Goal: Task Accomplishment & Management: Manage account settings

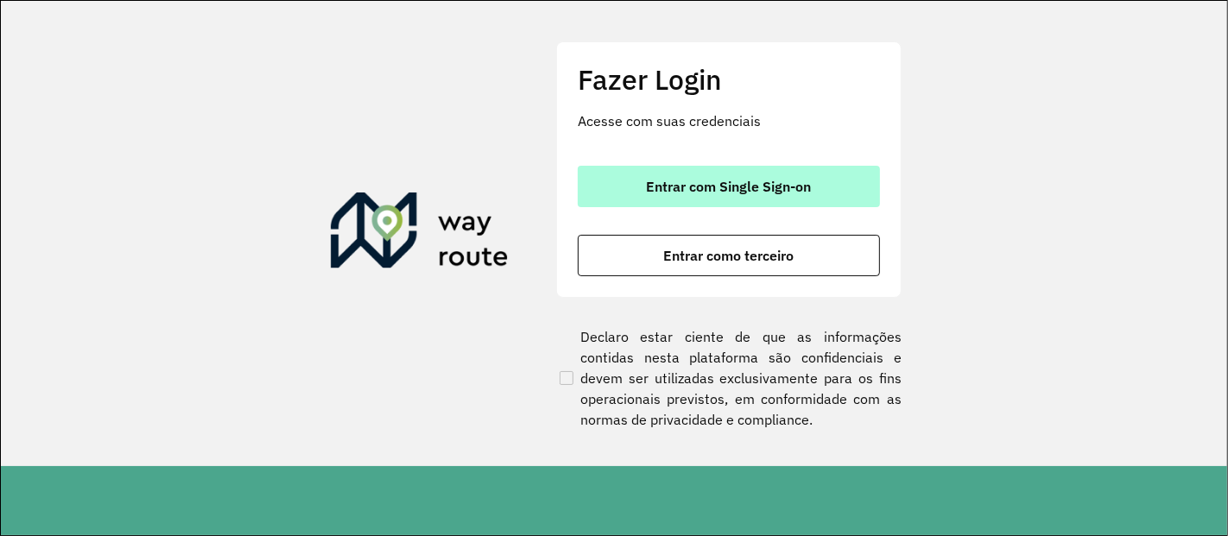
click at [669, 180] on span "Entrar com Single Sign-on" at bounding box center [729, 187] width 165 height 14
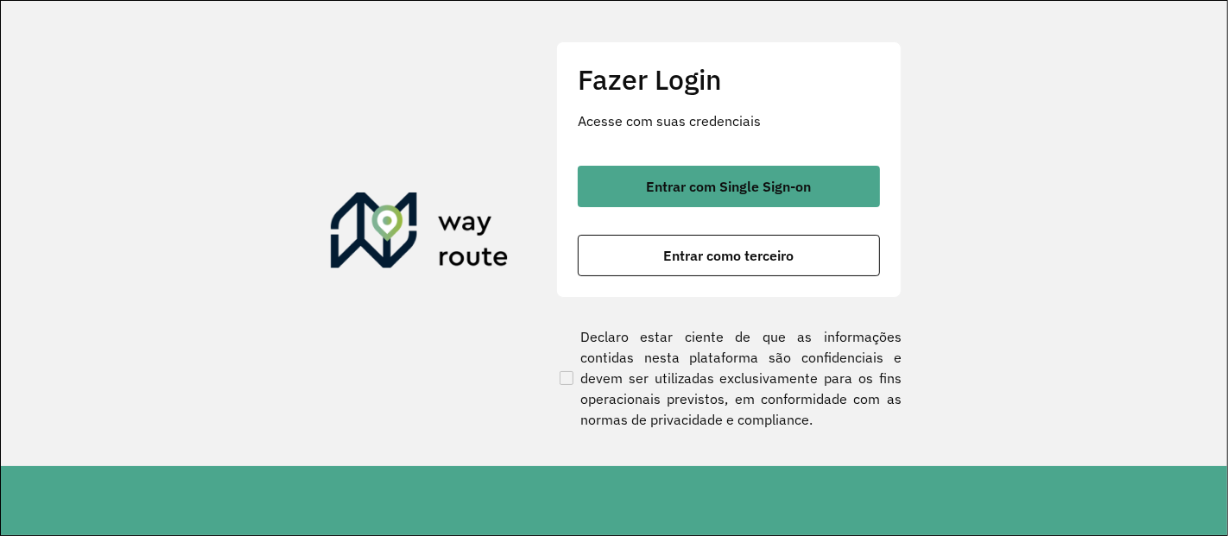
click at [408, 178] on section "Fazer Login Acesse com suas credenciais Entrar com Single Sign-on Entrar como t…" at bounding box center [614, 234] width 1227 height 466
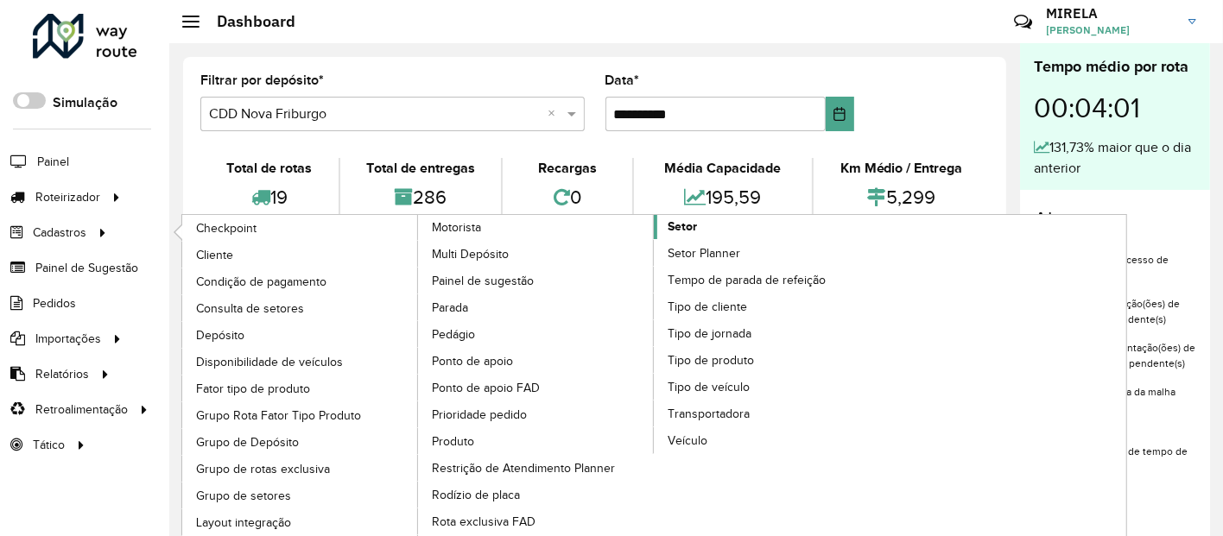
click at [671, 220] on span "Setor" at bounding box center [682, 227] width 29 height 18
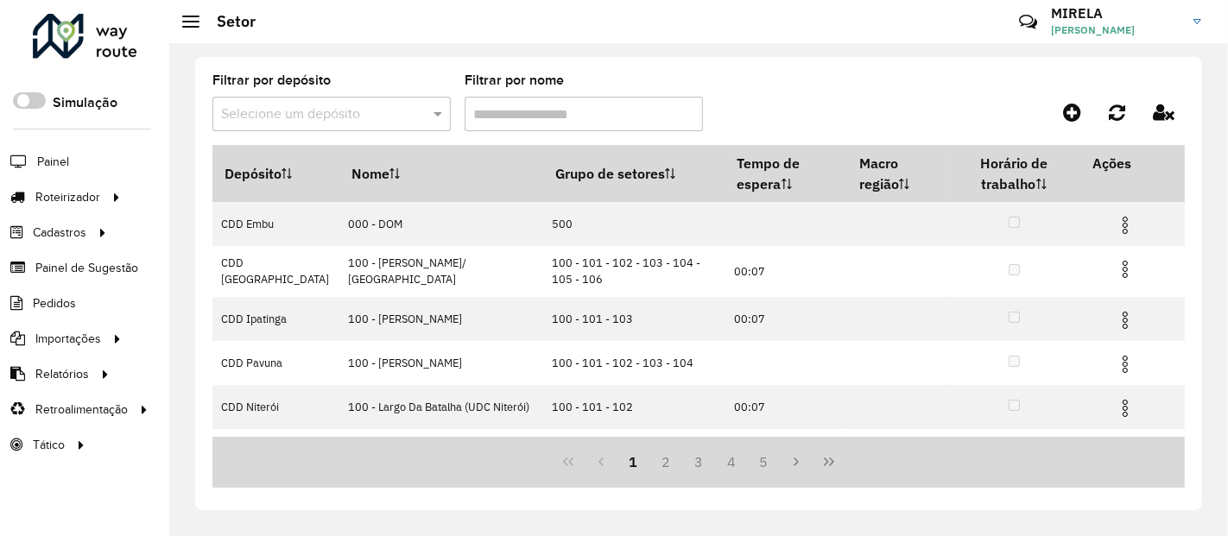
click at [315, 118] on input "text" at bounding box center [314, 115] width 187 height 21
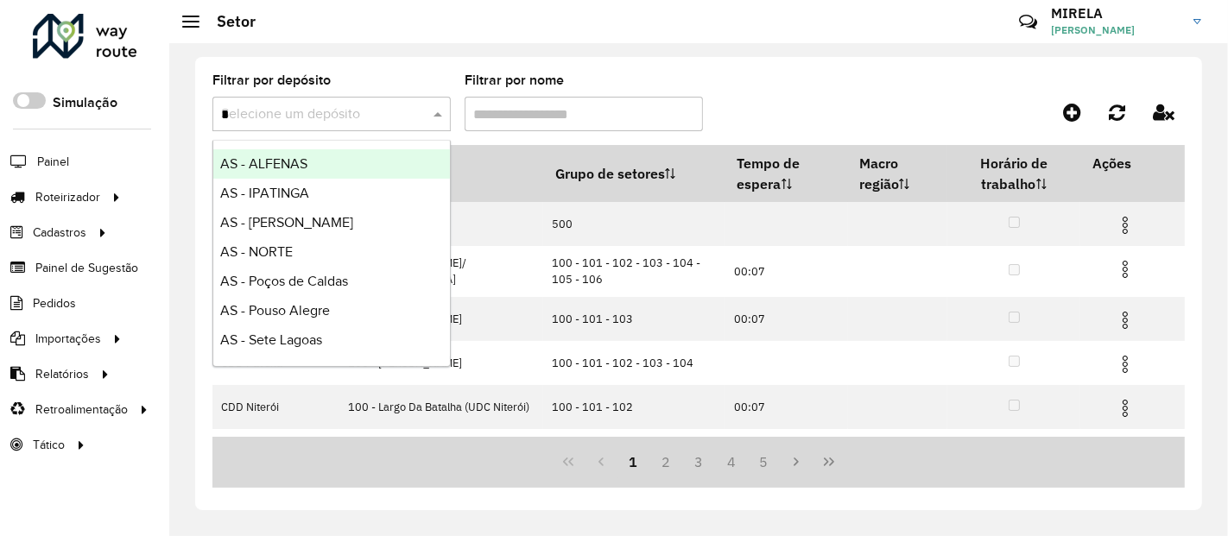
type input "**"
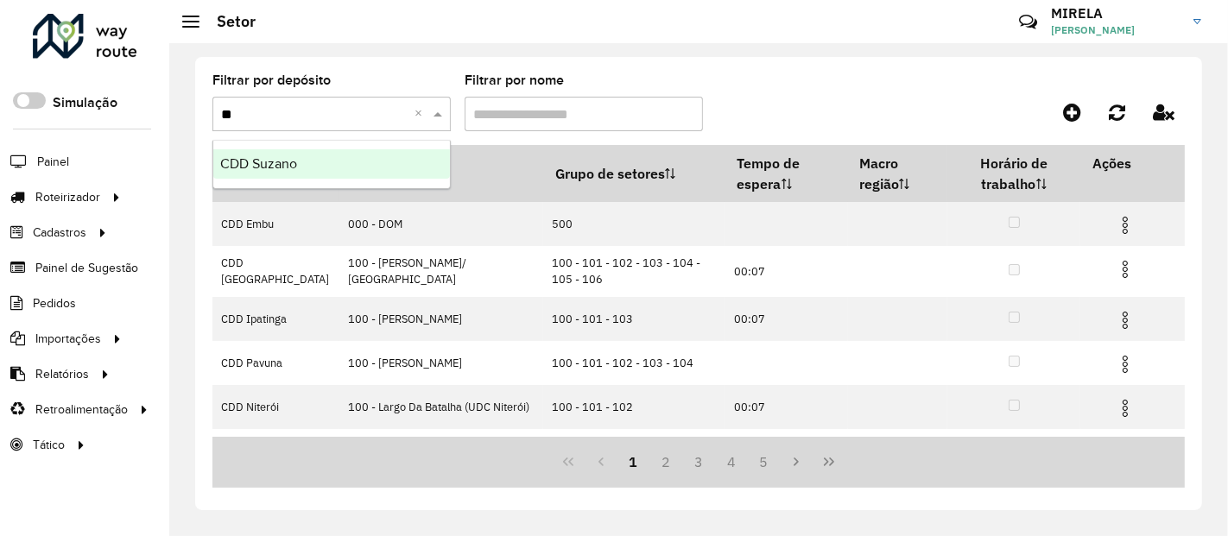
click at [307, 172] on div "CDD Suzano" at bounding box center [331, 163] width 237 height 29
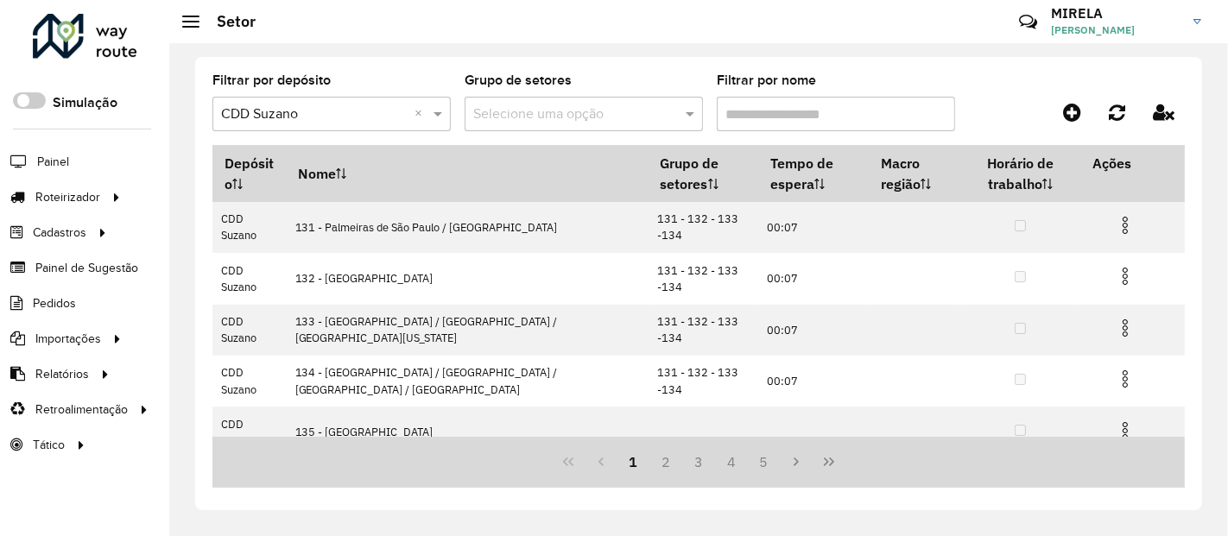
click at [745, 131] on formly-field "Filtrar por nome" at bounding box center [836, 109] width 238 height 71
click at [752, 117] on input "Filtrar por nome" at bounding box center [836, 114] width 238 height 35
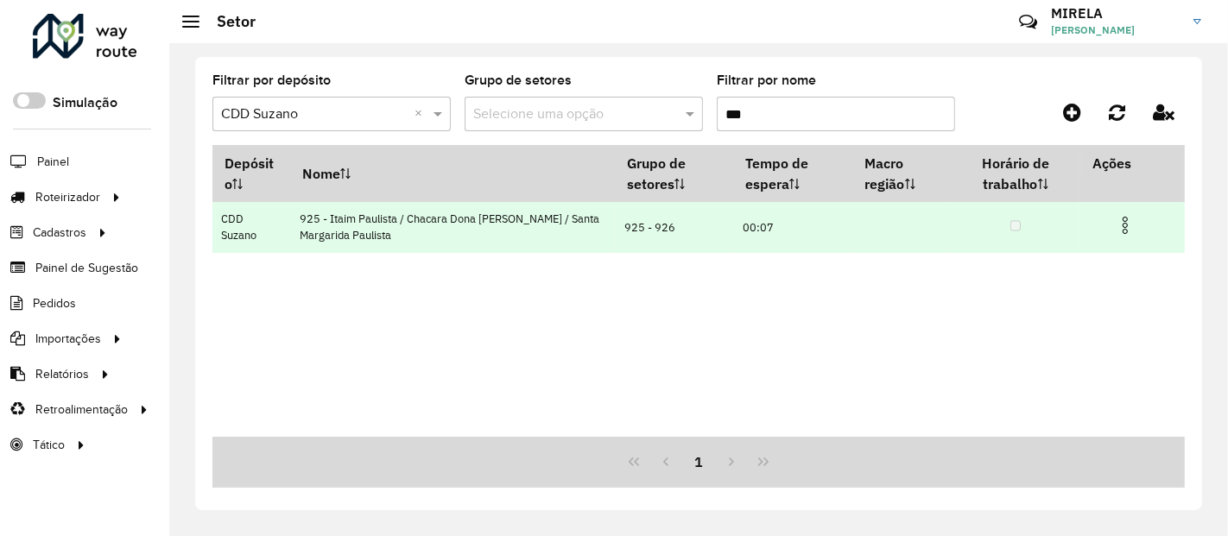
type input "***"
drag, startPoint x: 1126, startPoint y: 230, endPoint x: 910, endPoint y: 252, distance: 216.3
click at [1126, 231] on img at bounding box center [1125, 225] width 21 height 21
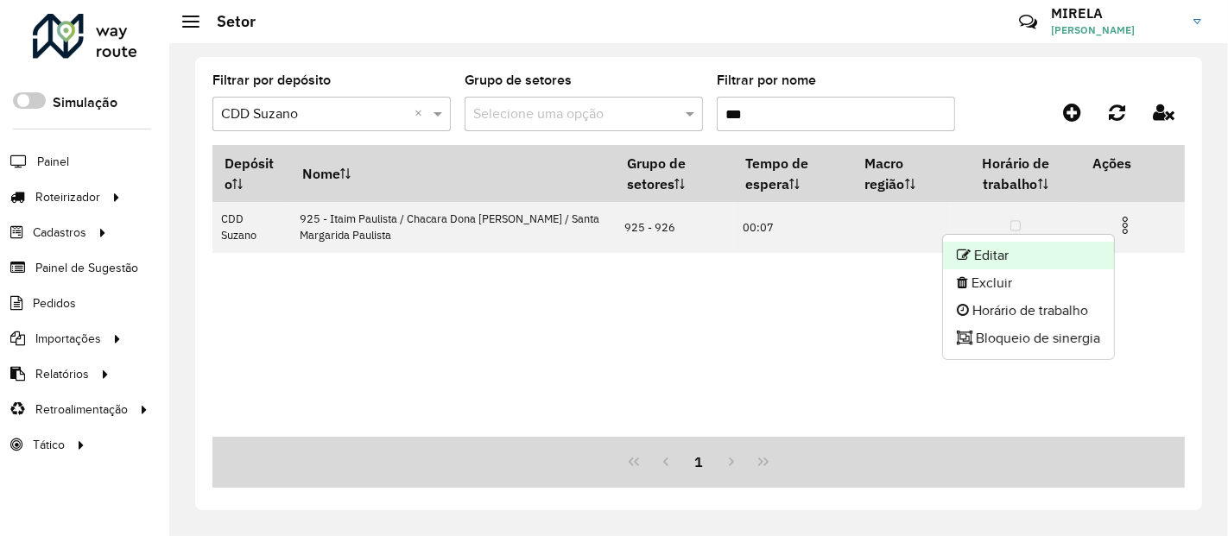
click at [1001, 260] on li "Editar" at bounding box center [1028, 256] width 171 height 28
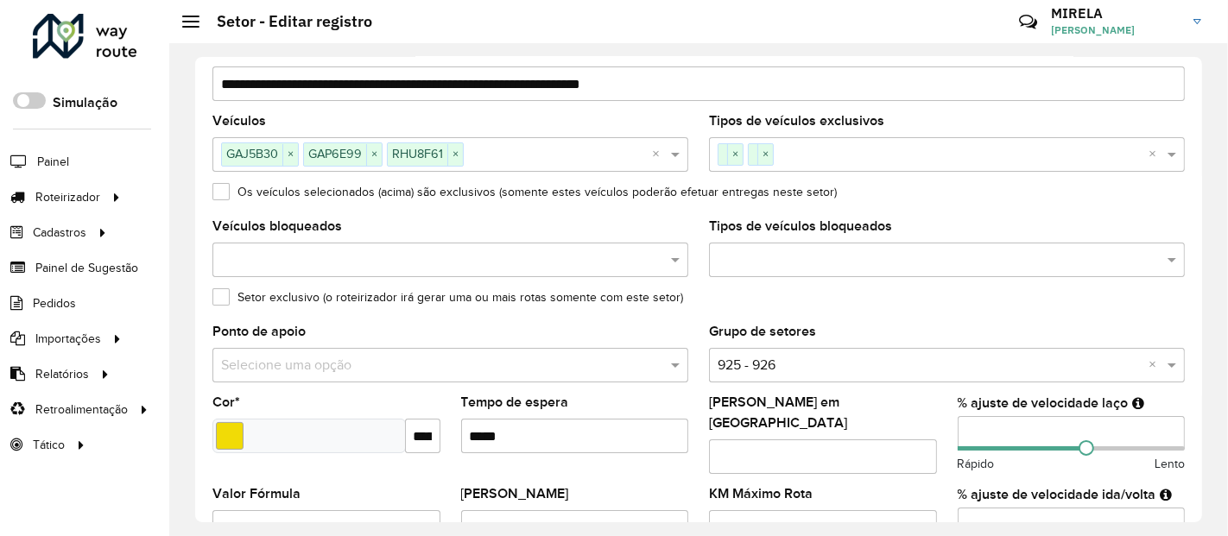
scroll to position [384, 0]
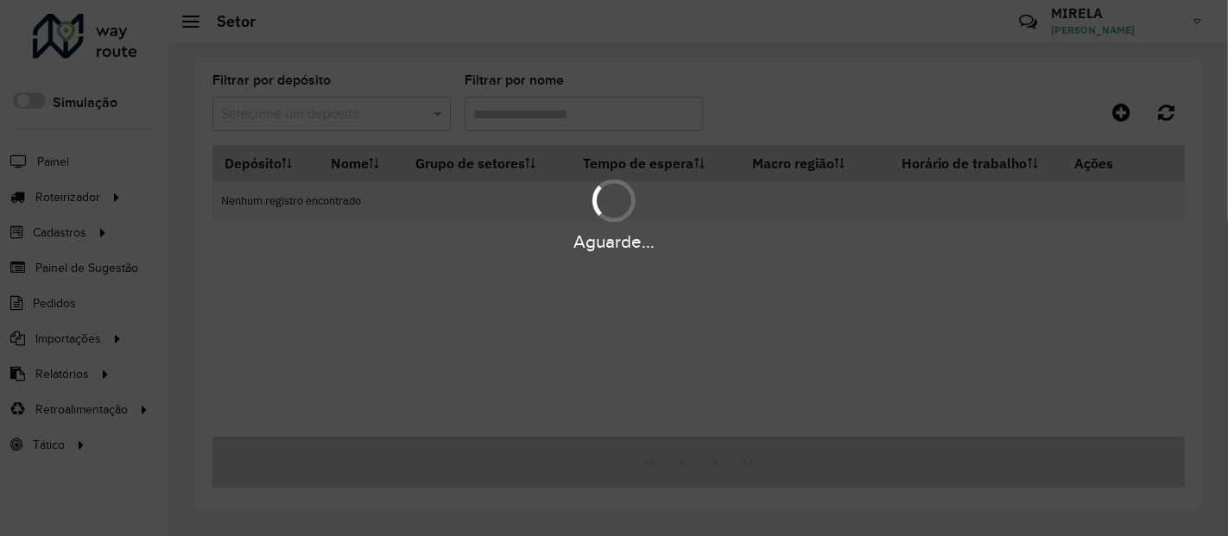
type input "***"
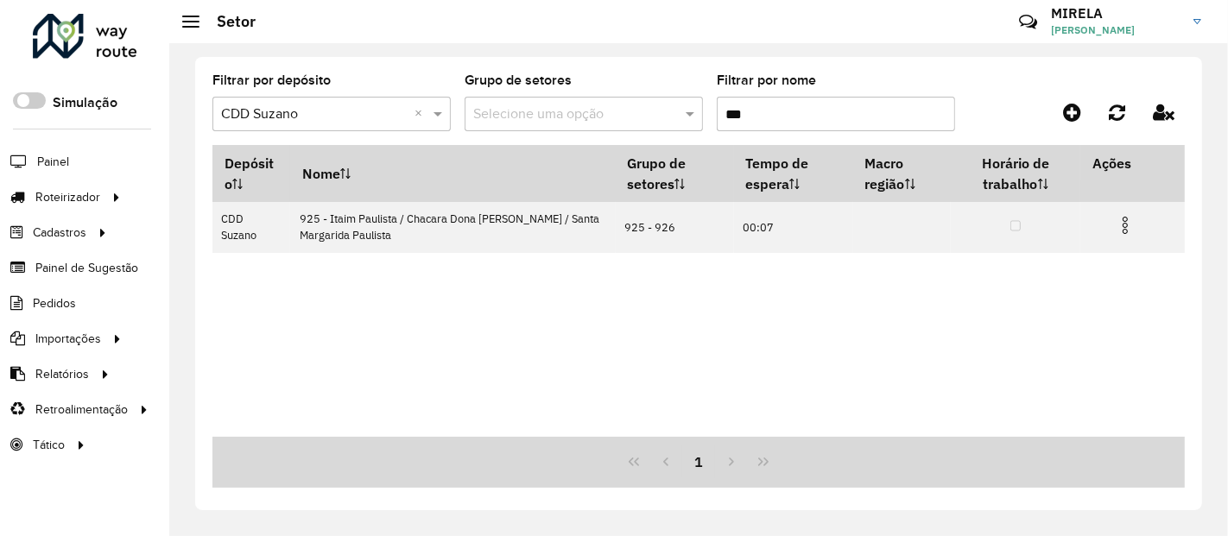
click at [711, 393] on div "Depósito Nome Grupo de setores Tempo de espera Macro região Horário de trabalho…" at bounding box center [698, 291] width 973 height 292
click at [41, 166] on span "Painel" at bounding box center [54, 162] width 35 height 18
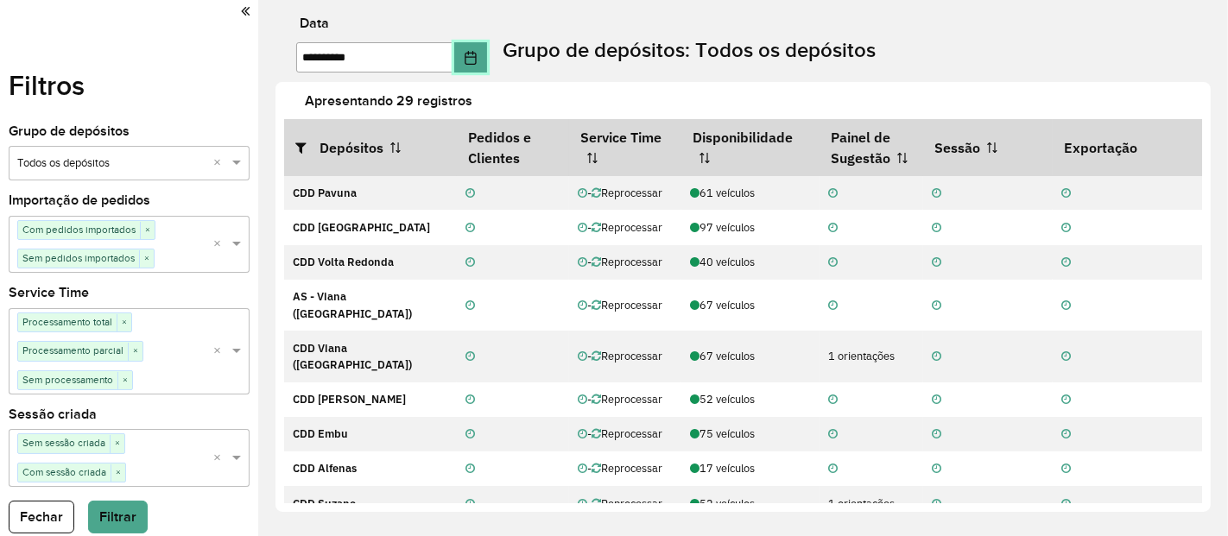
click at [468, 60] on button "Choose Date" at bounding box center [470, 57] width 33 height 30
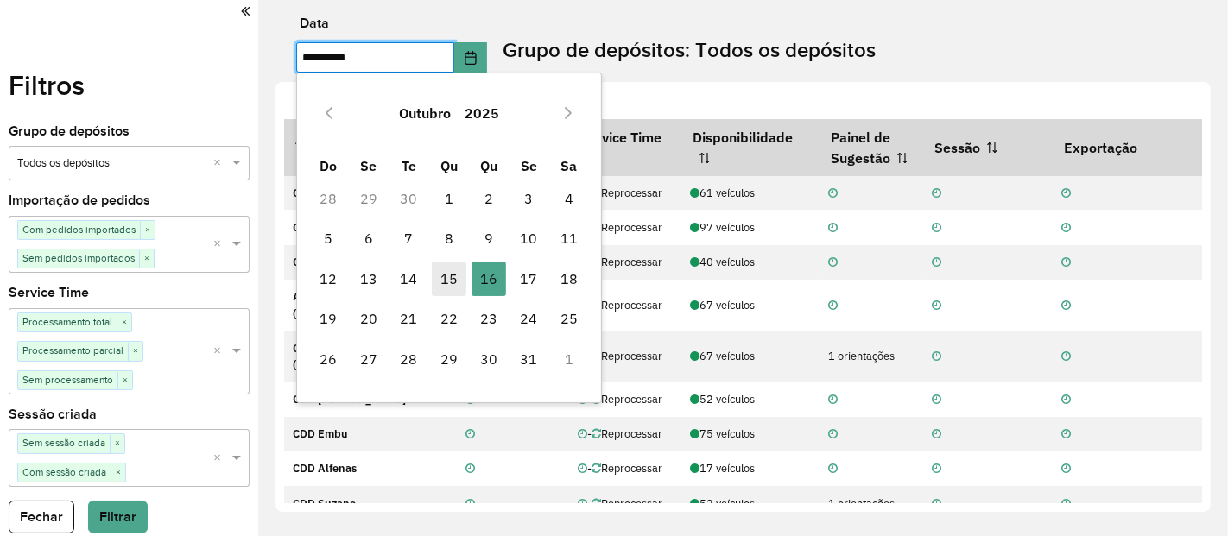
click at [454, 276] on span "15" at bounding box center [449, 279] width 35 height 35
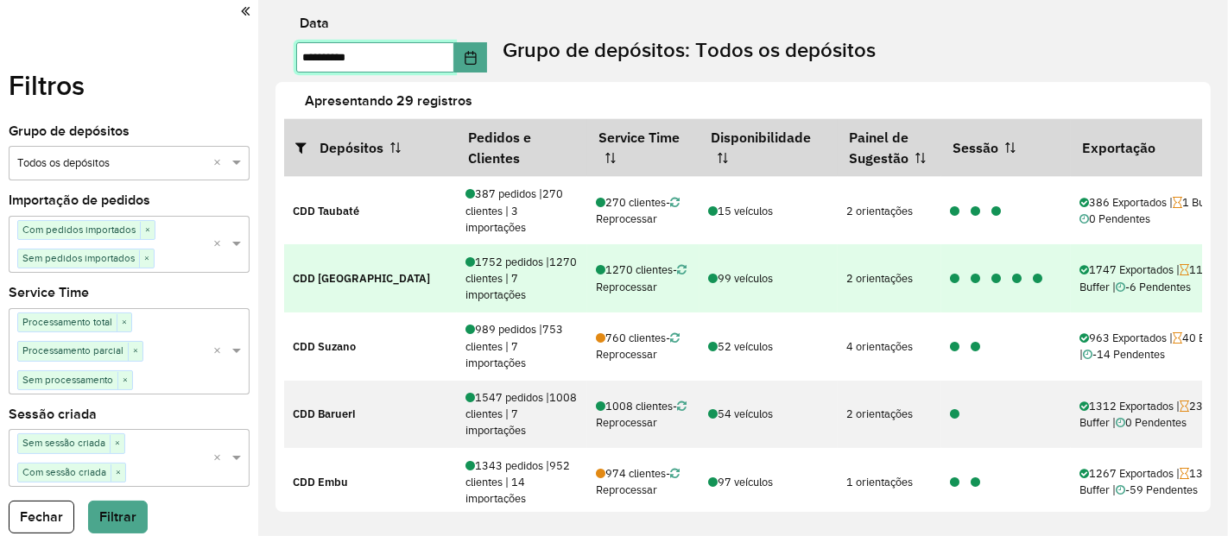
scroll to position [96, 0]
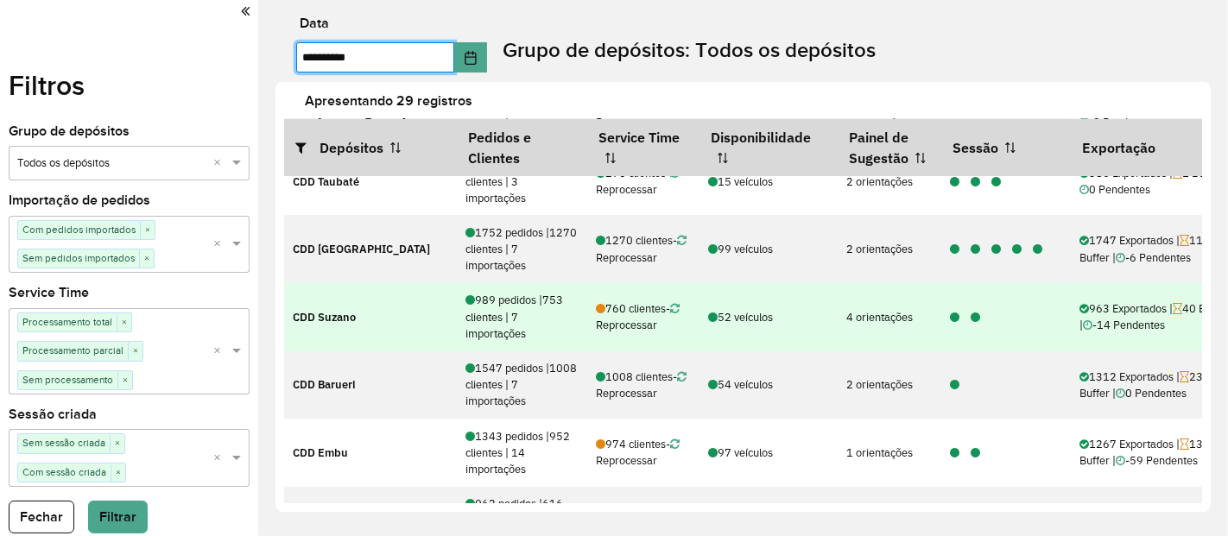
click at [958, 313] on icon at bounding box center [955, 318] width 10 height 11
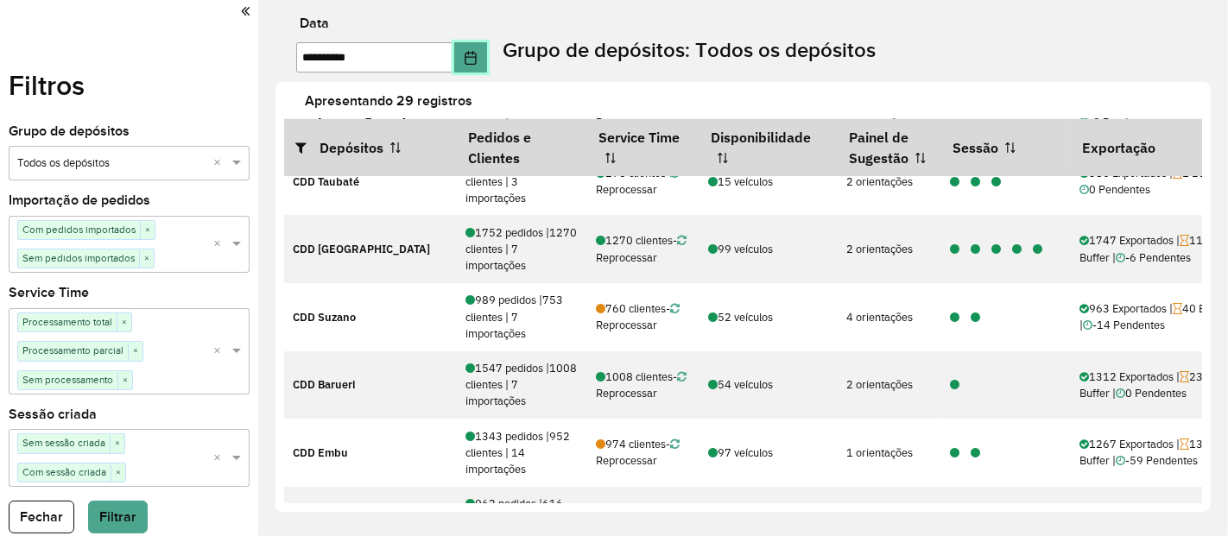
click at [478, 61] on icon "Choose Date" at bounding box center [471, 58] width 14 height 14
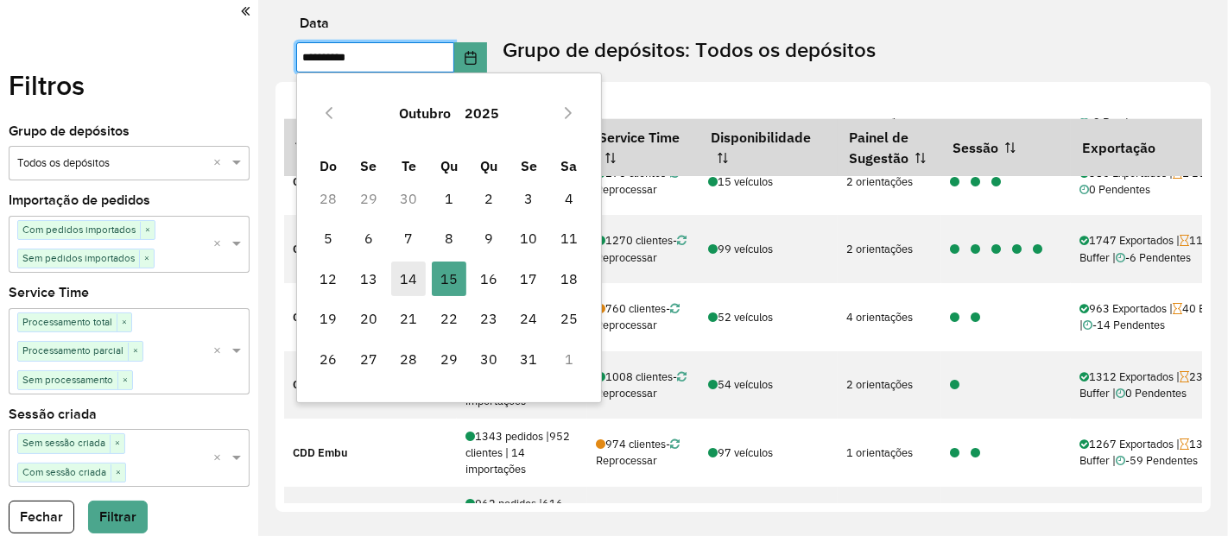
click at [403, 293] on span "14" at bounding box center [408, 279] width 35 height 35
type input "**********"
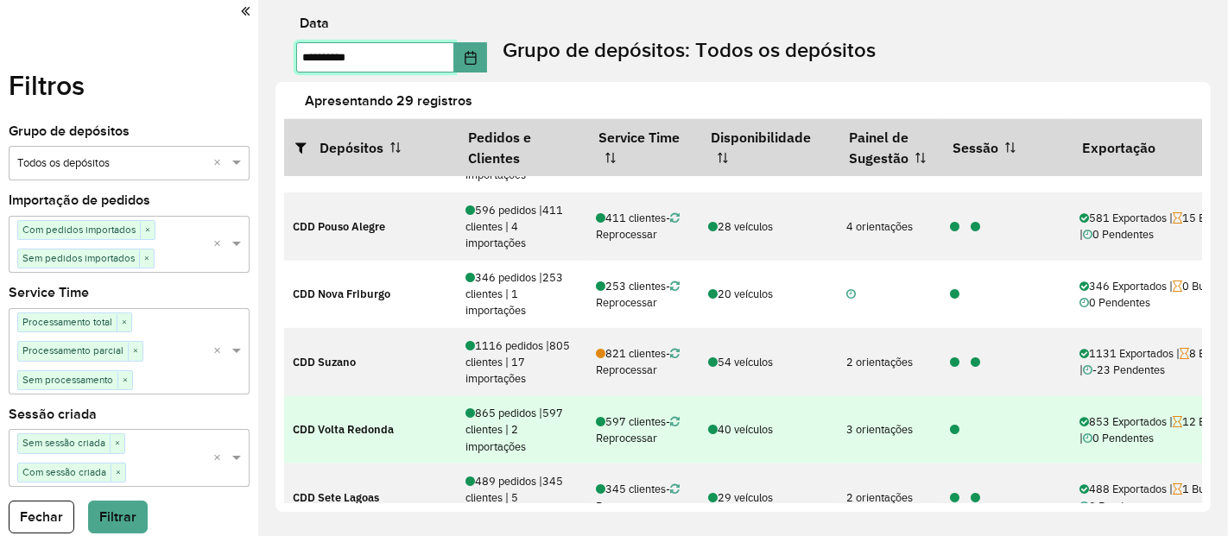
scroll to position [864, 0]
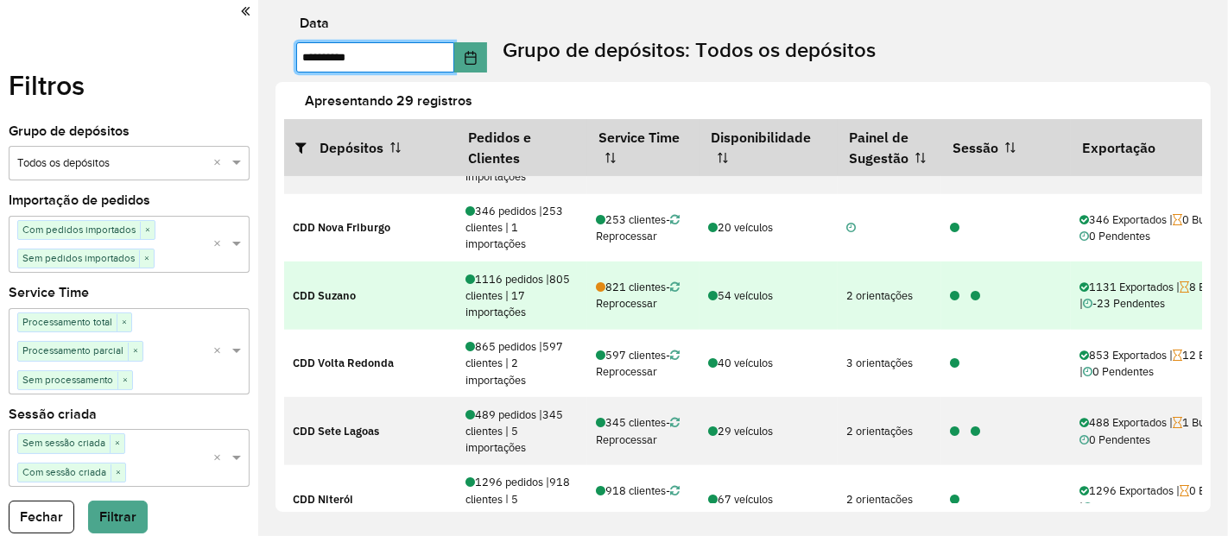
click at [952, 292] on icon at bounding box center [955, 296] width 10 height 11
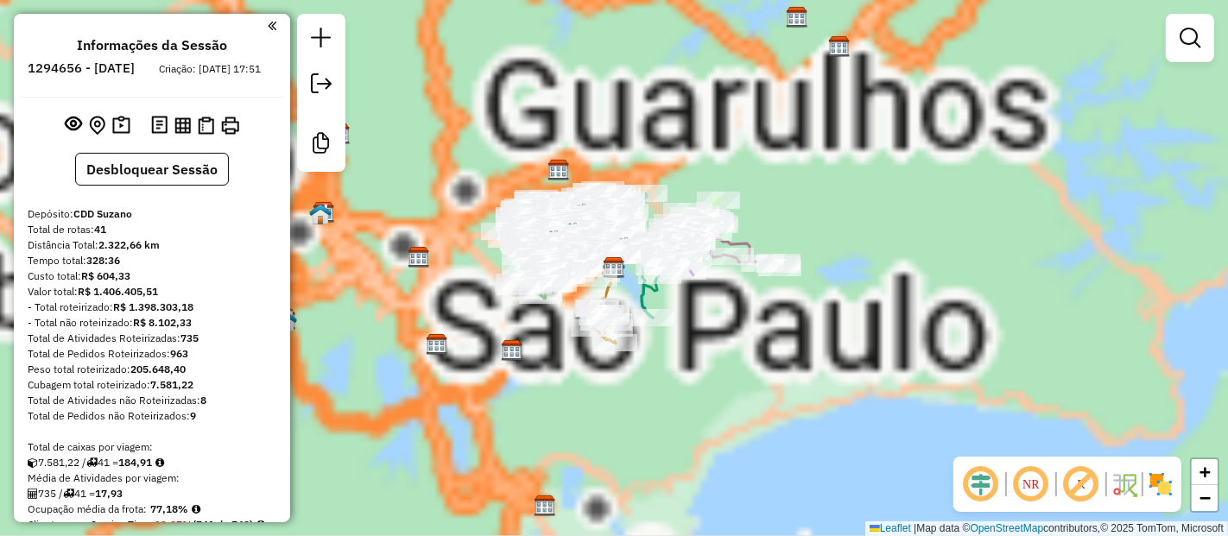
click at [983, 479] on em at bounding box center [981, 484] width 41 height 41
click at [1082, 478] on em at bounding box center [1081, 484] width 41 height 41
click at [1162, 479] on img at bounding box center [1161, 485] width 28 height 28
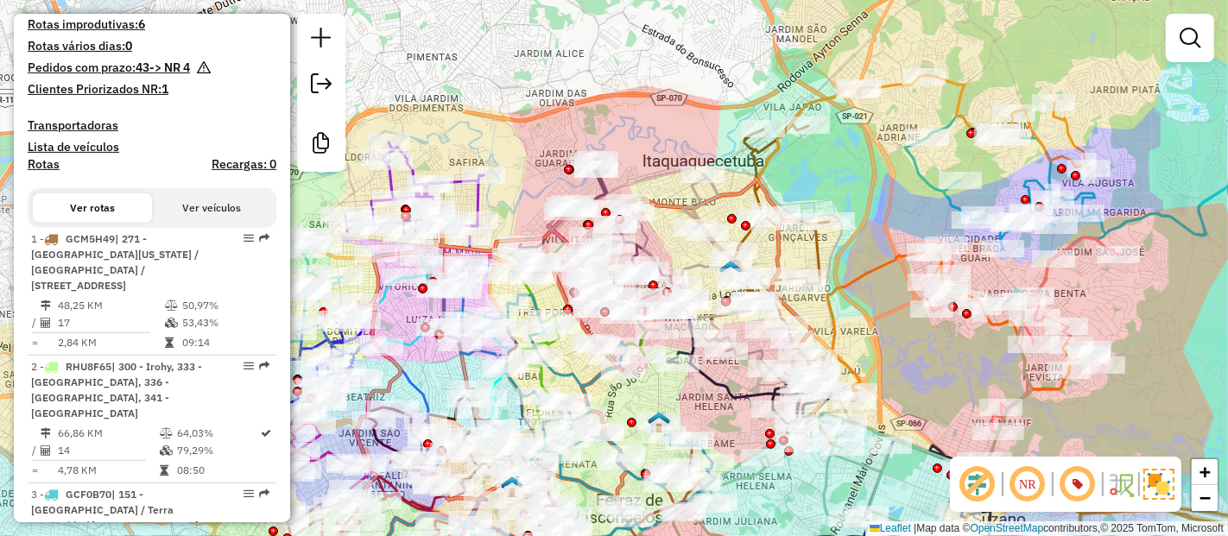
scroll to position [1061, 0]
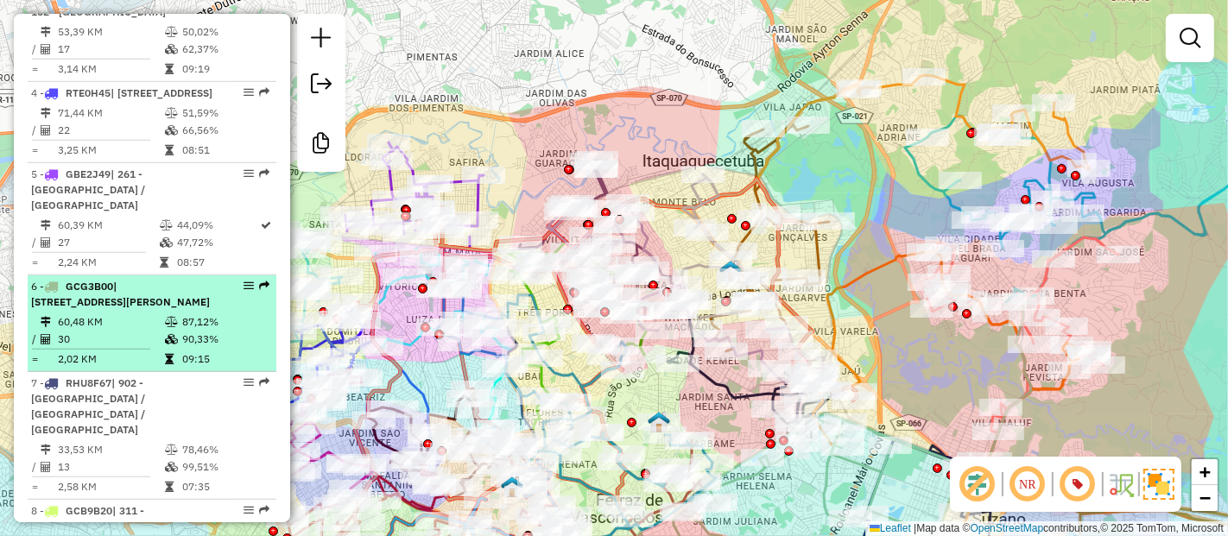
click at [194, 280] on div "6 - GCG3B00 | 202 - Calmon Viana, 203 - Jardim Santiago" at bounding box center [122, 294] width 183 height 31
select select "**********"
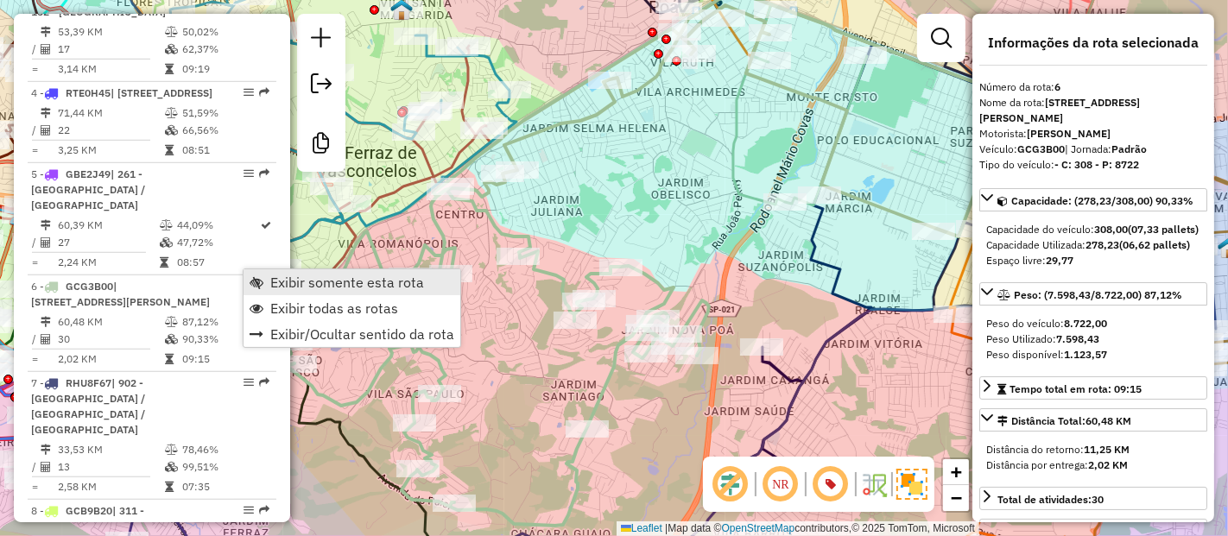
click at [334, 287] on span "Exibir somente esta rota" at bounding box center [347, 283] width 154 height 14
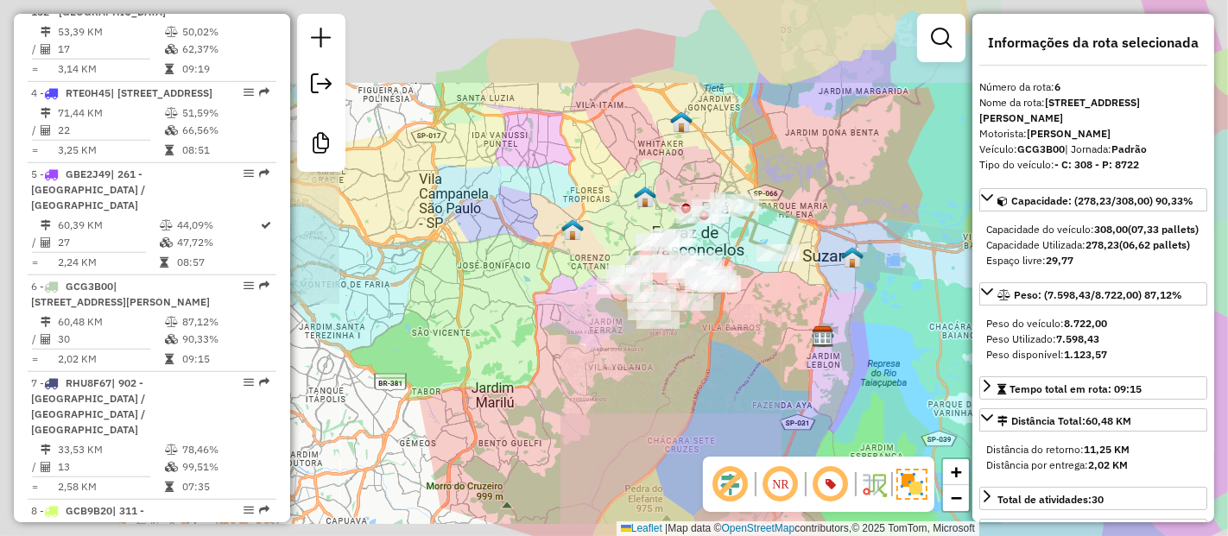
click at [804, 341] on div "Janela de atendimento Grade de atendimento Capacidade Transportadoras Veículos …" at bounding box center [614, 268] width 1228 height 536
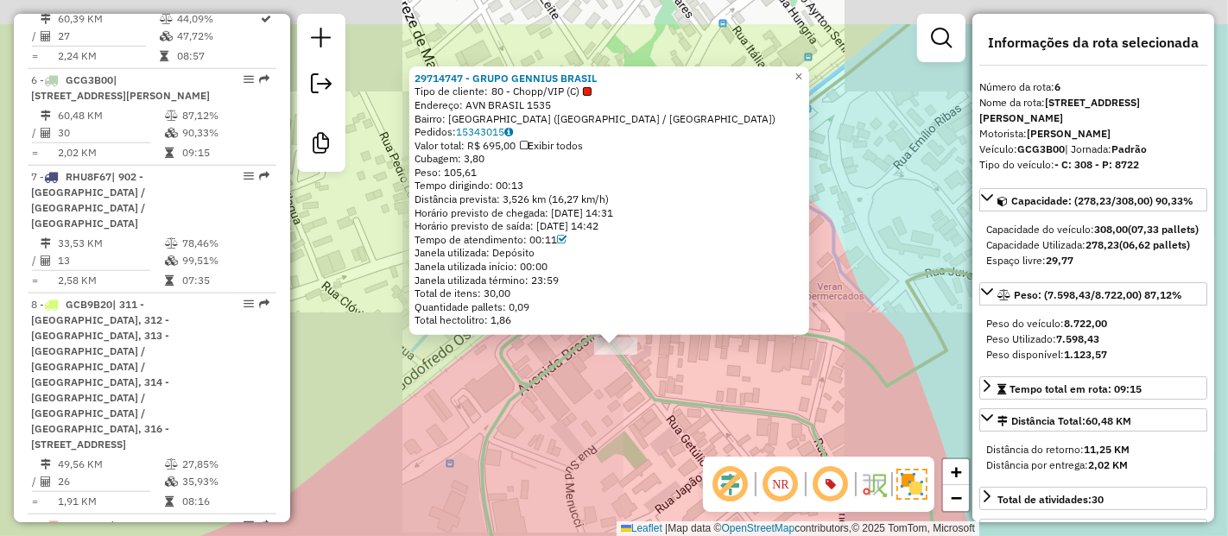
drag, startPoint x: 746, startPoint y: 319, endPoint x: 749, endPoint y: 346, distance: 27.8
click at [749, 346] on div "29714747 - GRUPO GENNIUS BRASIL Tipo de cliente: 80 - Chopp/VIP (C) Endereço: A…" at bounding box center [614, 268] width 1228 height 536
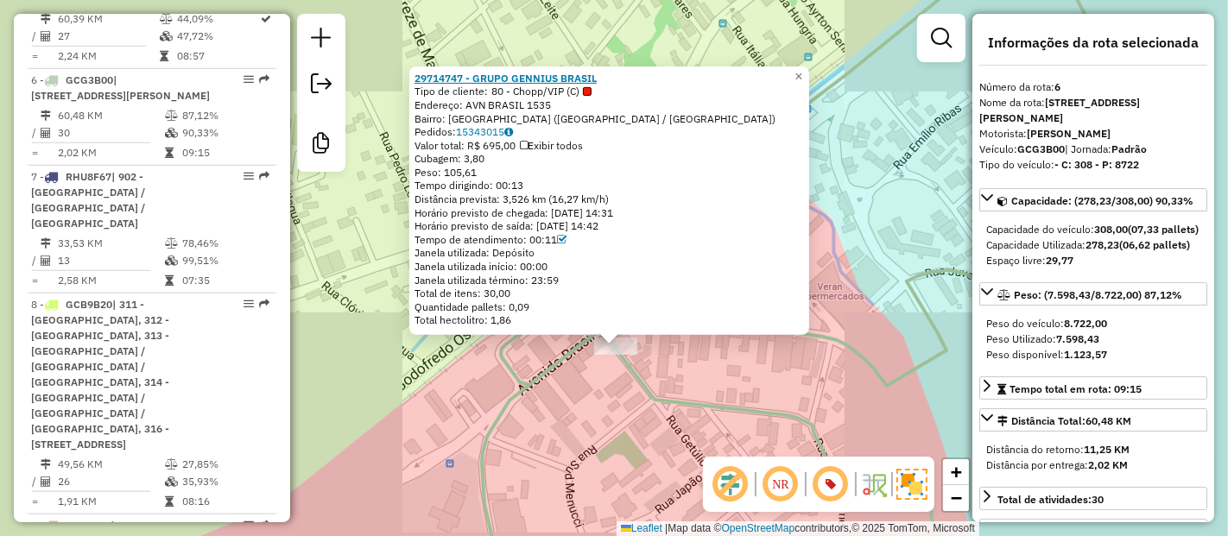
scroll to position [1304, 0]
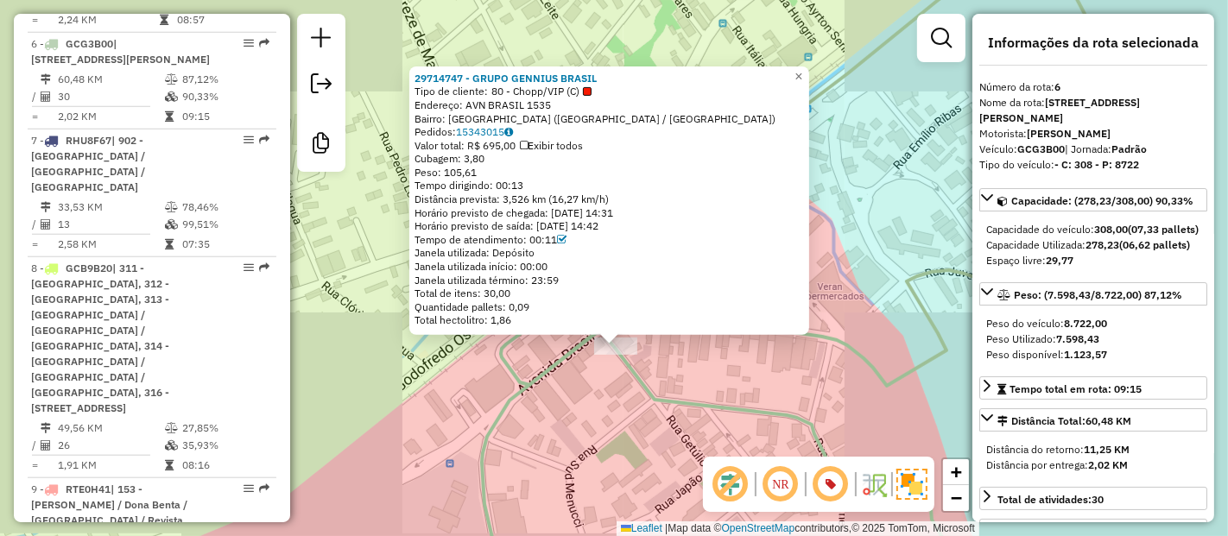
click at [517, 354] on div "29714747 - GRUPO GENNIUS BRASIL Tipo de cliente: 80 - Chopp/VIP (C) Endereço: A…" at bounding box center [614, 268] width 1228 height 536
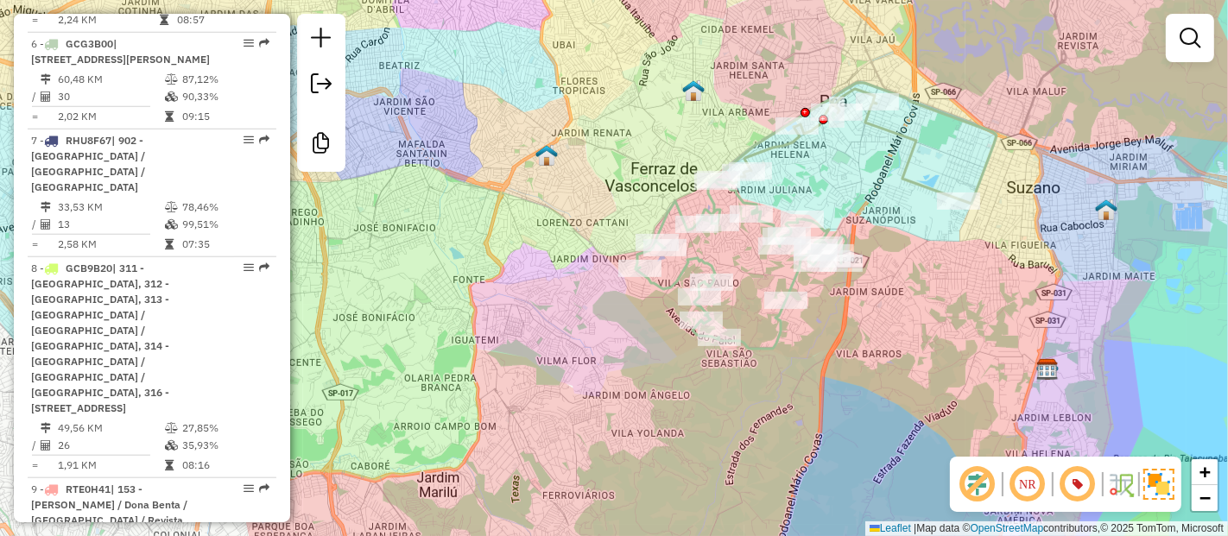
drag, startPoint x: 903, startPoint y: 311, endPoint x: 827, endPoint y: 344, distance: 82.8
click at [827, 344] on div "Janela de atendimento Grade de atendimento Capacidade Transportadoras Veículos …" at bounding box center [614, 268] width 1228 height 536
click at [537, 155] on img at bounding box center [547, 155] width 22 height 22
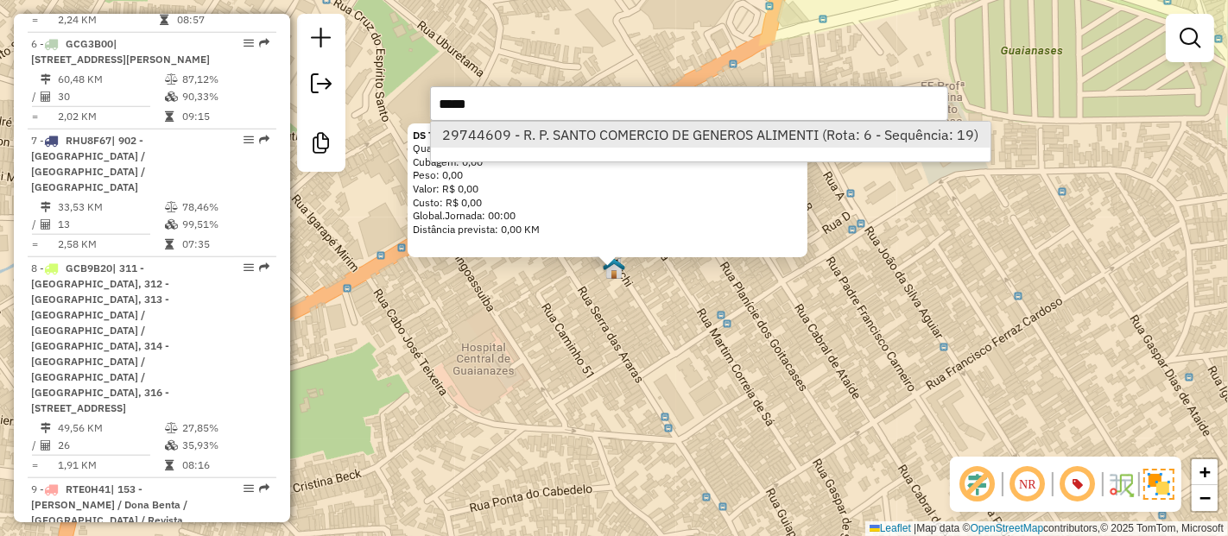
type input "*****"
click at [609, 135] on li "29744609 - R. P. SANTO COMERCIO DE GENEROS ALIMENTI (Rota: 6 - Sequência: 19)" at bounding box center [711, 135] width 560 height 26
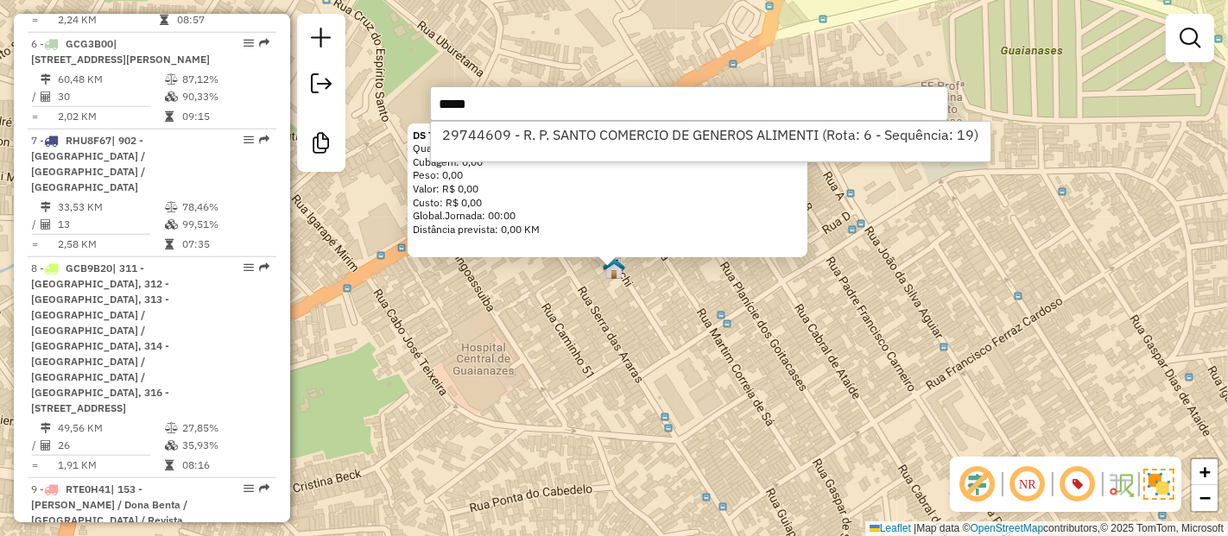
select select "**********"
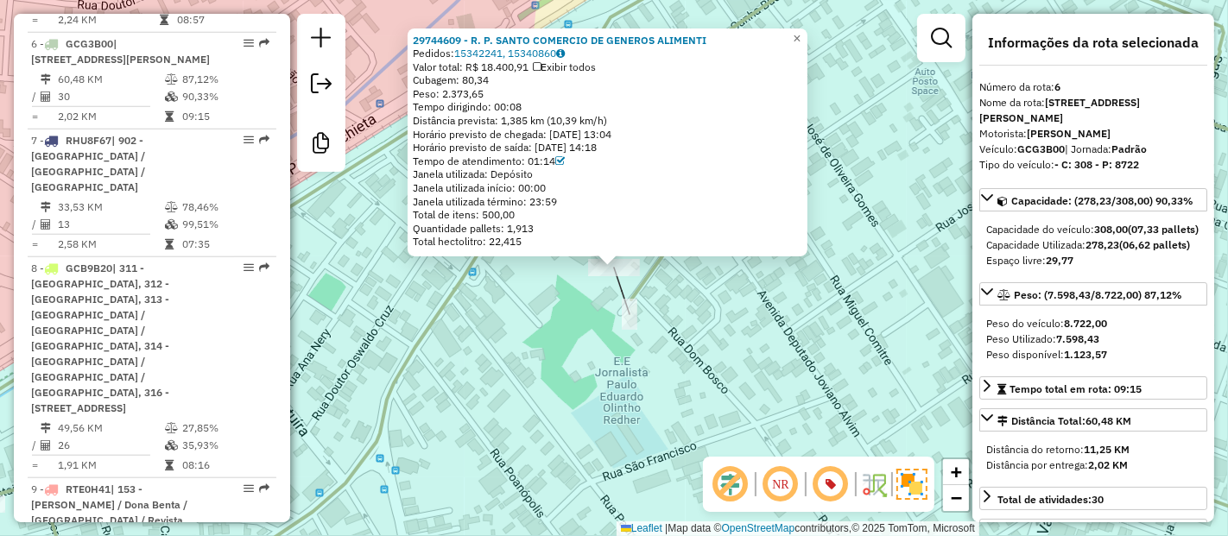
drag, startPoint x: 593, startPoint y: 405, endPoint x: 612, endPoint y: 114, distance: 291.7
click at [594, 406] on div "Rota 6 - Placa GCG3B00 29744609 - R. P. SANTO COMERCIO DE GENEROS ALIMENTI 2974…" at bounding box center [614, 268] width 1228 height 536
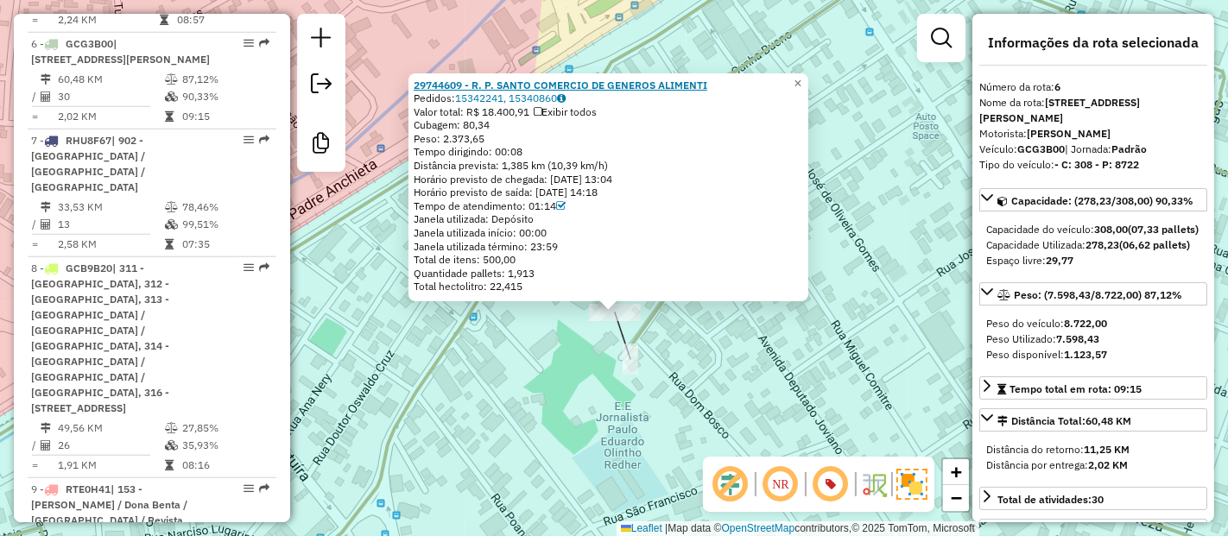
click at [570, 86] on strong "29744609 - R. P. SANTO COMERCIO DE GENEROS ALIMENTI" at bounding box center [561, 84] width 294 height 13
drag, startPoint x: 765, startPoint y: 390, endPoint x: 551, endPoint y: 250, distance: 256.4
click at [765, 390] on div "29744609 - R. P. SANTO COMERCIO DE GENEROS ALIMENTI Pedidos: 15342241, 15340860…" at bounding box center [614, 268] width 1228 height 536
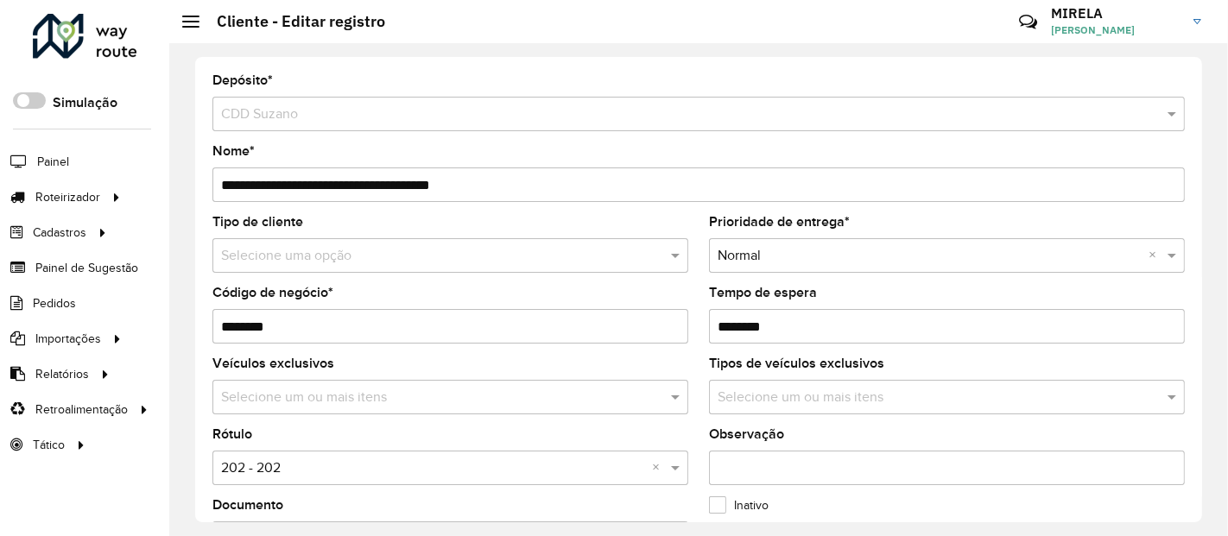
click at [606, 266] on div "Selecione uma opção" at bounding box center [450, 255] width 476 height 35
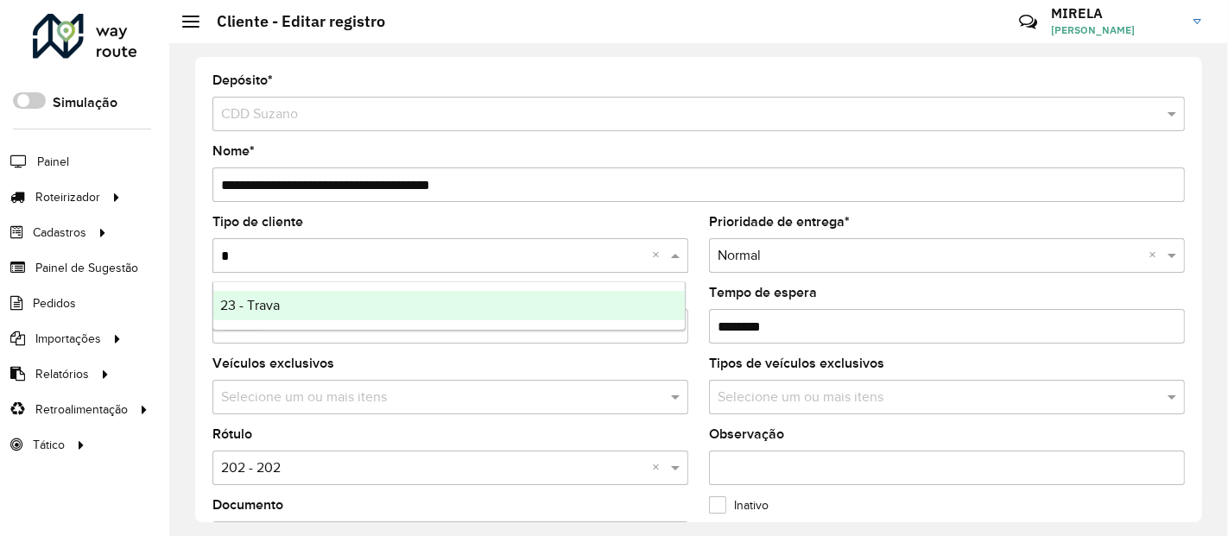
type input "**"
click at [264, 315] on div "23 - Trava" at bounding box center [449, 305] width 472 height 29
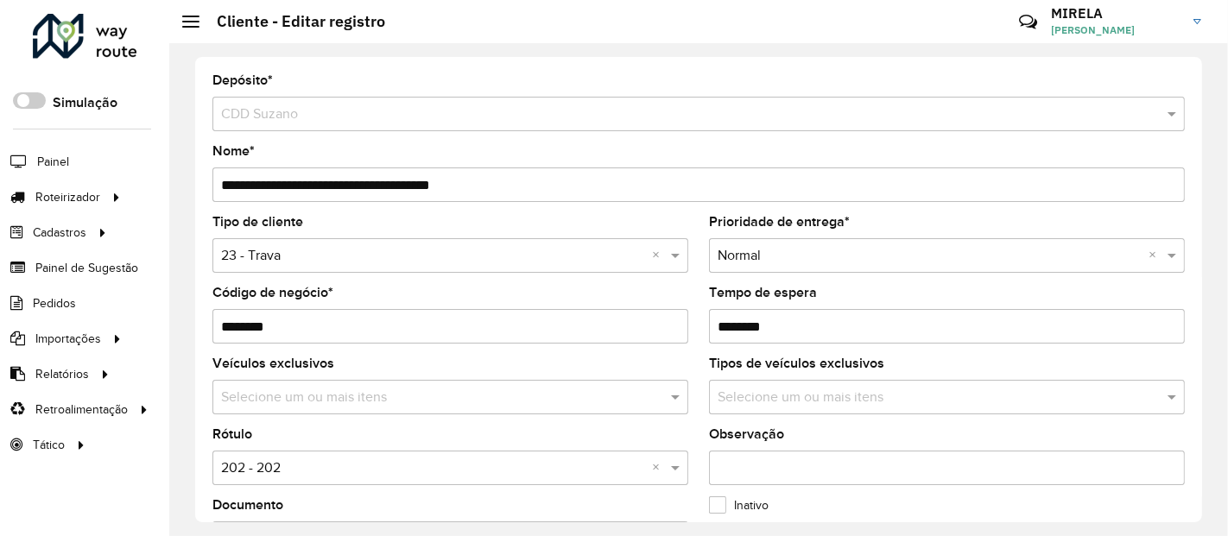
click at [270, 473] on input "text" at bounding box center [433, 469] width 424 height 21
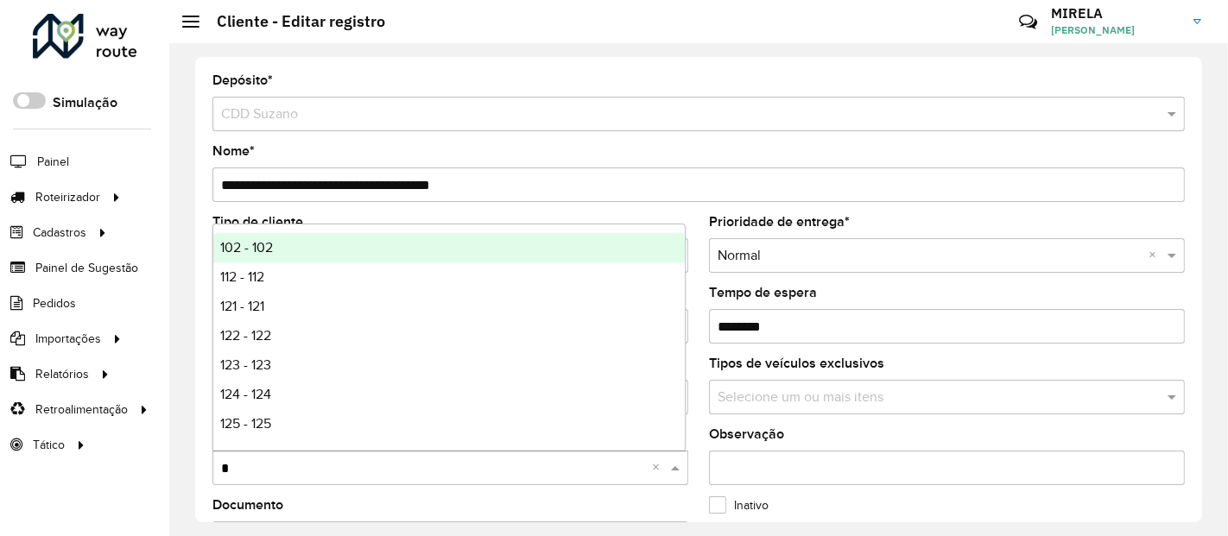
type input "**"
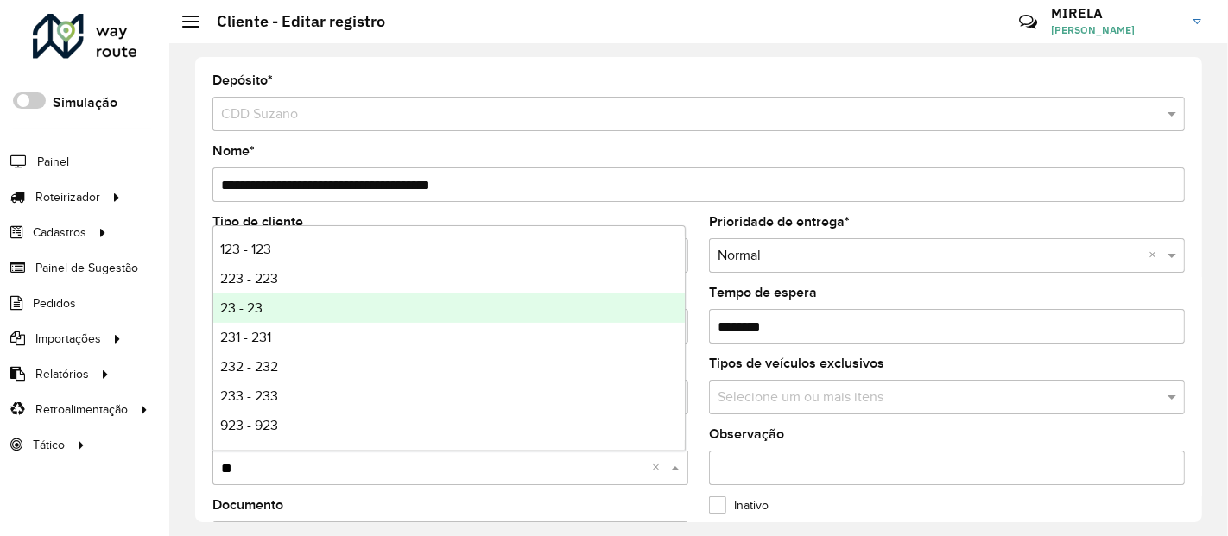
click at [264, 301] on div "23 - 23" at bounding box center [449, 308] width 472 height 29
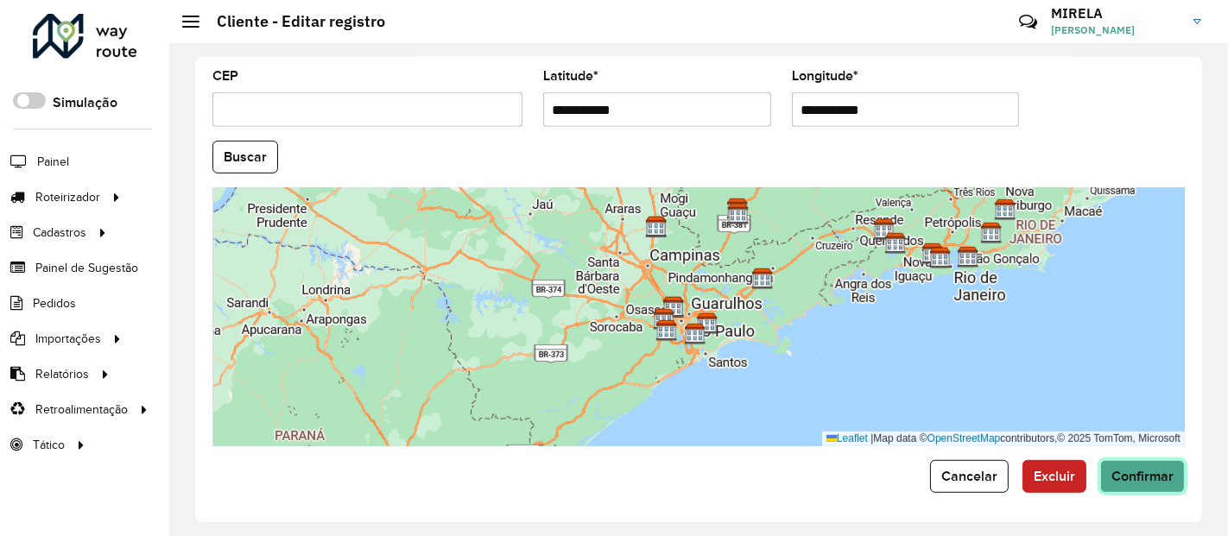
click at [1116, 475] on span "Confirmar" at bounding box center [1143, 476] width 62 height 15
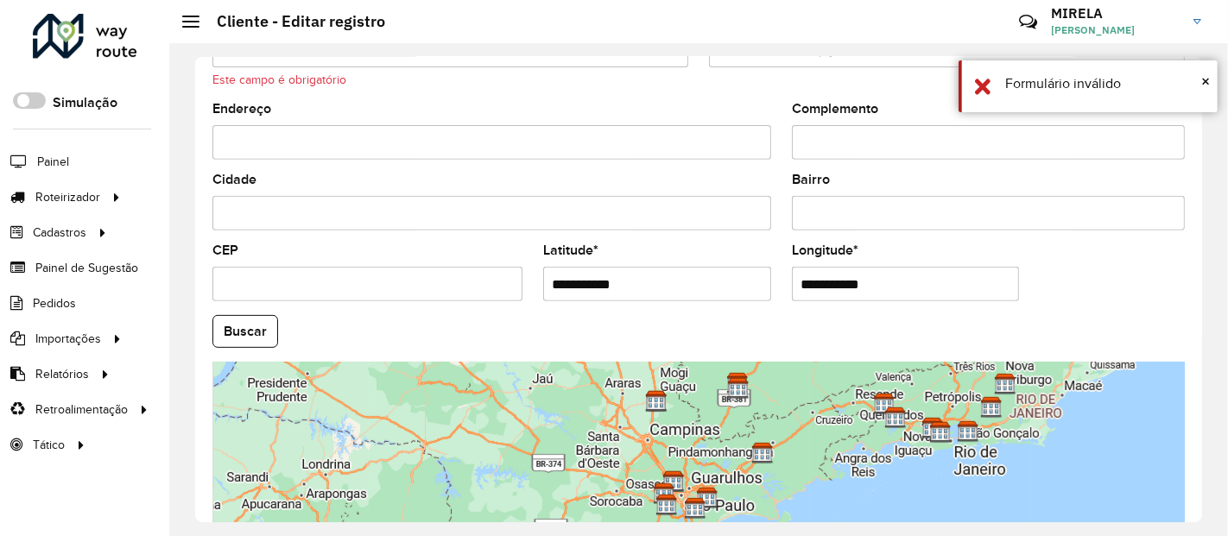
scroll to position [480, 0]
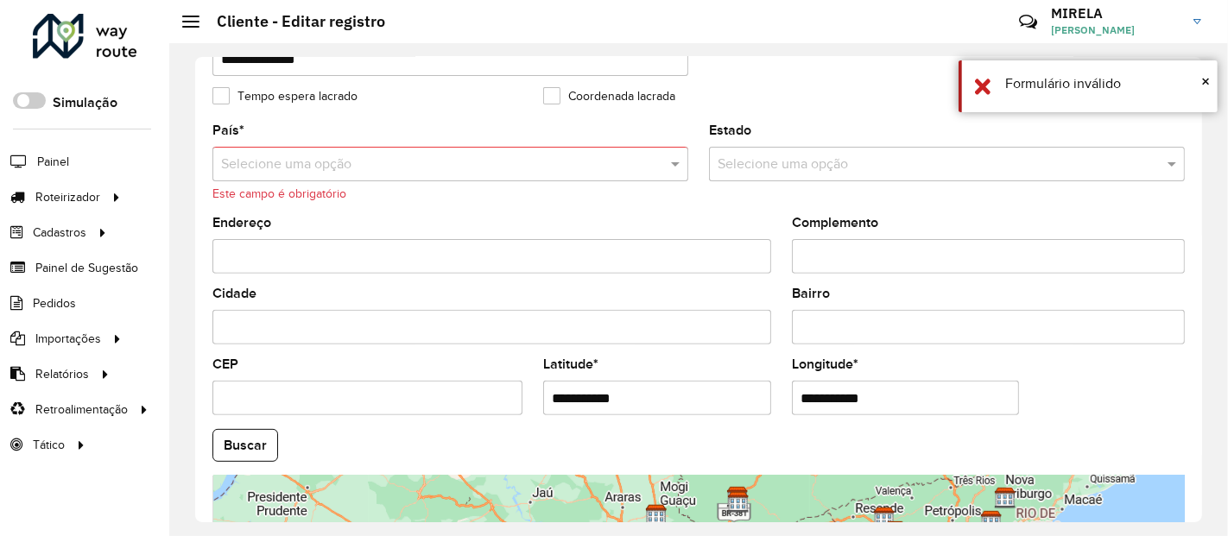
click at [365, 175] on div "Selecione uma opção" at bounding box center [450, 164] width 476 height 35
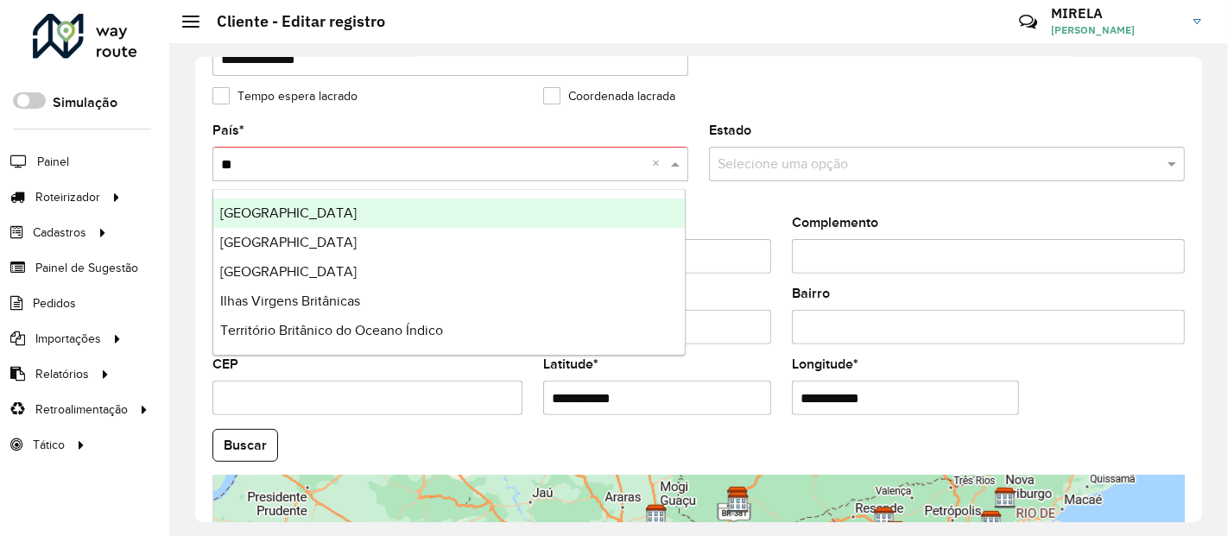
type input "***"
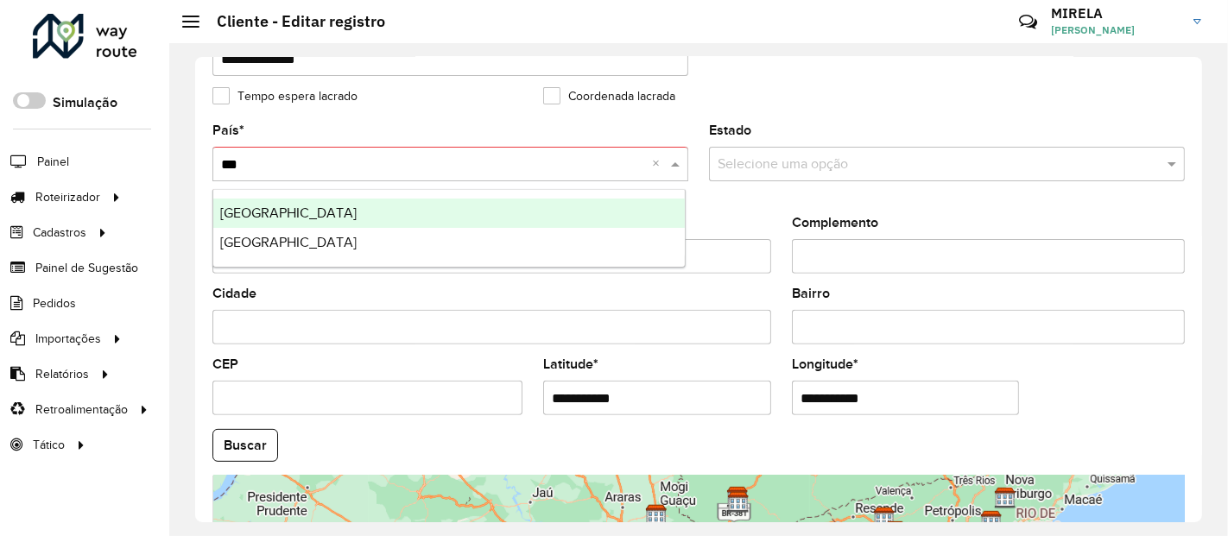
click at [264, 220] on div "[GEOGRAPHIC_DATA]" at bounding box center [449, 213] width 472 height 29
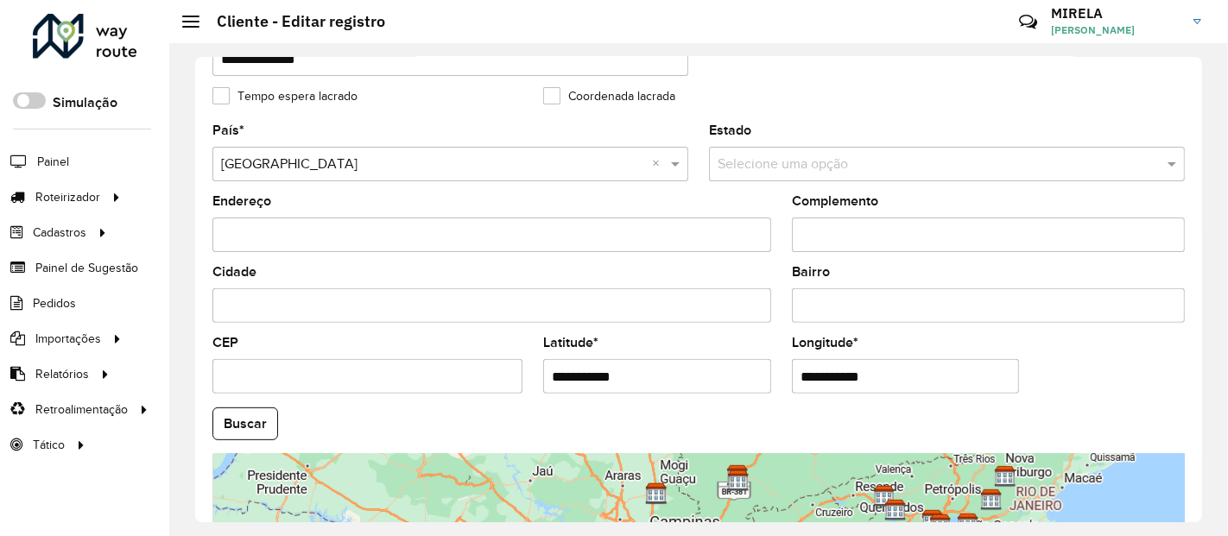
scroll to position [747, 0]
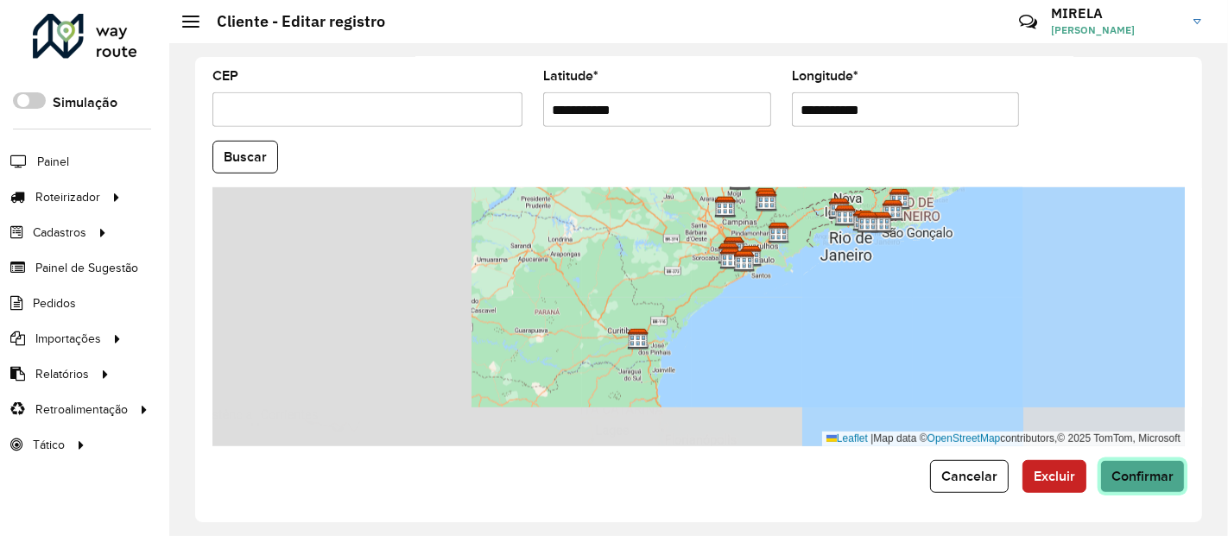
click at [1120, 473] on span "Confirmar" at bounding box center [1143, 476] width 62 height 15
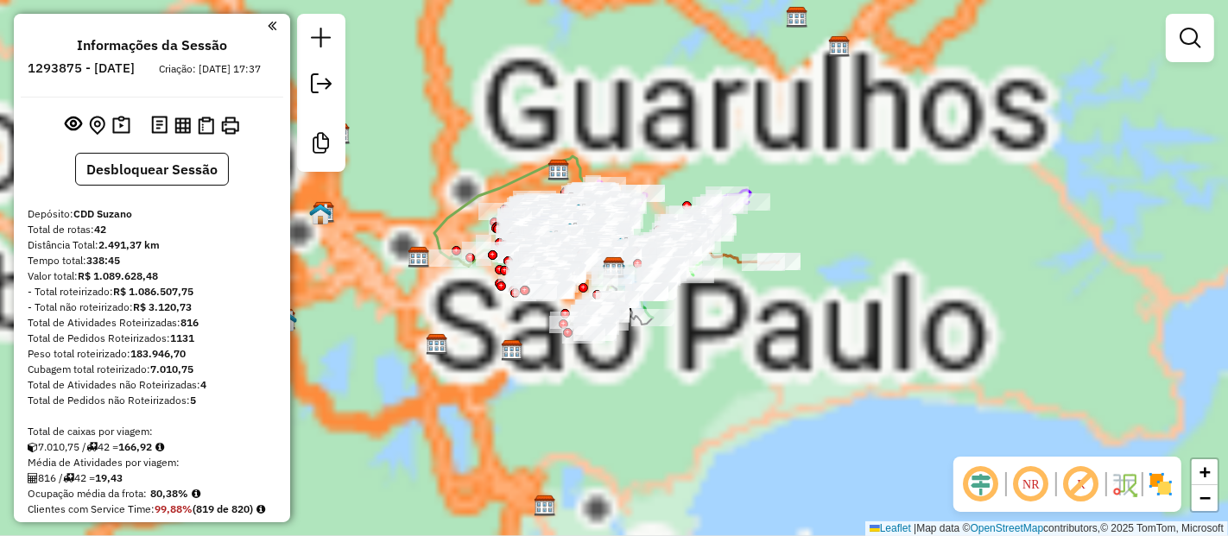
click at [987, 485] on em at bounding box center [981, 484] width 41 height 41
click at [1085, 485] on em at bounding box center [1081, 484] width 41 height 41
click at [1164, 485] on img at bounding box center [1161, 485] width 28 height 28
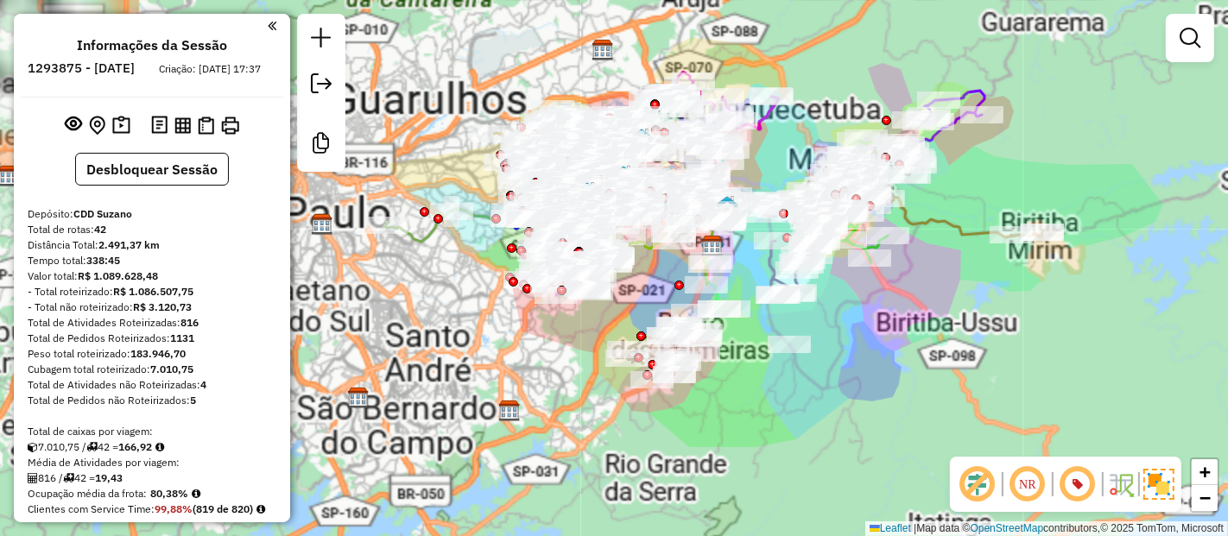
click at [488, 308] on div "Rota 24 - Placa CAU5915 30108020 - [PERSON_NAME] QUEI Rota 20 - Placa GCG3B00 9…" at bounding box center [614, 268] width 1228 height 536
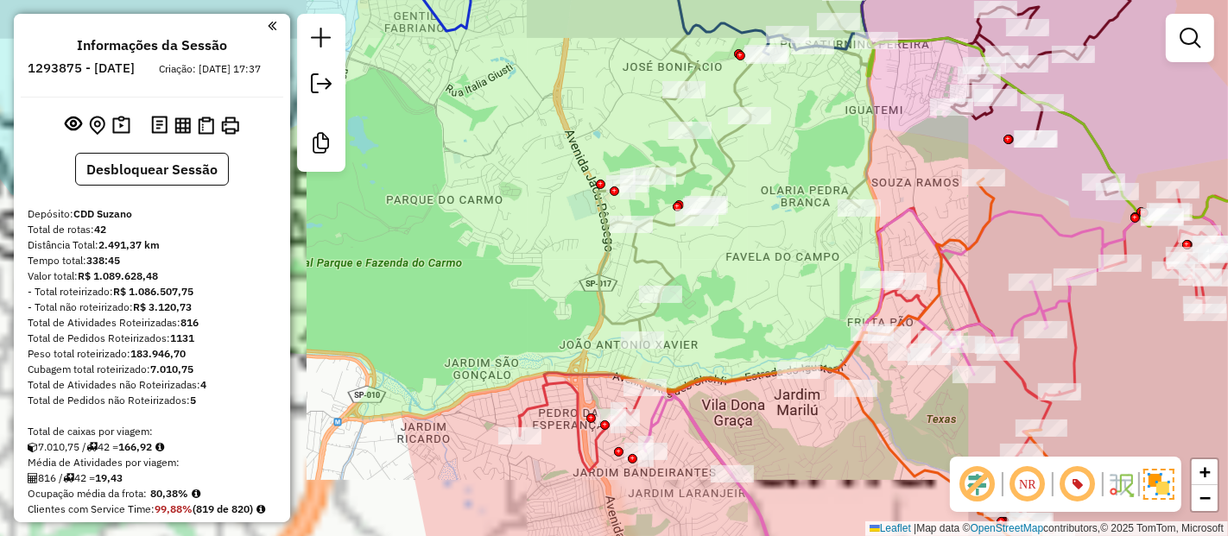
drag, startPoint x: 542, startPoint y: 136, endPoint x: 551, endPoint y: 151, distance: 17.5
click at [579, 373] on div "Janela de atendimento Grade de atendimento Capacidade Transportadoras Veículos …" at bounding box center [614, 268] width 1228 height 536
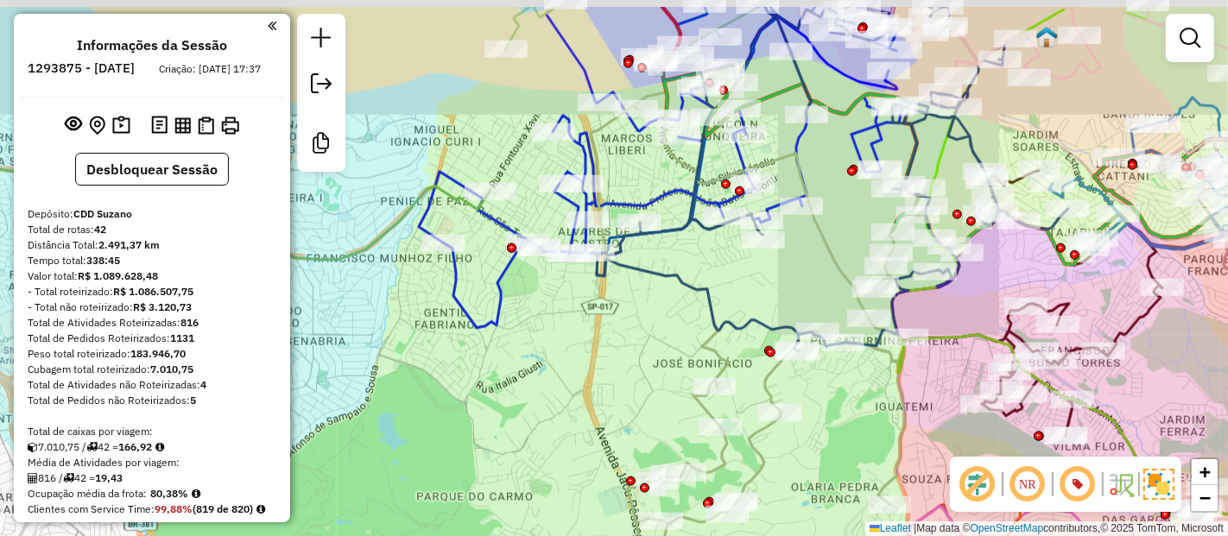
drag, startPoint x: 575, startPoint y: 354, endPoint x: 560, endPoint y: 404, distance: 52.5
click at [560, 404] on div "Janela de atendimento Grade de atendimento Capacidade Transportadoras Veículos …" at bounding box center [614, 268] width 1228 height 536
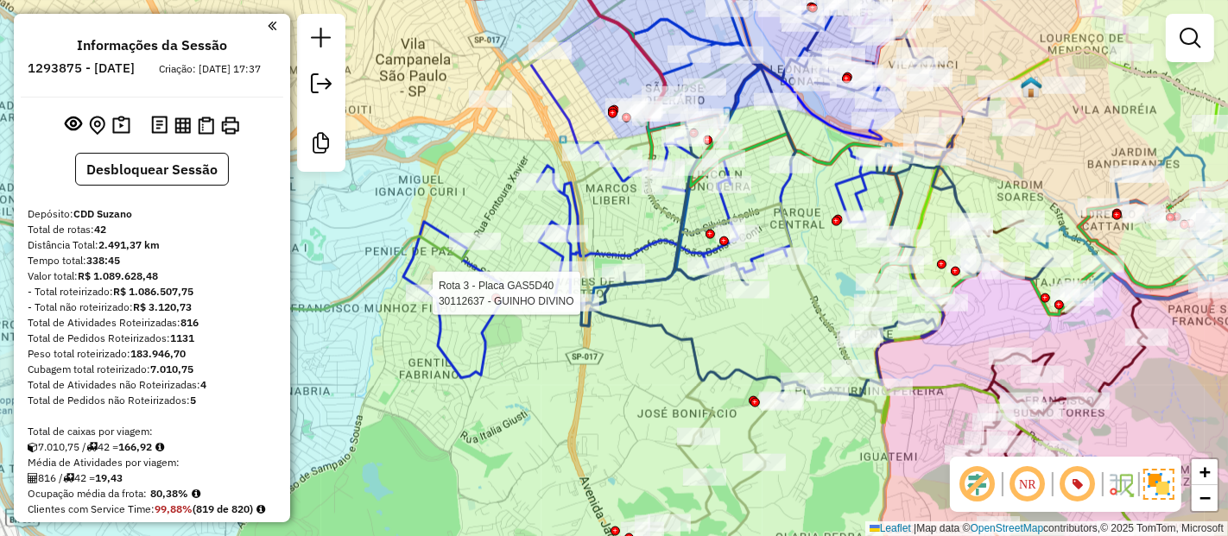
click at [409, 272] on icon at bounding box center [645, 197] width 484 height 362
select select "**********"
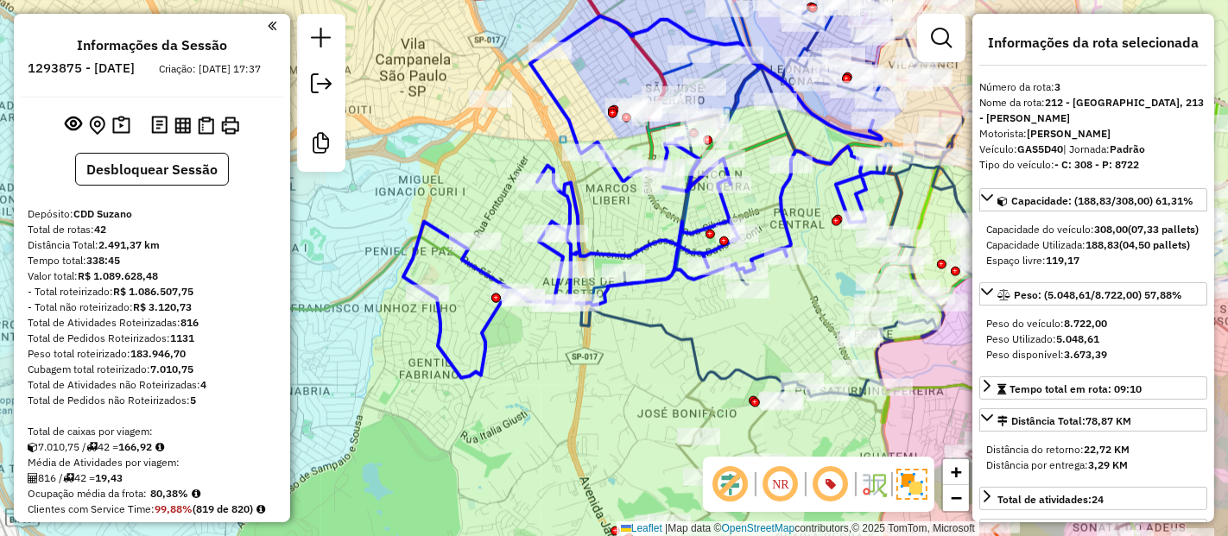
scroll to position [295, 0]
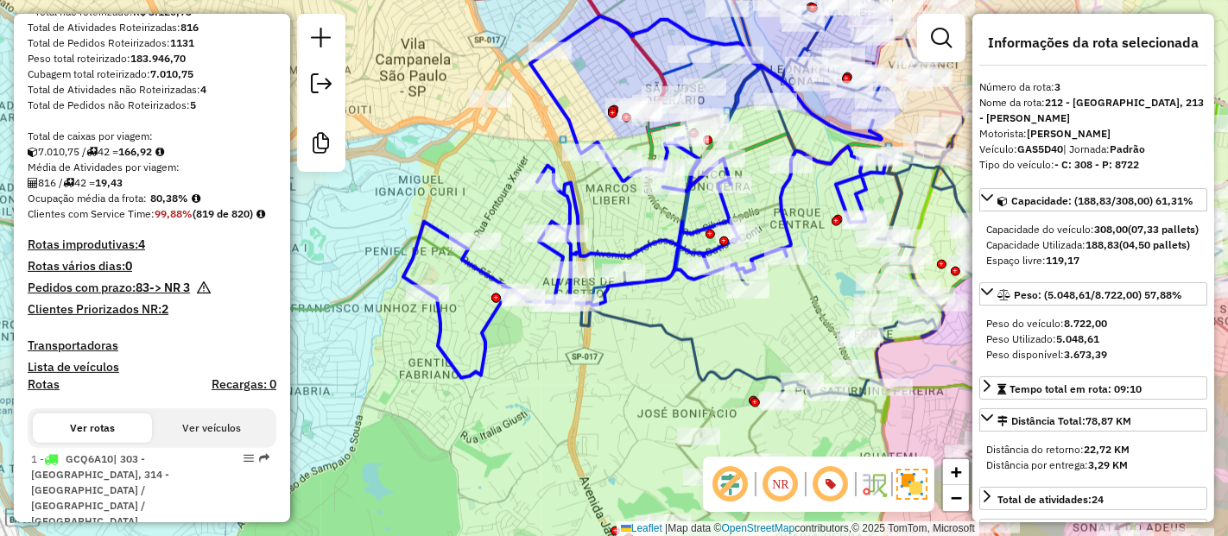
click at [404, 271] on icon at bounding box center [645, 197] width 484 height 362
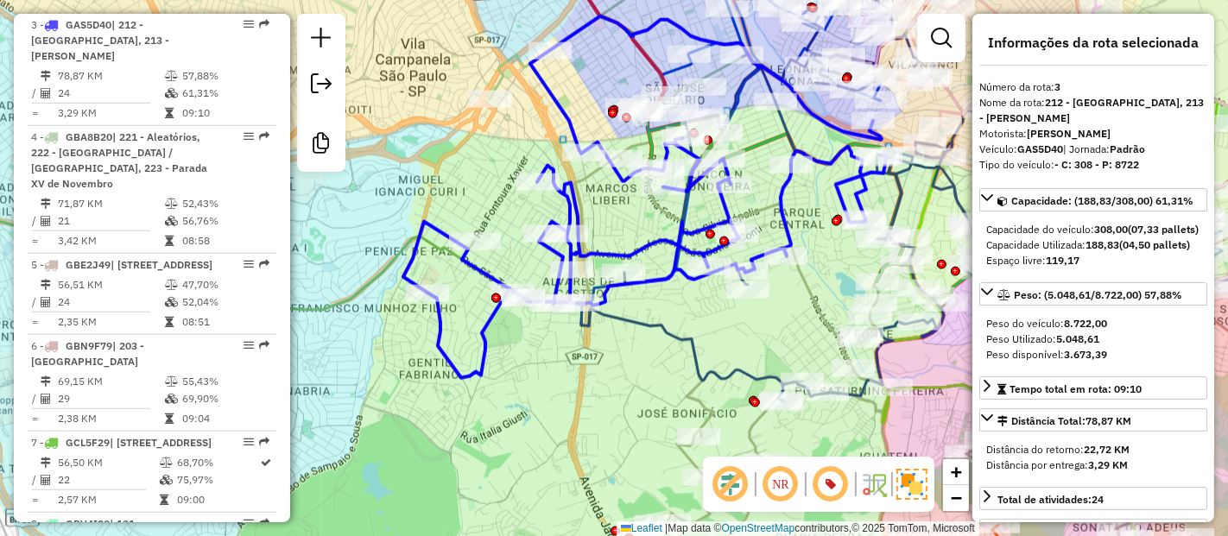
scroll to position [984, 0]
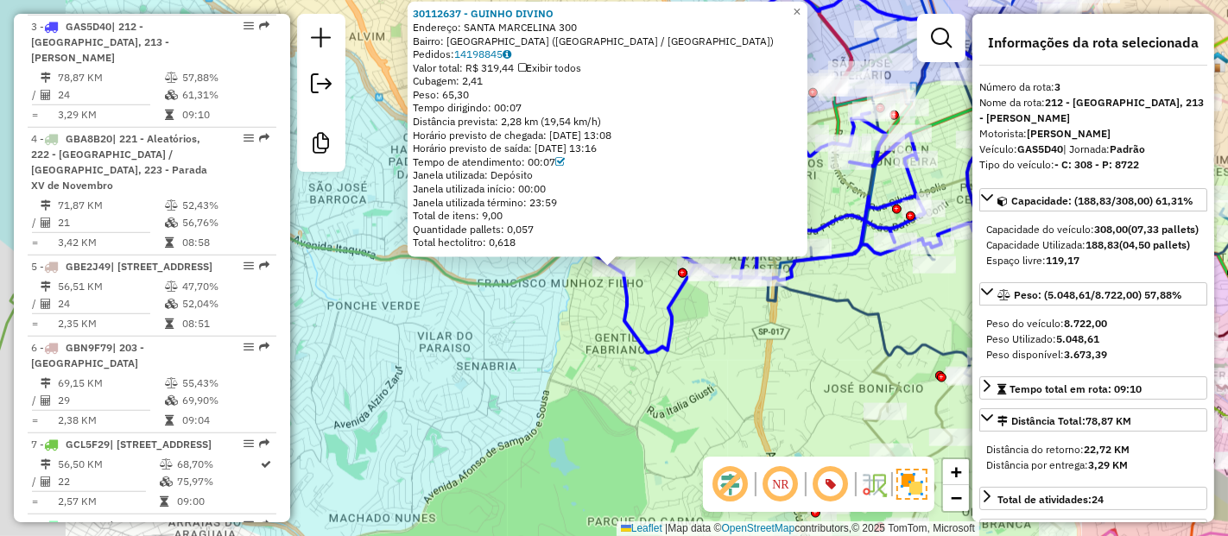
click at [567, 331] on div "30112637 - GUINHO DIVINO Endereço: [GEOGRAPHIC_DATA] 300 Bairro: [GEOGRAPHIC_DA…" at bounding box center [614, 268] width 1228 height 536
click at [612, 366] on div "30112637 - GUINHO DIVINO Endereço: [GEOGRAPHIC_DATA] 300 Bairro: [GEOGRAPHIC_DA…" at bounding box center [614, 268] width 1228 height 536
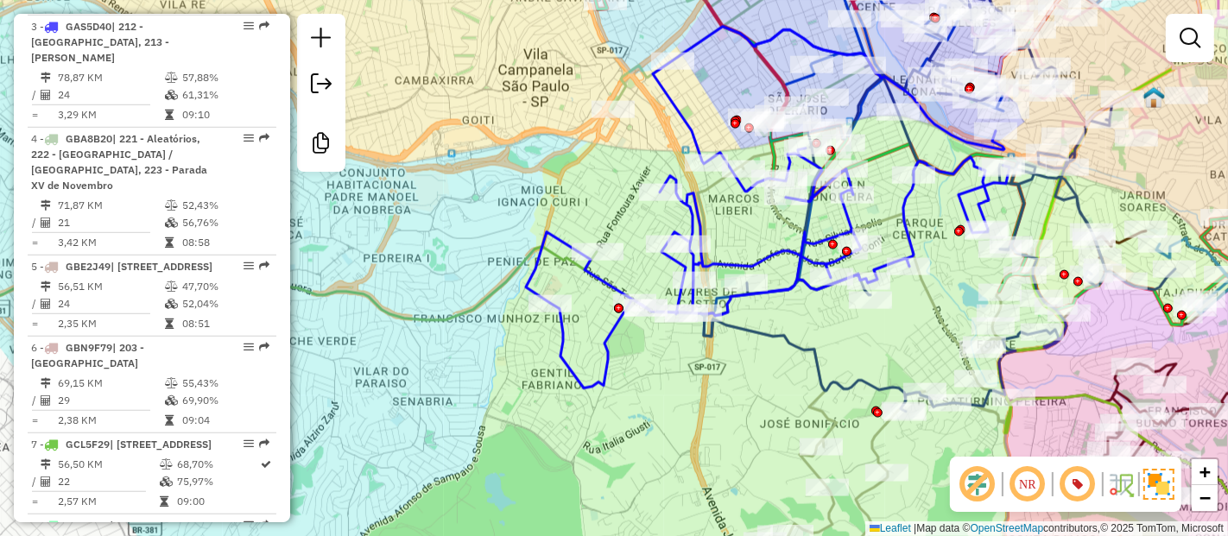
drag, startPoint x: 705, startPoint y: 330, endPoint x: 641, endPoint y: 365, distance: 73.1
click at [641, 365] on div "Janela de atendimento Grade de atendimento Capacidade Transportadoras Veículos …" at bounding box center [614, 268] width 1228 height 536
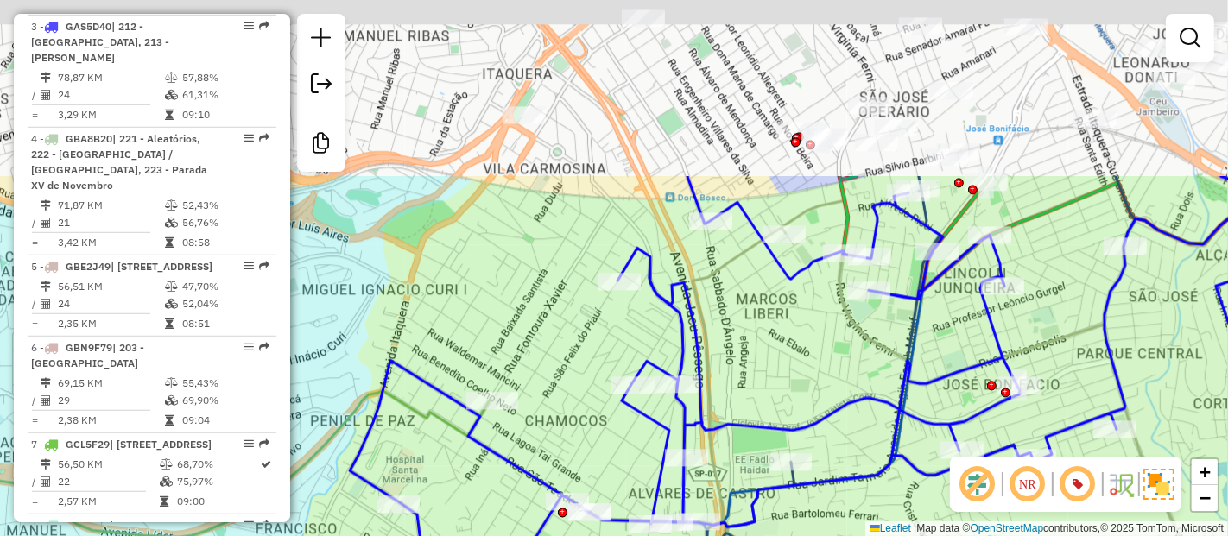
drag, startPoint x: 695, startPoint y: 100, endPoint x: 638, endPoint y: 331, distance: 237.4
click at [638, 331] on div "Janela de atendimento Grade de atendimento Capacidade Transportadoras Veículos …" at bounding box center [614, 268] width 1228 height 536
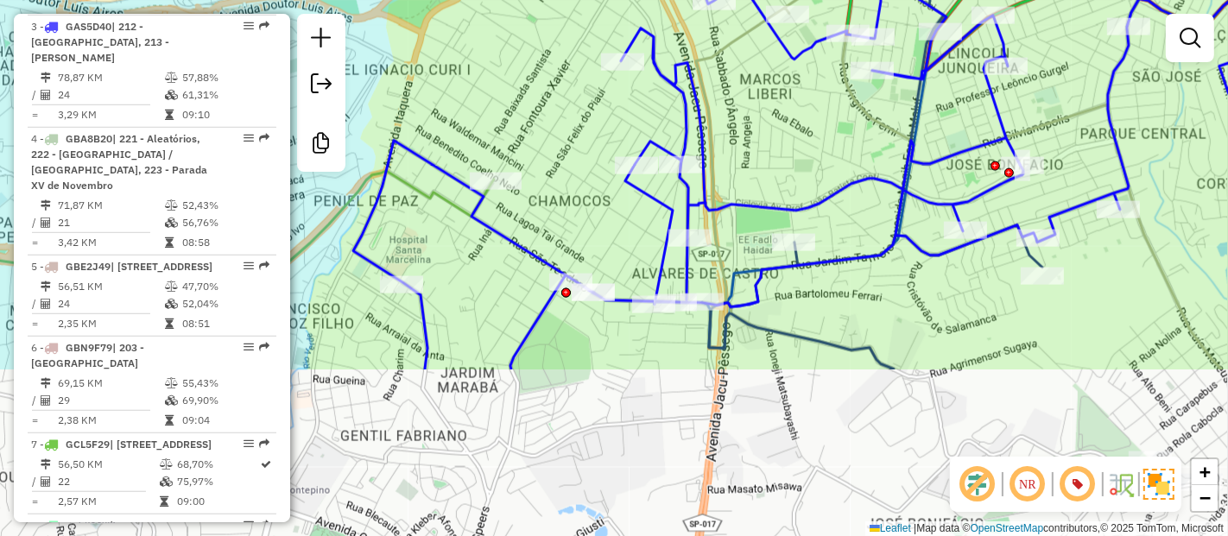
drag, startPoint x: 730, startPoint y: 333, endPoint x: 740, endPoint y: 138, distance: 194.6
click at [740, 138] on div "Janela de atendimento Grade de atendimento Capacidade Transportadoras Veículos …" at bounding box center [614, 268] width 1228 height 536
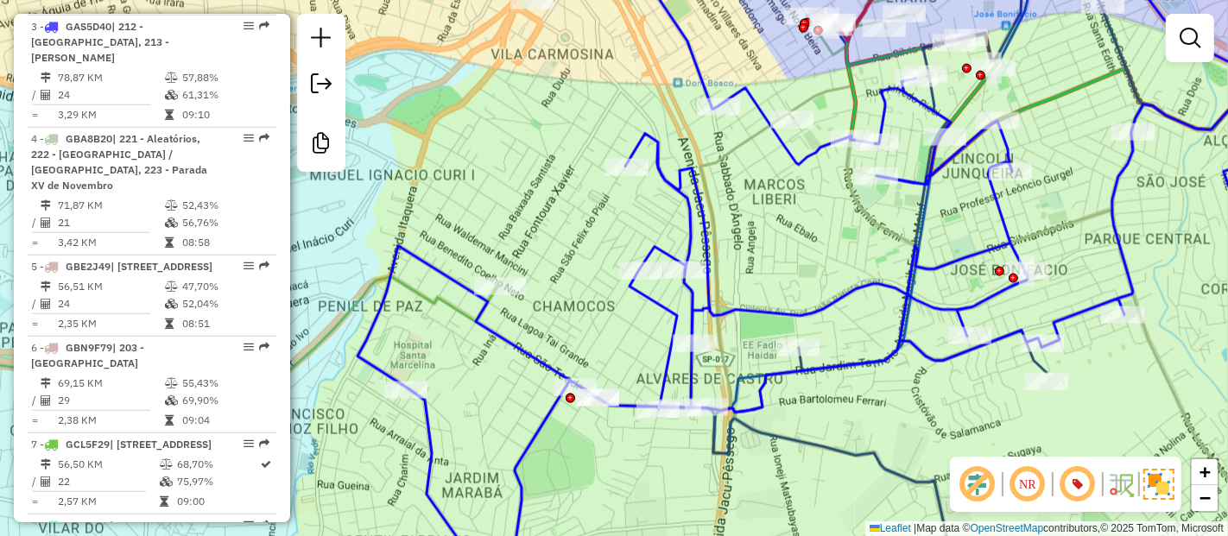
click at [514, 358] on div "Janela de atendimento Grade de atendimento Capacidade Transportadoras Veículos …" at bounding box center [614, 268] width 1228 height 536
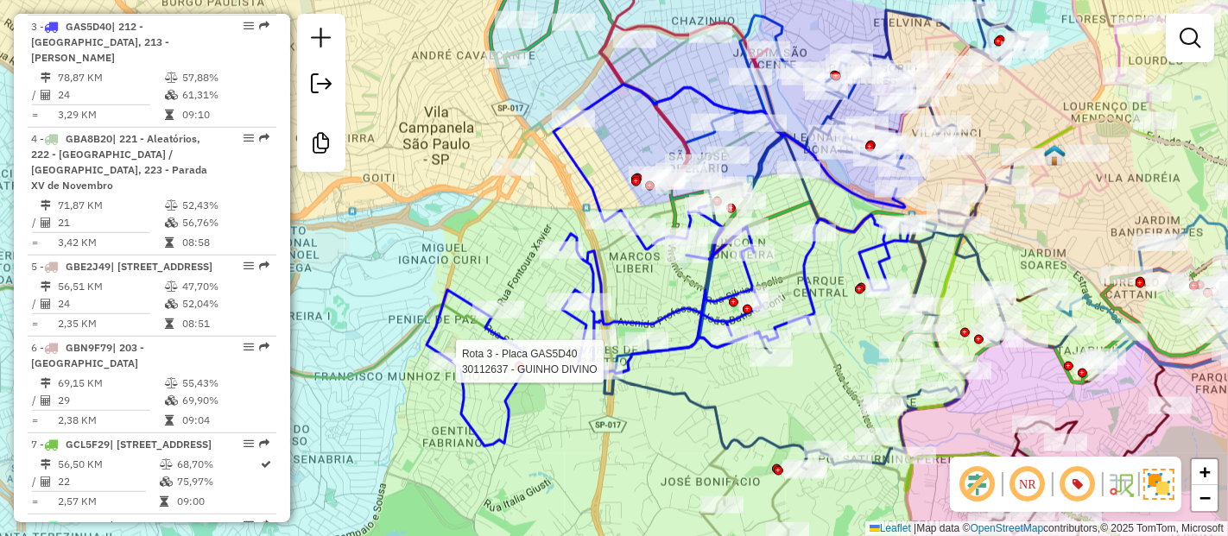
select select "**********"
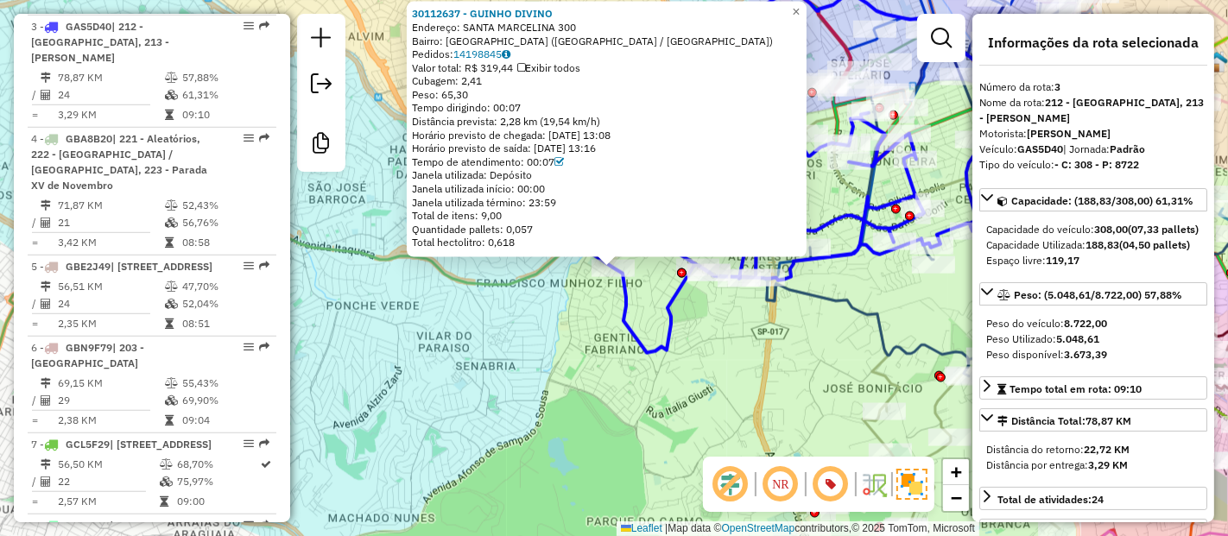
click at [467, 465] on div "30112637 - GUINHO DIVINO Endereço: [GEOGRAPHIC_DATA] 300 Bairro: [GEOGRAPHIC_DA…" at bounding box center [614, 268] width 1228 height 536
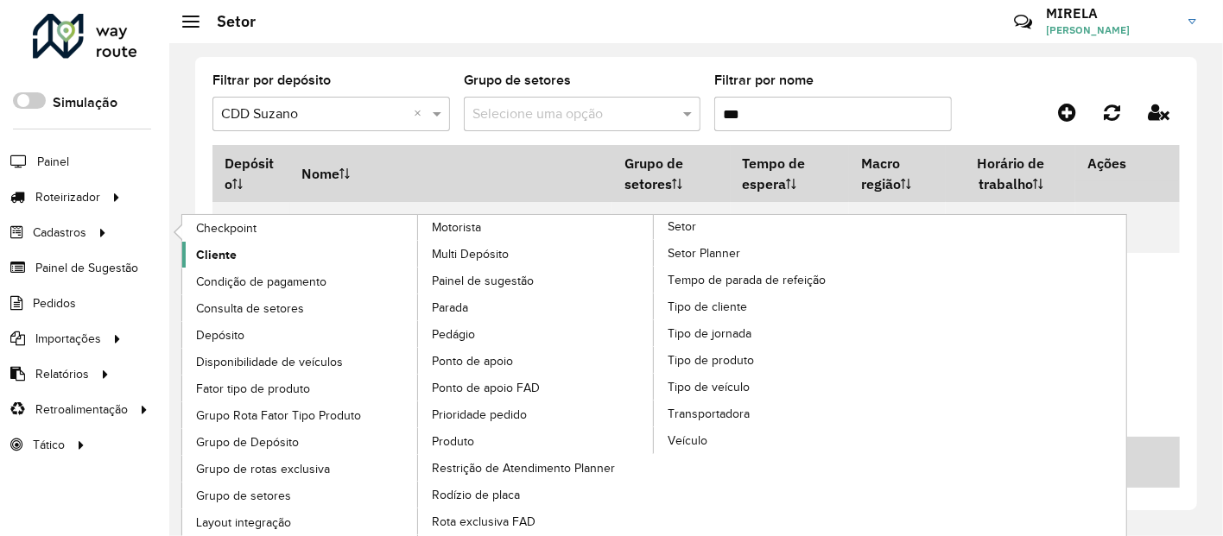
click at [217, 252] on span "Cliente" at bounding box center [216, 255] width 41 height 18
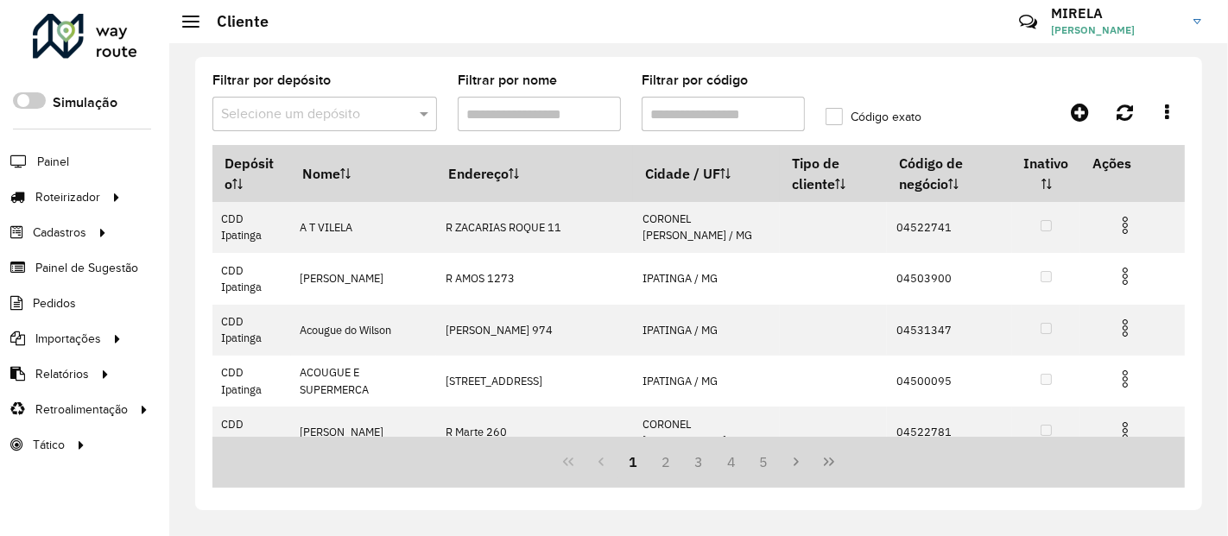
click at [358, 122] on input "text" at bounding box center [307, 115] width 173 height 21
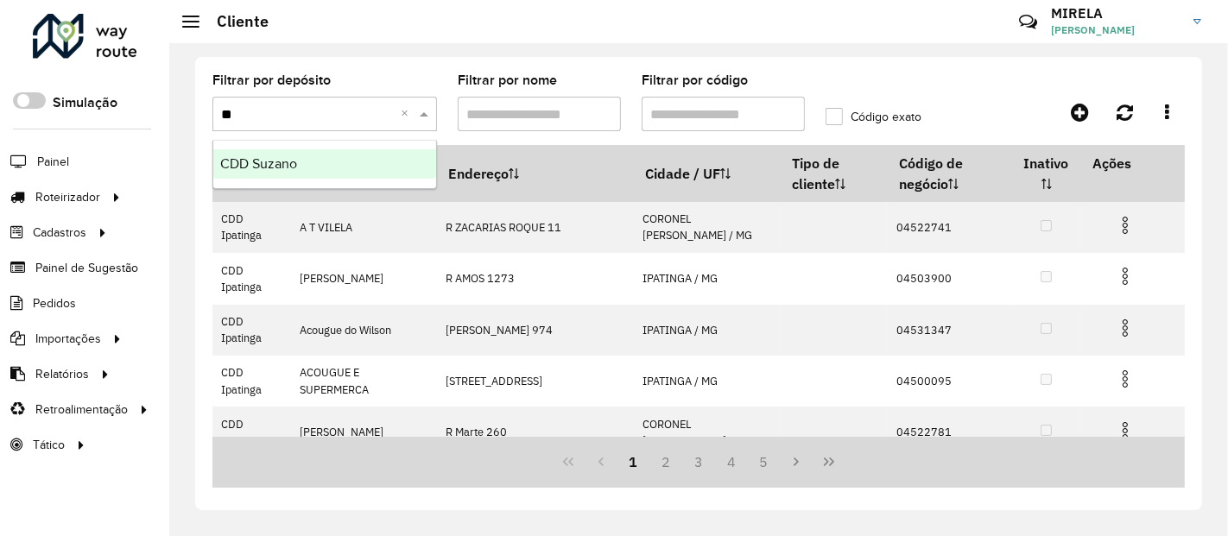
type input "***"
click at [347, 164] on div "CDD Suzano" at bounding box center [324, 163] width 223 height 29
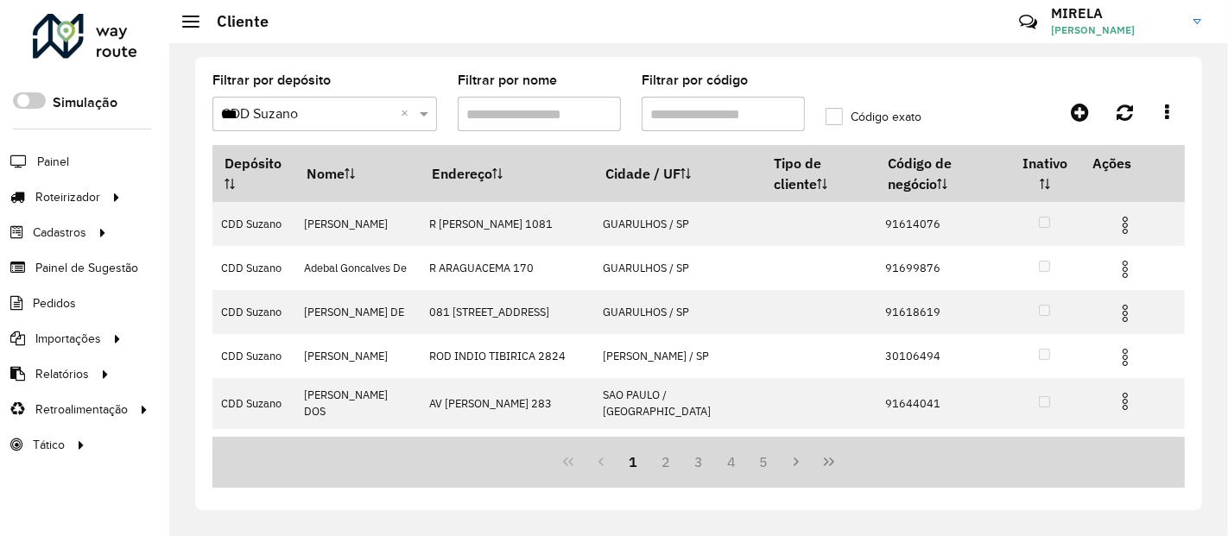
click at [708, 122] on input "Filtrar por código" at bounding box center [723, 114] width 163 height 35
paste input "*****"
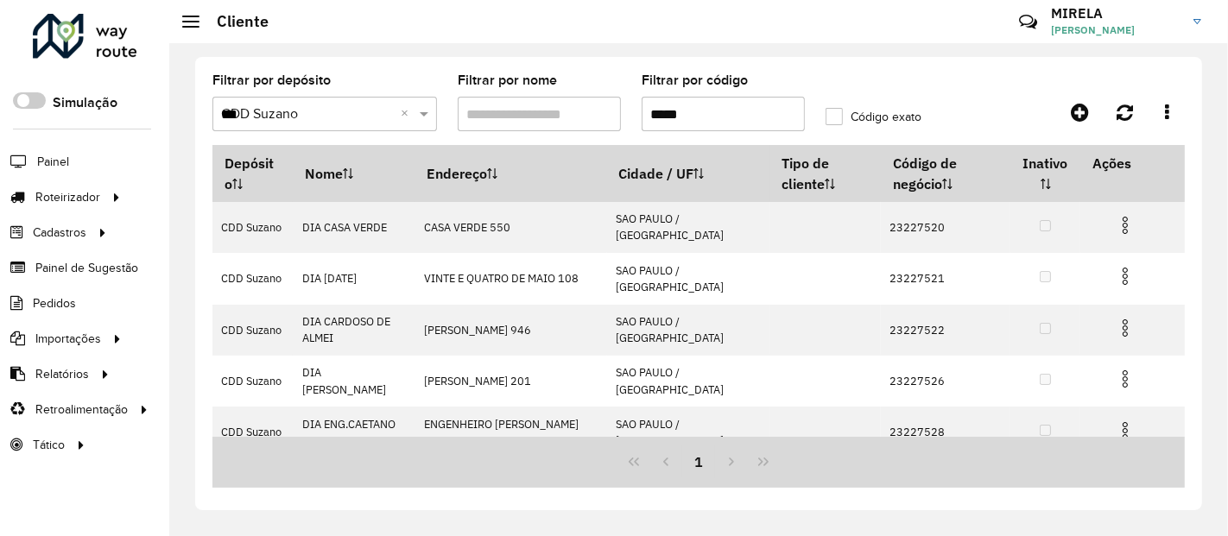
click at [644, 124] on input "*****" at bounding box center [723, 114] width 163 height 35
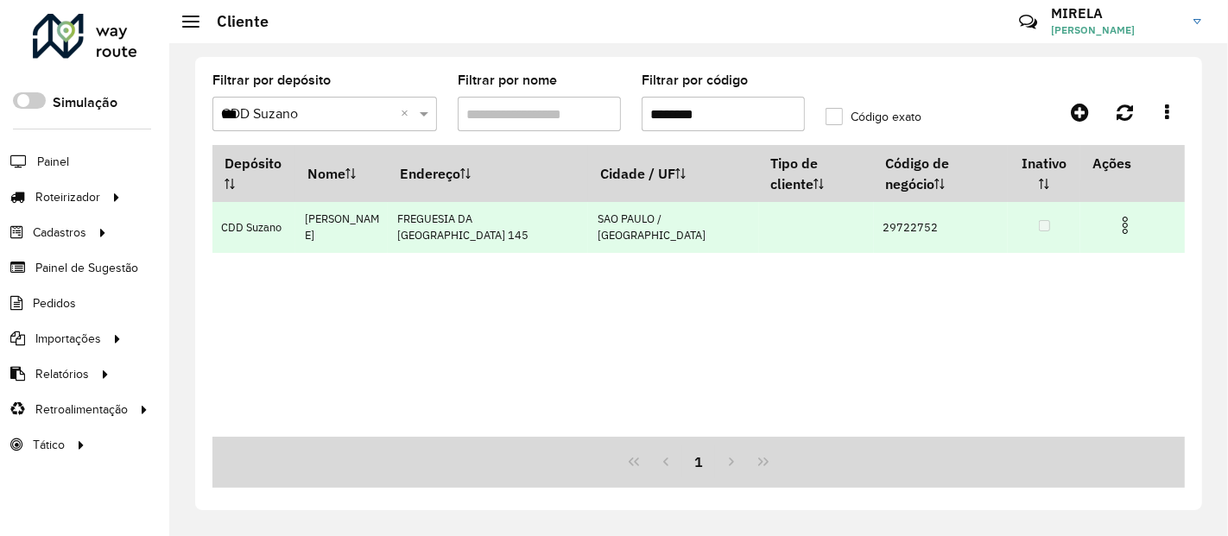
type input "********"
click at [1125, 224] on img at bounding box center [1125, 225] width 21 height 21
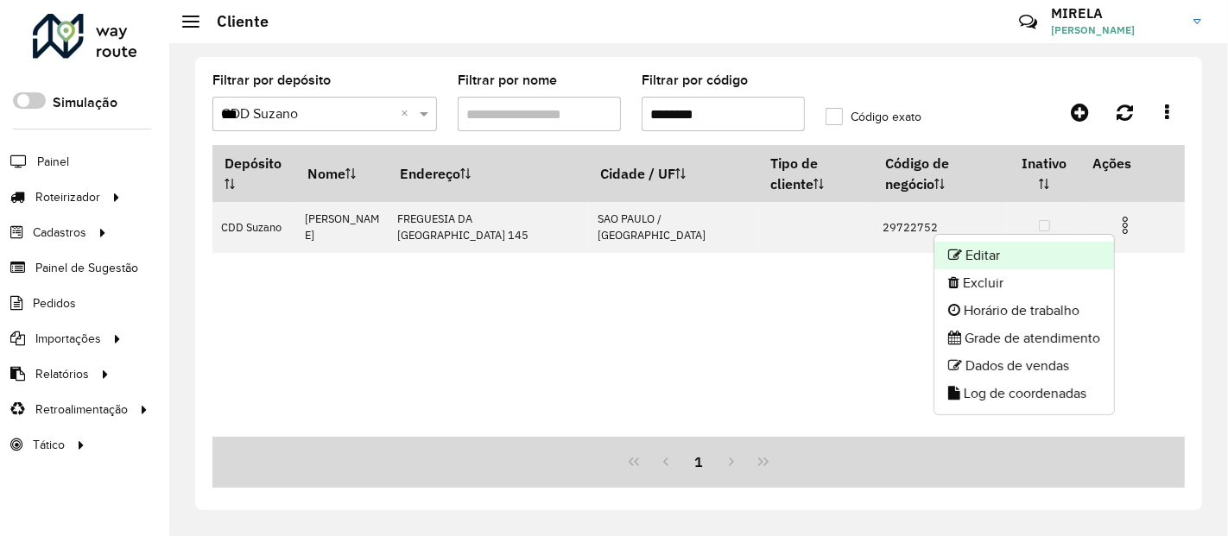
click at [1034, 248] on li "Editar" at bounding box center [1025, 256] width 180 height 28
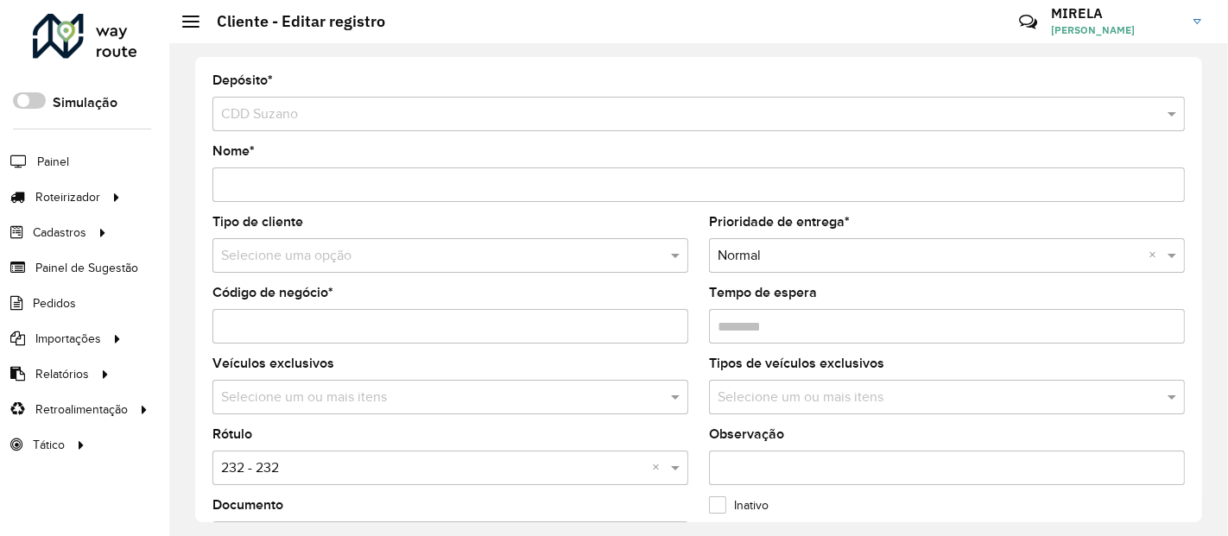
click at [0, 0] on div "Aguarde..." at bounding box center [0, 0] width 0 height 0
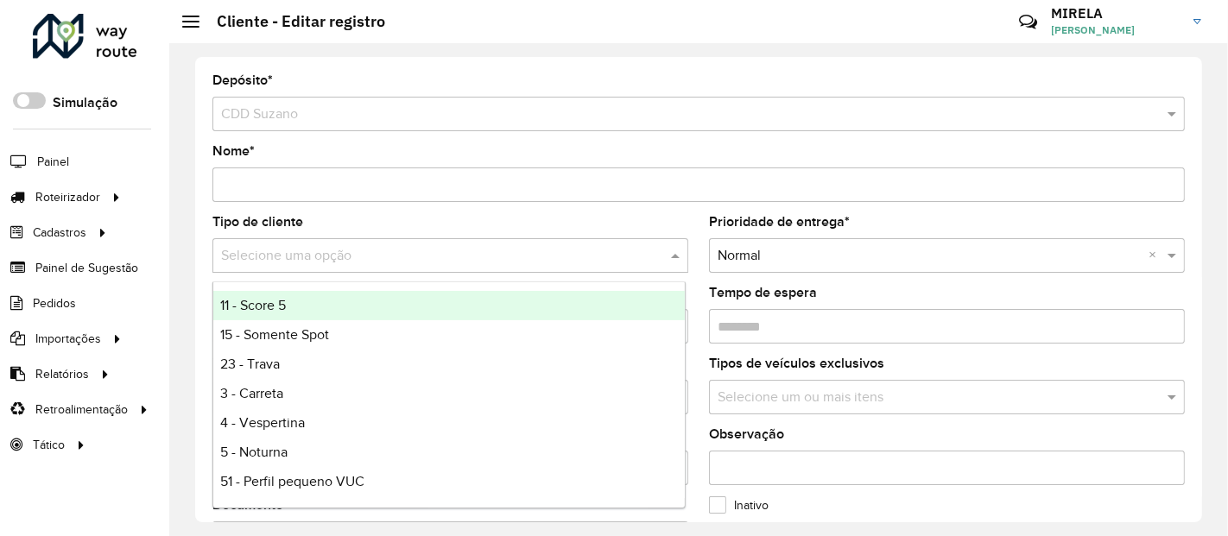
click at [360, 259] on input "text" at bounding box center [433, 256] width 424 height 21
type input "*"
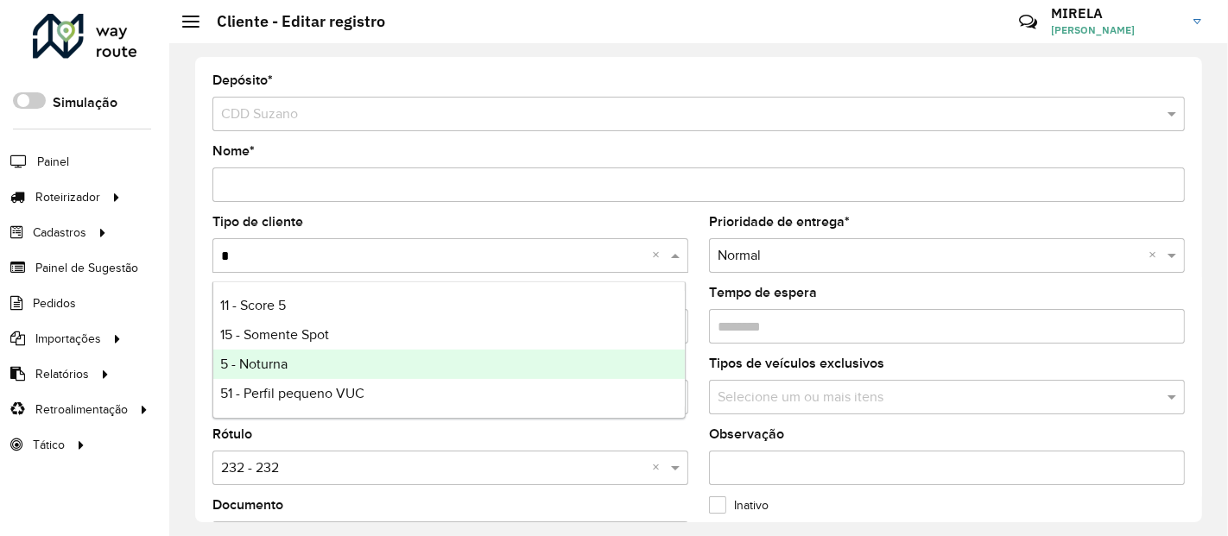
click at [282, 364] on span "5 - Noturna" at bounding box center [253, 364] width 67 height 15
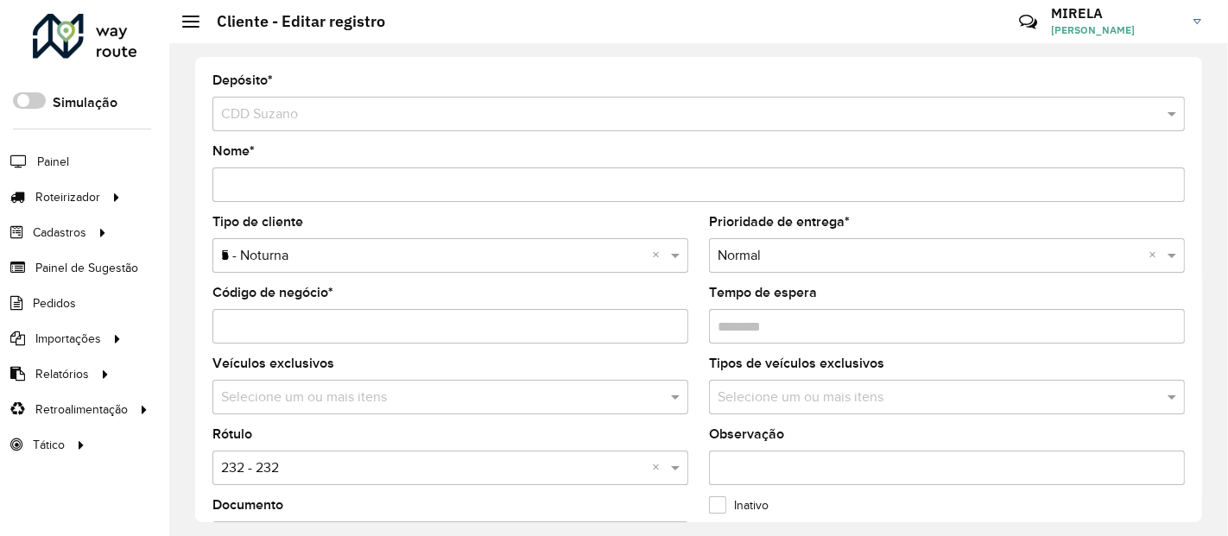
click at [275, 473] on input "text" at bounding box center [433, 469] width 424 height 21
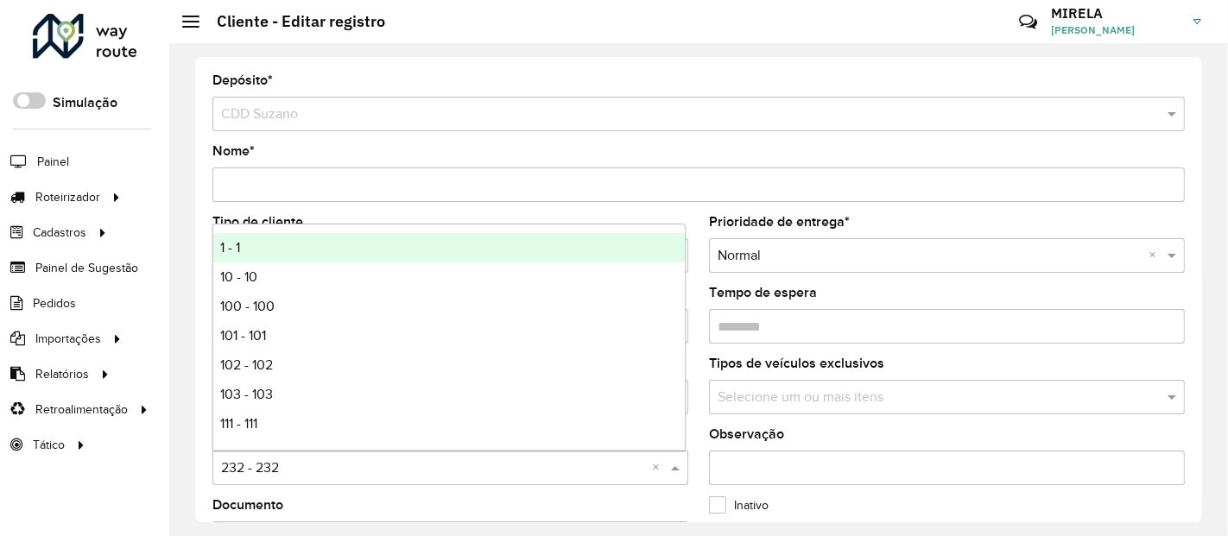
type input "*"
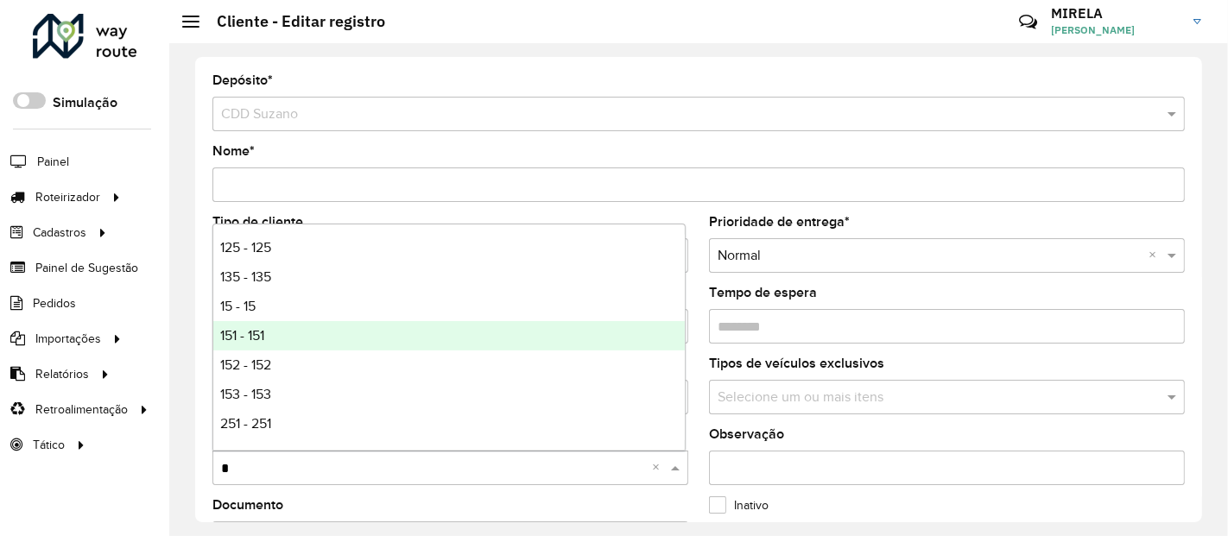
scroll to position [96, 0]
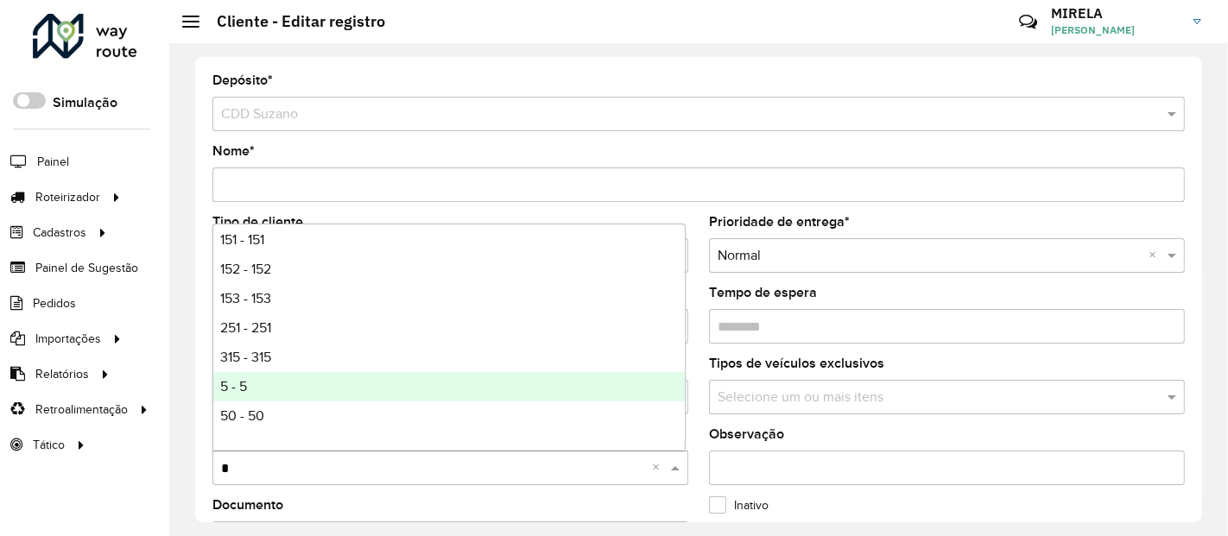
click at [257, 386] on div "5 - 5" at bounding box center [449, 386] width 472 height 29
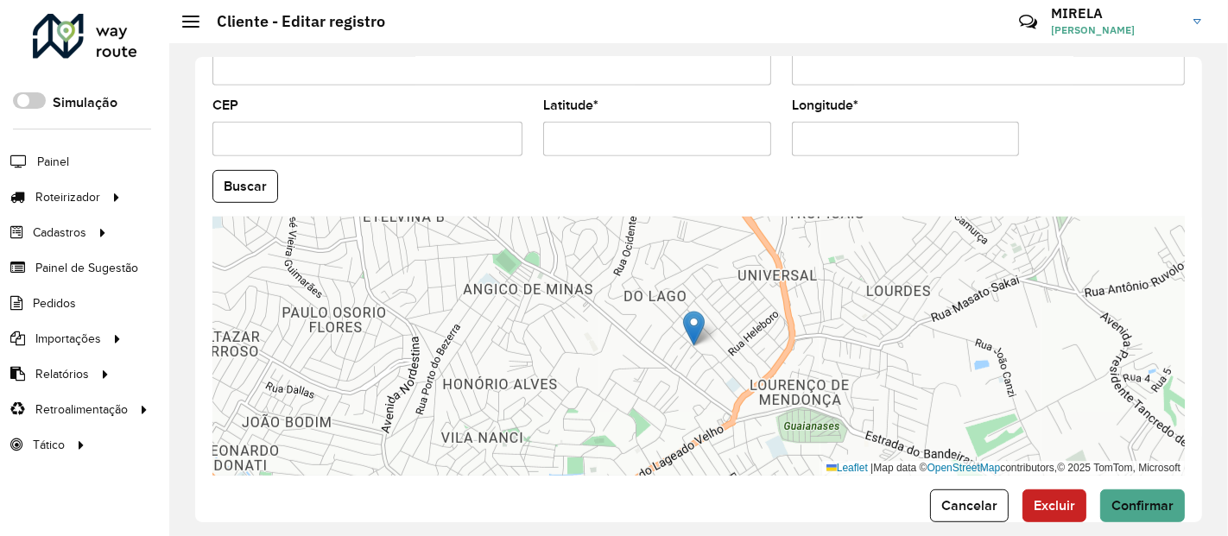
scroll to position [747, 0]
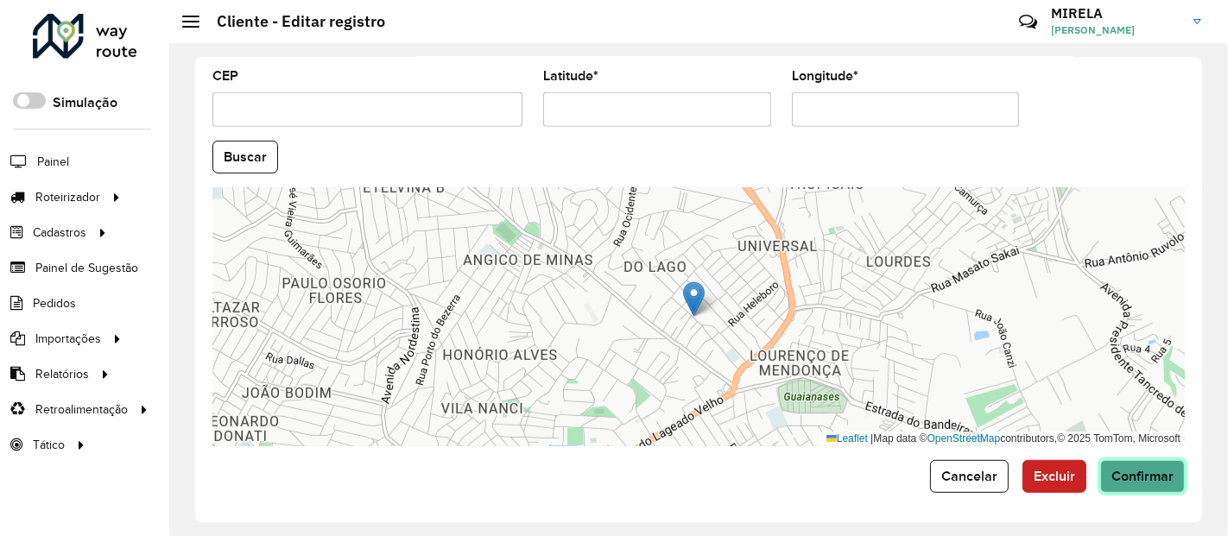
click at [1151, 478] on span "Confirmar" at bounding box center [1143, 476] width 62 height 15
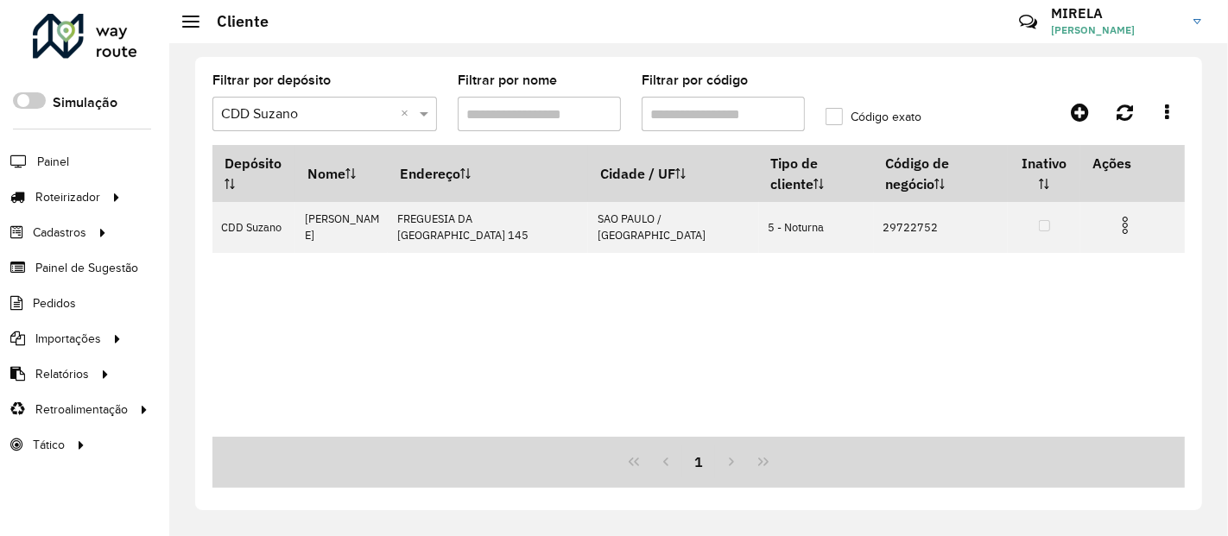
click at [767, 124] on input "Filtrar por código" at bounding box center [723, 114] width 163 height 35
click at [767, 124] on input "********" at bounding box center [723, 114] width 163 height 35
paste input "text"
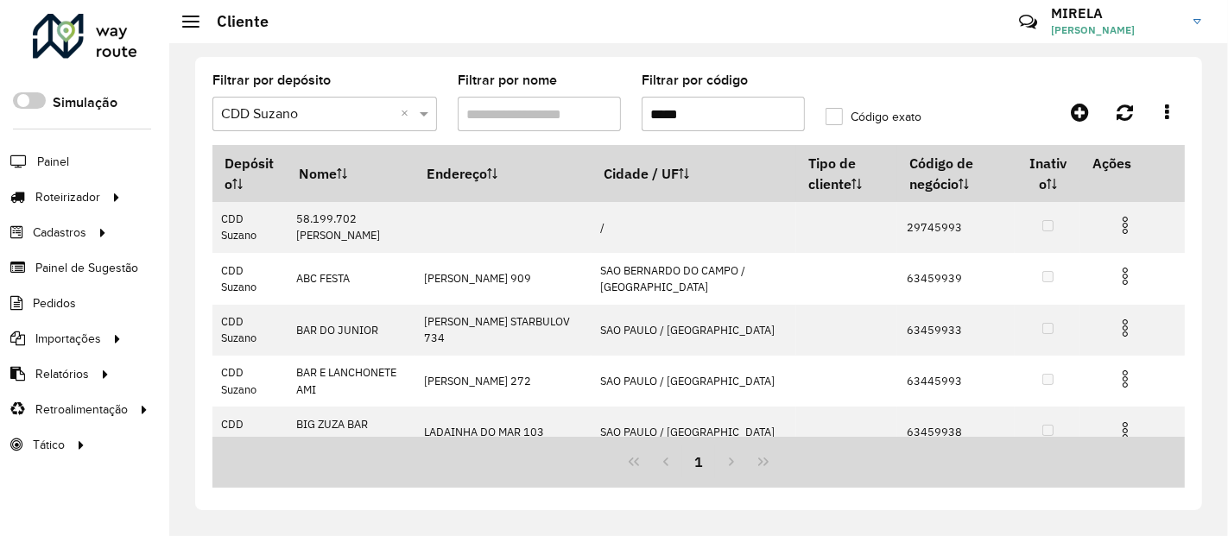
click at [647, 111] on input "*****" at bounding box center [723, 114] width 163 height 35
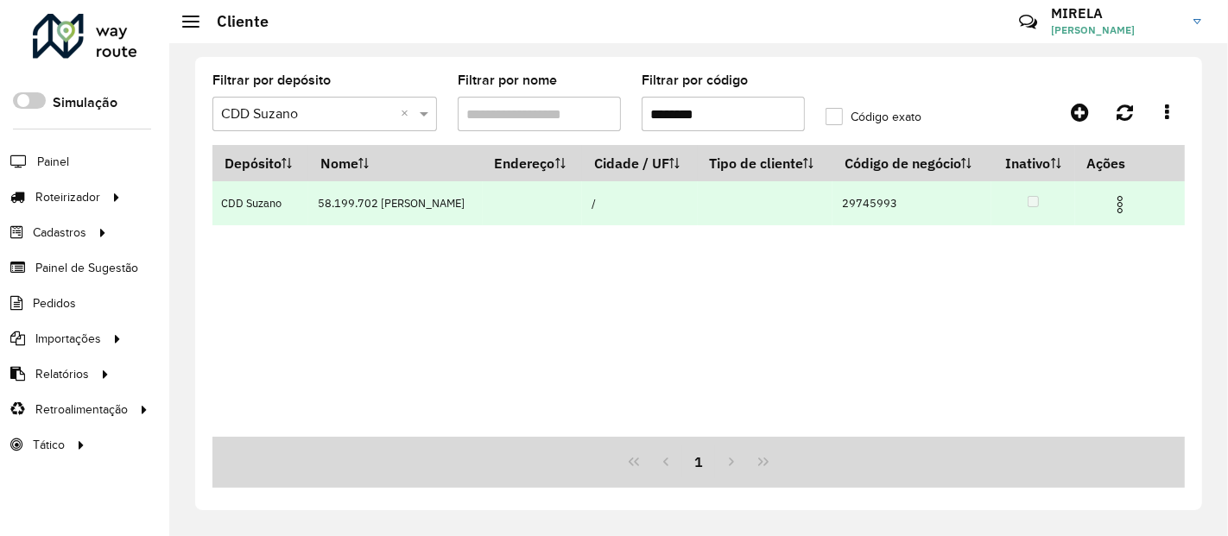
type input "********"
click at [1127, 215] on img at bounding box center [1120, 204] width 21 height 21
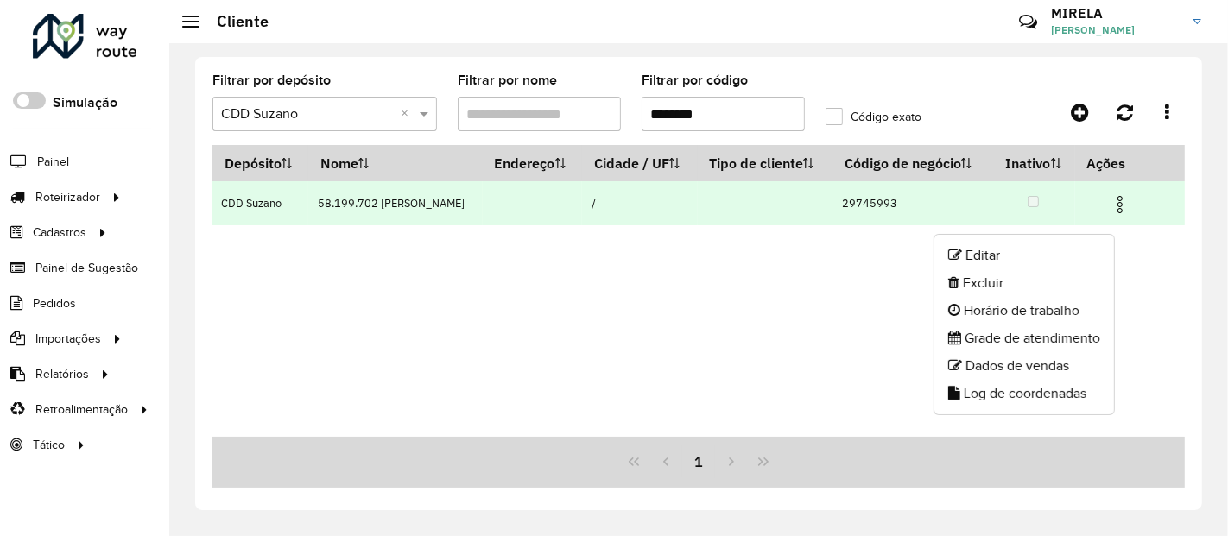
click at [1031, 254] on li "Editar" at bounding box center [1025, 256] width 180 height 28
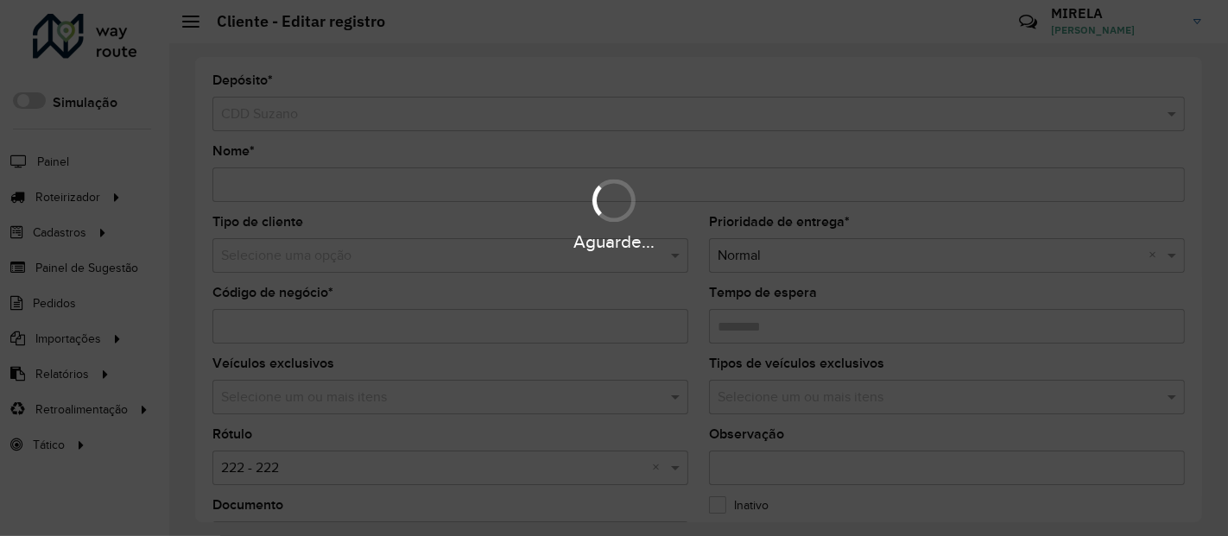
click at [308, 250] on div "Aguarde..." at bounding box center [614, 242] width 1228 height 27
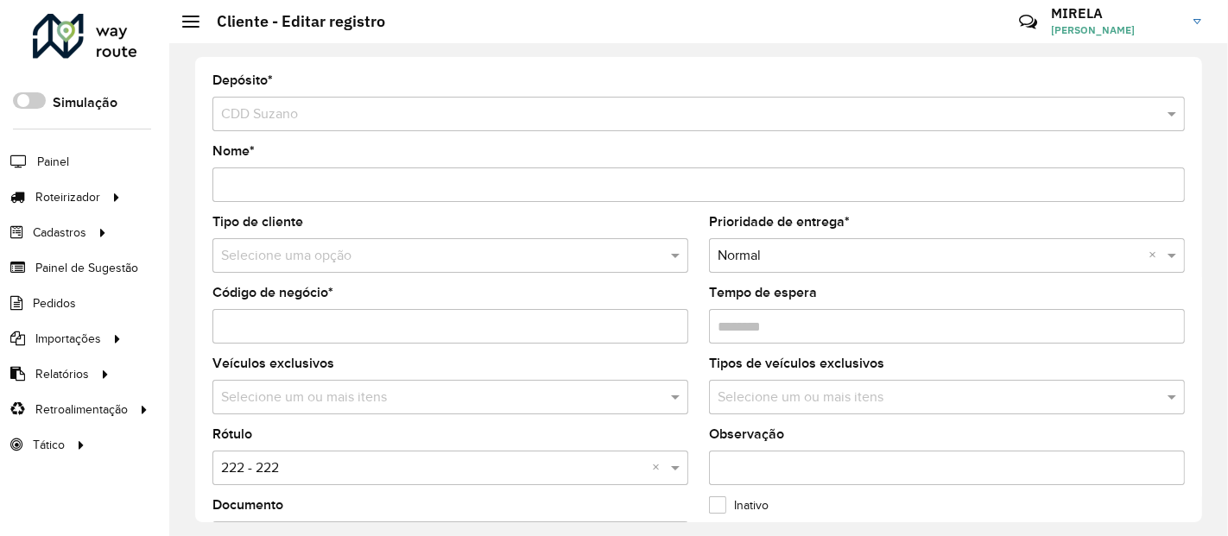
click at [307, 260] on input "text" at bounding box center [433, 256] width 424 height 21
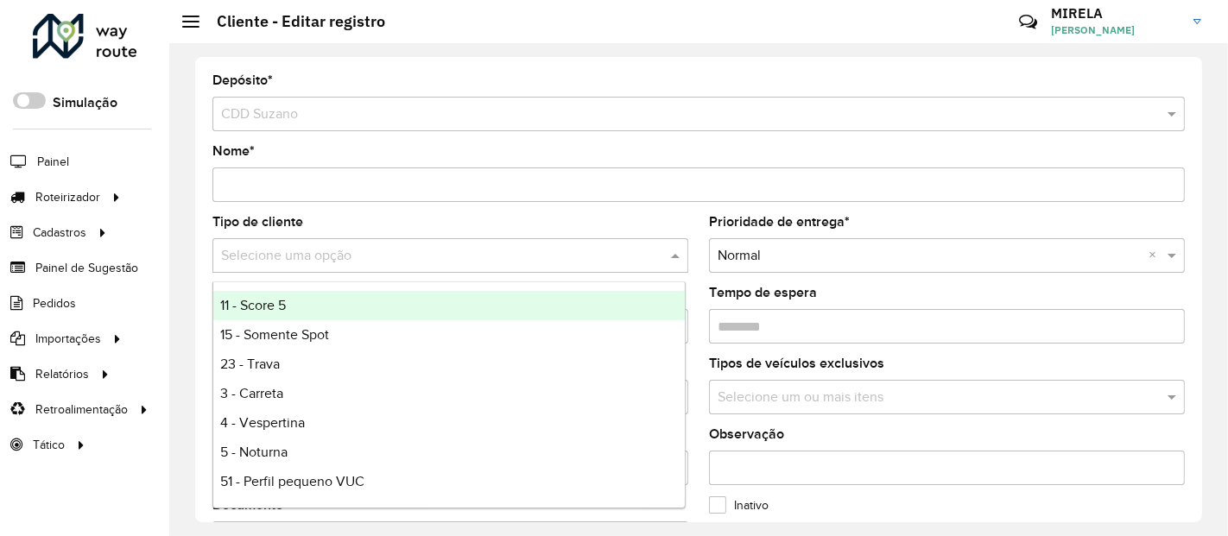
type input "*"
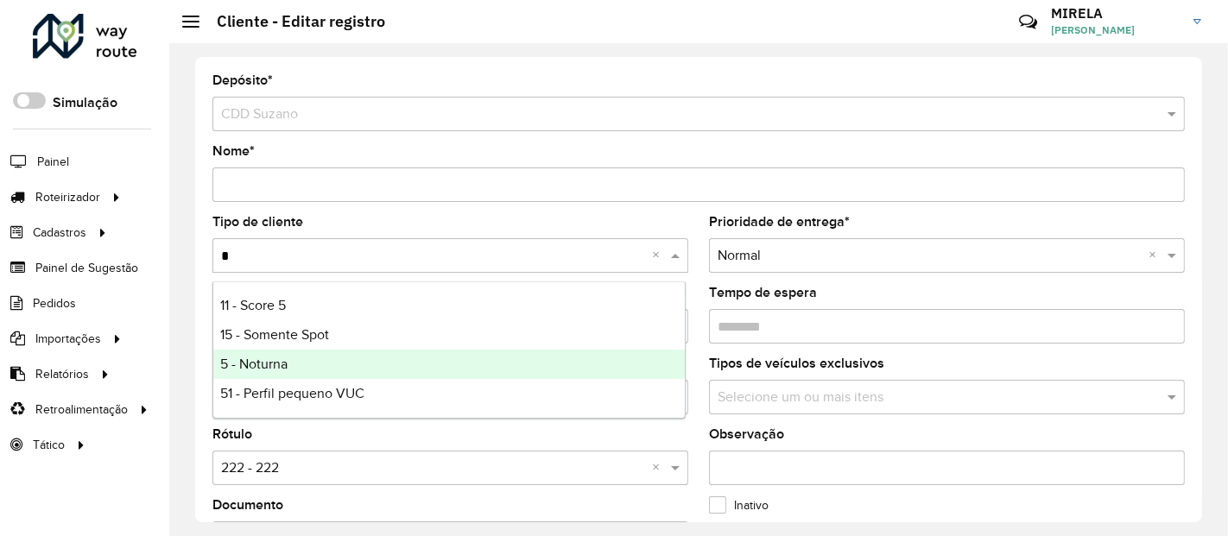
click at [246, 363] on span "5 - Noturna" at bounding box center [253, 364] width 67 height 15
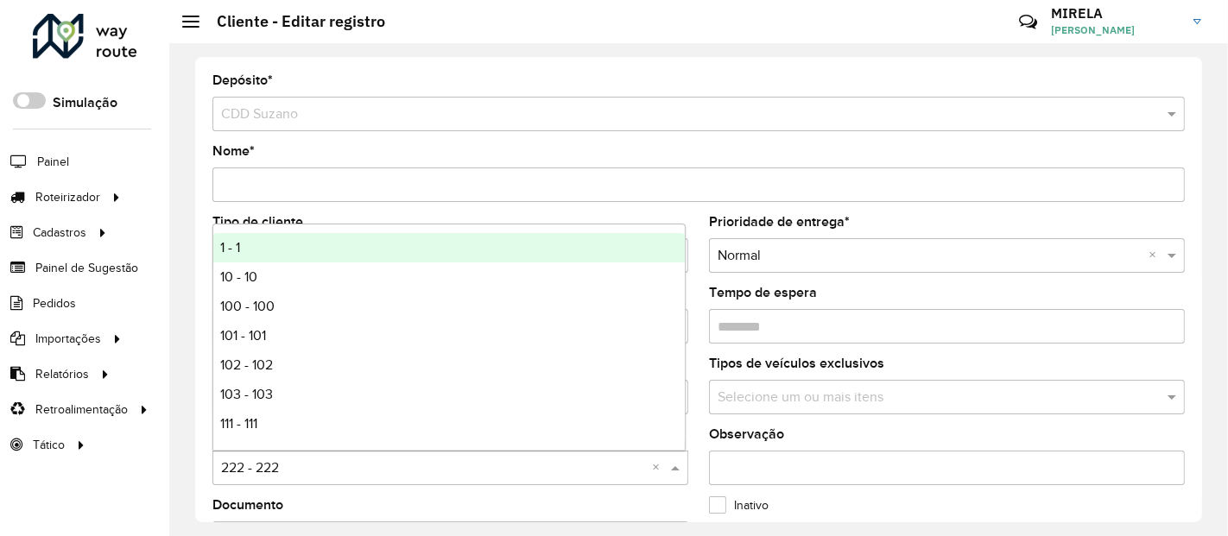
click at [281, 469] on input "text" at bounding box center [433, 469] width 424 height 21
type input "*"
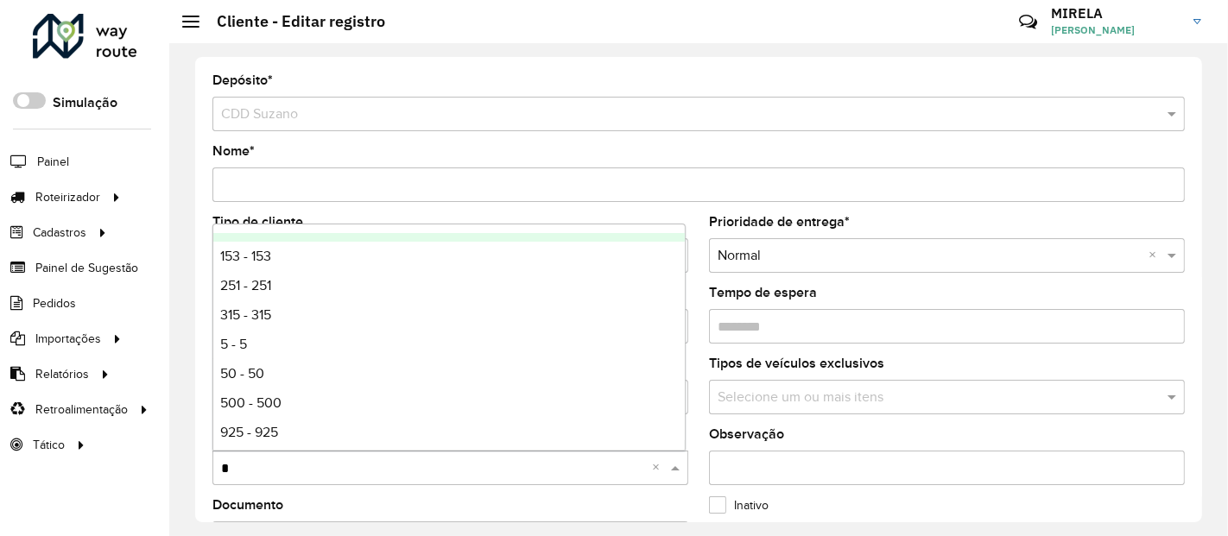
scroll to position [144, 0]
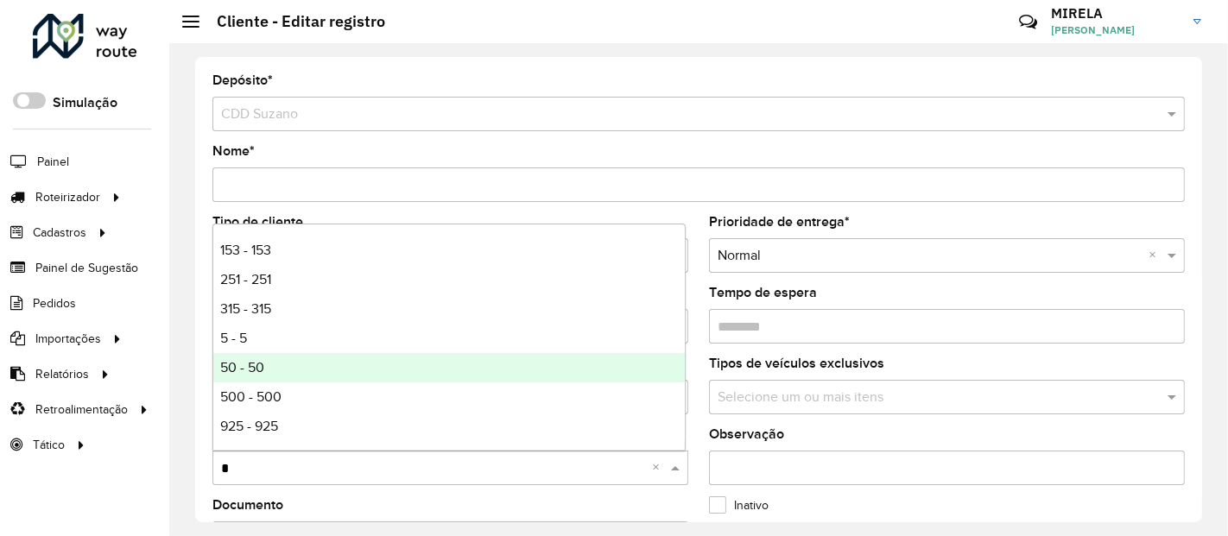
click at [251, 339] on div "5 - 5" at bounding box center [449, 338] width 472 height 29
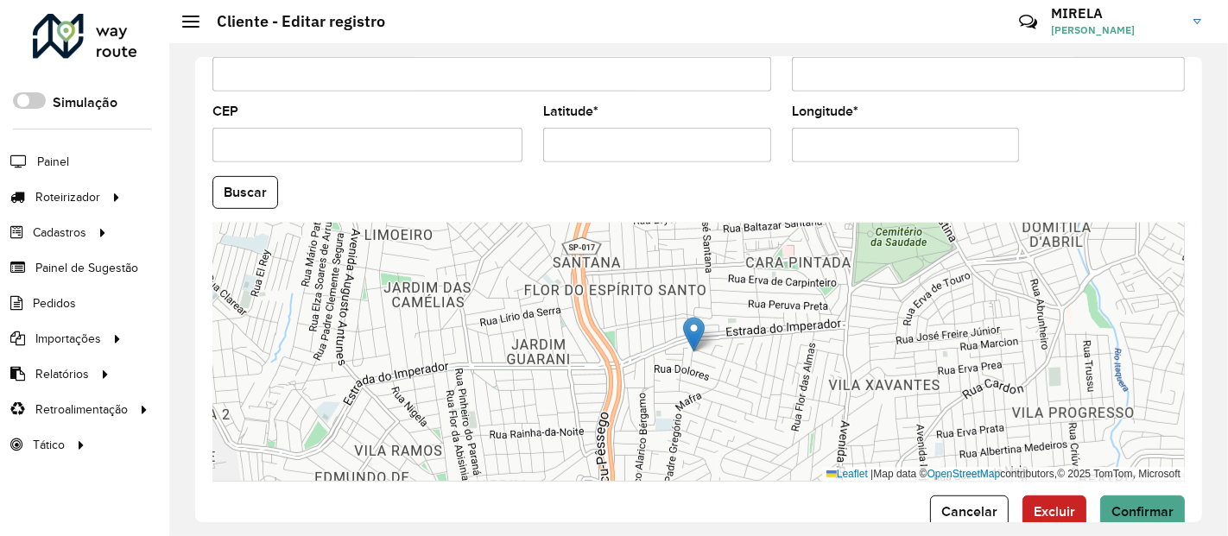
scroll to position [747, 0]
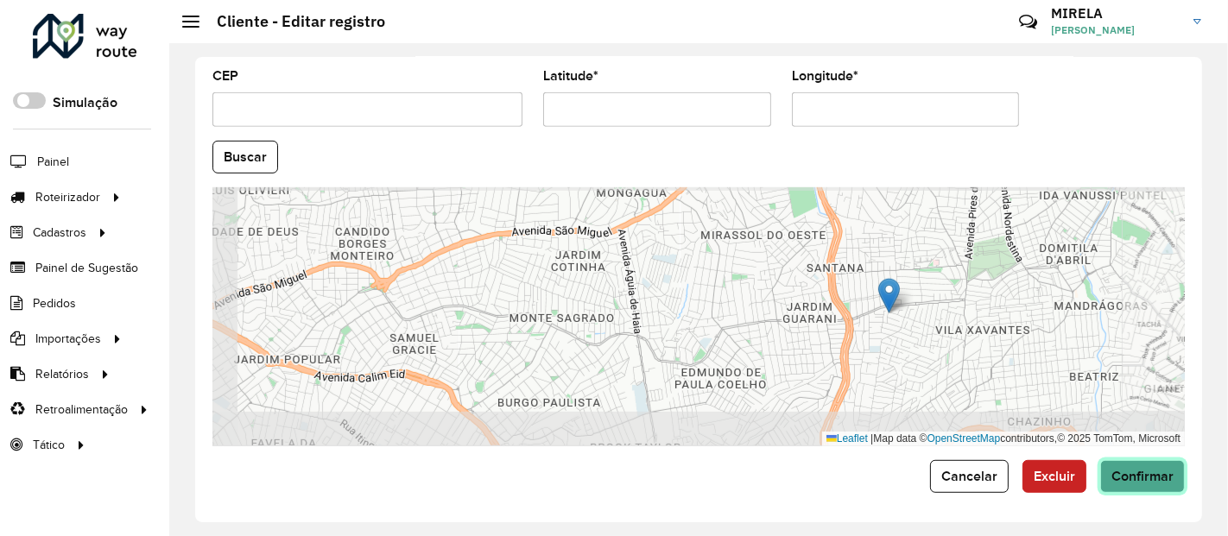
click at [1152, 473] on span "Confirmar" at bounding box center [1143, 476] width 62 height 15
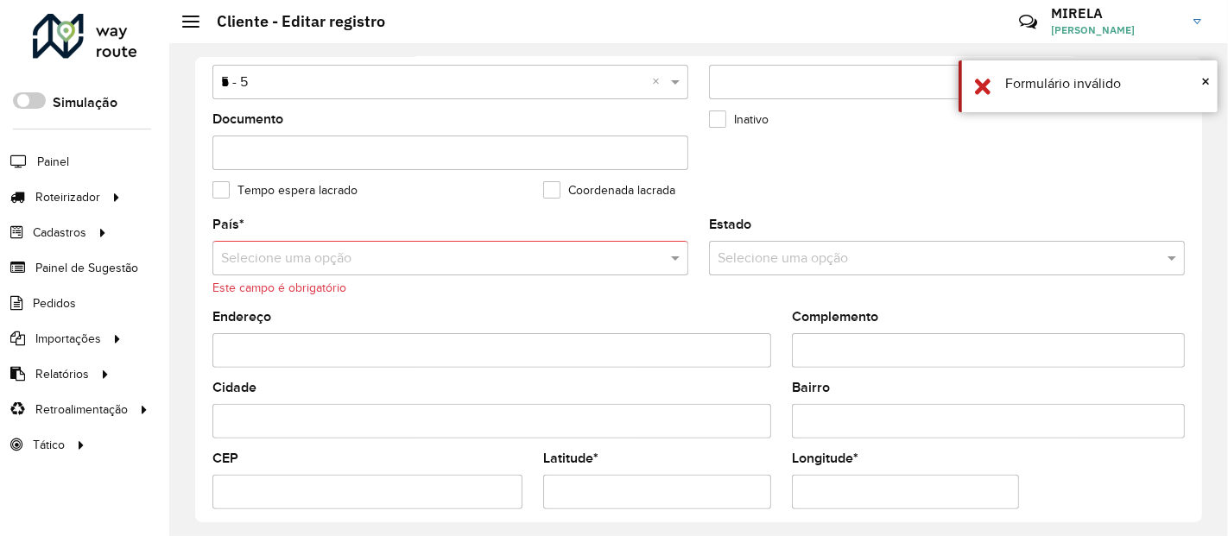
scroll to position [384, 0]
click at [293, 265] on input "text" at bounding box center [433, 261] width 424 height 21
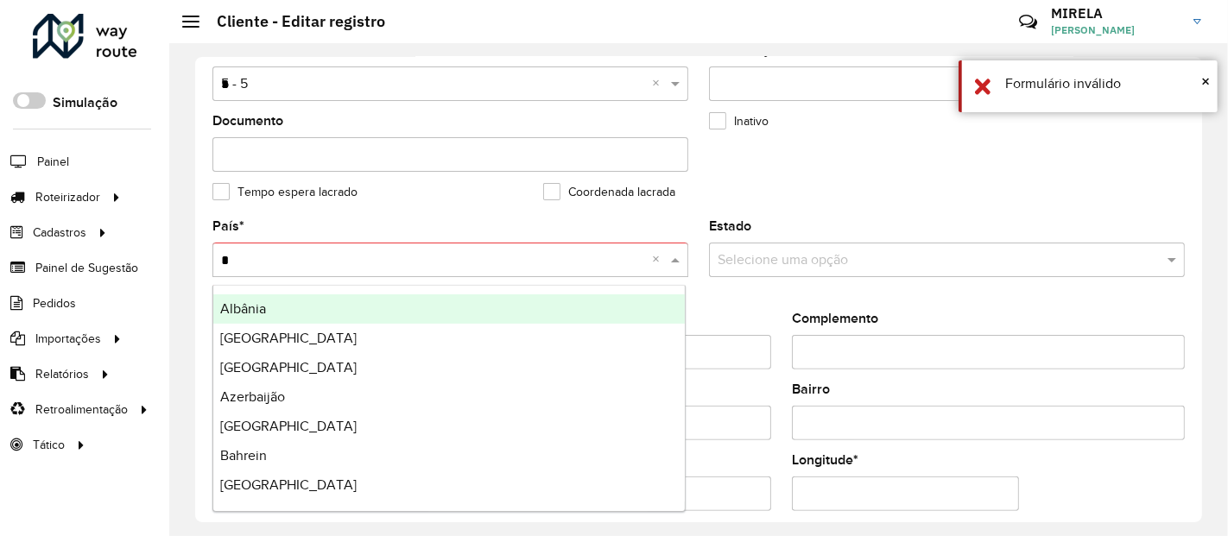
type input "**"
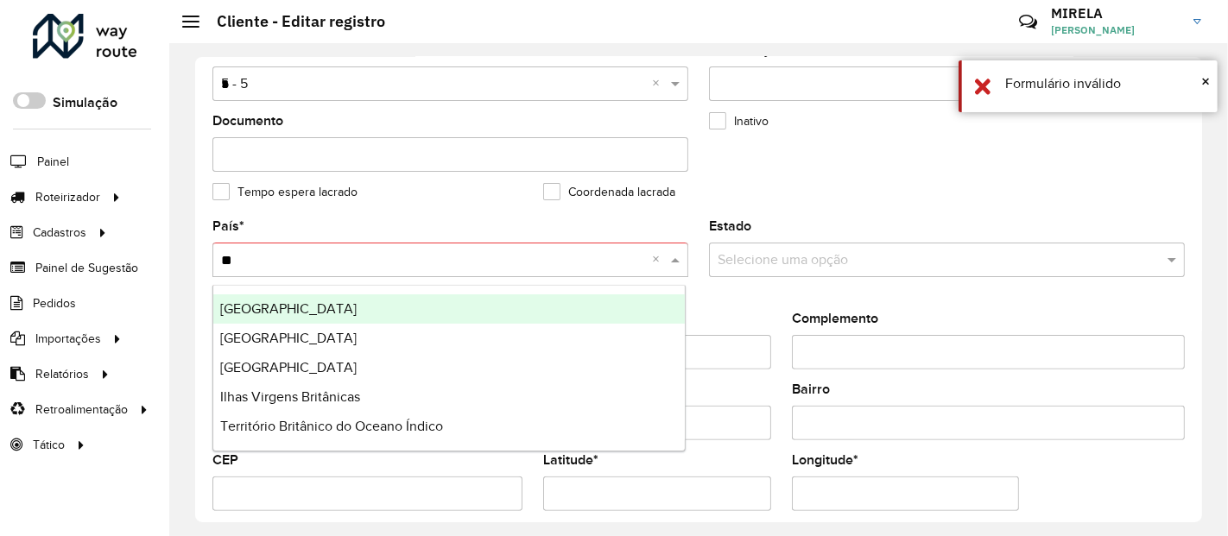
click at [269, 312] on div "Brasil" at bounding box center [449, 309] width 472 height 29
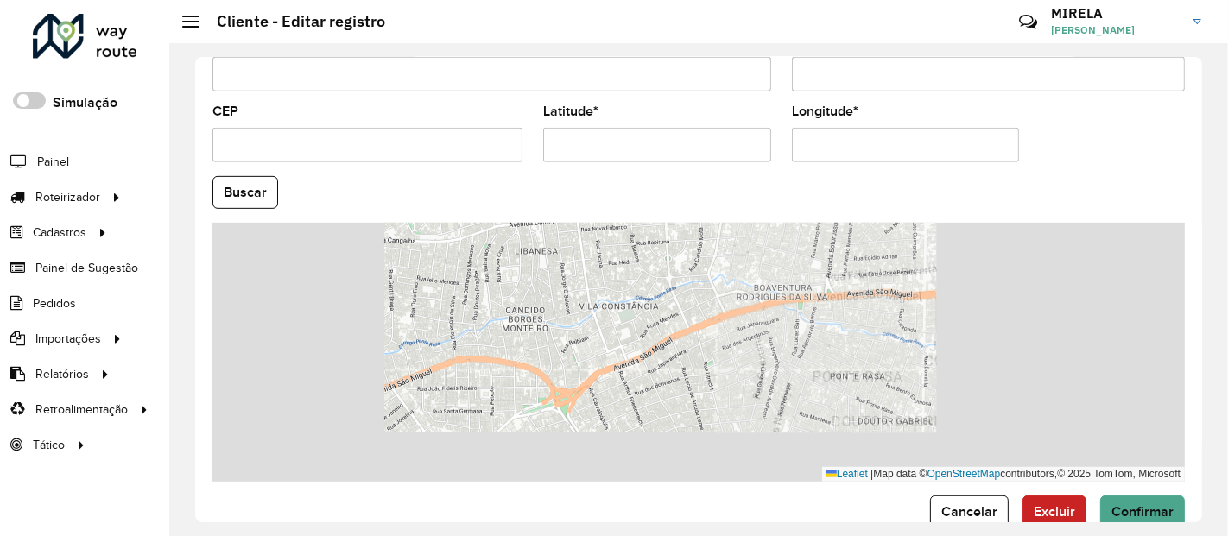
scroll to position [747, 0]
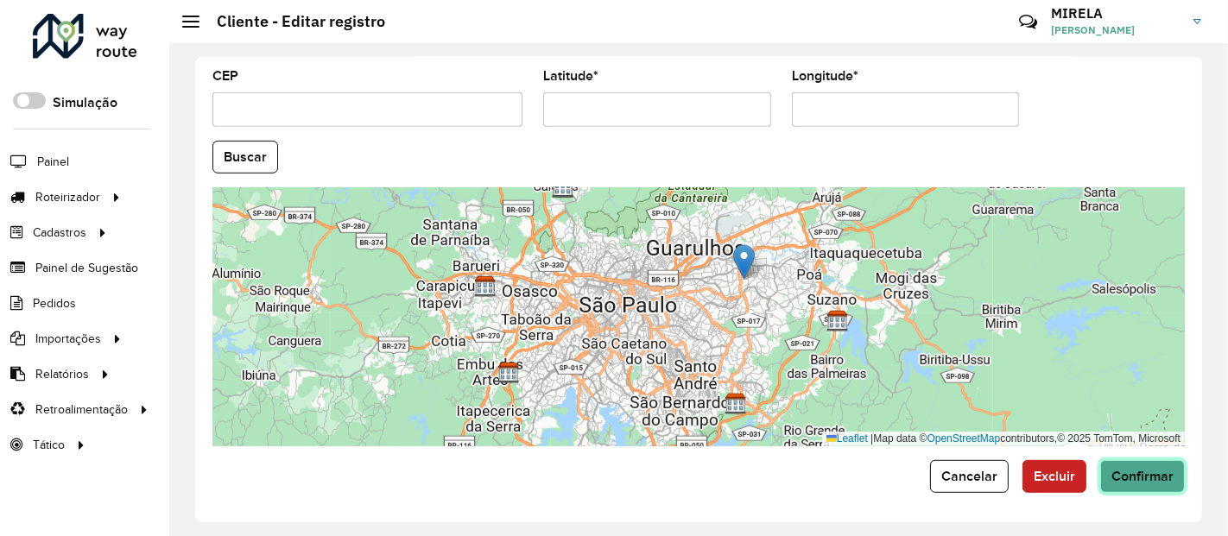
click at [1120, 474] on span "Confirmar" at bounding box center [1143, 476] width 62 height 15
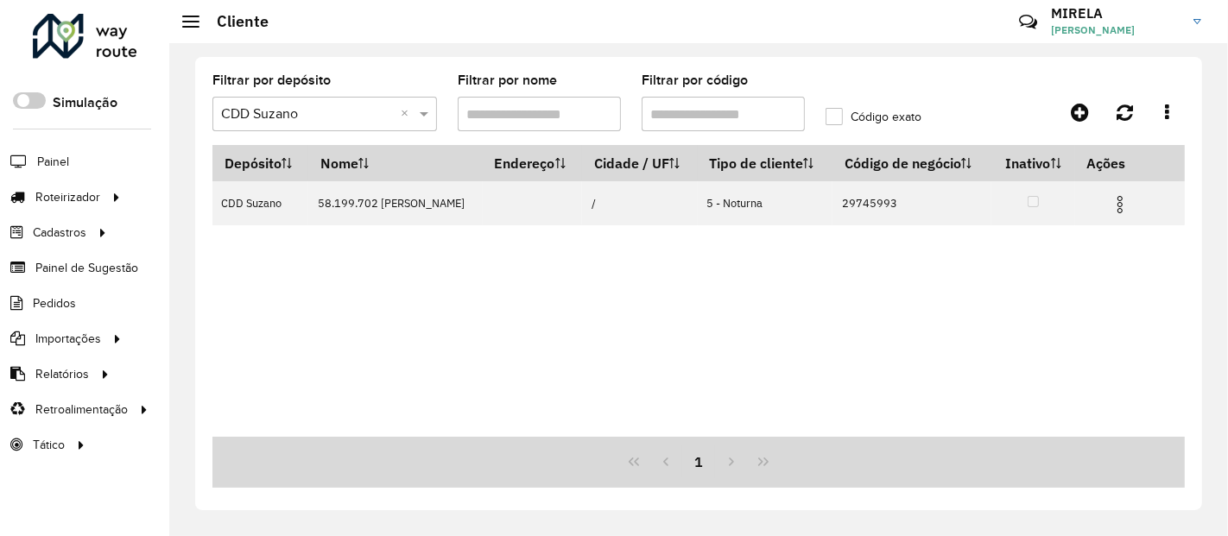
click at [718, 129] on input "Filtrar por código" at bounding box center [723, 114] width 163 height 35
click at [718, 129] on input "********" at bounding box center [723, 114] width 163 height 35
paste input "text"
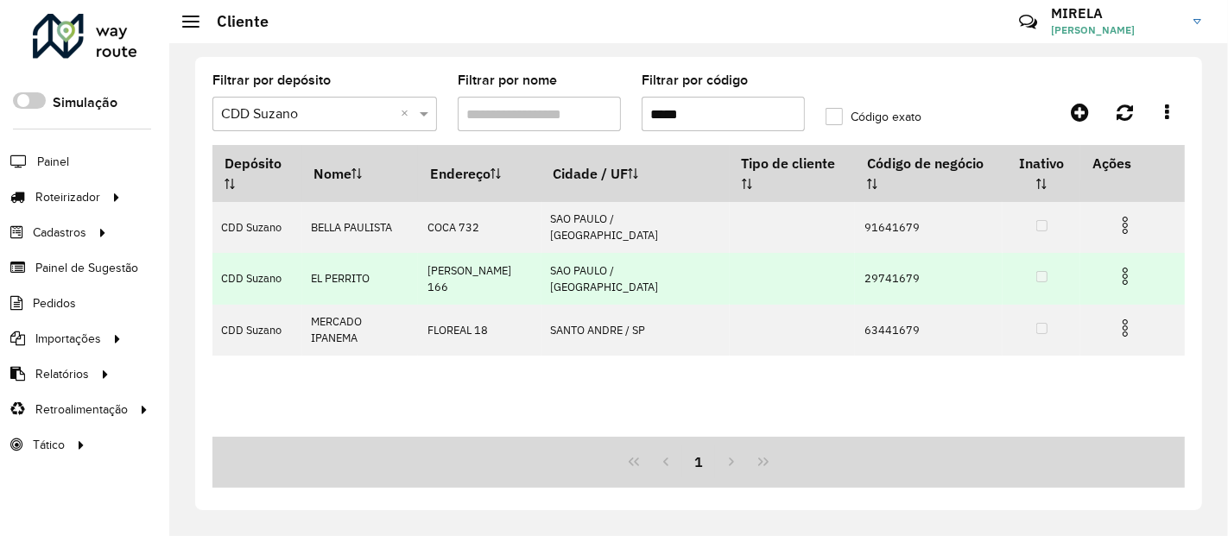
type input "*****"
click at [1121, 266] on img at bounding box center [1125, 276] width 21 height 21
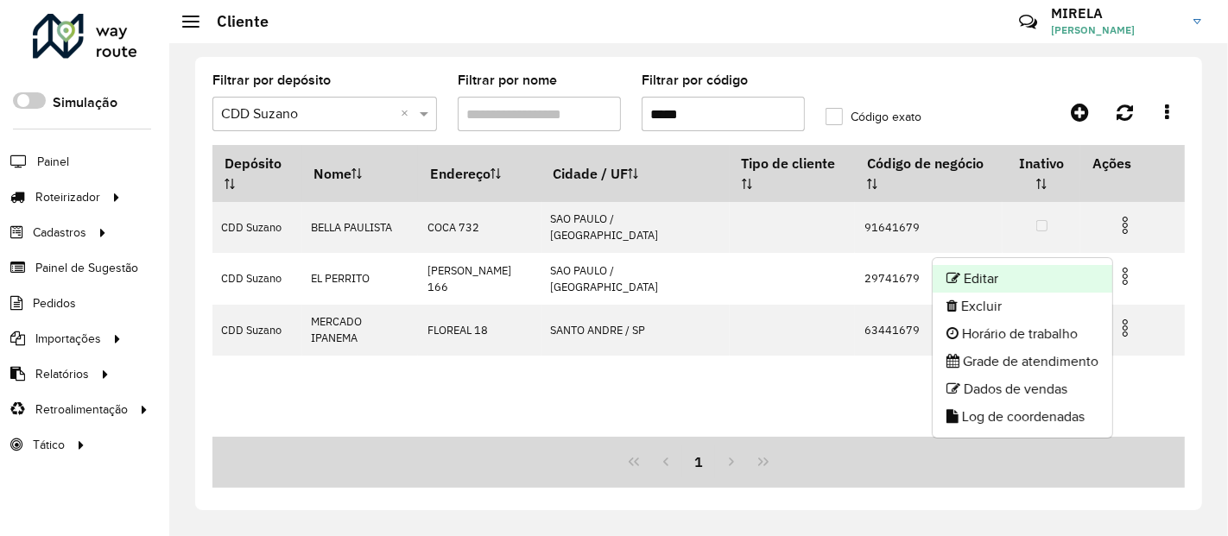
click at [1034, 270] on li "Editar" at bounding box center [1023, 279] width 180 height 28
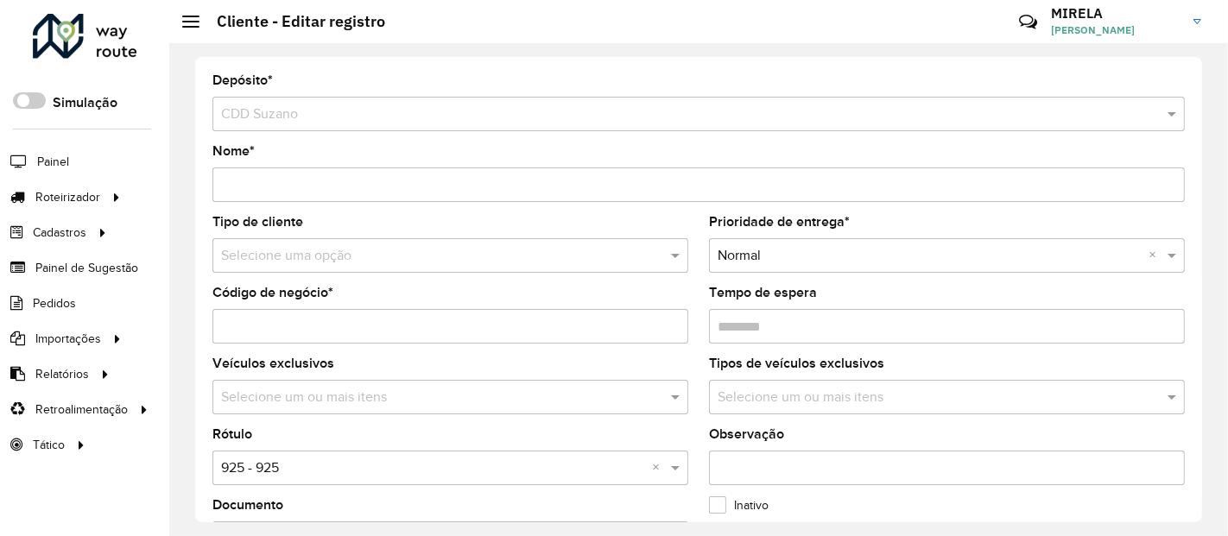
click at [371, 253] on input "text" at bounding box center [433, 256] width 424 height 21
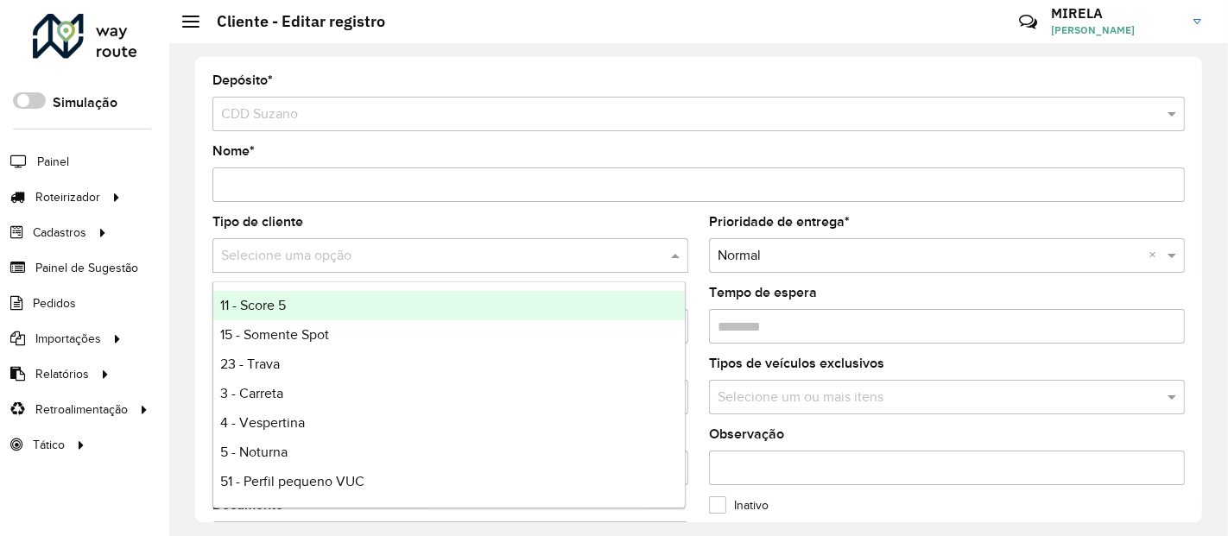
type input "*"
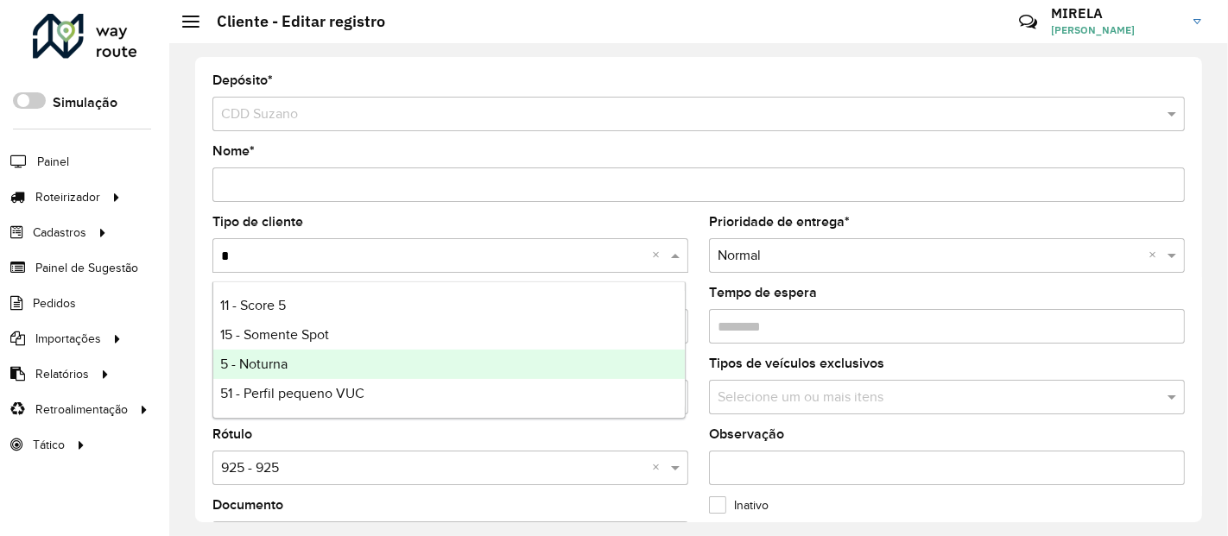
click at [276, 353] on div "5 - Noturna" at bounding box center [449, 364] width 472 height 29
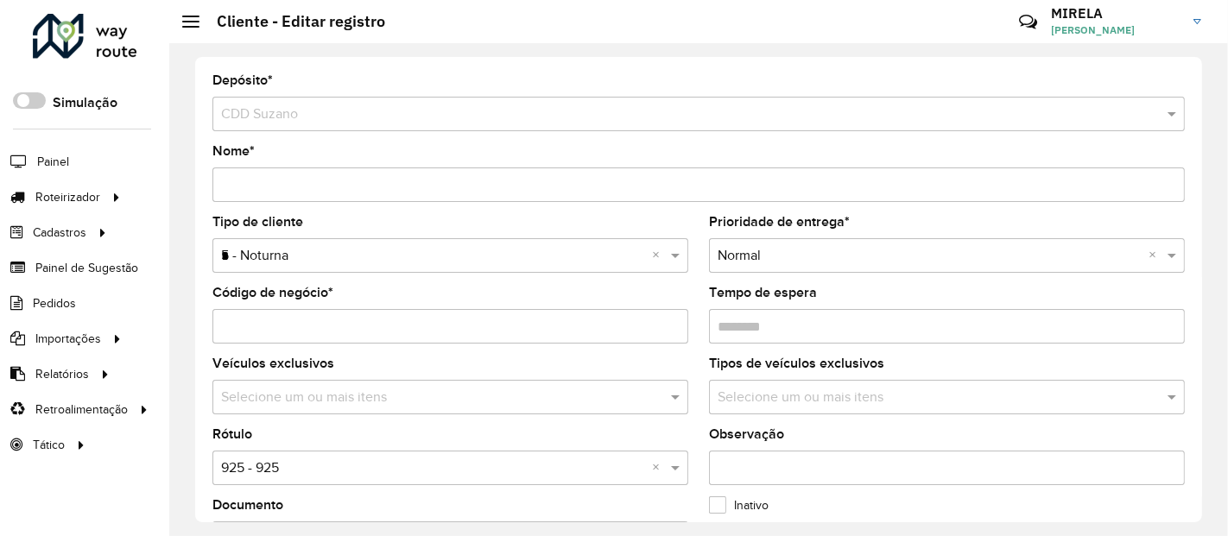
click at [285, 475] on input "text" at bounding box center [433, 469] width 424 height 21
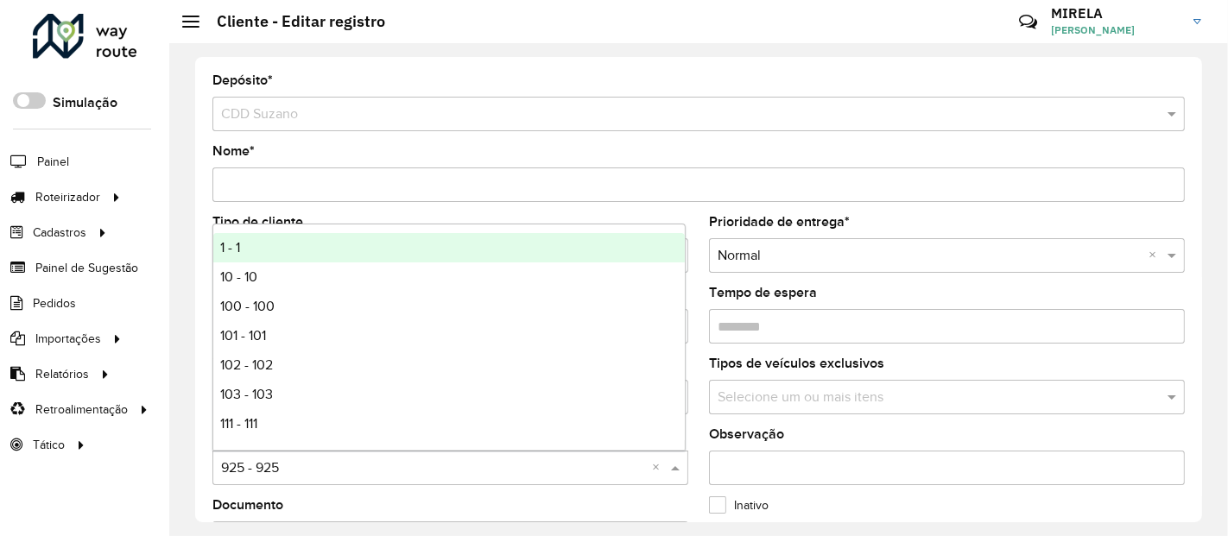
type input "*"
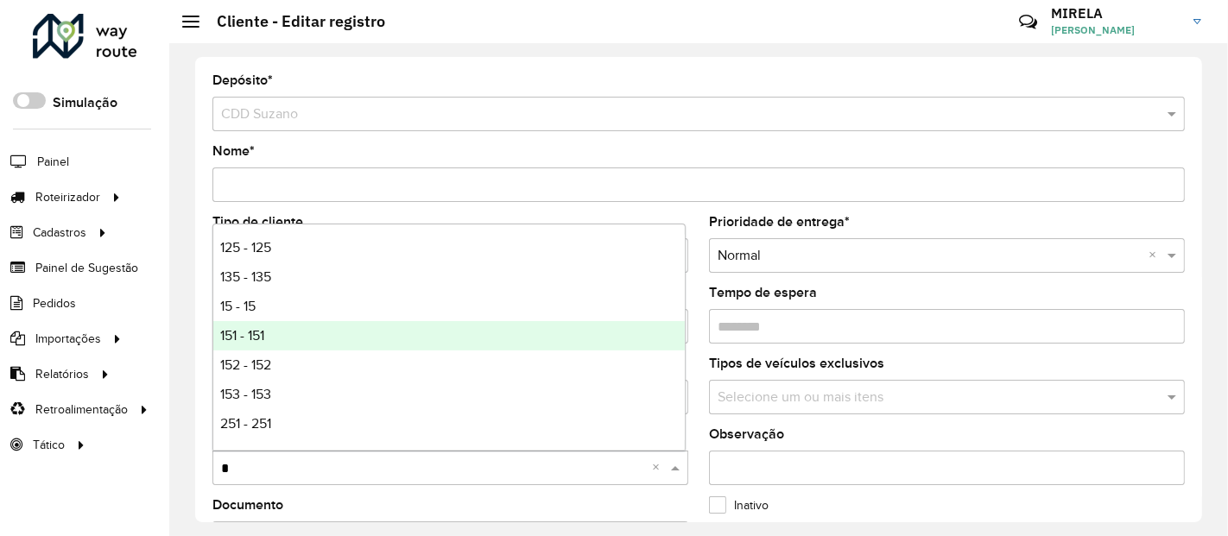
scroll to position [96, 0]
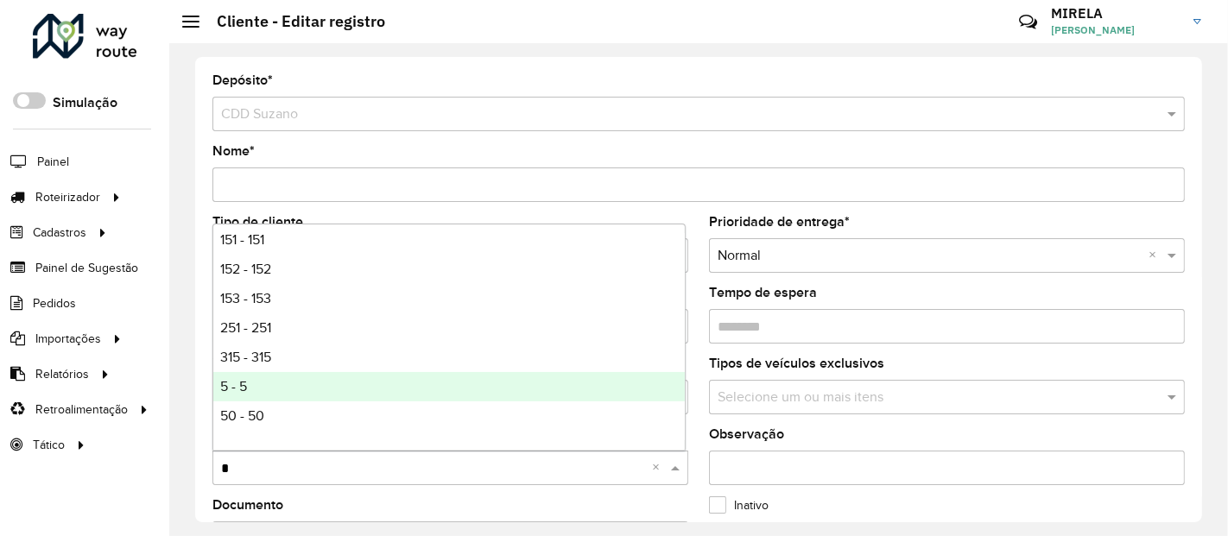
click at [251, 387] on div "5 - 5" at bounding box center [449, 386] width 472 height 29
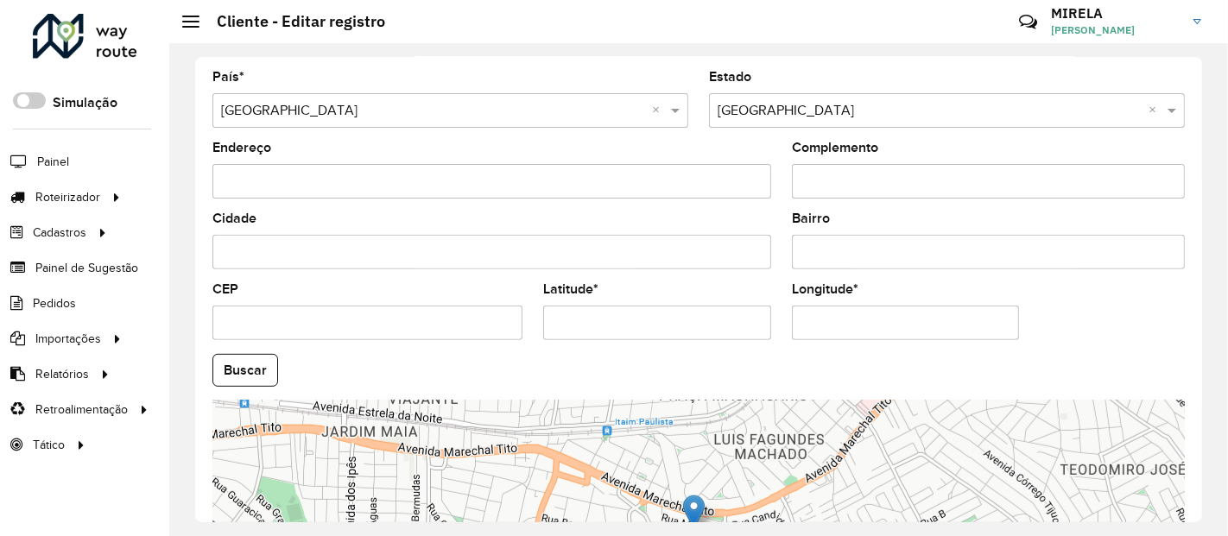
scroll to position [747, 0]
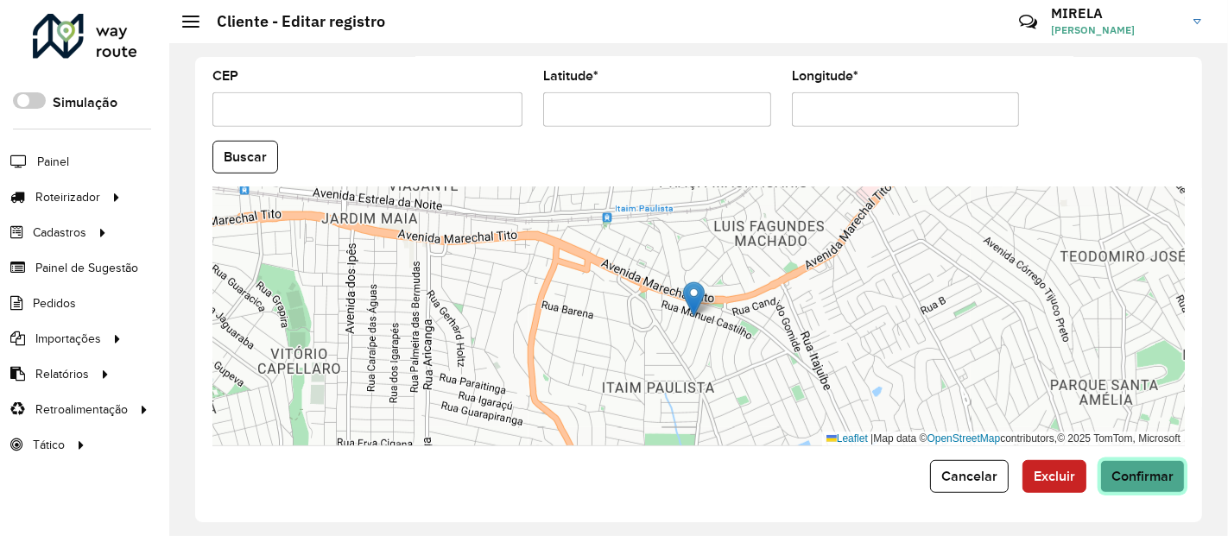
click at [1152, 490] on button "Confirmar" at bounding box center [1143, 476] width 85 height 33
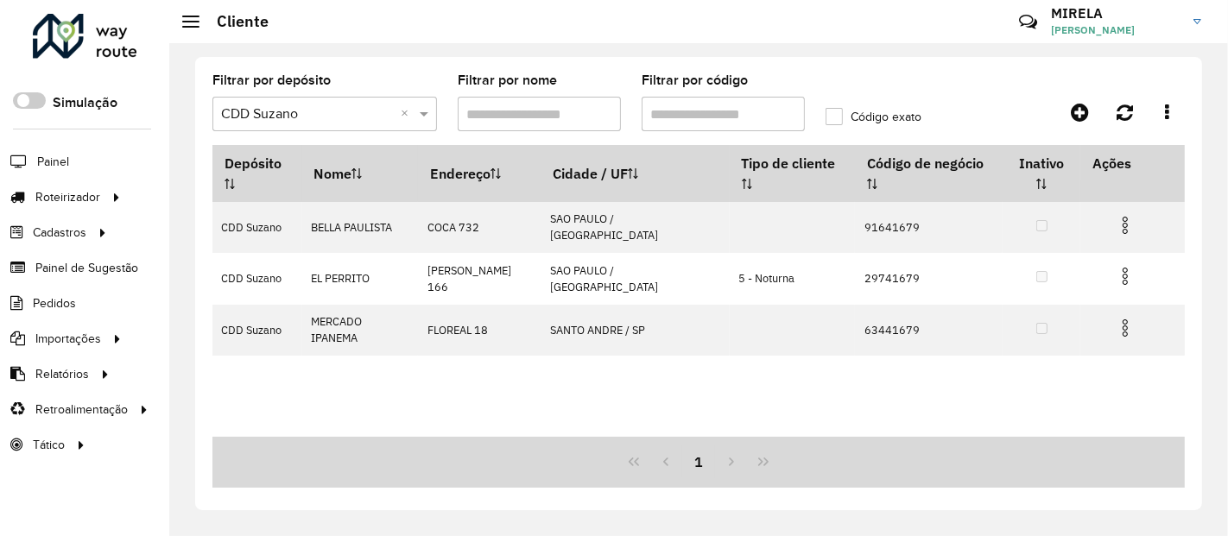
click at [727, 118] on input "Filtrar por código" at bounding box center [723, 114] width 163 height 35
click at [727, 118] on input "*****" at bounding box center [723, 114] width 163 height 35
paste input "text"
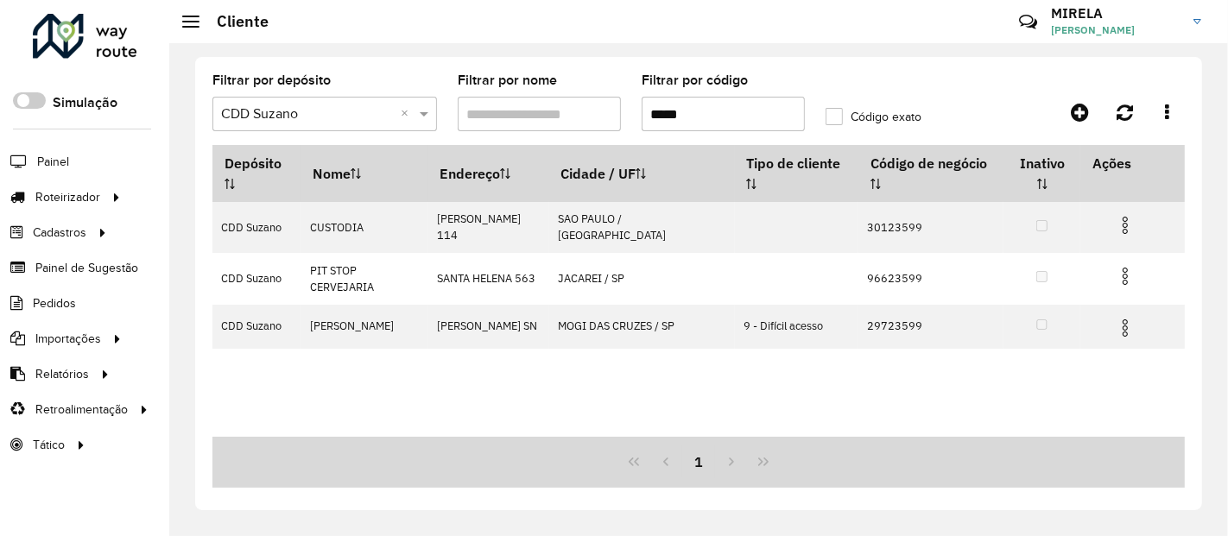
drag, startPoint x: 712, startPoint y: 111, endPoint x: 597, endPoint y: 109, distance: 114.9
click at [597, 109] on formly-group "Filtrar por depósito Selecione um depósito × CDD Suzano × Filtrar por nome Filt…" at bounding box center [570, 109] width 737 height 71
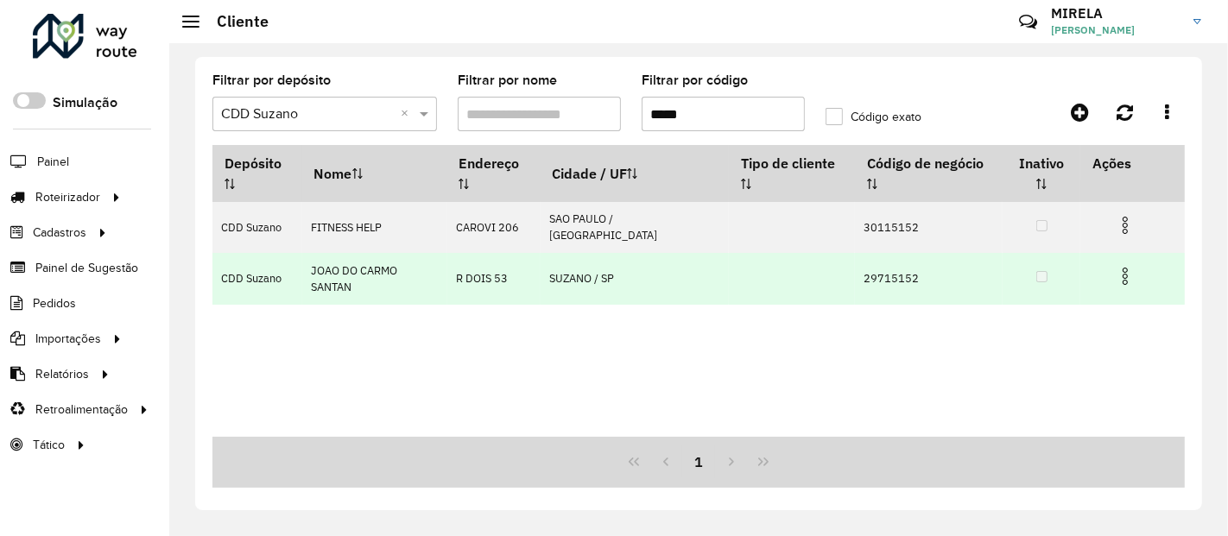
type input "*****"
click at [1115, 266] on img at bounding box center [1125, 276] width 21 height 21
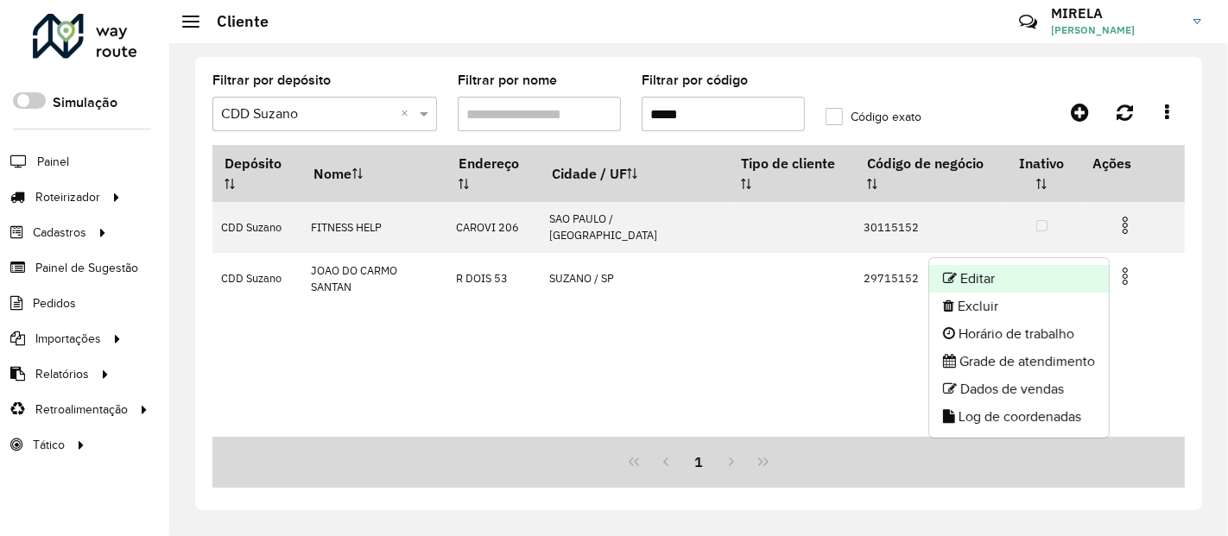
click at [1050, 283] on li "Editar" at bounding box center [1019, 279] width 180 height 28
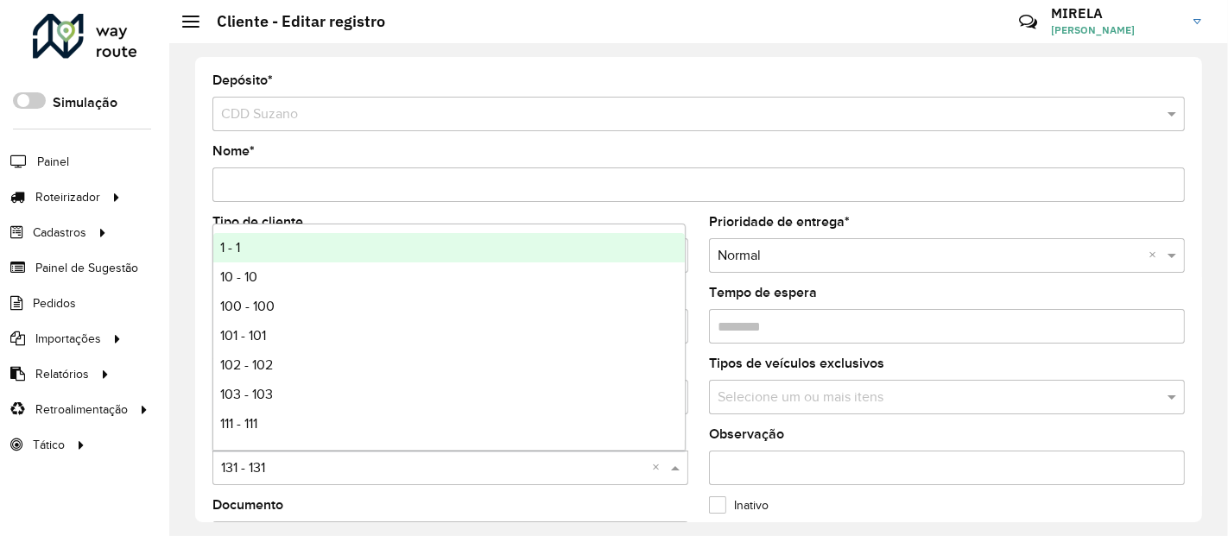
click at [328, 465] on input "text" at bounding box center [433, 469] width 424 height 21
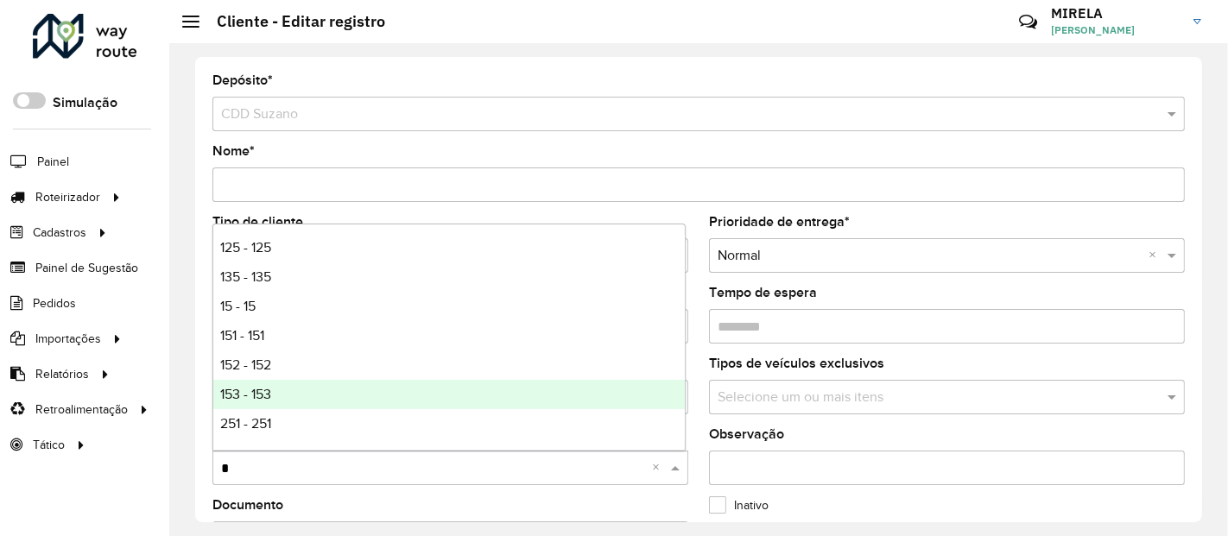
type input "**"
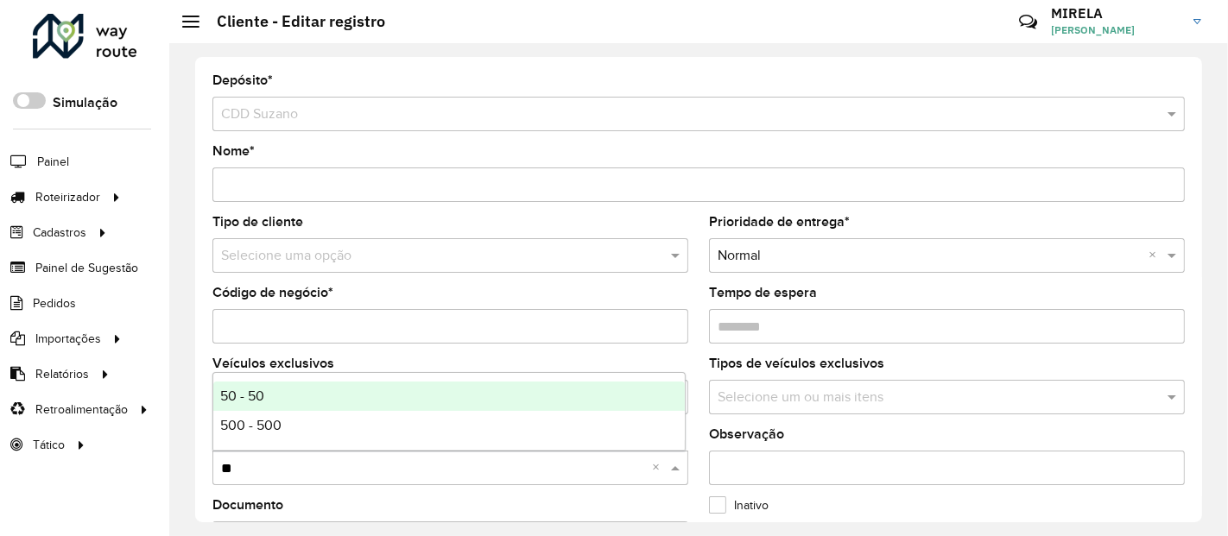
click at [313, 406] on div "50 - 50" at bounding box center [449, 396] width 472 height 29
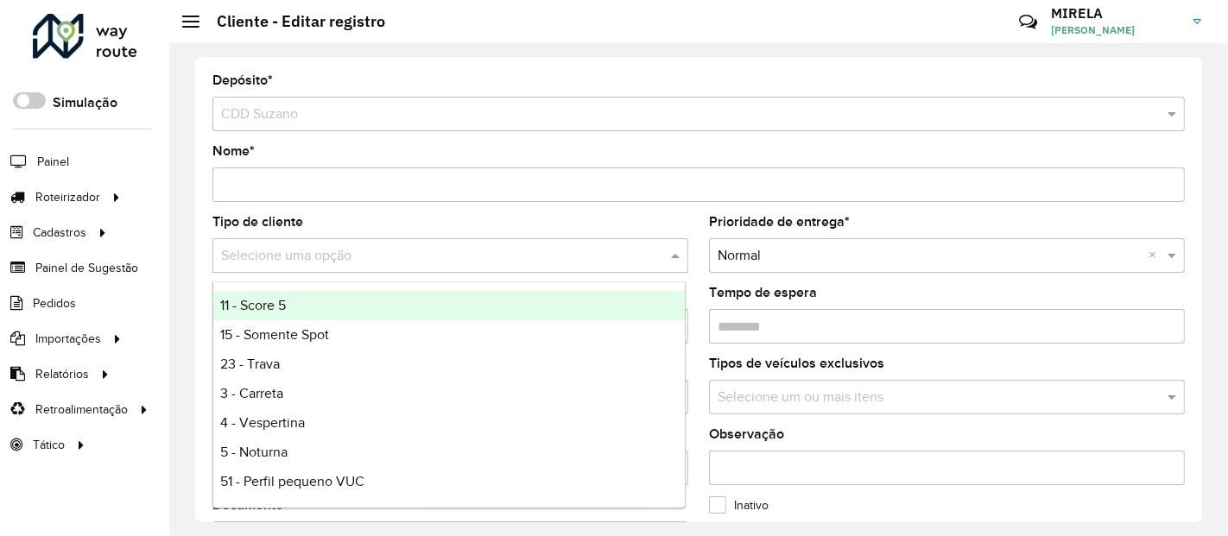
click at [320, 265] on input "text" at bounding box center [433, 256] width 424 height 21
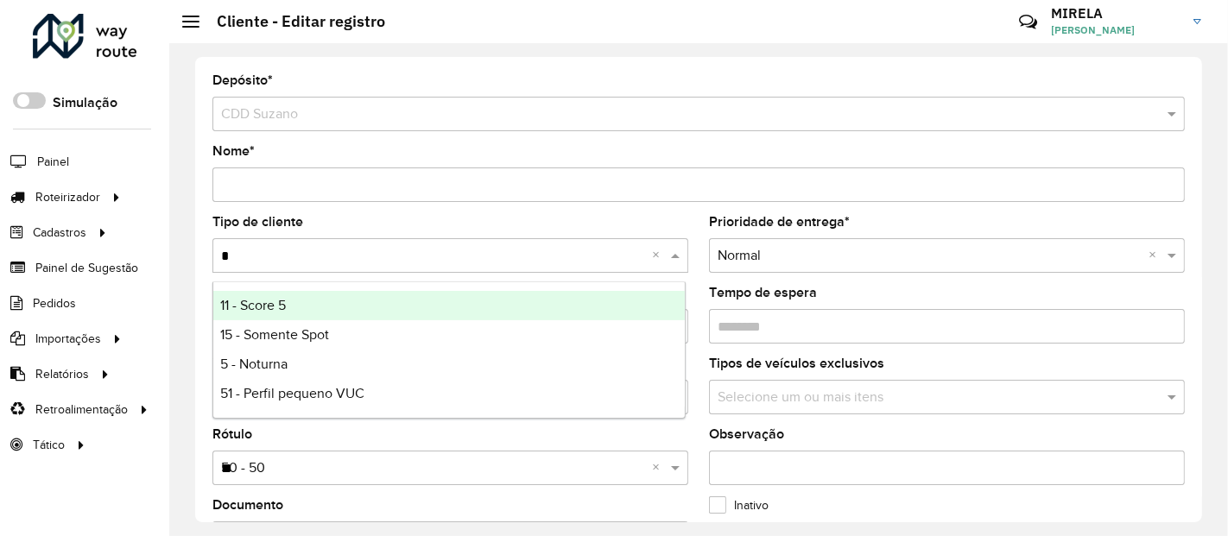
type input "**"
click at [248, 314] on div "51 - Perfil pequeno VUC" at bounding box center [449, 305] width 472 height 29
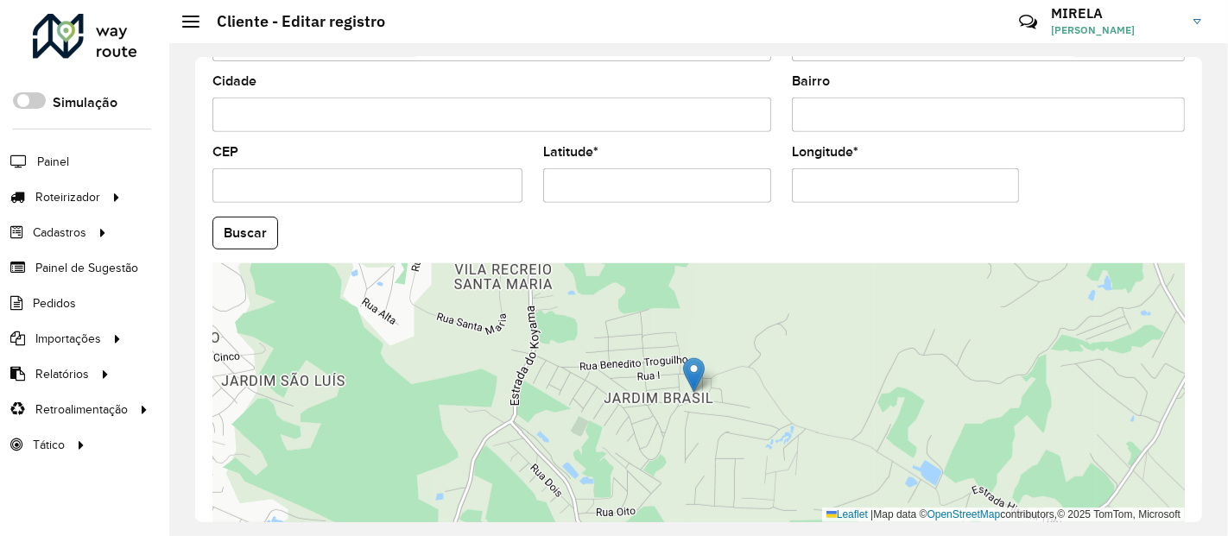
scroll to position [747, 0]
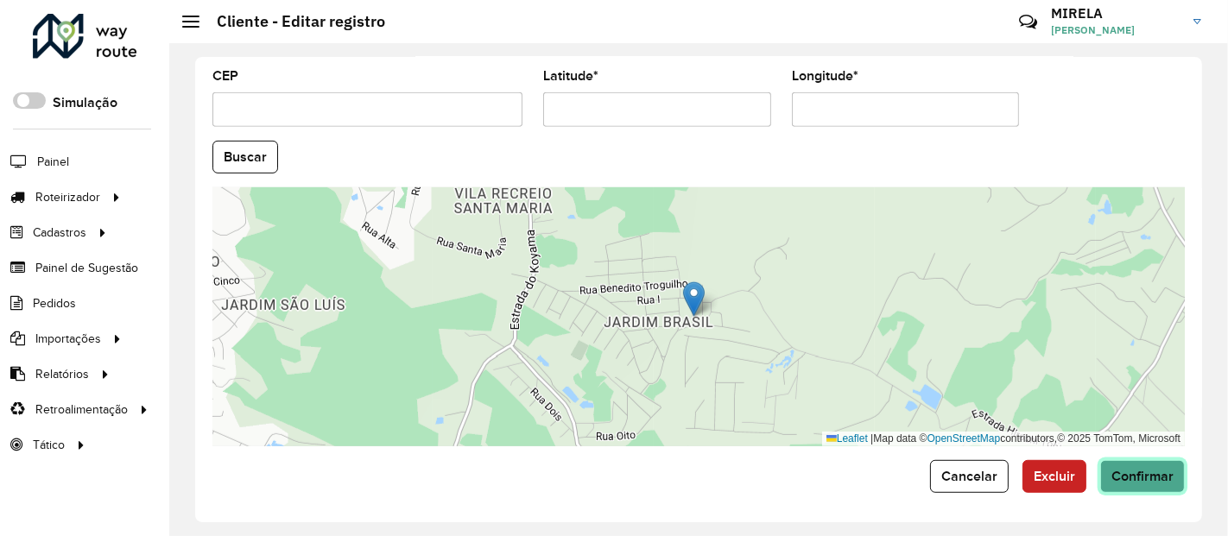
click at [1105, 466] on button "Confirmar" at bounding box center [1143, 476] width 85 height 33
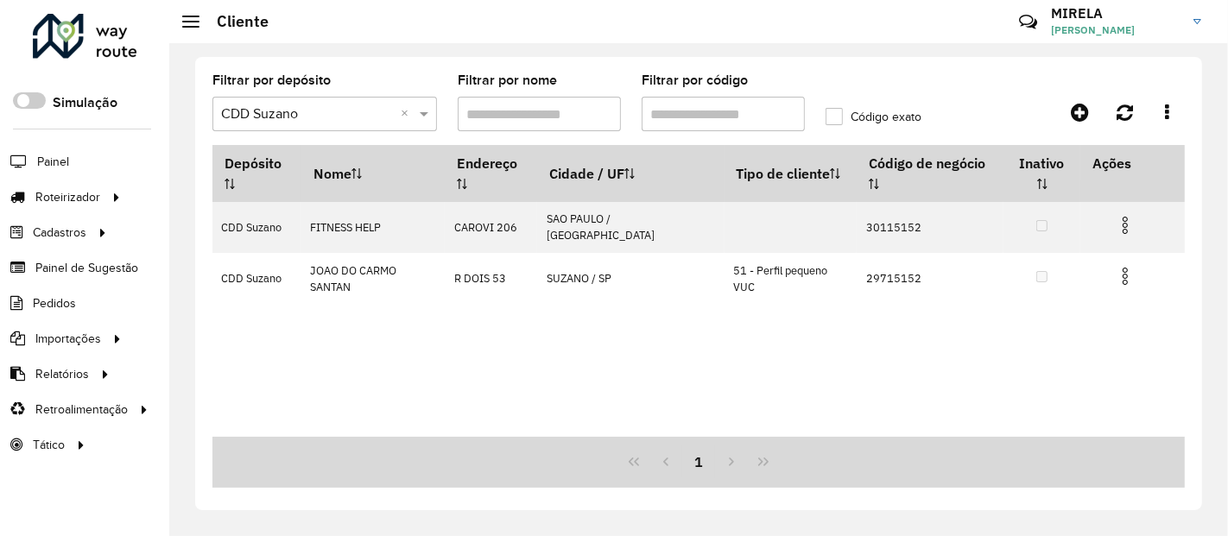
click at [707, 118] on input "Filtrar por código" at bounding box center [723, 114] width 163 height 35
click at [707, 118] on input "*****" at bounding box center [723, 114] width 163 height 35
type input "*"
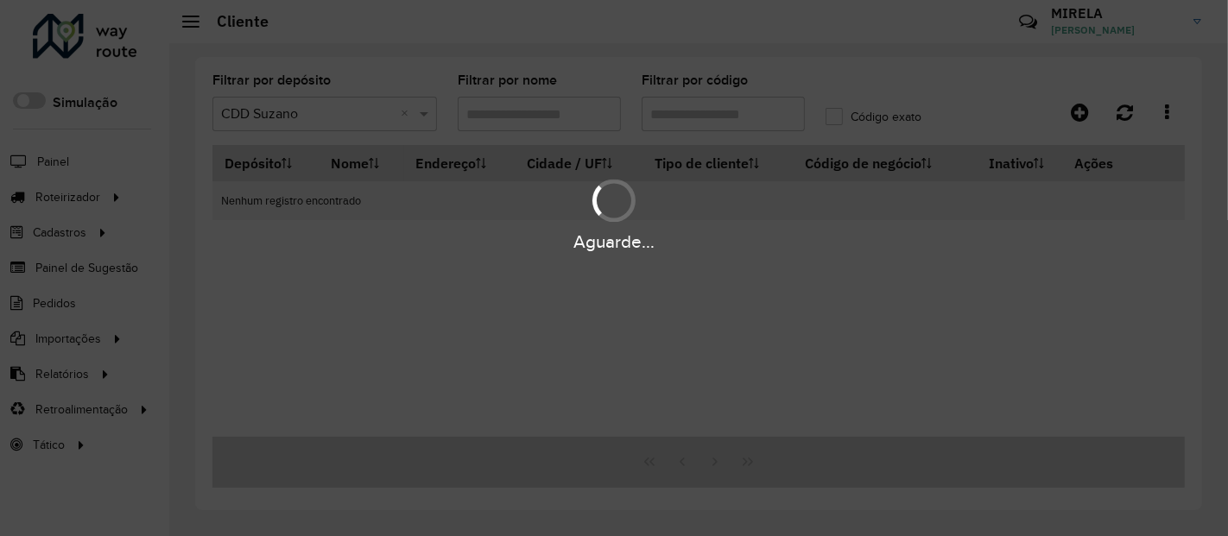
type input "*"
paste input "*****"
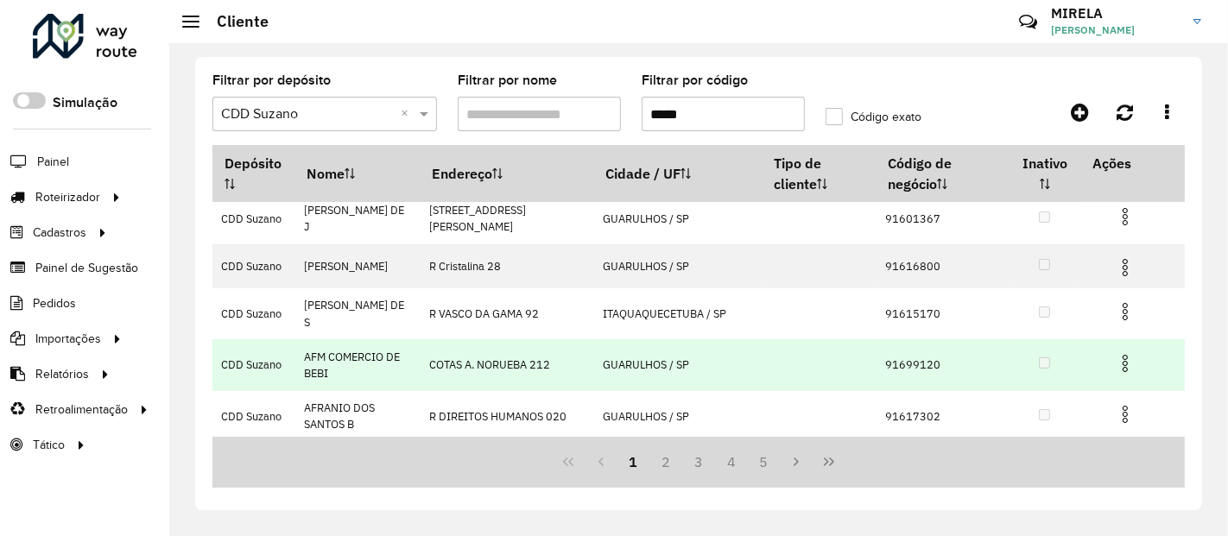
scroll to position [355, 0]
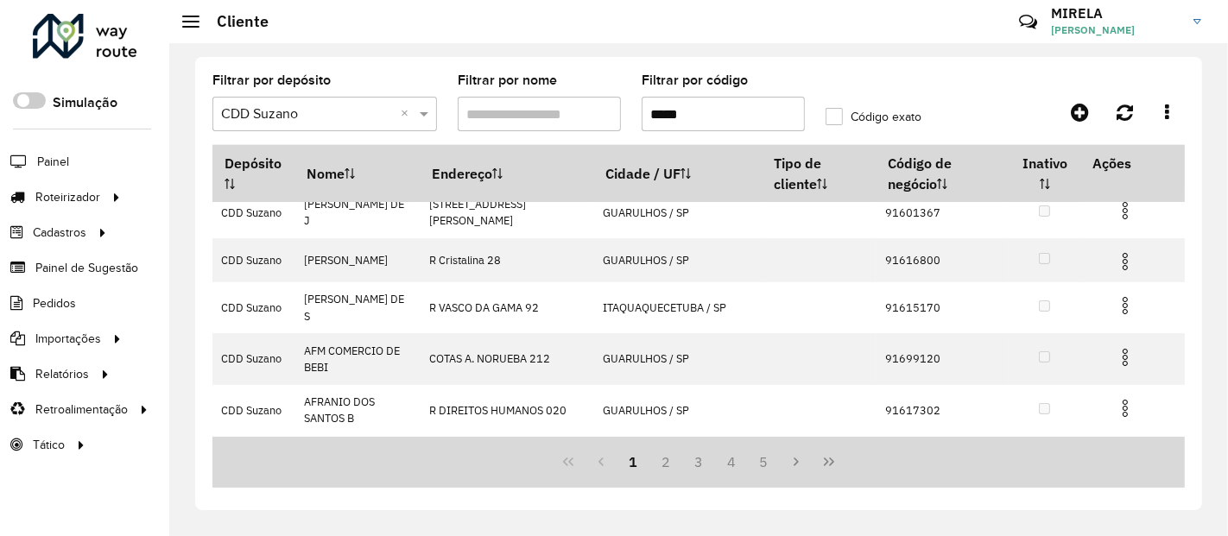
click at [646, 108] on input "*****" at bounding box center [723, 114] width 163 height 35
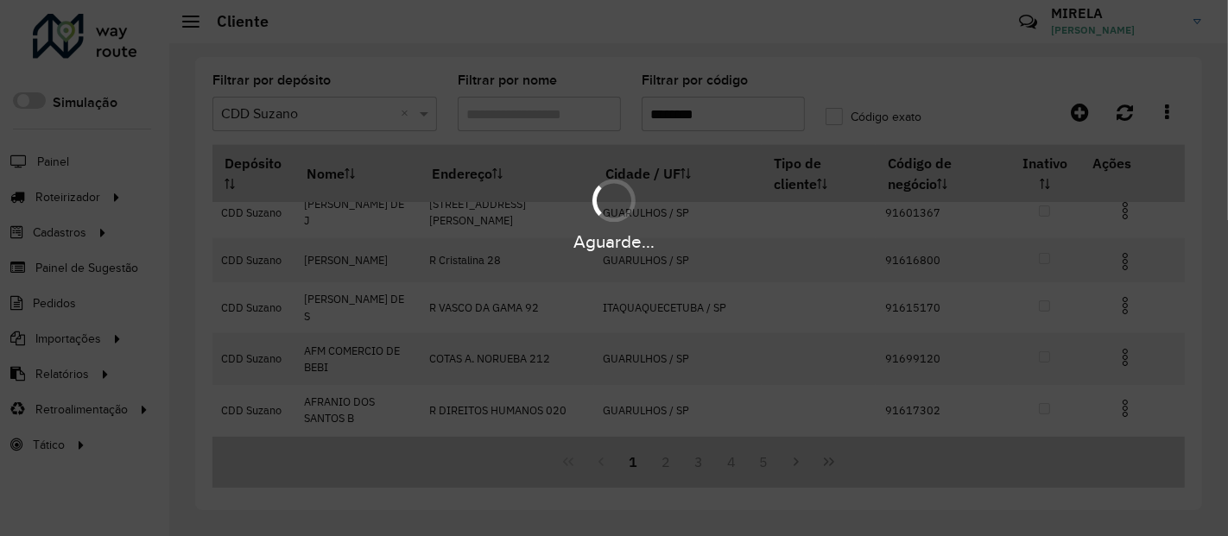
scroll to position [0, 0]
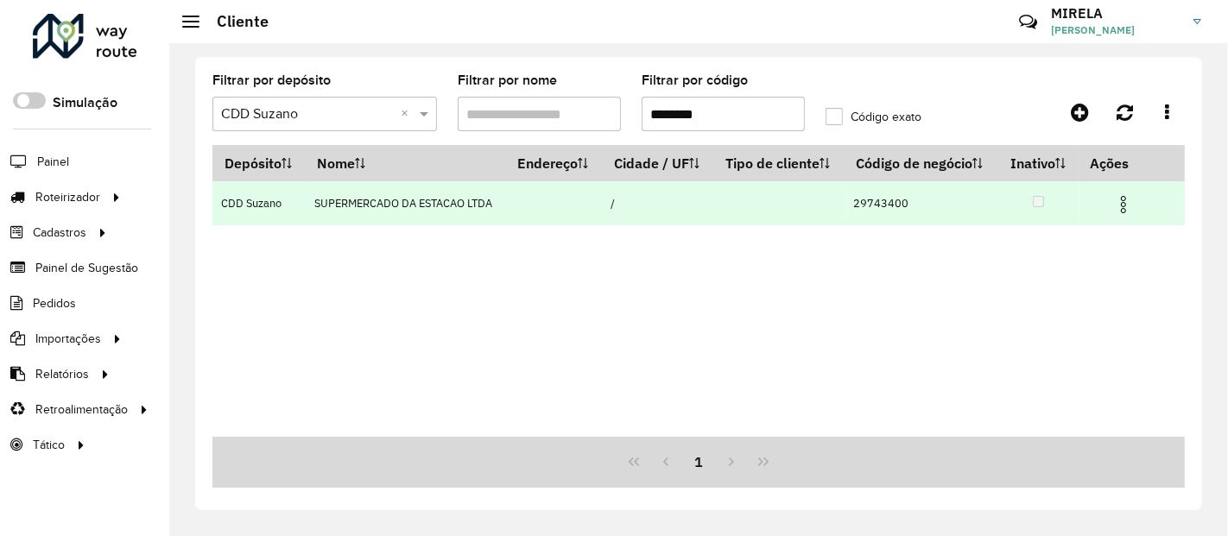
type input "********"
click at [1129, 215] on img at bounding box center [1123, 204] width 21 height 21
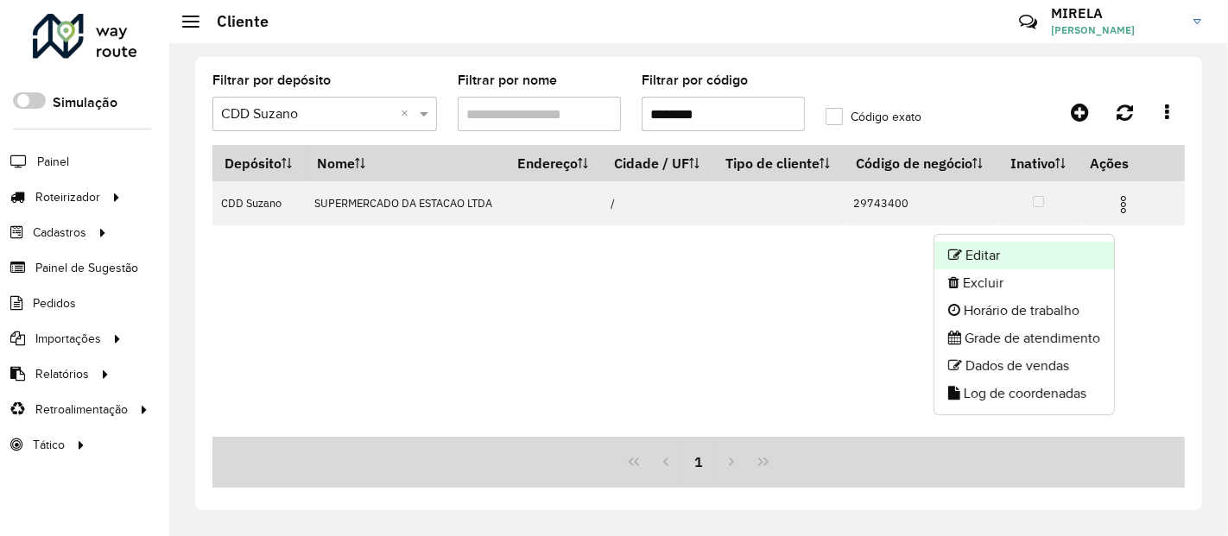
click at [1018, 257] on li "Editar" at bounding box center [1025, 256] width 180 height 28
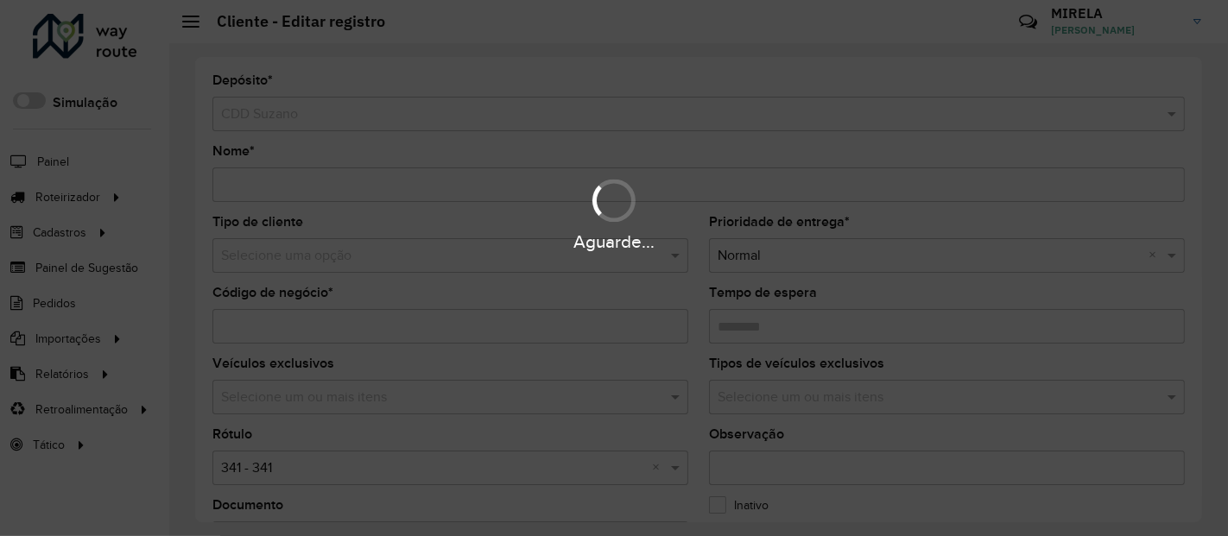
click at [303, 255] on div "Aguarde..." at bounding box center [614, 242] width 1228 height 27
click at [232, 254] on div "Aguarde..." at bounding box center [614, 242] width 1228 height 27
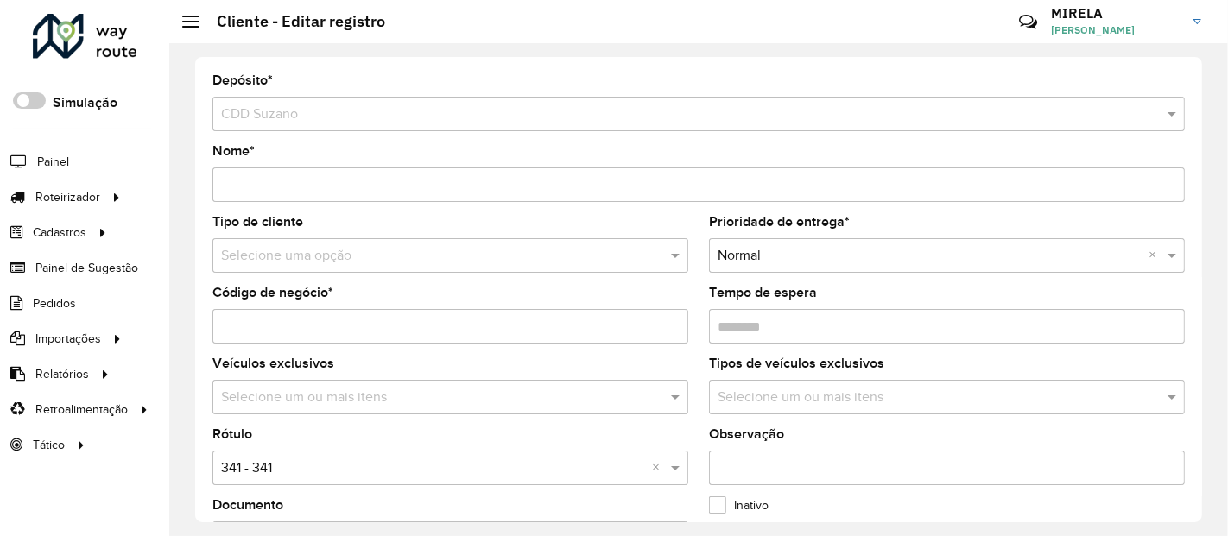
click at [232, 254] on input "text" at bounding box center [433, 256] width 424 height 21
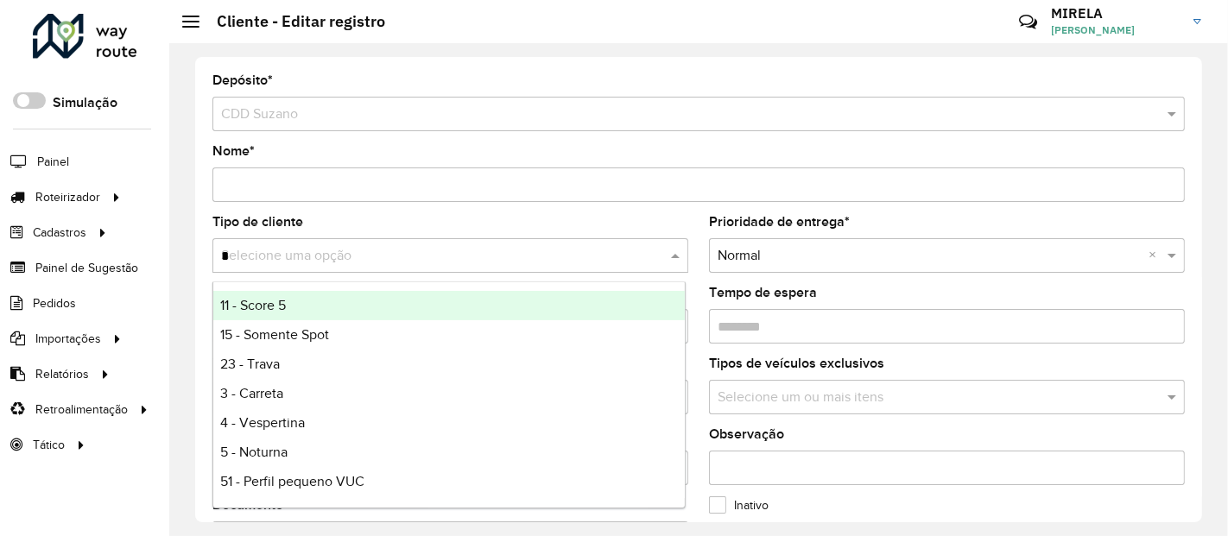
type input "**"
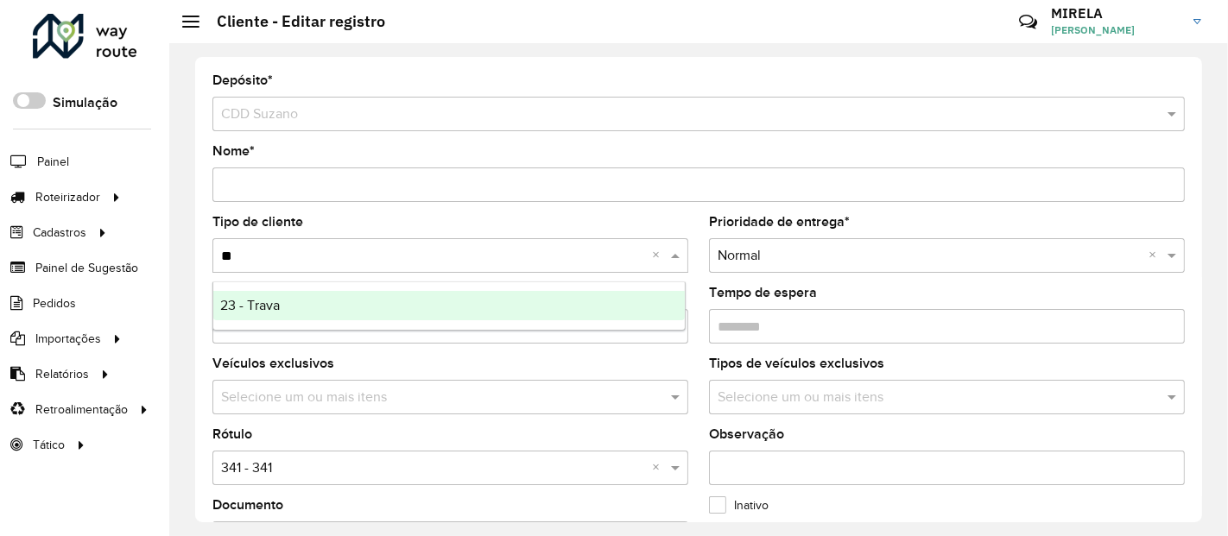
click at [264, 308] on span "23 - Trava" at bounding box center [250, 305] width 60 height 15
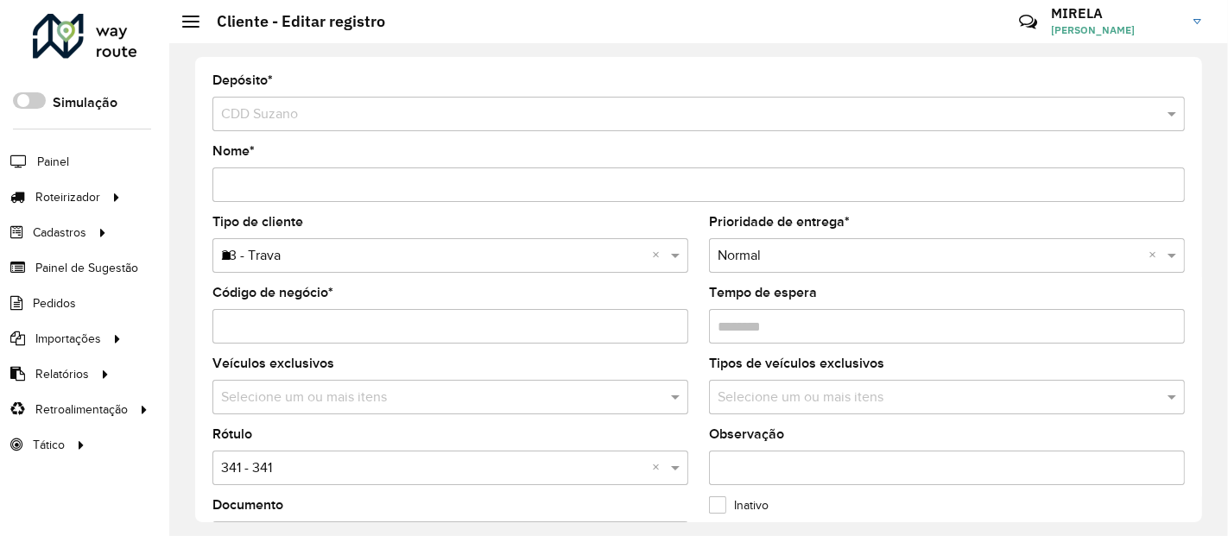
click at [283, 401] on input "text" at bounding box center [442, 398] width 450 height 21
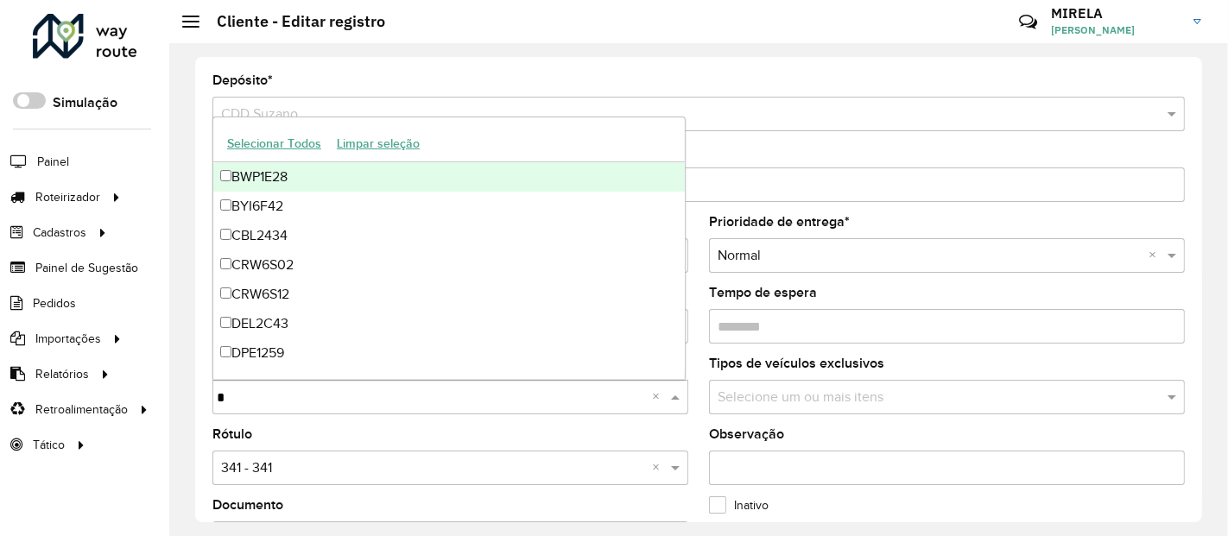
type input "**"
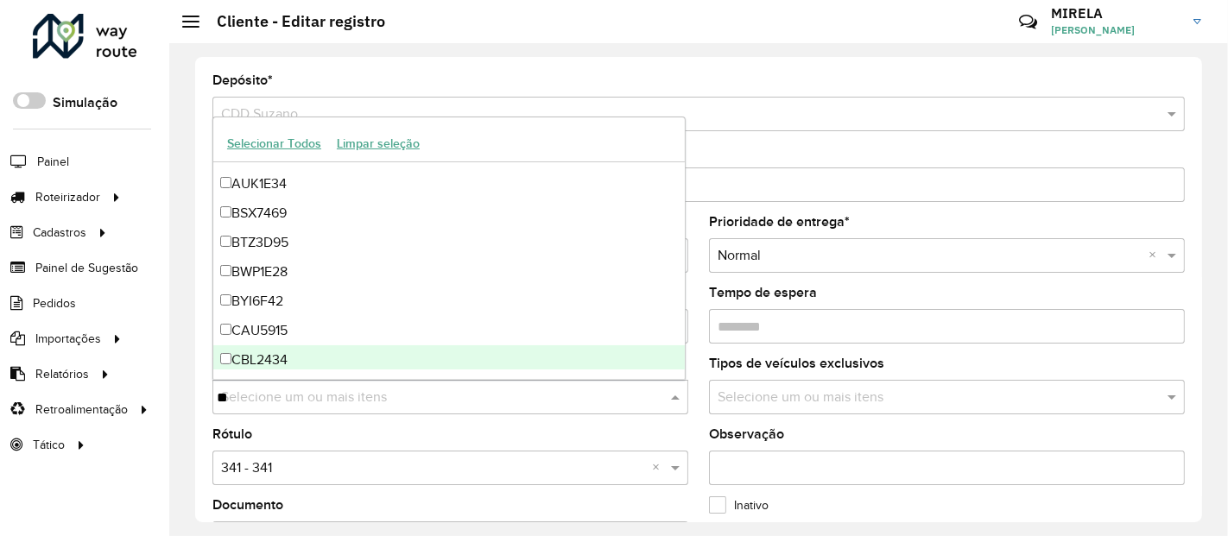
scroll to position [96, 0]
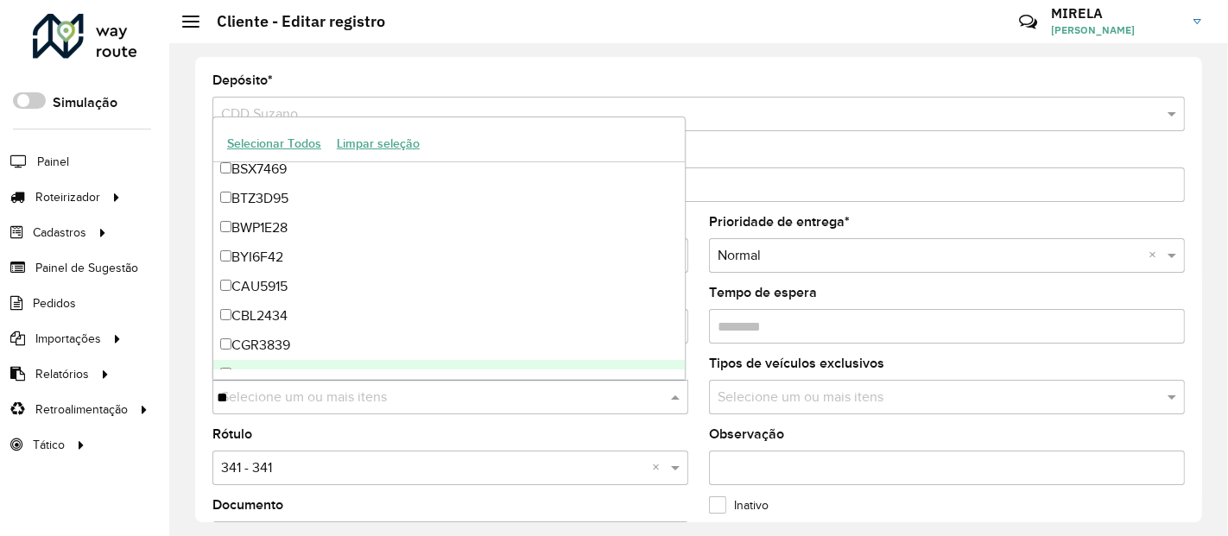
click at [326, 425] on formly-field "Veículos exclusivos Selecione um ou mais itens **" at bounding box center [450, 393] width 497 height 71
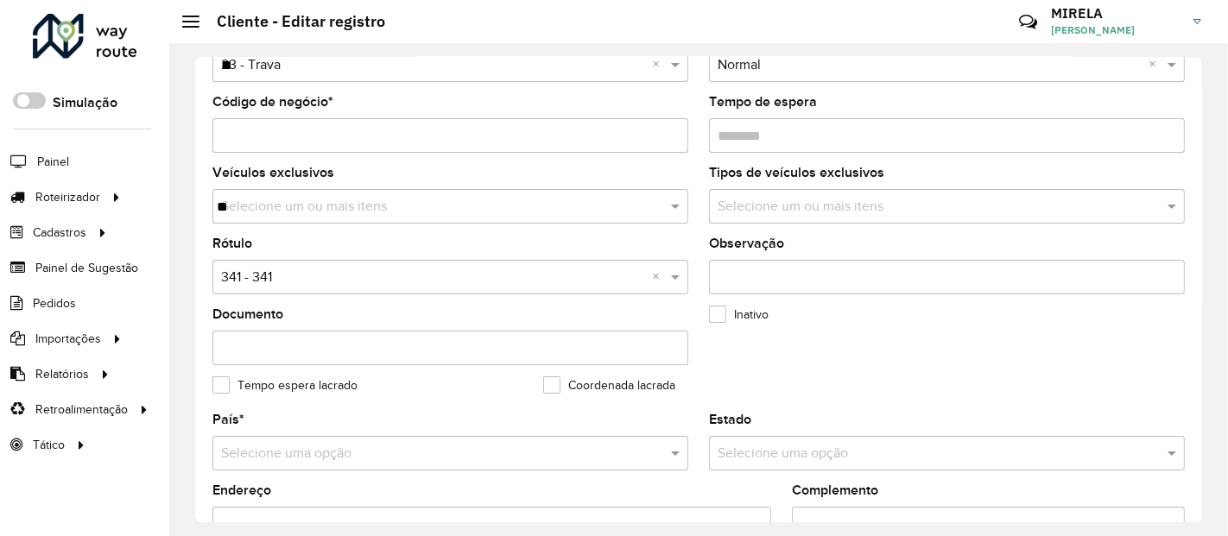
scroll to position [192, 0]
click at [331, 270] on input "text" at bounding box center [433, 277] width 424 height 21
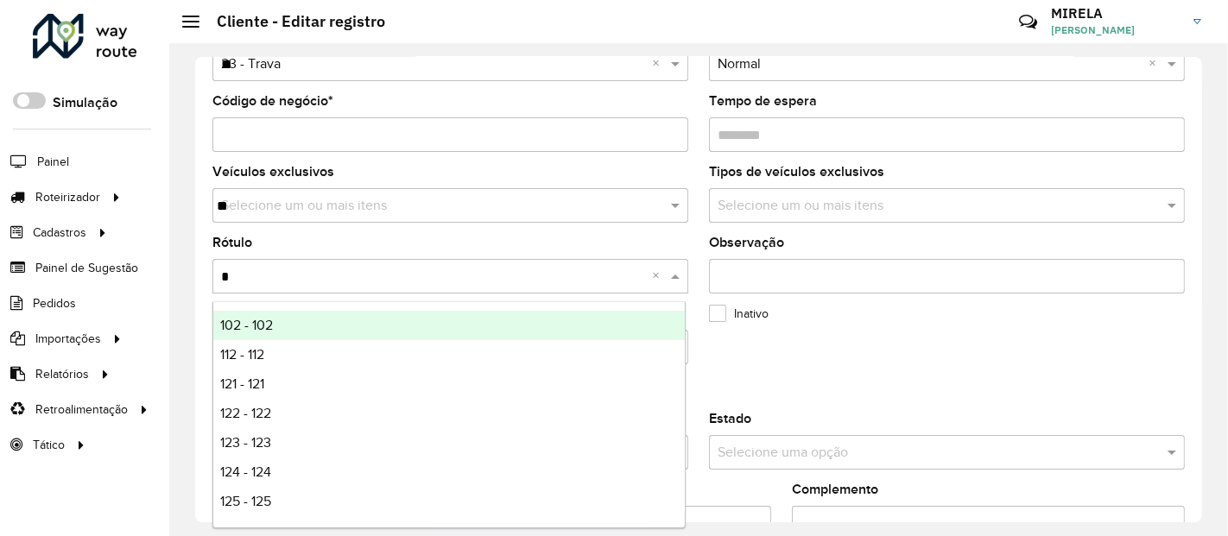
type input "**"
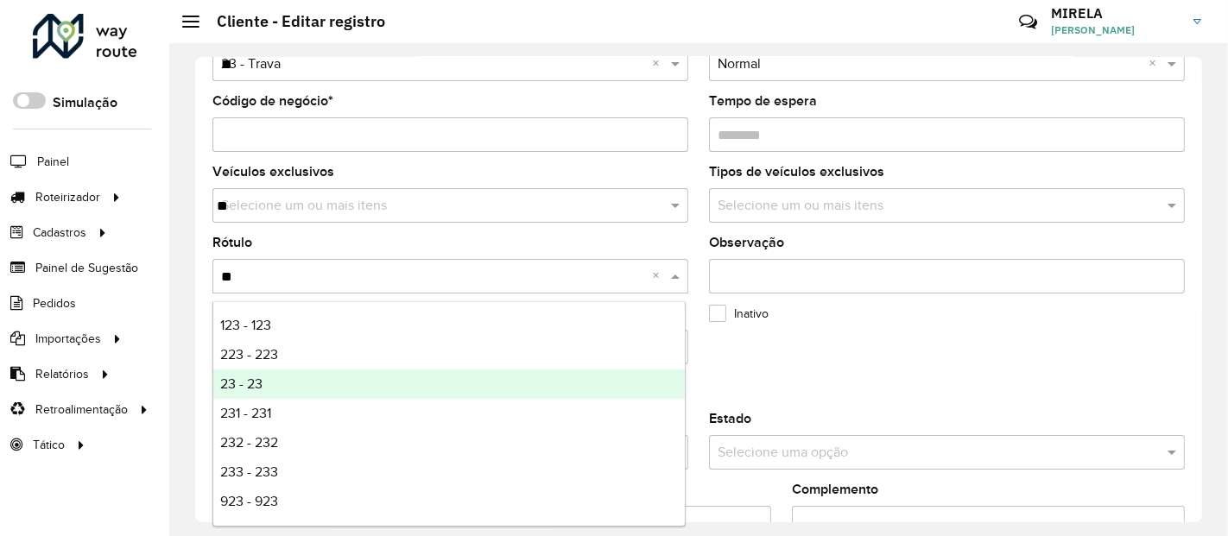
click at [261, 374] on div "23 - 23" at bounding box center [449, 384] width 472 height 29
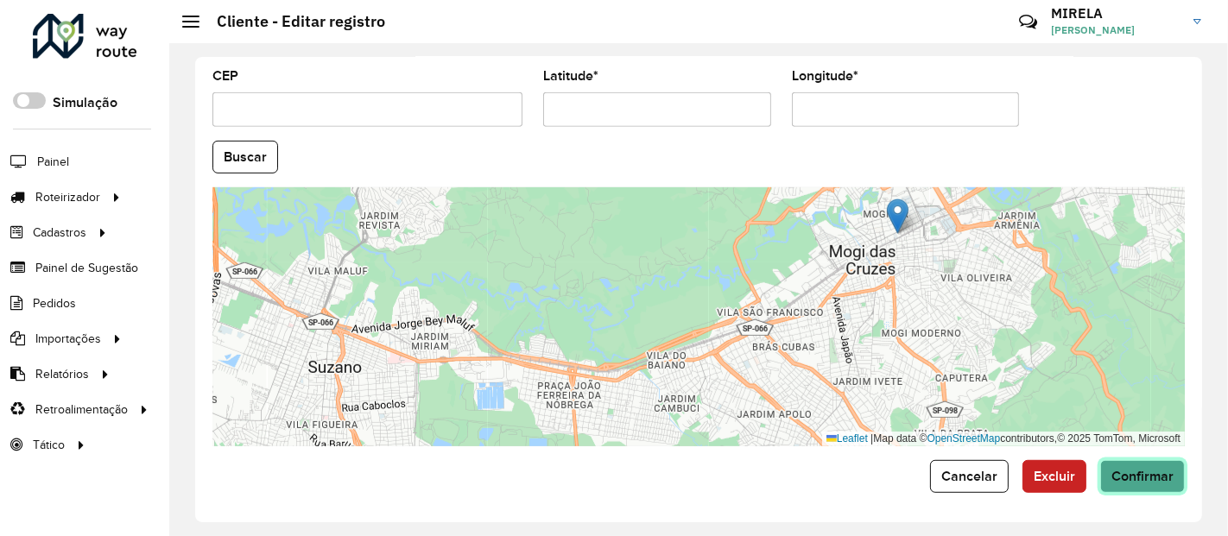
click at [1130, 473] on span "Confirmar" at bounding box center [1143, 476] width 62 height 15
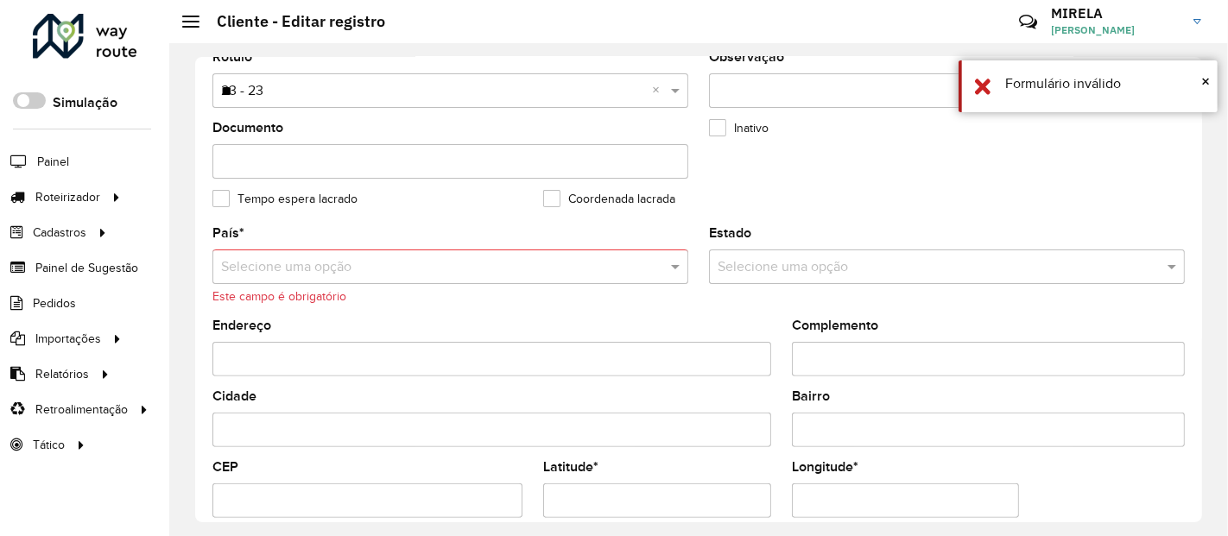
scroll to position [289, 0]
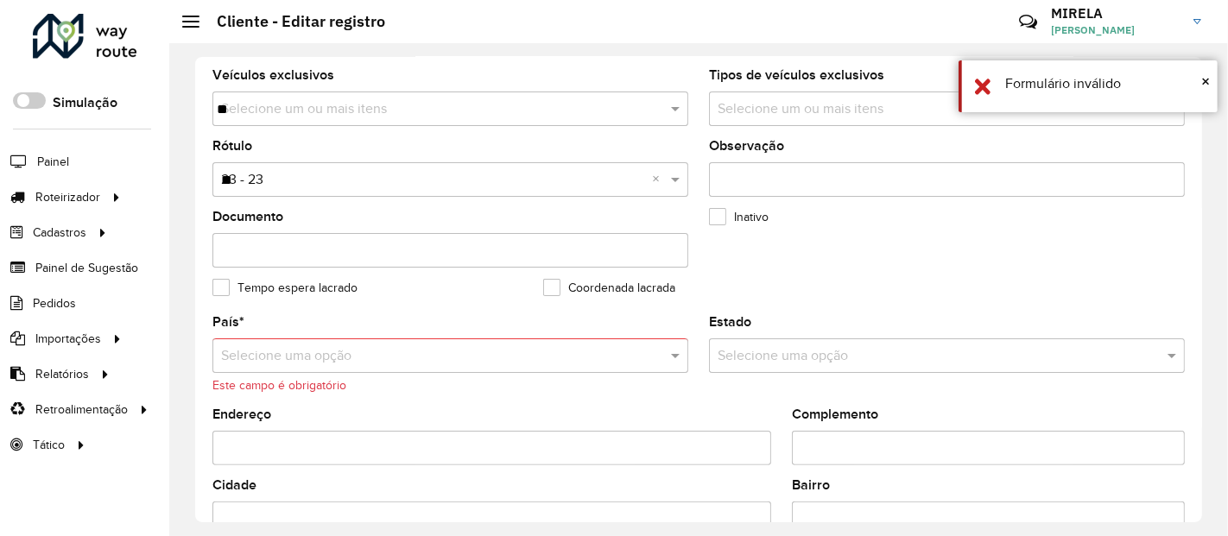
click at [278, 340] on div "Selecione uma opção" at bounding box center [450, 356] width 476 height 35
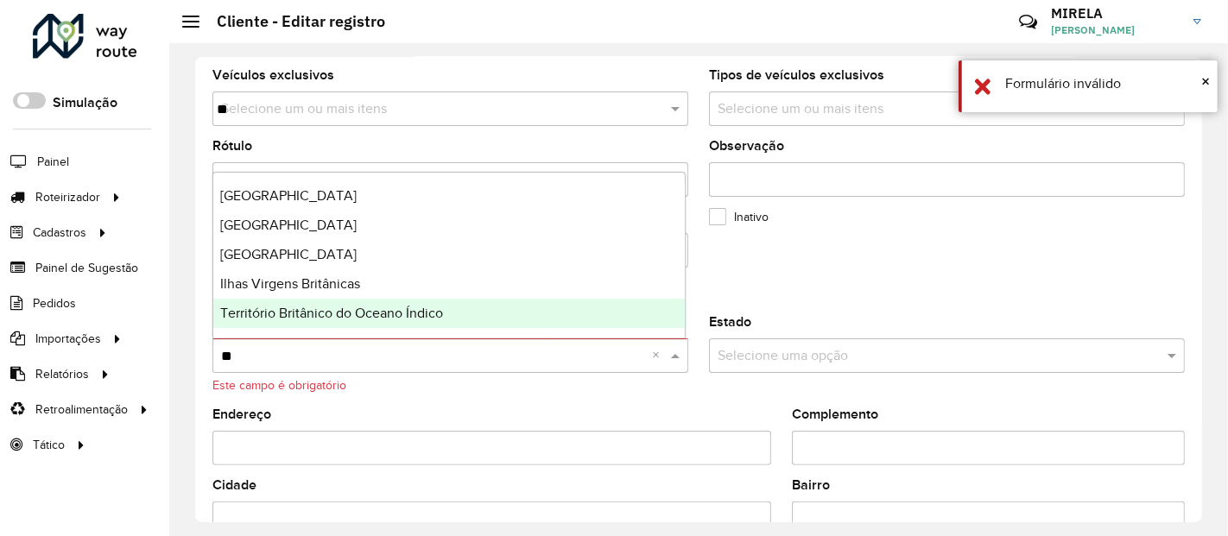
type input "***"
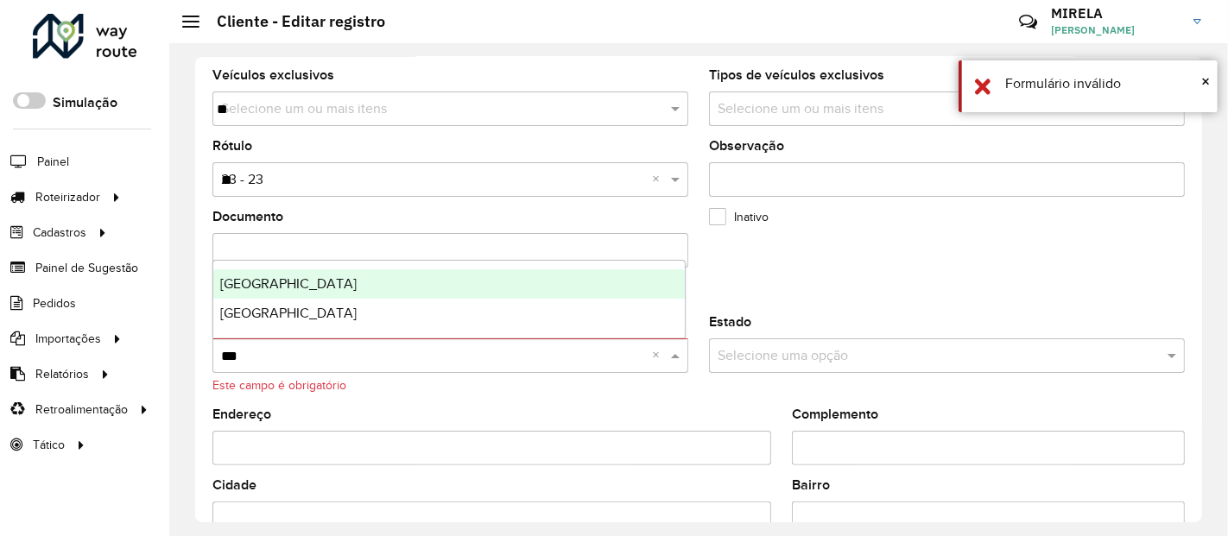
click at [267, 286] on div "Brasil" at bounding box center [449, 284] width 472 height 29
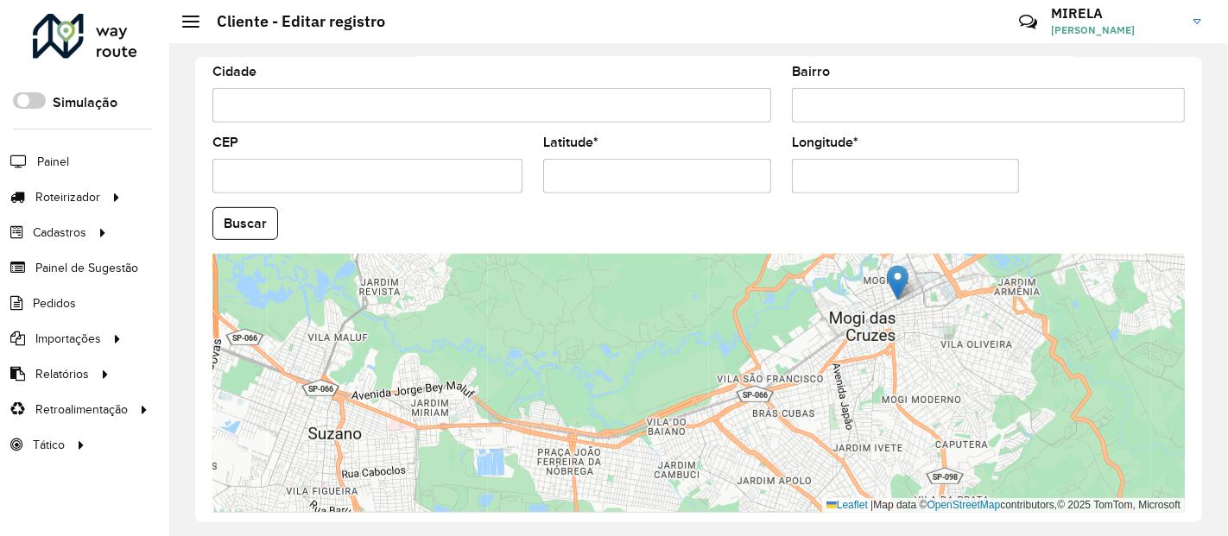
scroll to position [747, 0]
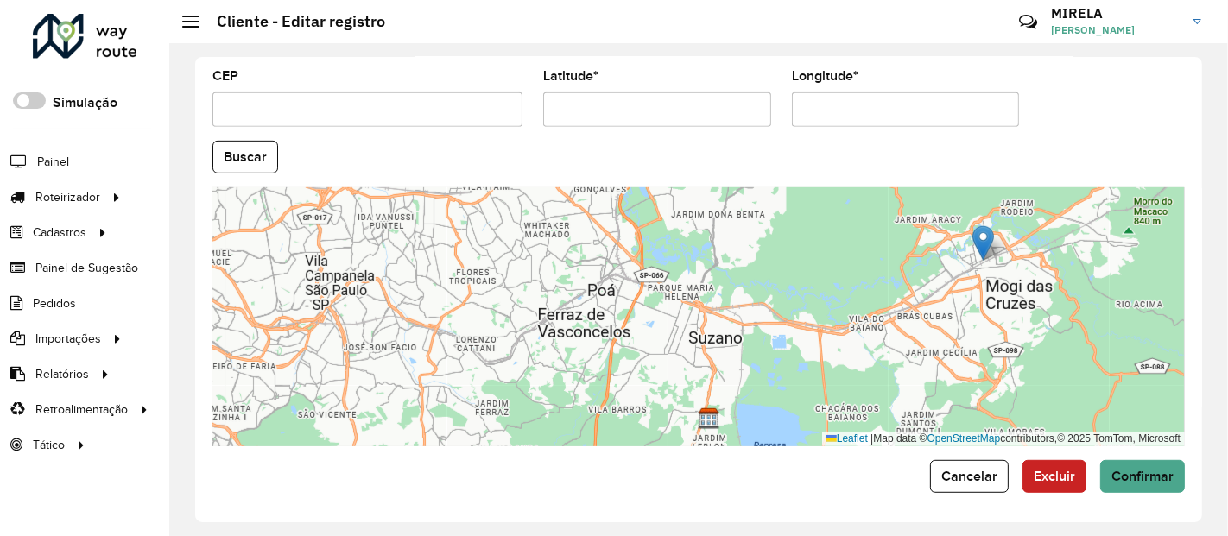
click at [1135, 469] on span "Confirmar" at bounding box center [1143, 476] width 62 height 15
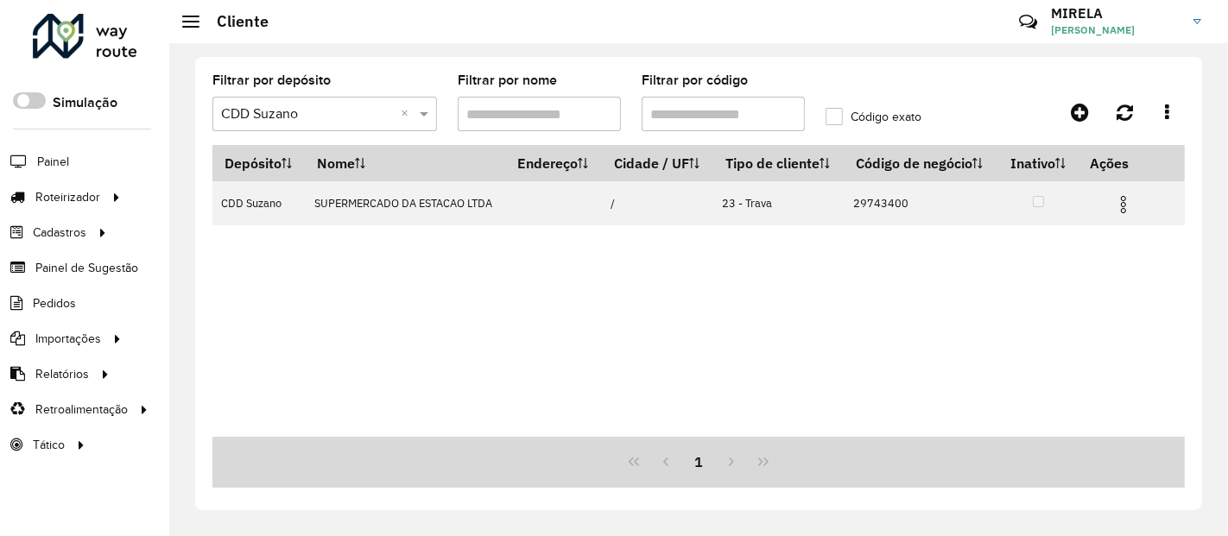
click at [740, 117] on input "Filtrar por código" at bounding box center [723, 114] width 163 height 35
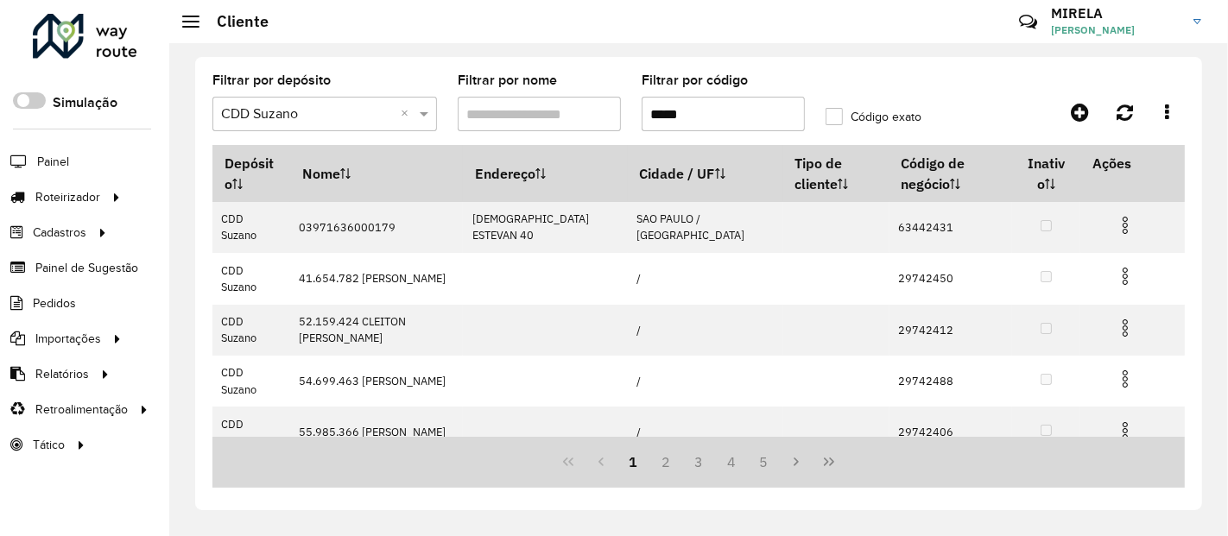
click at [651, 114] on input "*****" at bounding box center [723, 114] width 163 height 35
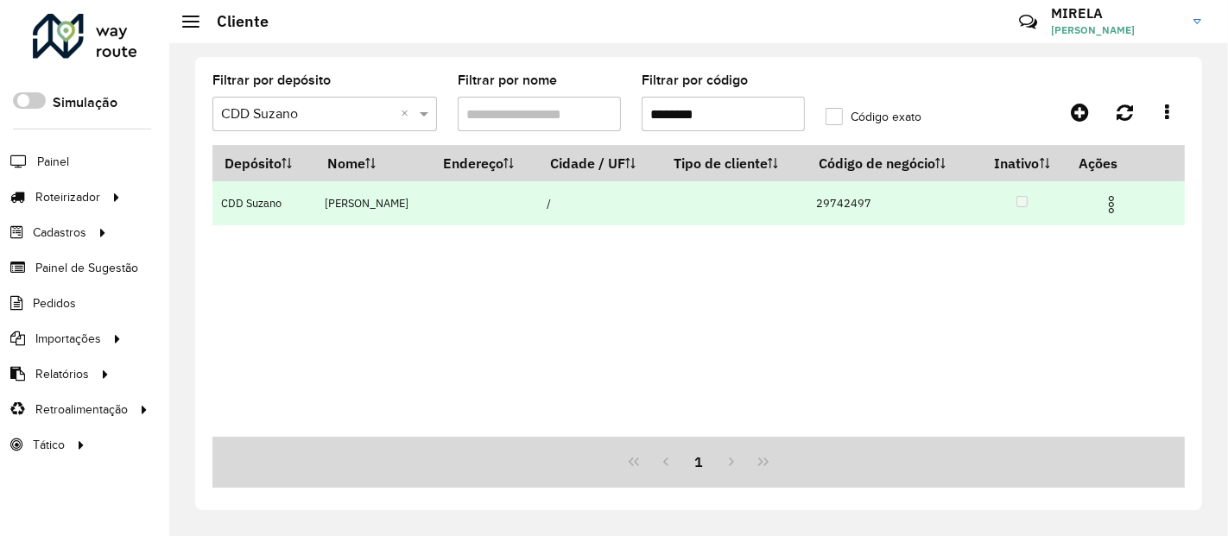
type input "********"
click at [1122, 206] on img at bounding box center [1111, 204] width 21 height 21
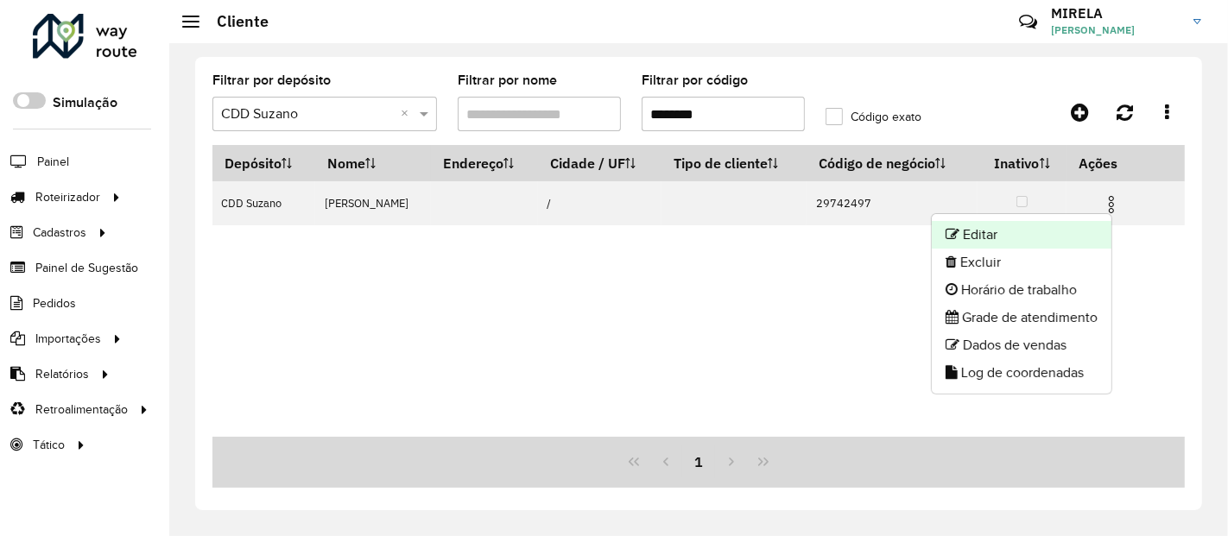
click at [1006, 239] on li "Editar" at bounding box center [1022, 235] width 180 height 28
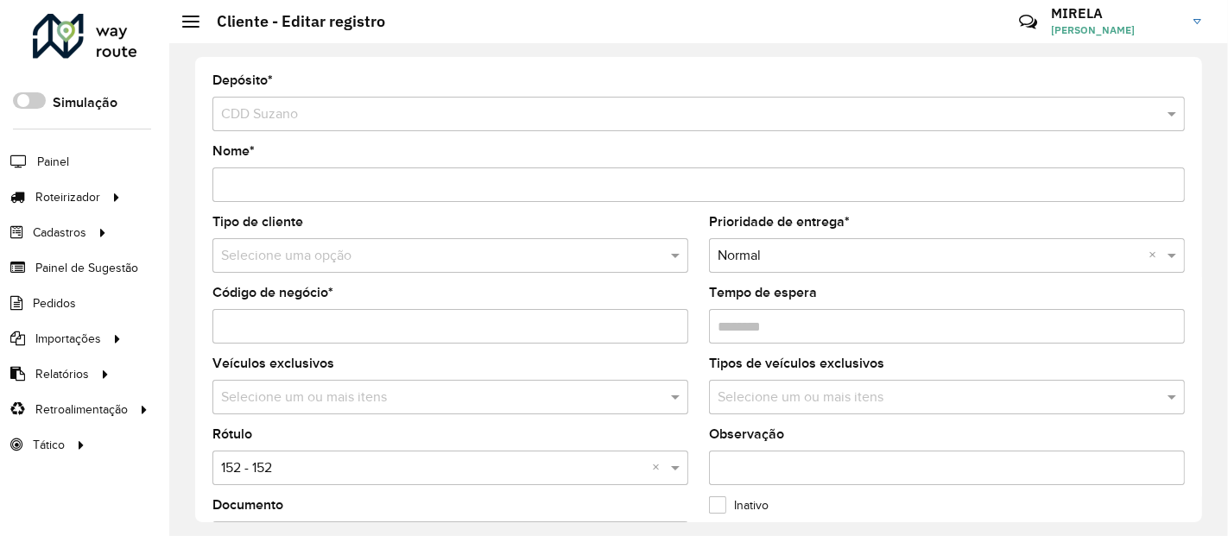
click at [269, 472] on input "text" at bounding box center [433, 469] width 424 height 21
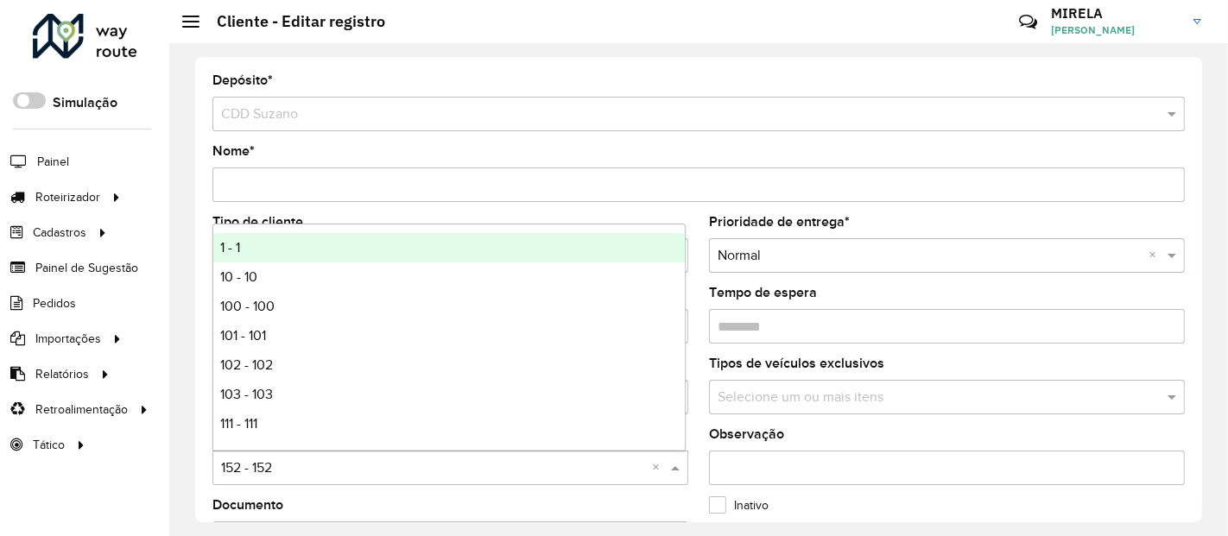
type input "*"
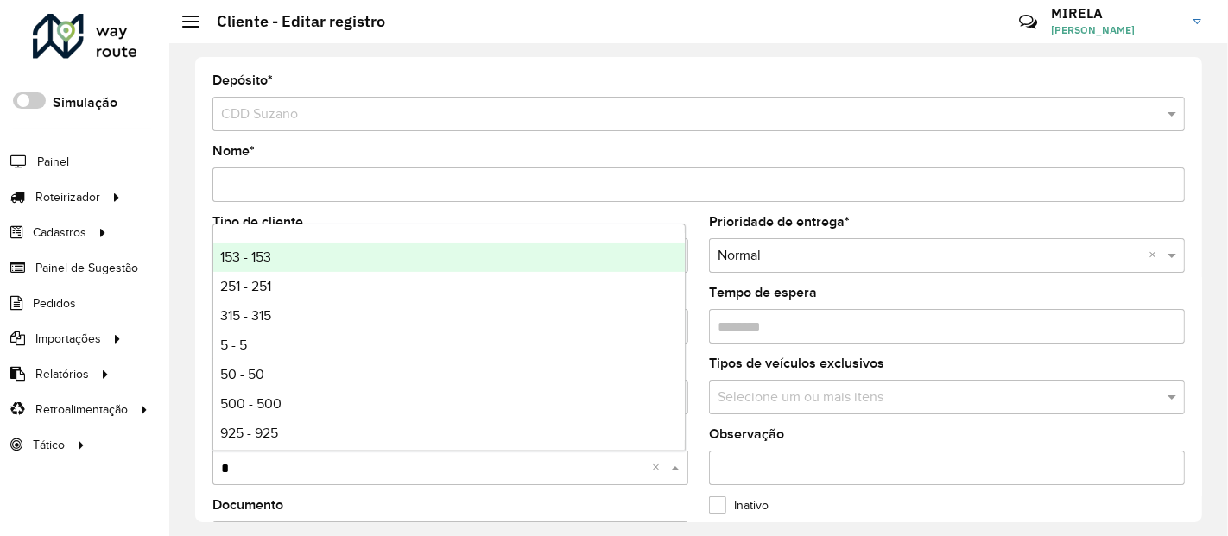
scroll to position [115, 0]
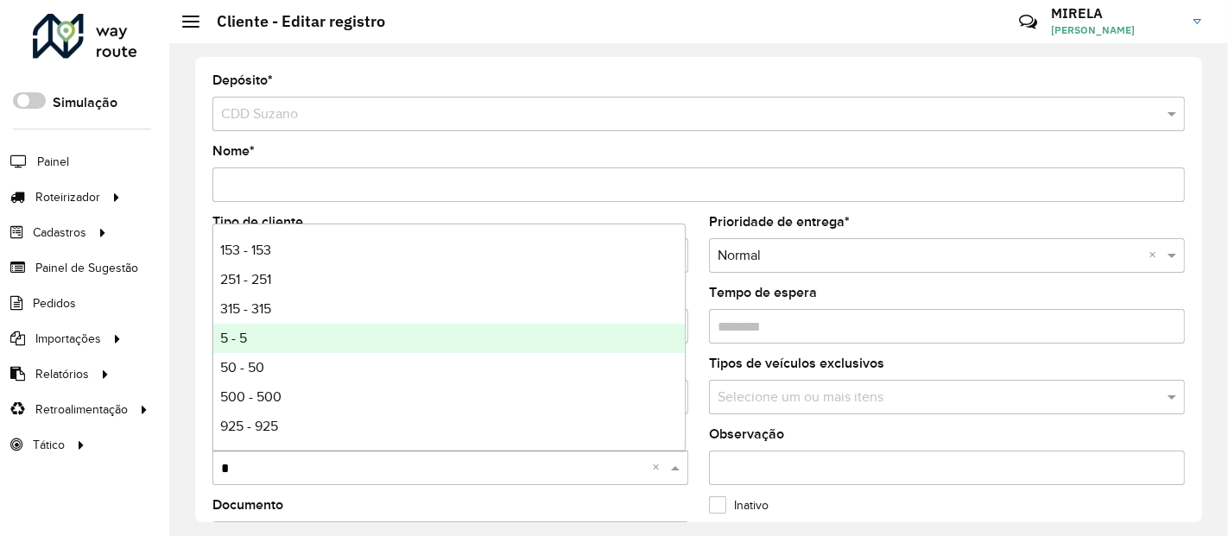
click at [263, 329] on div "5 - 5" at bounding box center [449, 338] width 472 height 29
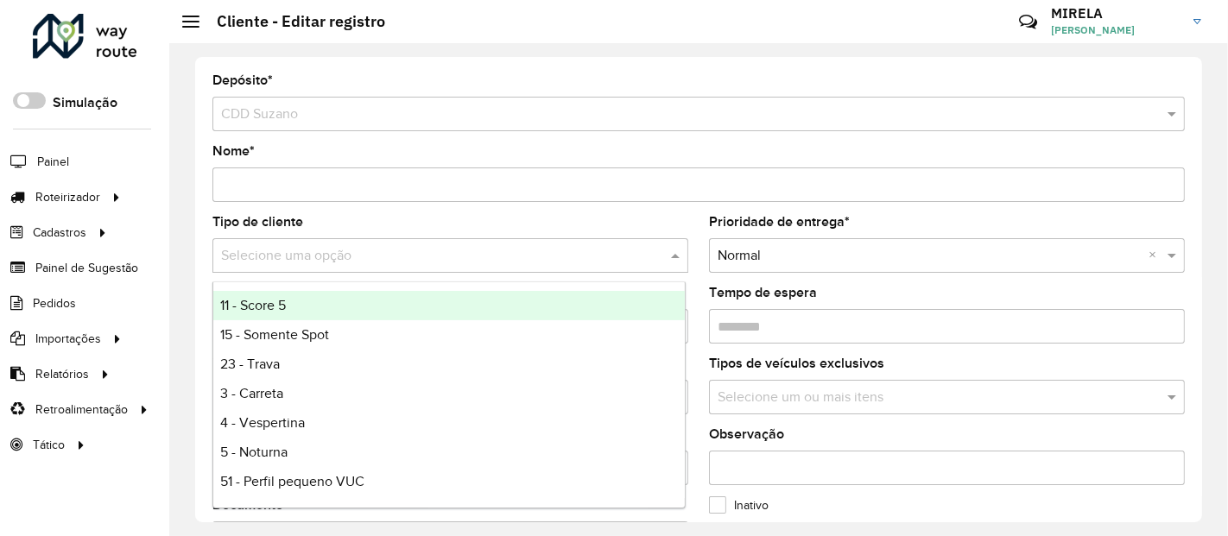
click at [246, 264] on input "text" at bounding box center [433, 256] width 424 height 21
type input "*"
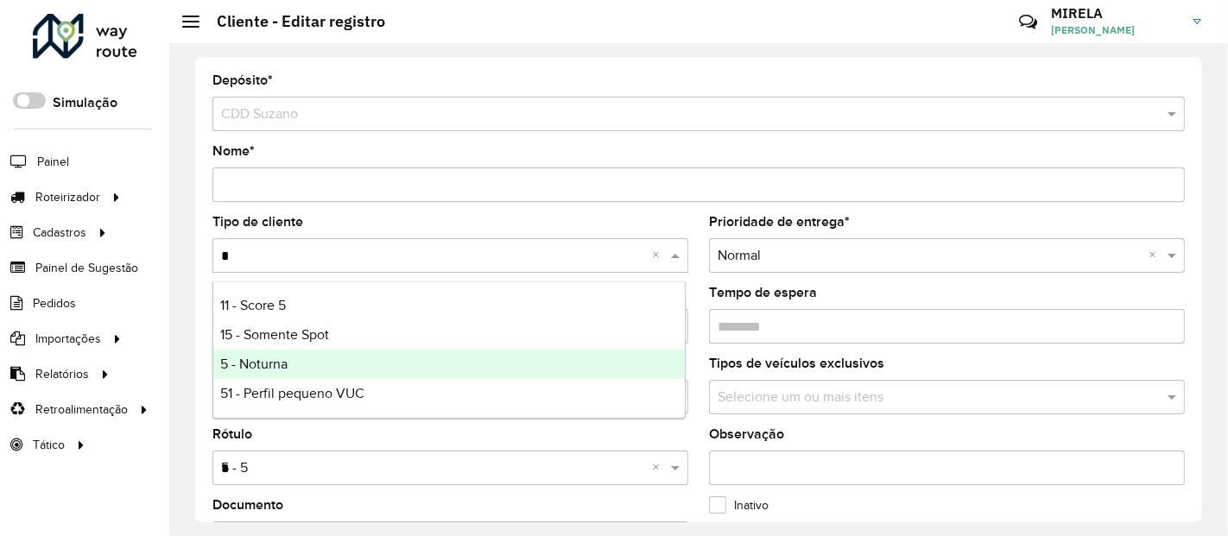
click at [272, 365] on span "5 - Noturna" at bounding box center [253, 364] width 67 height 15
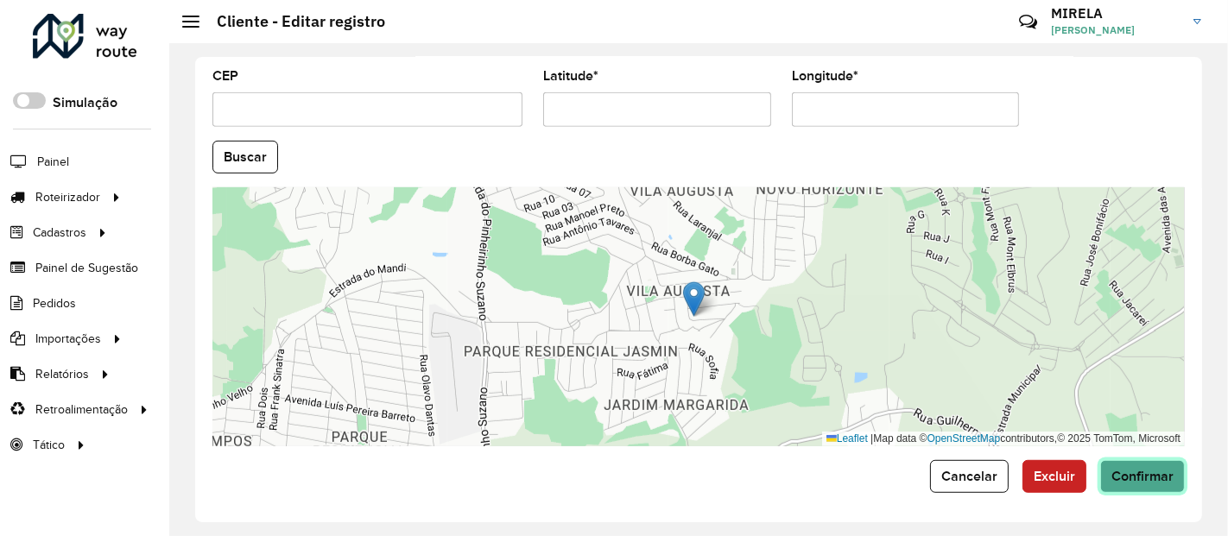
click at [1164, 484] on button "Confirmar" at bounding box center [1143, 476] width 85 height 33
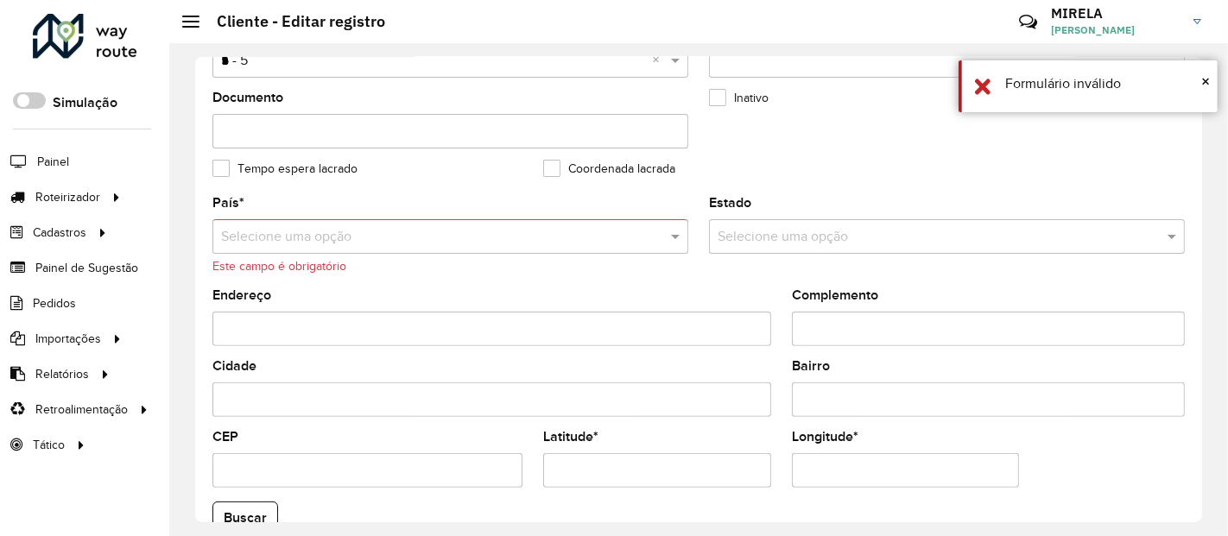
scroll to position [384, 0]
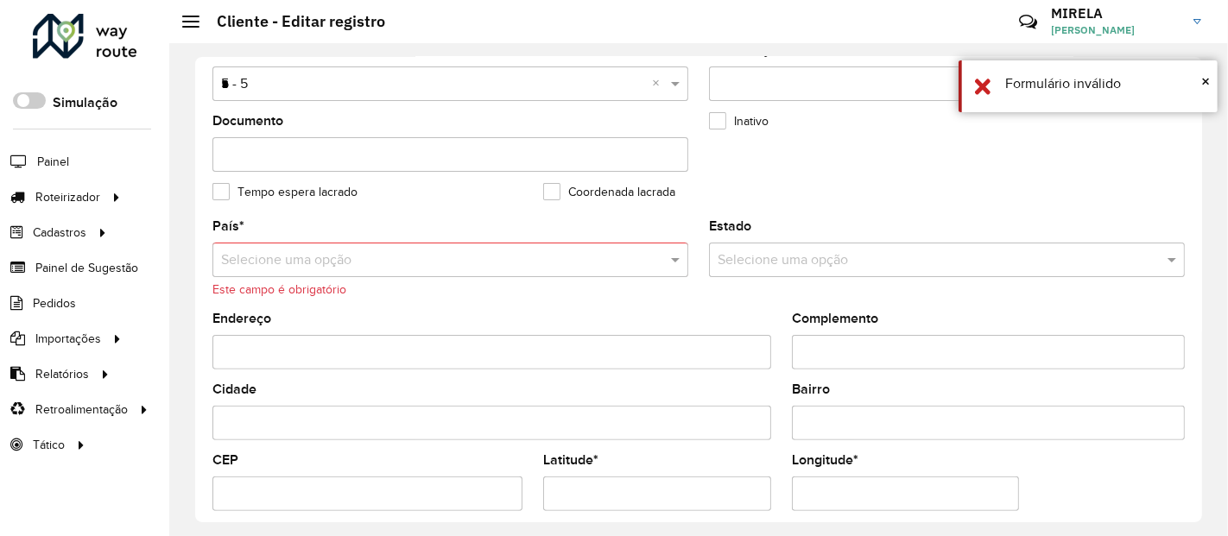
click at [319, 265] on input "text" at bounding box center [433, 261] width 424 height 21
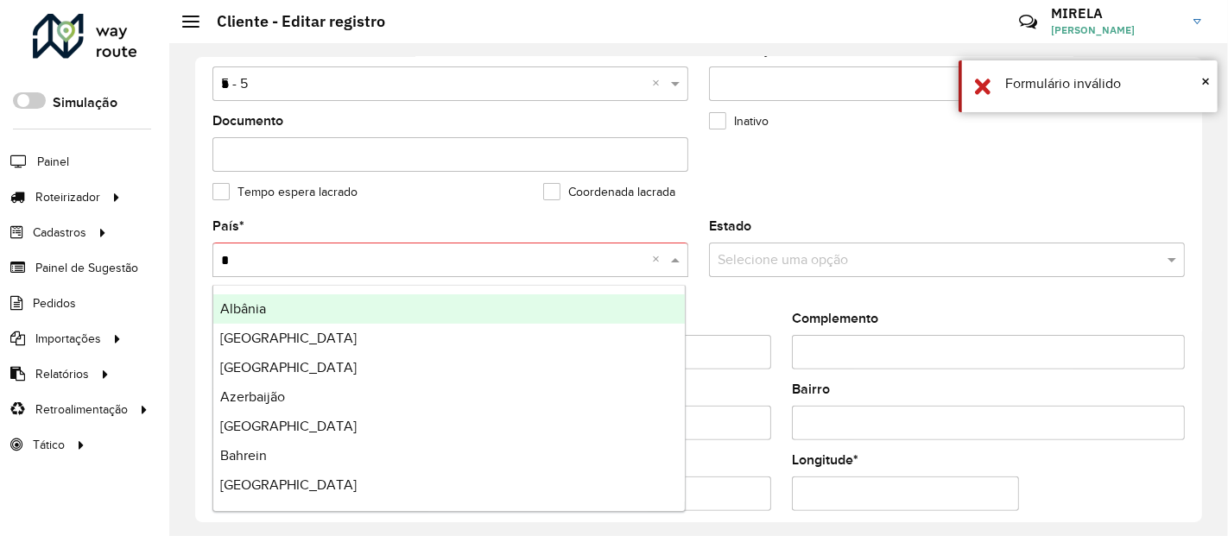
type input "**"
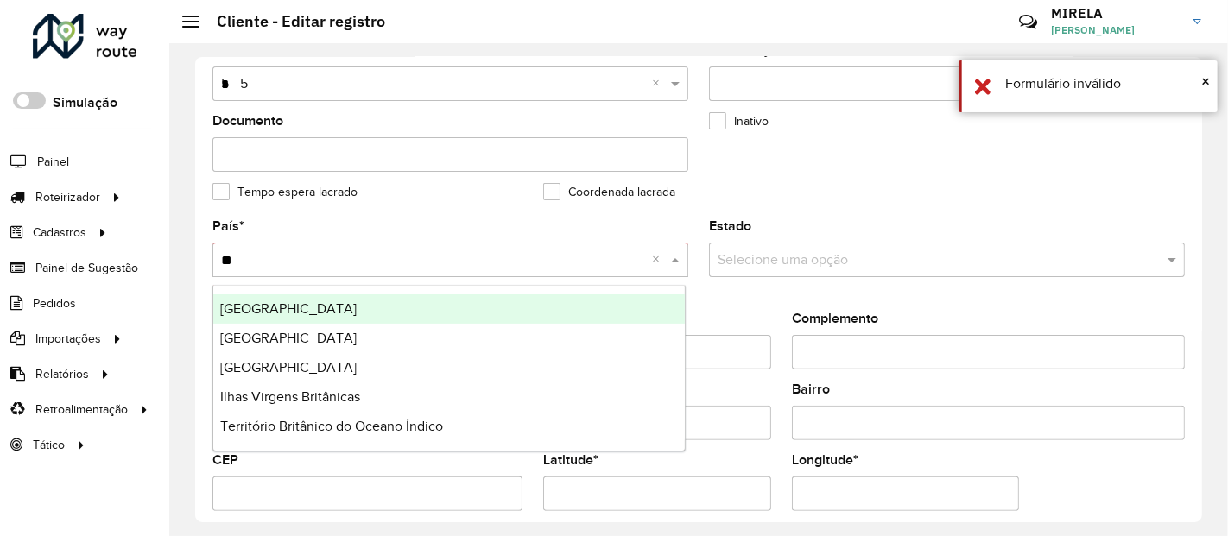
click at [298, 317] on div "Brasil" at bounding box center [449, 309] width 472 height 29
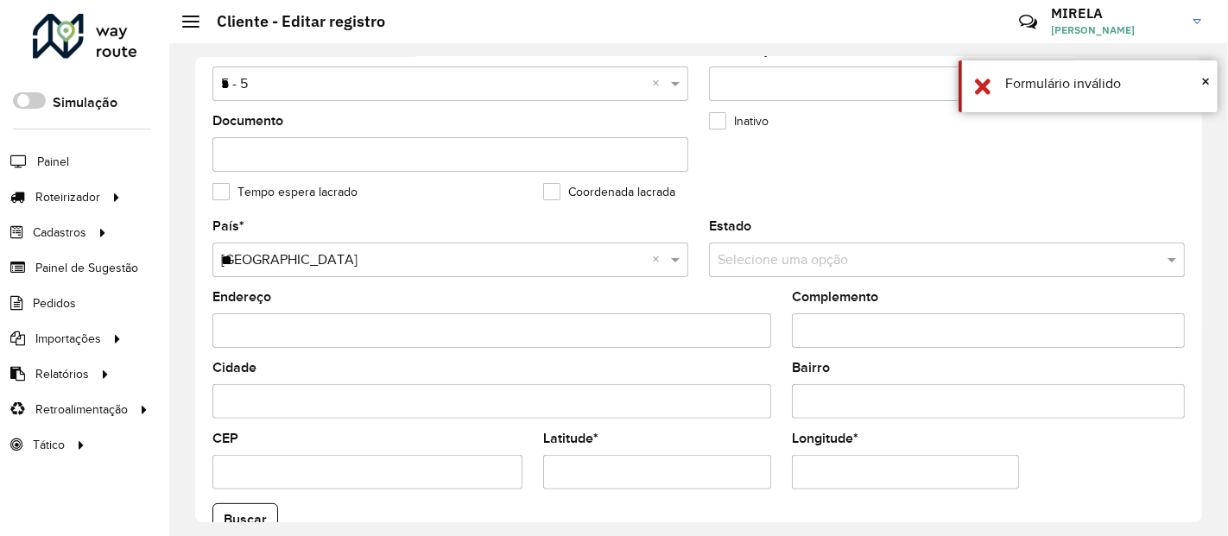
scroll to position [747, 0]
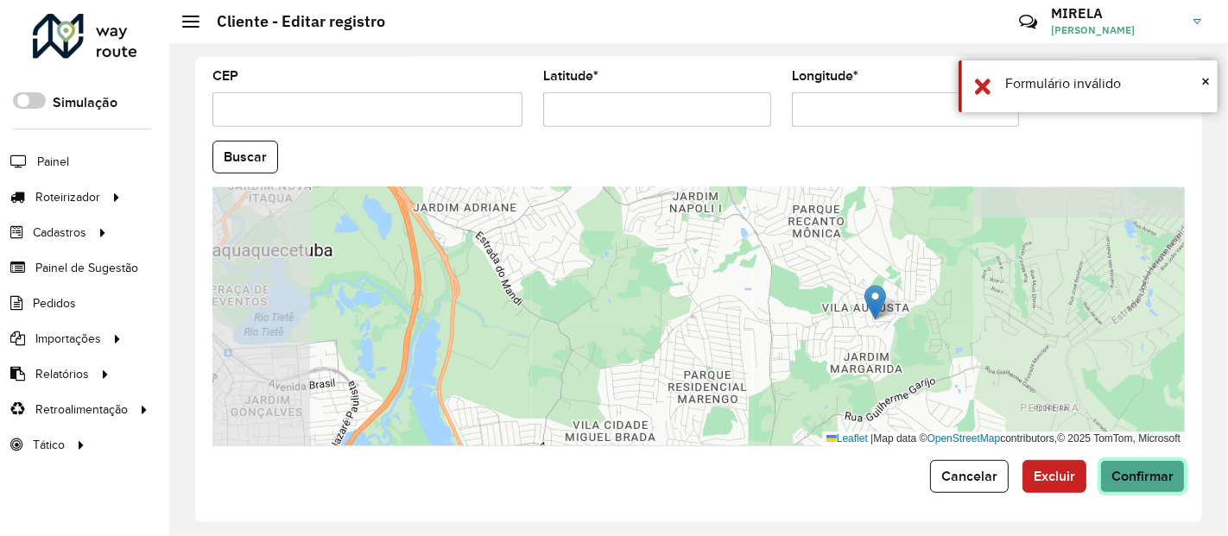
click at [1151, 480] on span "Confirmar" at bounding box center [1143, 476] width 62 height 15
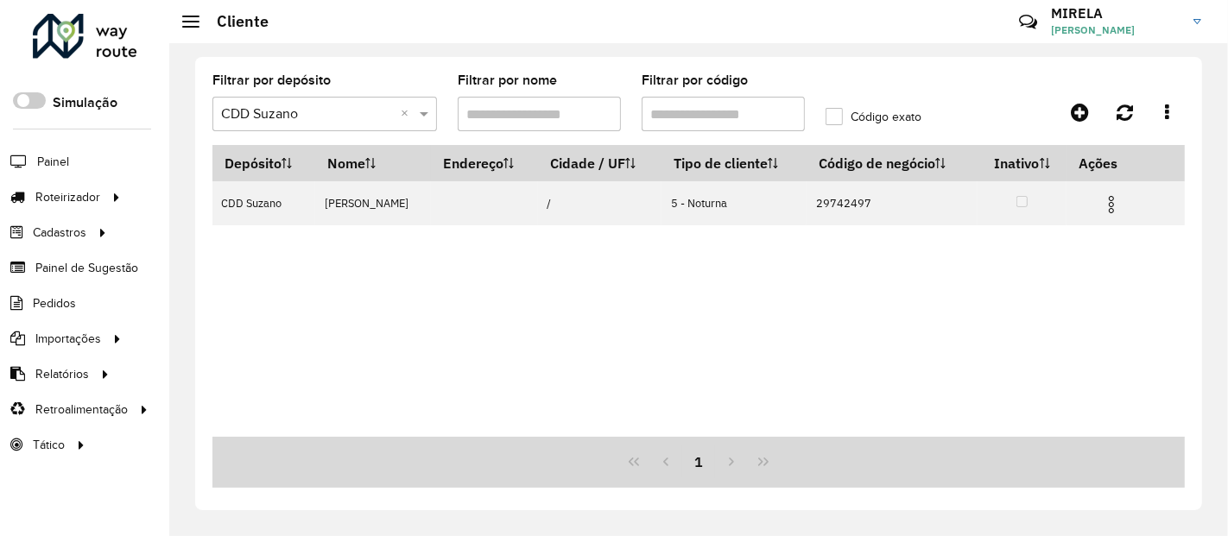
drag, startPoint x: 733, startPoint y: 104, endPoint x: 436, endPoint y: 92, distance: 297.4
click at [436, 92] on formly-group "Filtrar por depósito Selecione um depósito × CDD Suzano × Filtrar por nome Filt…" at bounding box center [570, 109] width 737 height 71
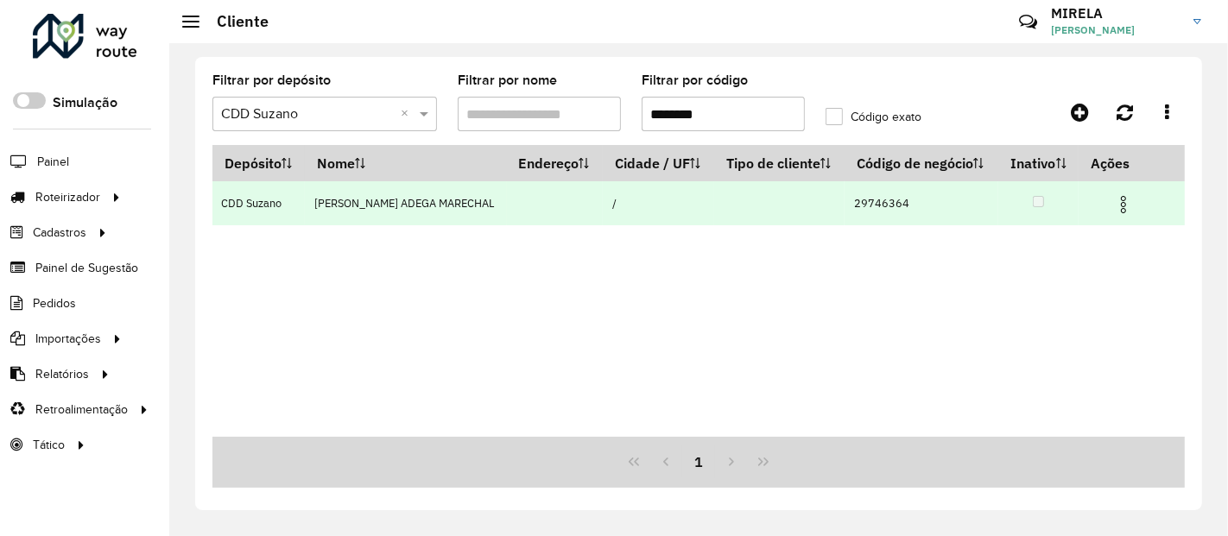
type input "********"
click at [1120, 207] on img at bounding box center [1123, 204] width 21 height 21
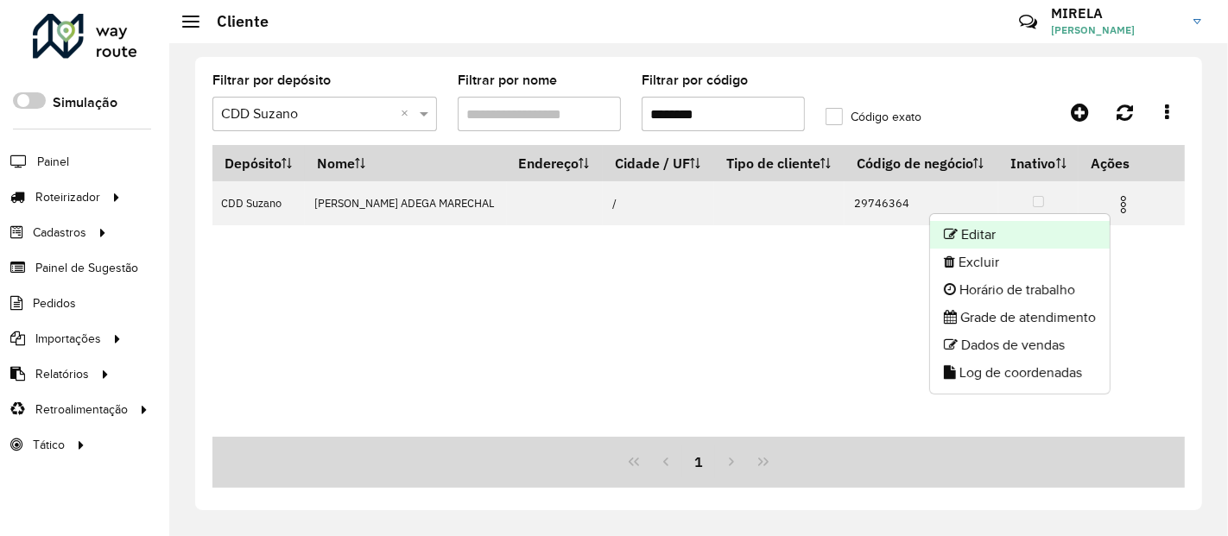
click at [1030, 239] on li "Editar" at bounding box center [1020, 235] width 180 height 28
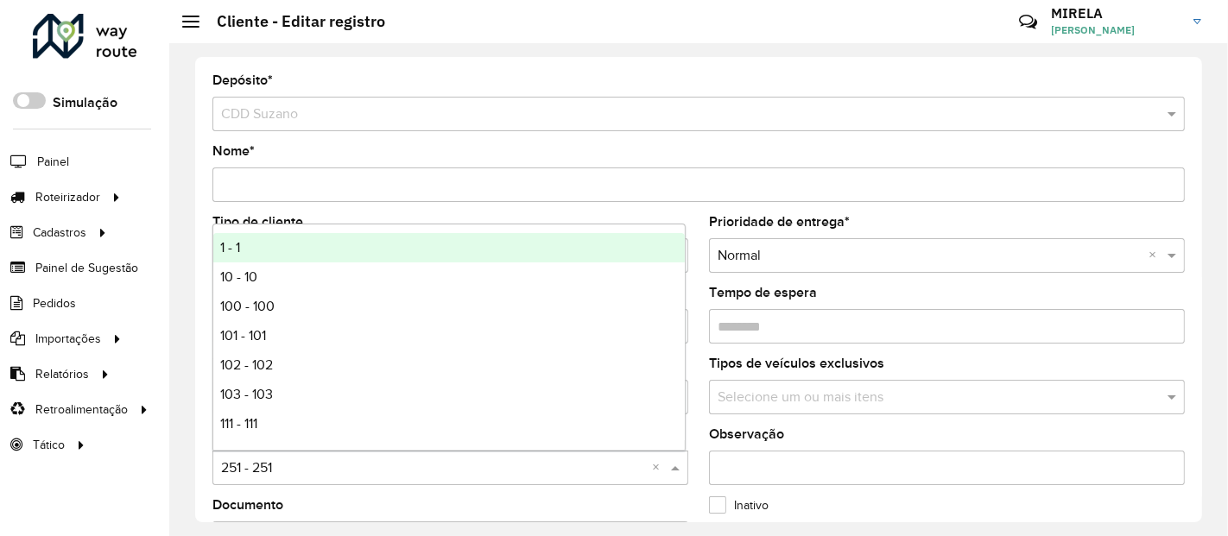
click at [249, 467] on input "text" at bounding box center [433, 469] width 424 height 21
type input "*"
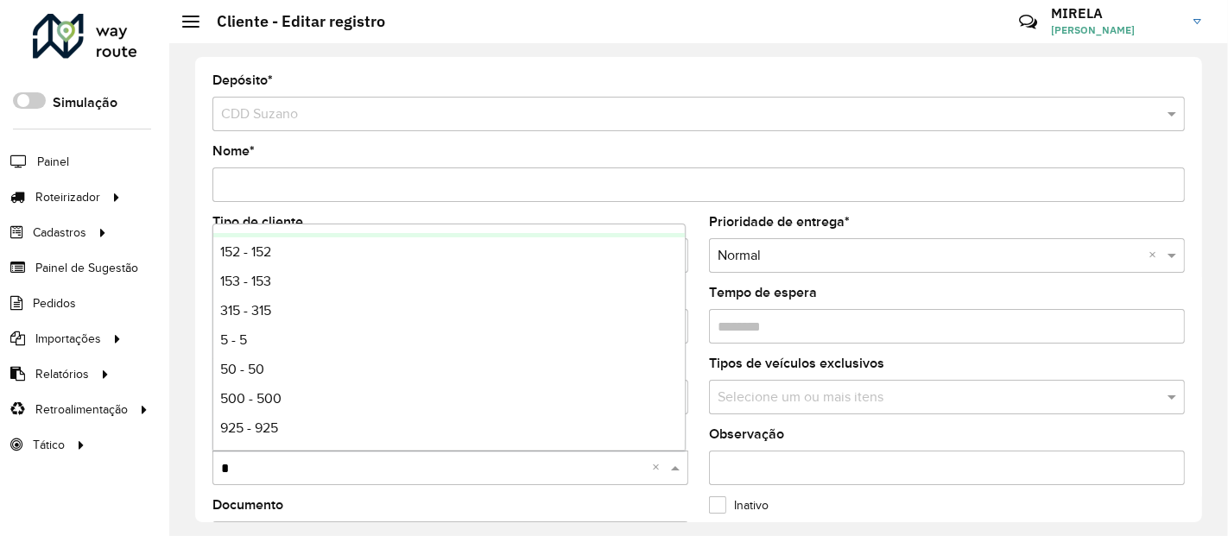
scroll to position [115, 0]
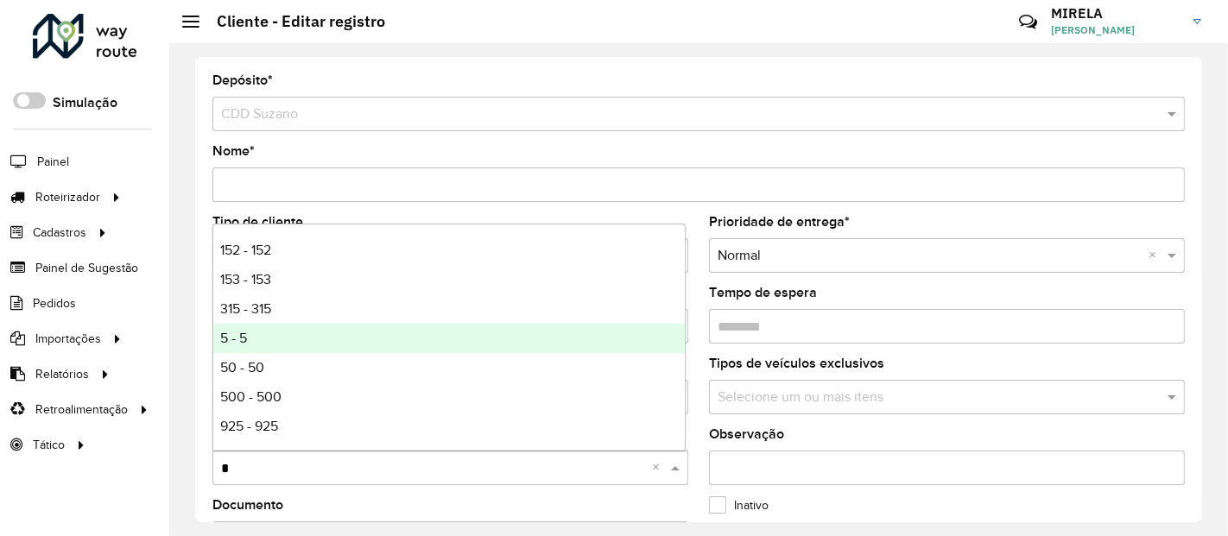
click at [278, 328] on div "5 - 5" at bounding box center [449, 338] width 472 height 29
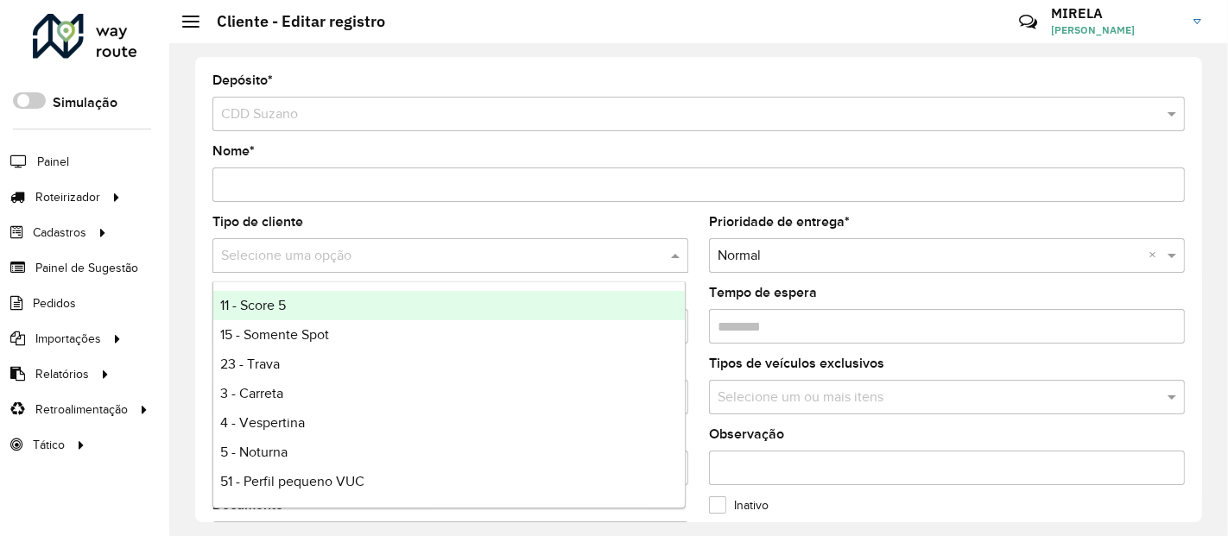
click at [291, 257] on input "text" at bounding box center [433, 256] width 424 height 21
type input "*"
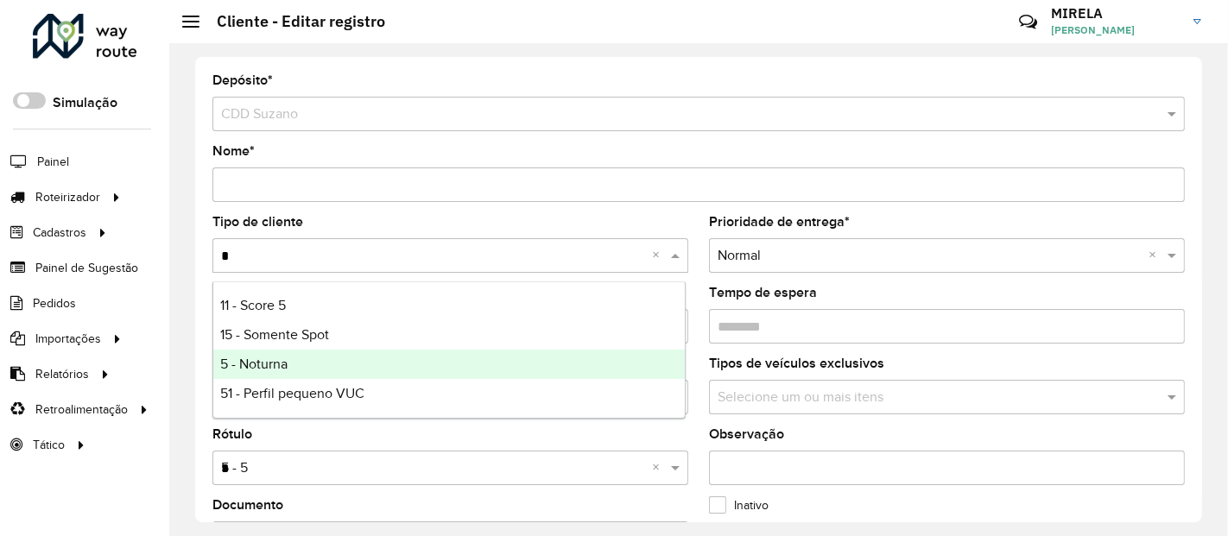
click at [294, 362] on div "5 - Noturna" at bounding box center [449, 364] width 472 height 29
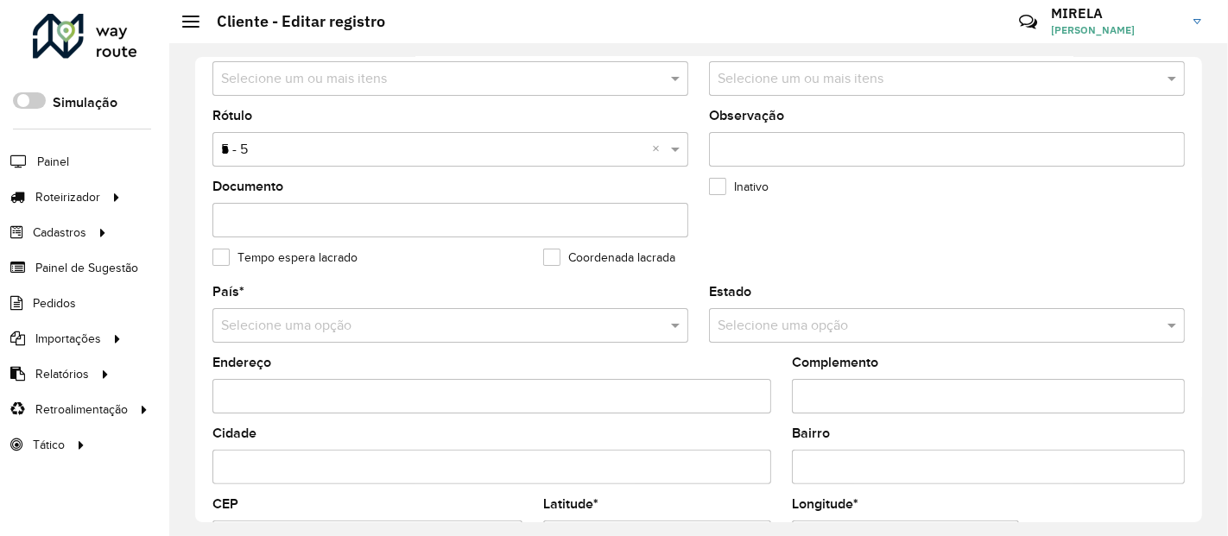
scroll to position [363, 0]
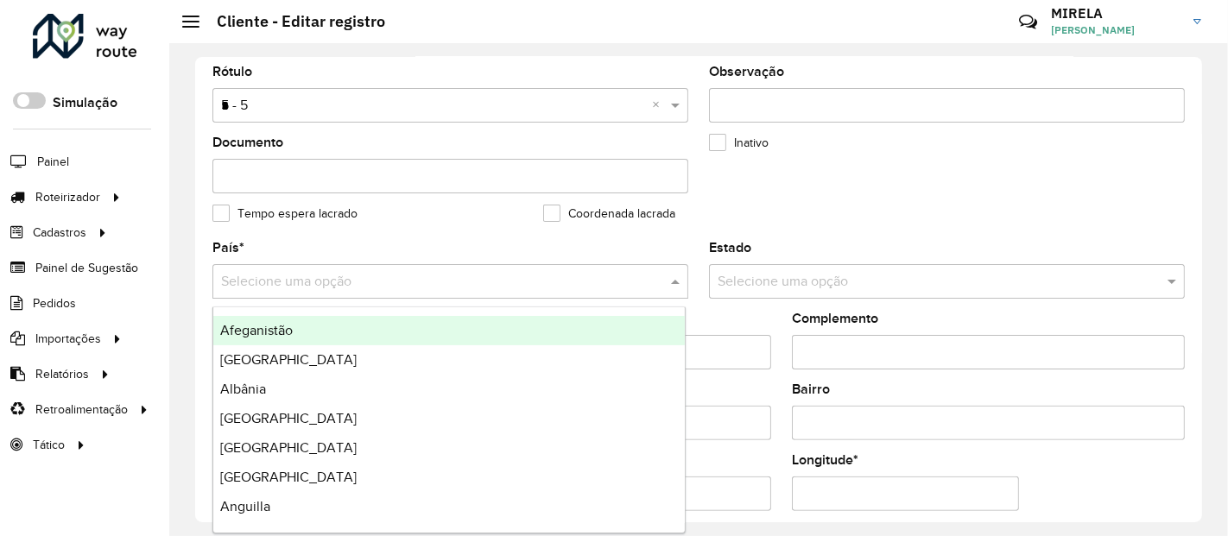
click at [301, 288] on input "text" at bounding box center [433, 282] width 424 height 21
type input "**"
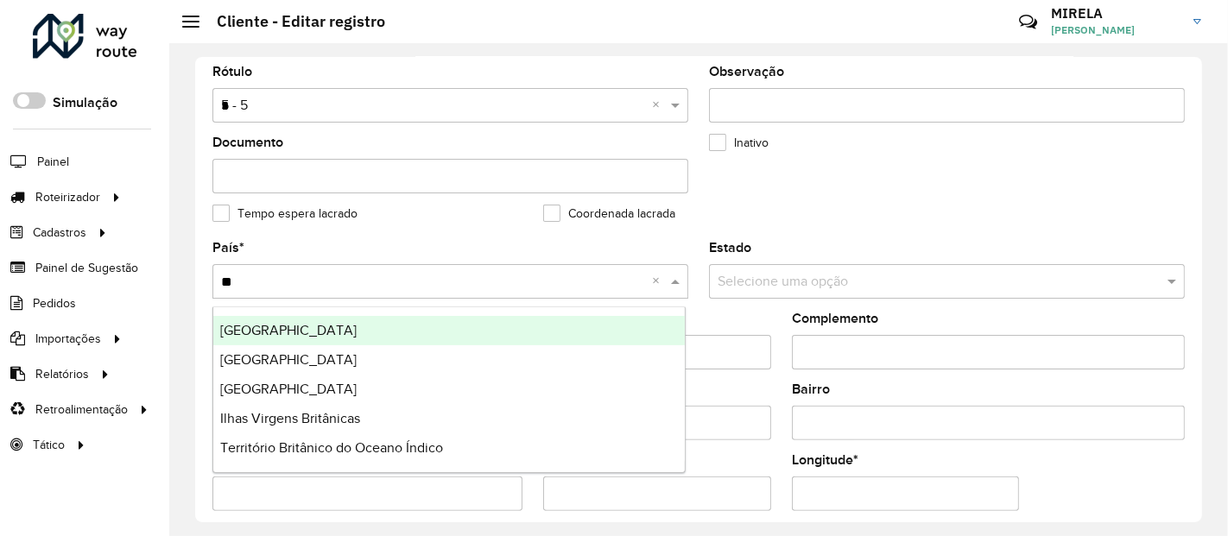
click at [259, 325] on div "Brasil" at bounding box center [449, 330] width 472 height 29
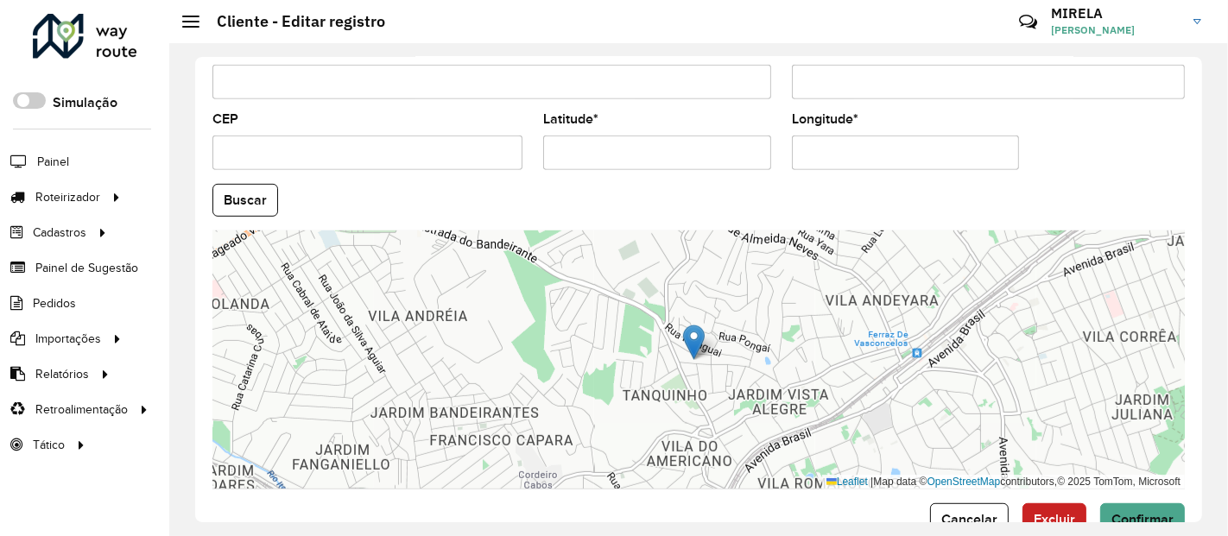
scroll to position [747, 0]
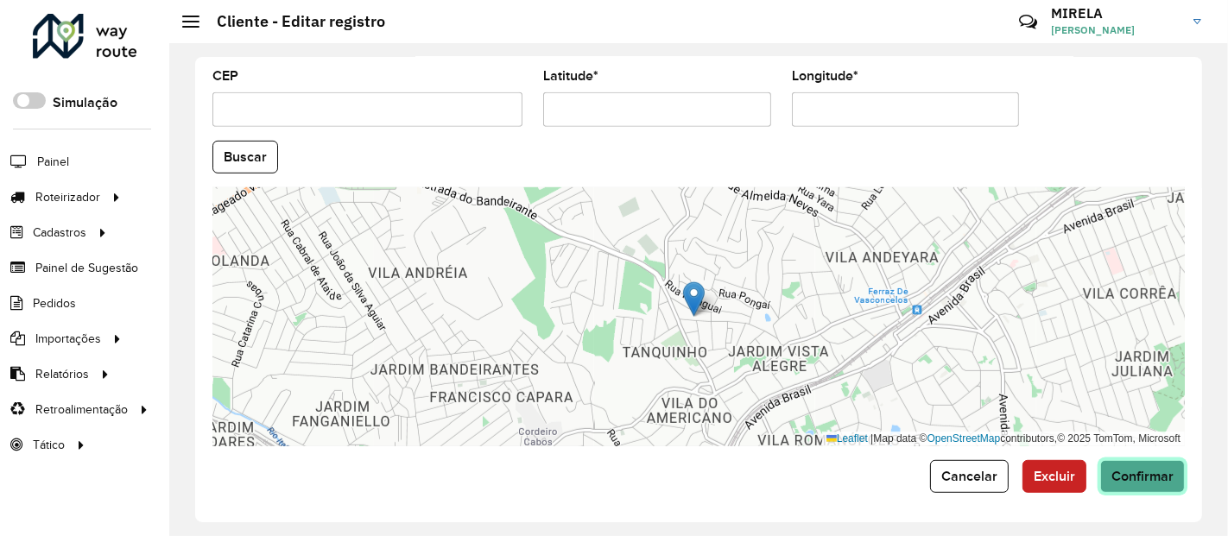
click at [1115, 487] on button "Confirmar" at bounding box center [1143, 476] width 85 height 33
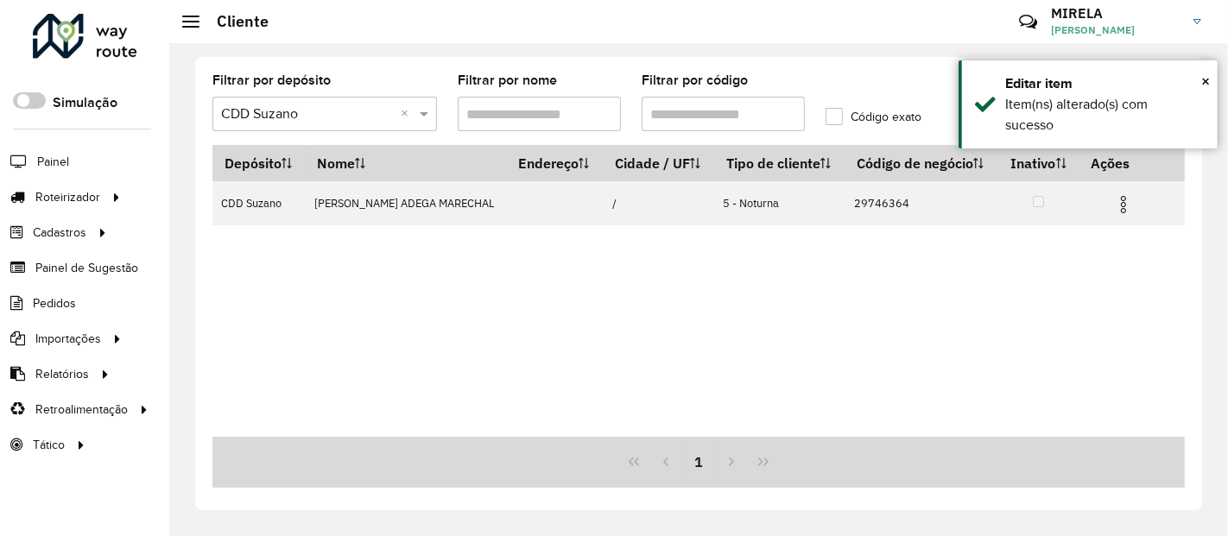
drag, startPoint x: 684, startPoint y: 117, endPoint x: 744, endPoint y: 117, distance: 59.6
click at [744, 117] on input "Filtrar por código" at bounding box center [723, 114] width 163 height 35
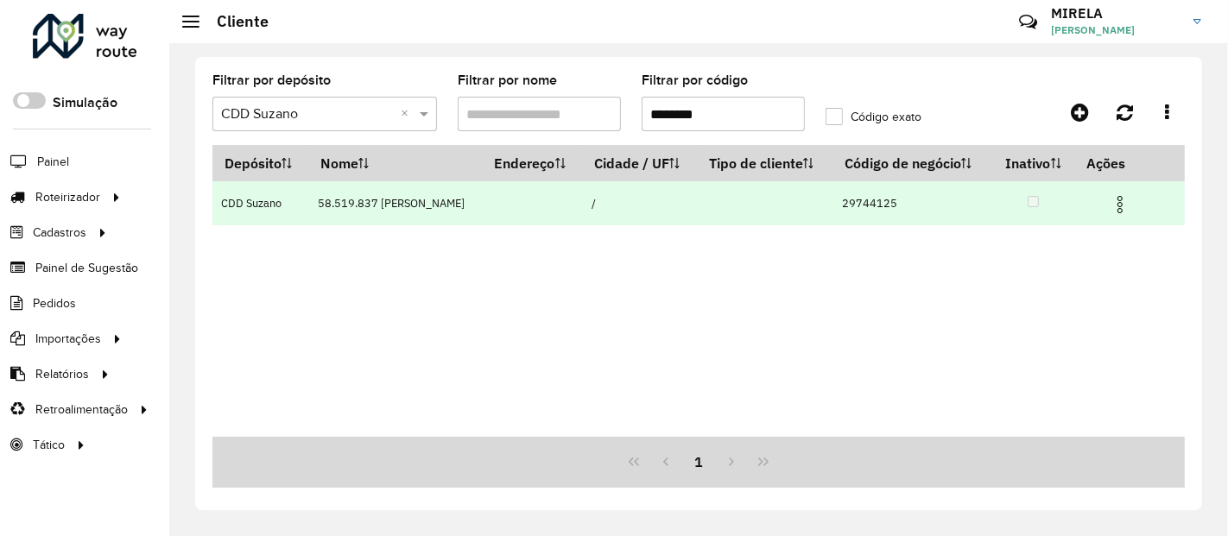
type input "********"
click at [1118, 207] on img at bounding box center [1120, 204] width 21 height 21
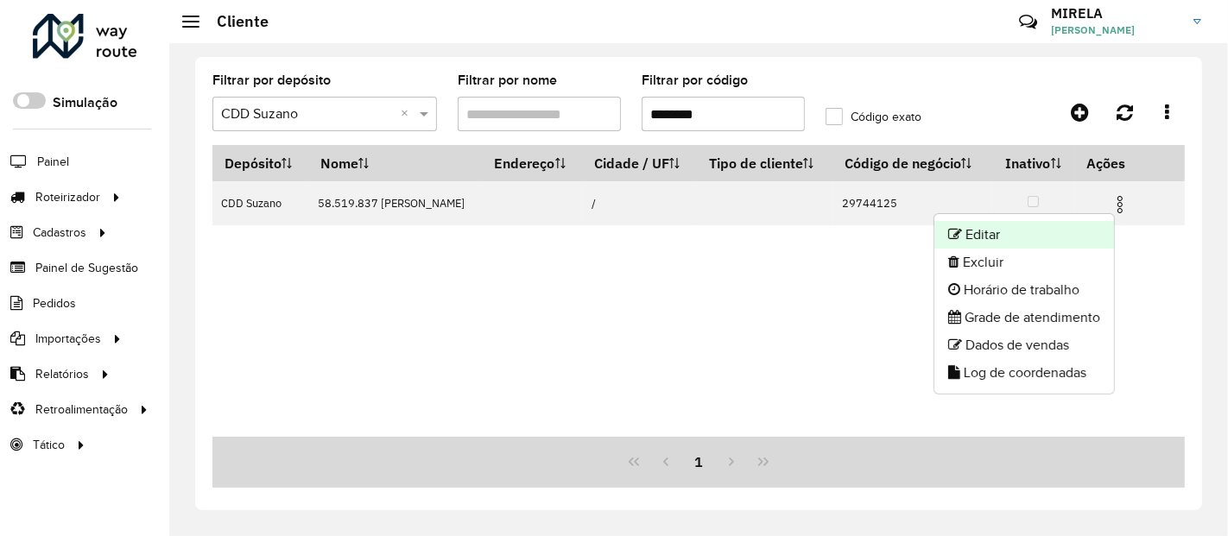
click at [1057, 238] on li "Editar" at bounding box center [1025, 235] width 180 height 28
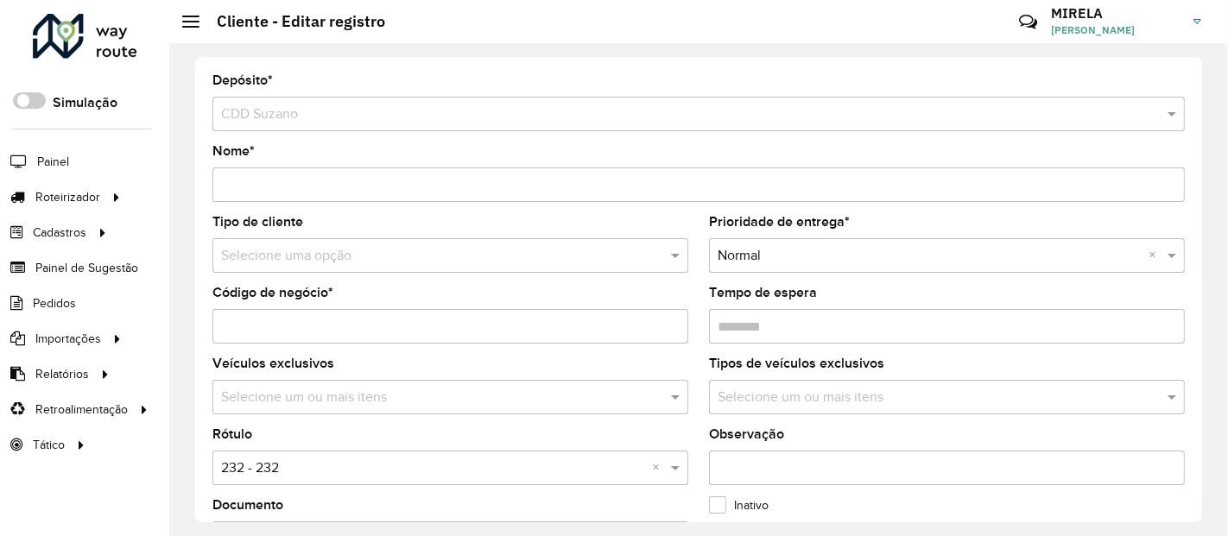
click at [296, 251] on input "text" at bounding box center [433, 256] width 424 height 21
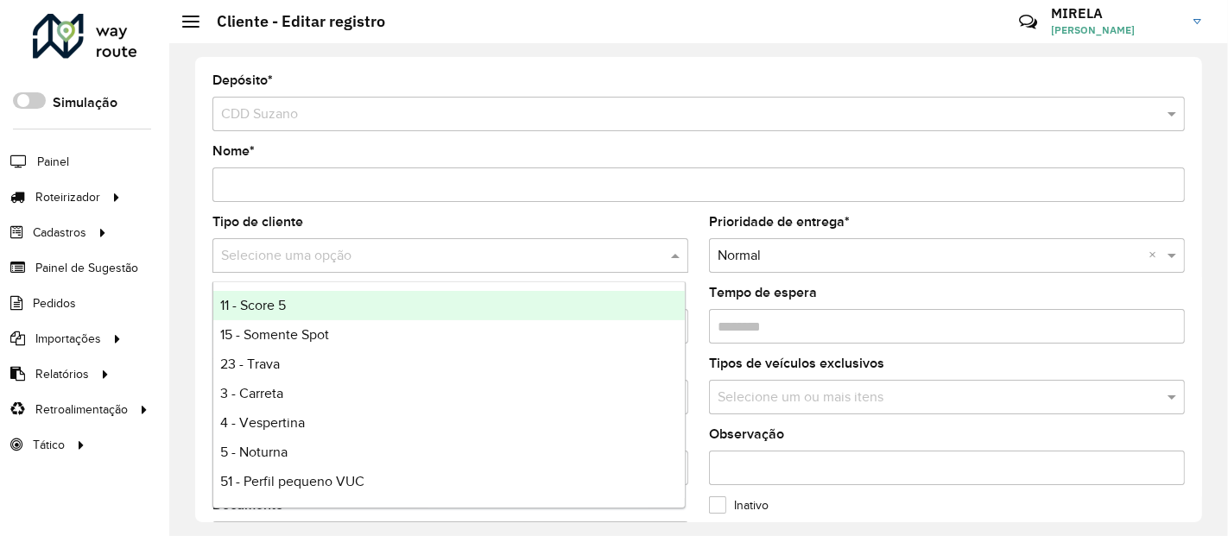
type input "*"
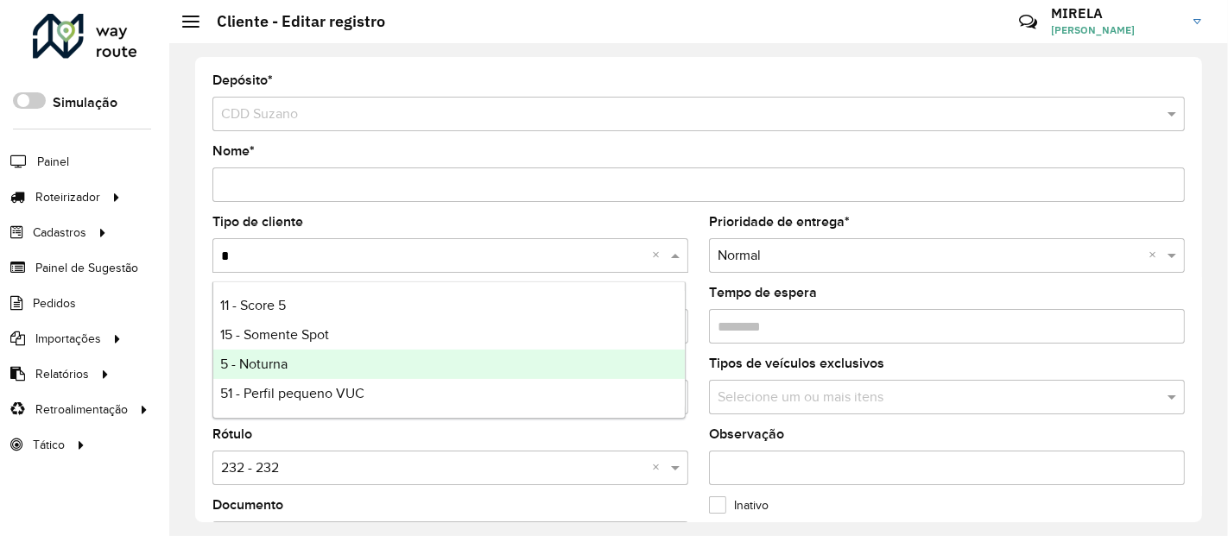
click at [241, 359] on span "5 - Noturna" at bounding box center [253, 364] width 67 height 15
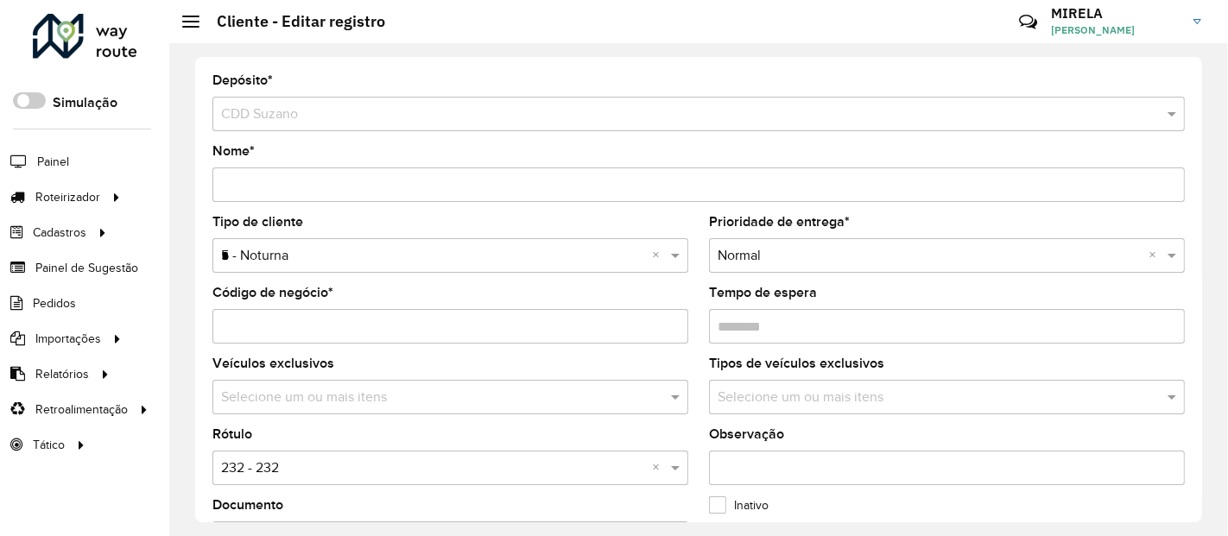
click at [279, 462] on input "text" at bounding box center [433, 469] width 424 height 21
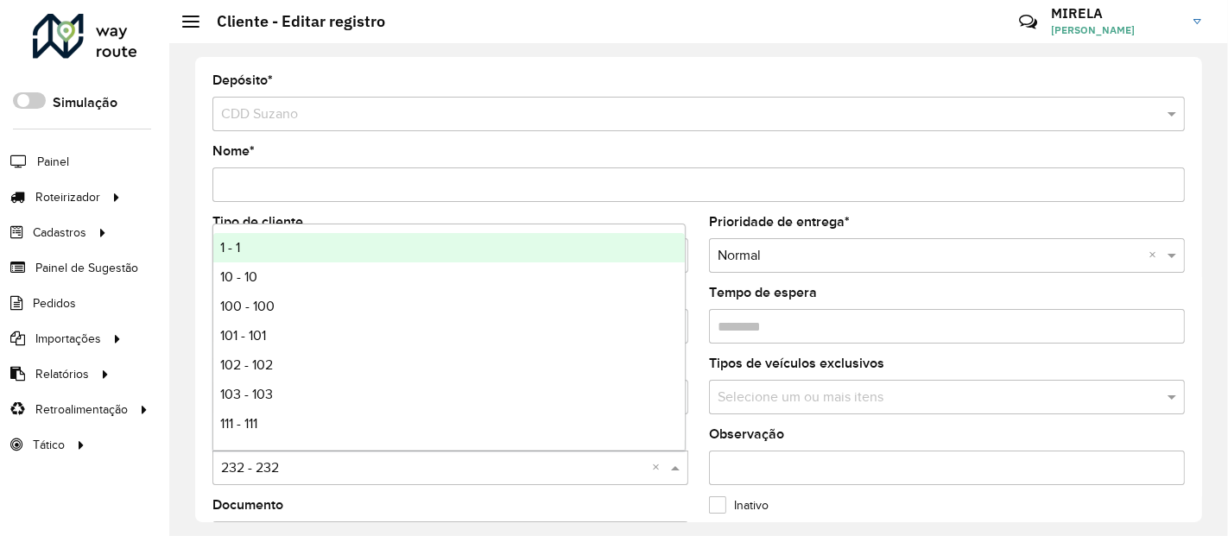
type input "*"
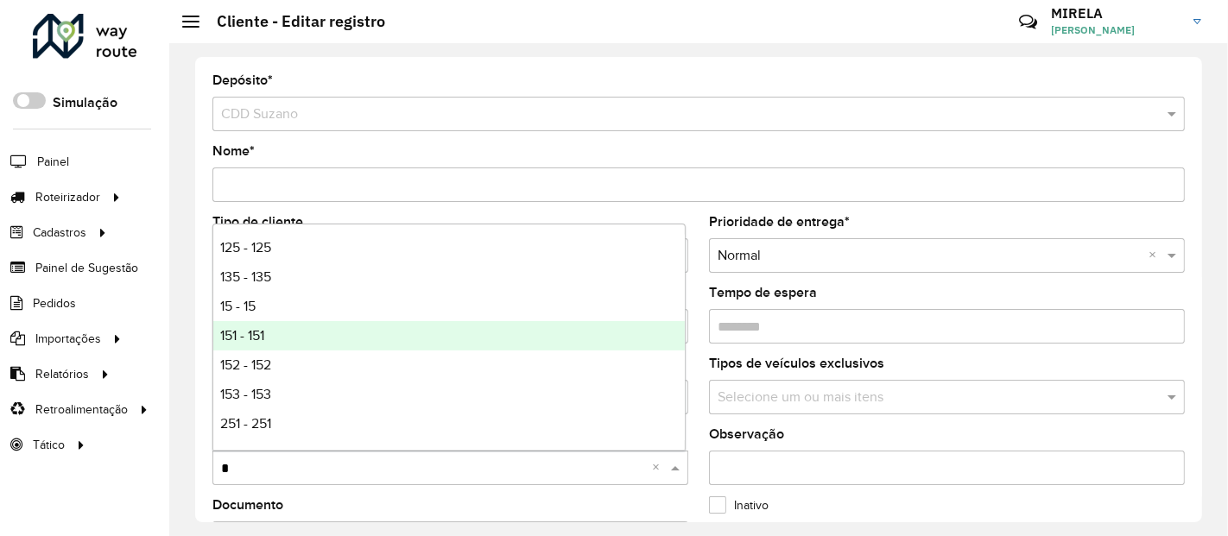
scroll to position [144, 0]
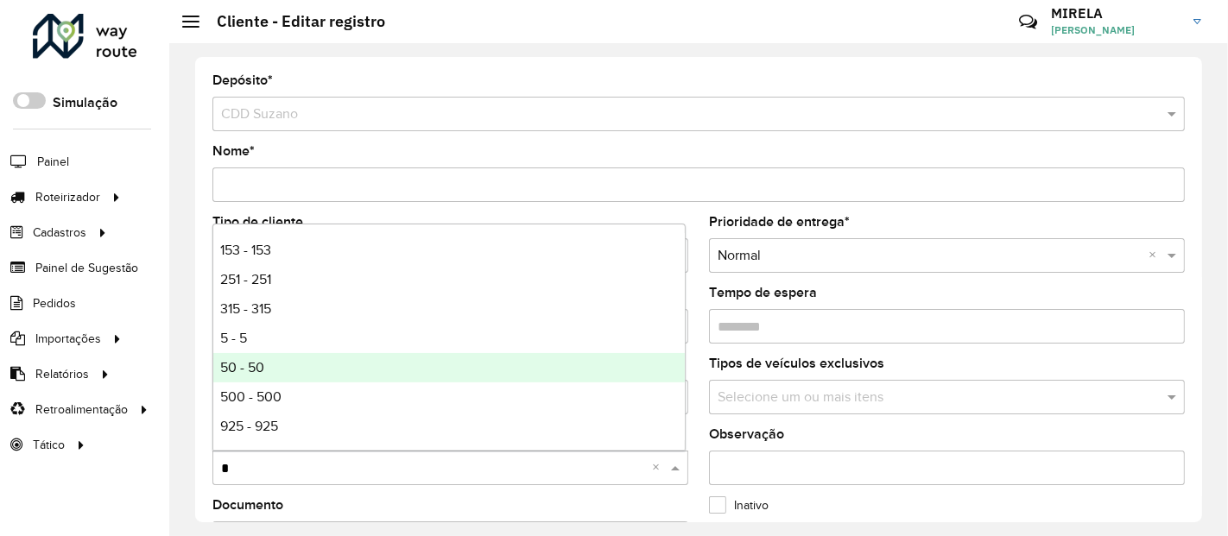
click at [265, 339] on div "5 - 5" at bounding box center [449, 338] width 472 height 29
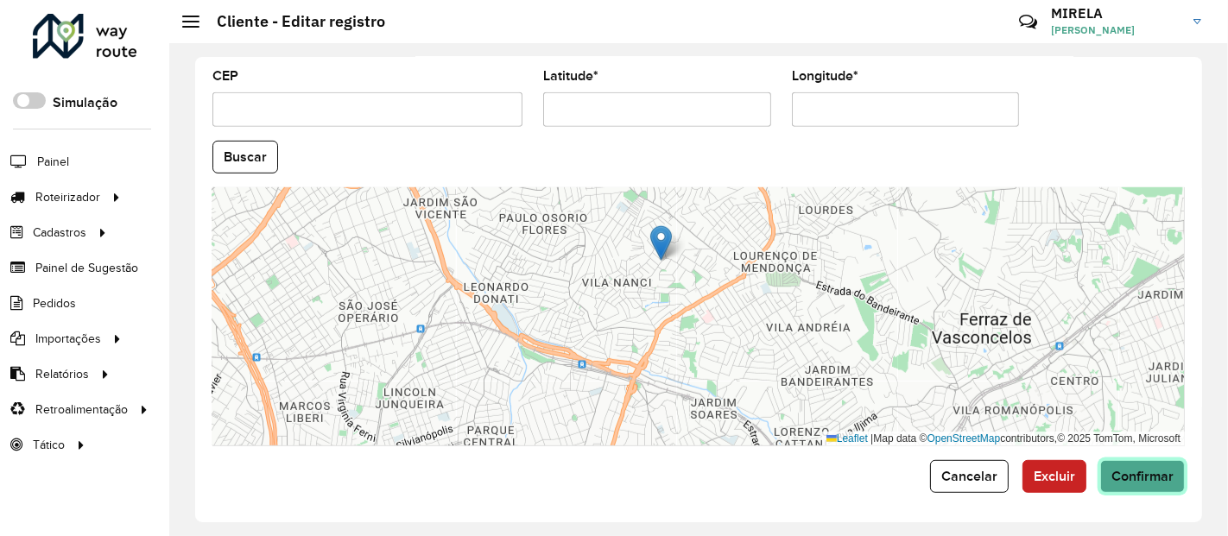
click at [1158, 475] on span "Confirmar" at bounding box center [1143, 476] width 62 height 15
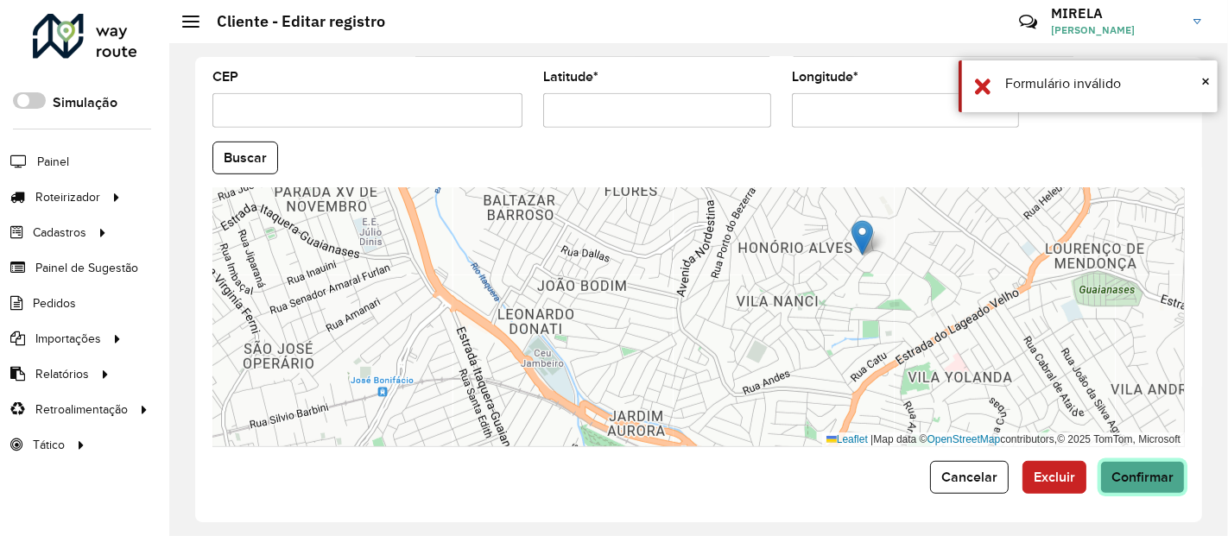
scroll to position [384, 0]
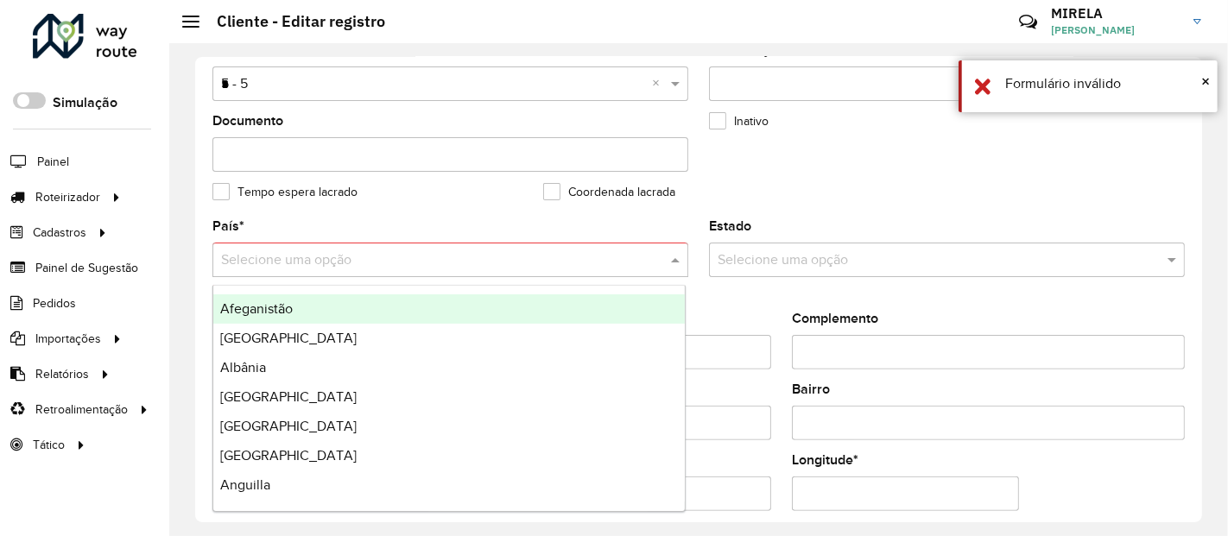
click at [305, 264] on input "text" at bounding box center [433, 261] width 424 height 21
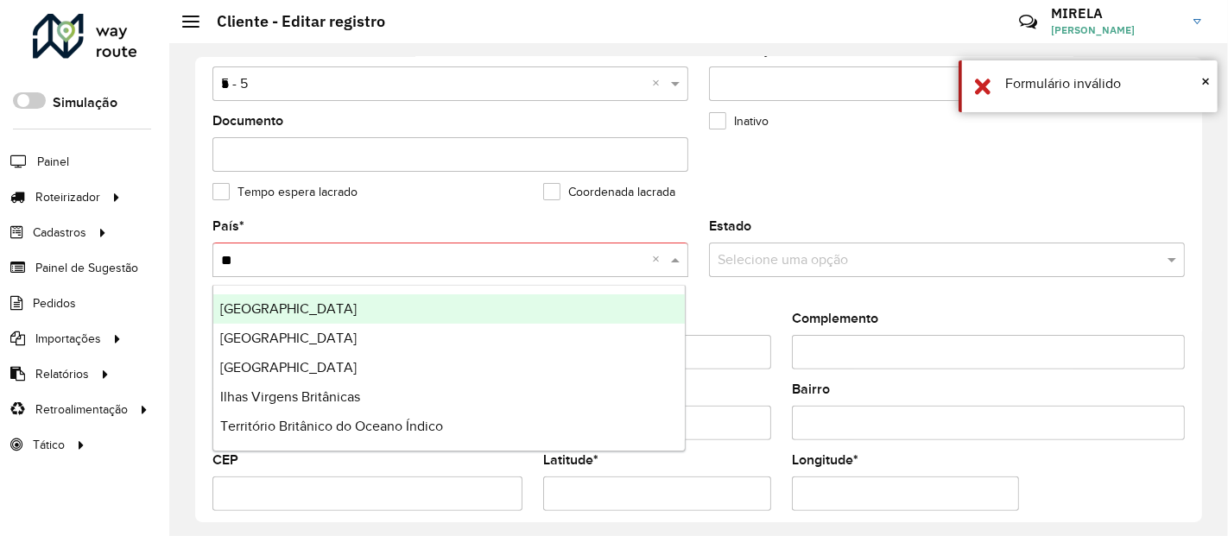
type input "***"
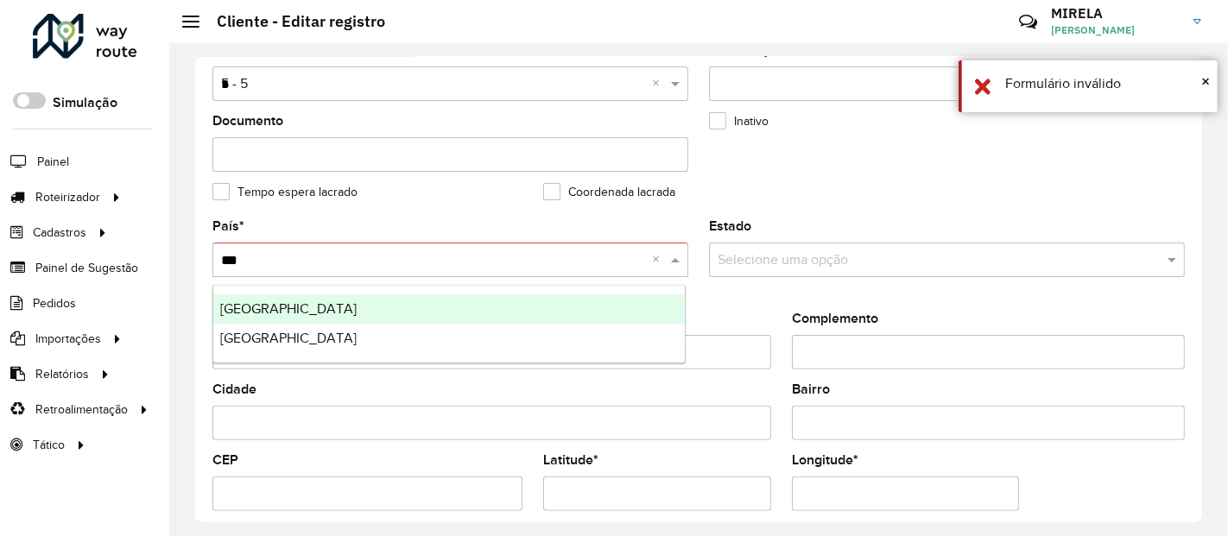
click at [291, 308] on div "Brasil" at bounding box center [449, 309] width 472 height 29
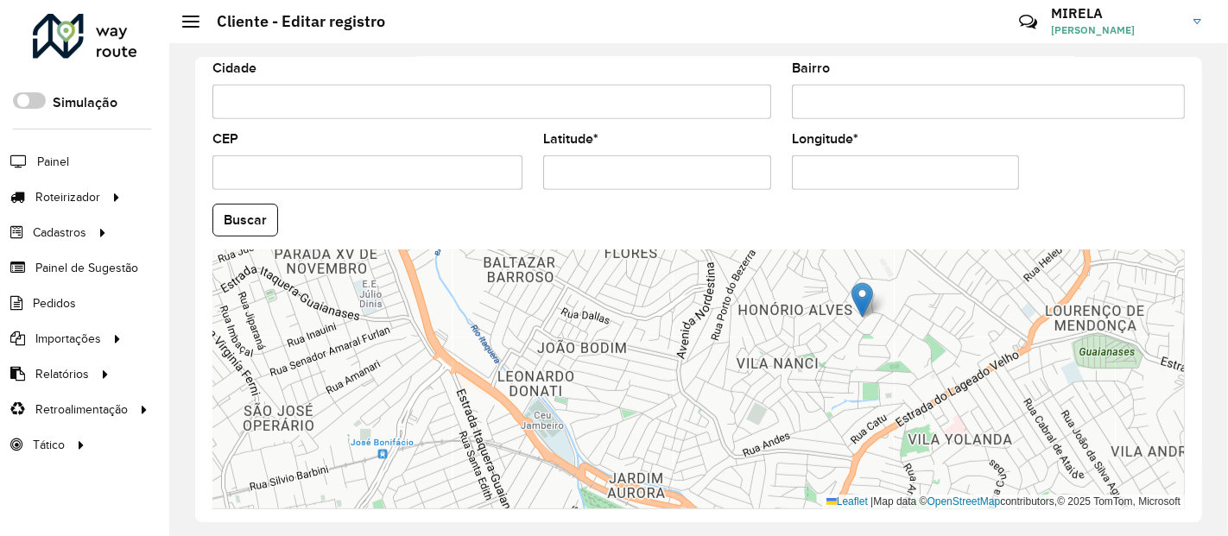
scroll to position [747, 0]
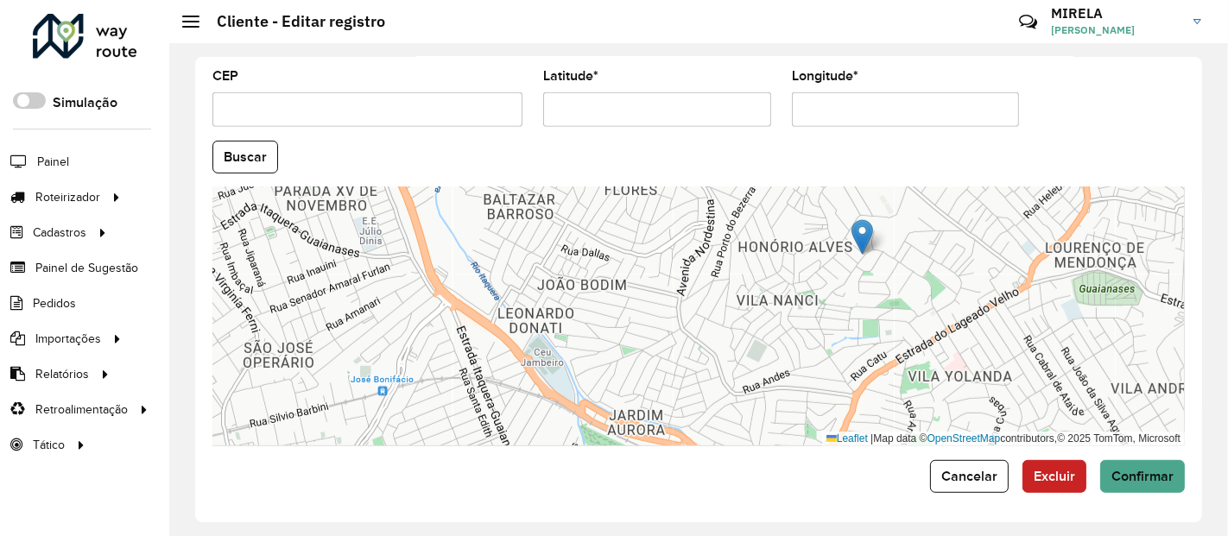
click at [1103, 492] on div "Depósito * Selecione um depósito × CDD Suzano Nome * Tipo de cliente Selecione …" at bounding box center [698, 290] width 1007 height 466
click at [1102, 469] on button "Confirmar" at bounding box center [1143, 476] width 85 height 33
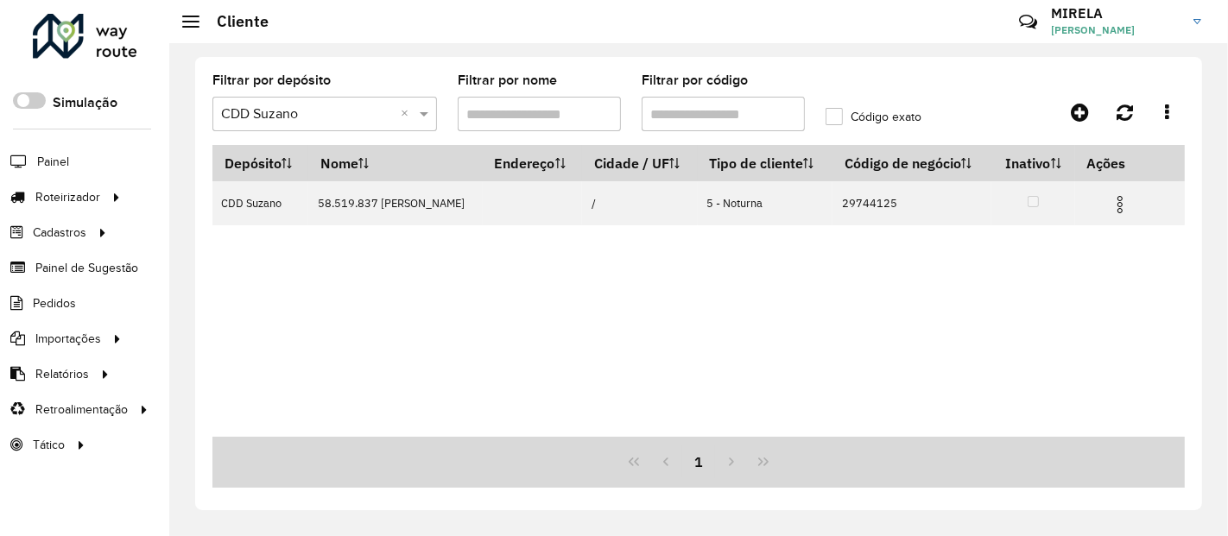
drag, startPoint x: 675, startPoint y: 110, endPoint x: 723, endPoint y: 117, distance: 48.9
click at [723, 117] on input "Filtrar por código" at bounding box center [723, 114] width 163 height 35
click at [720, 116] on input "Filtrar por código" at bounding box center [723, 114] width 163 height 35
drag, startPoint x: 723, startPoint y: 117, endPoint x: 683, endPoint y: 112, distance: 40.0
click at [683, 112] on input "Filtrar por código" at bounding box center [723, 114] width 163 height 35
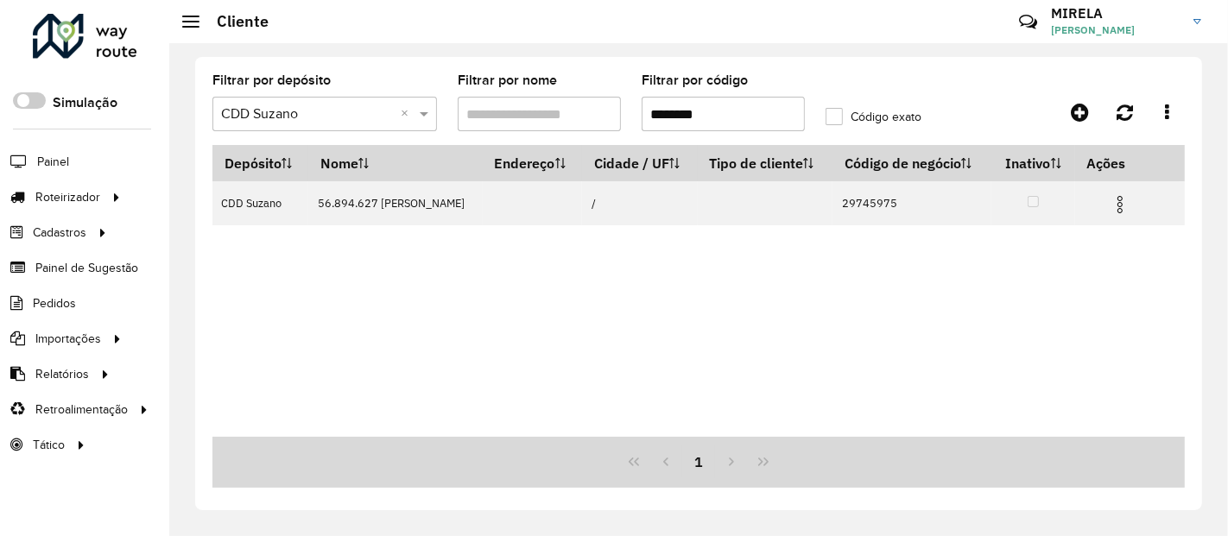
type input "********"
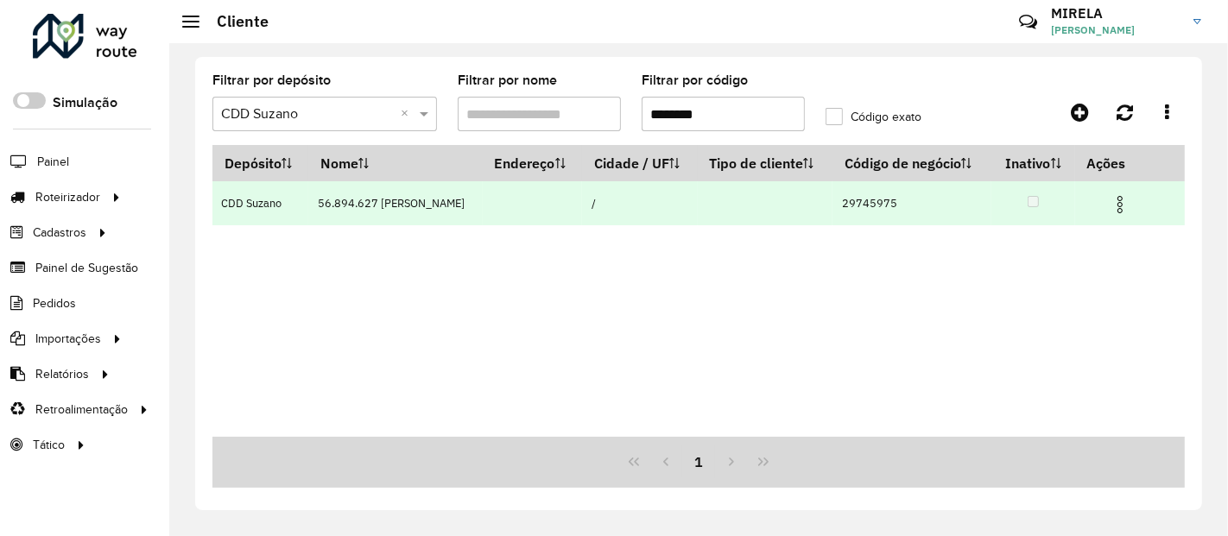
click at [1131, 202] on img at bounding box center [1120, 204] width 21 height 21
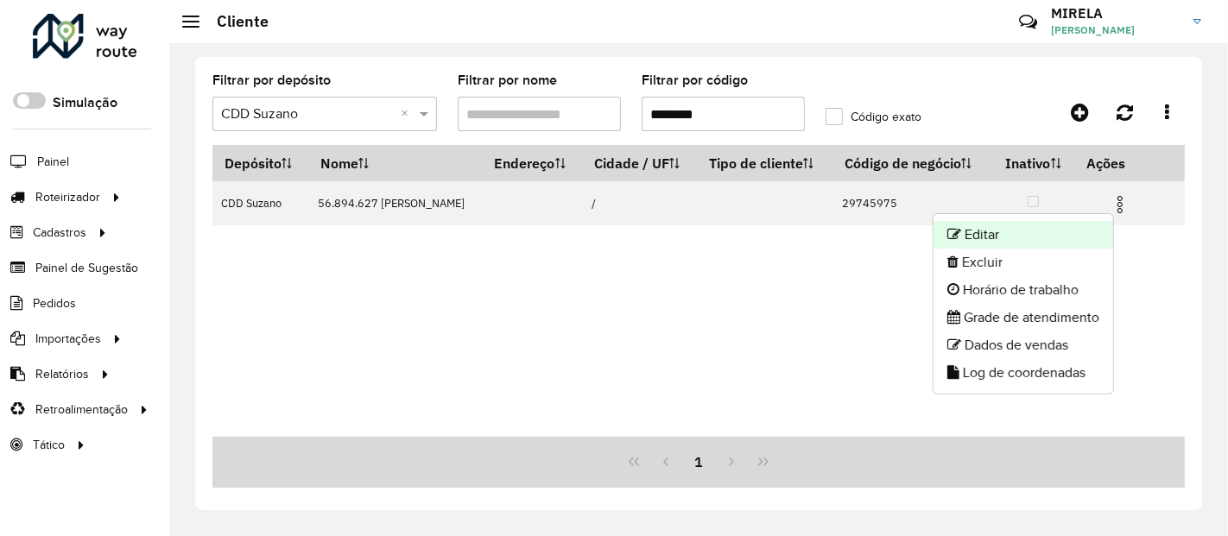
click at [1043, 236] on li "Editar" at bounding box center [1024, 235] width 180 height 28
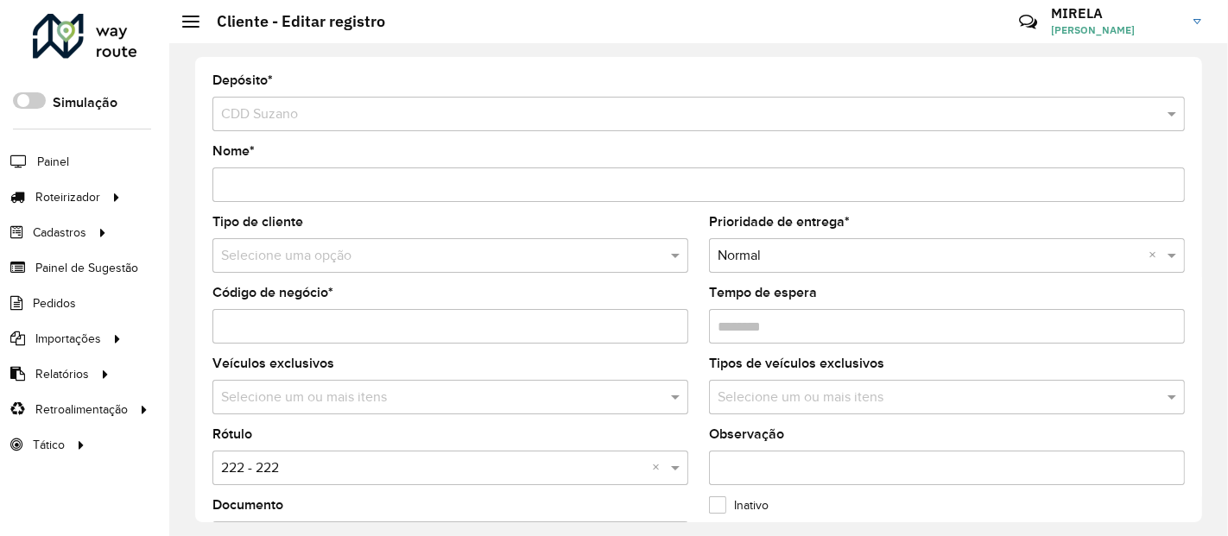
click at [315, 467] on input "text" at bounding box center [433, 469] width 424 height 21
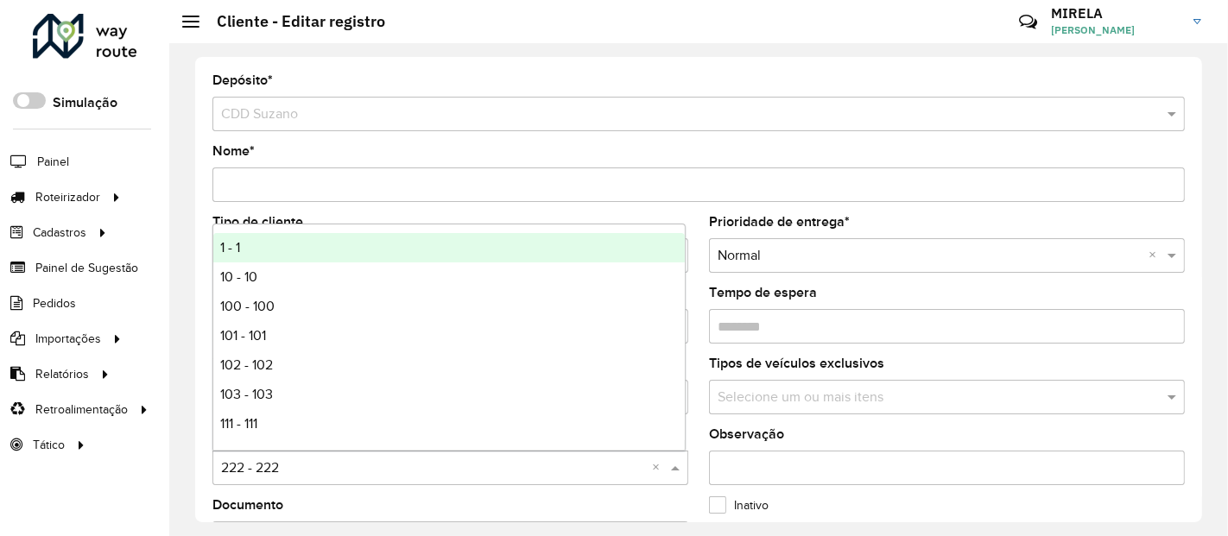
type input "*"
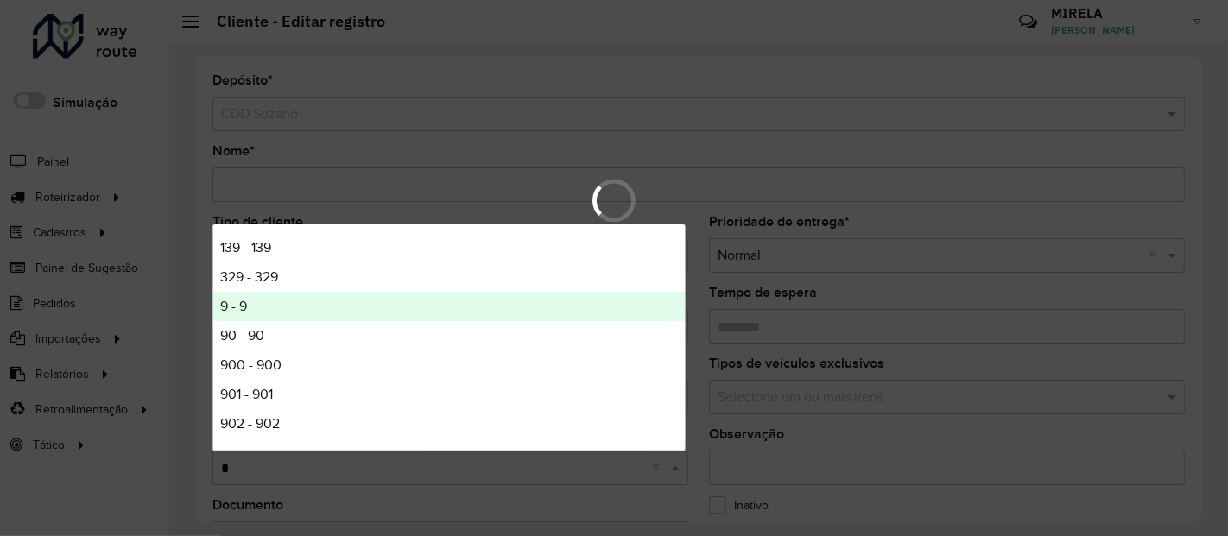
click at [284, 317] on div "9 - 9" at bounding box center [449, 306] width 472 height 29
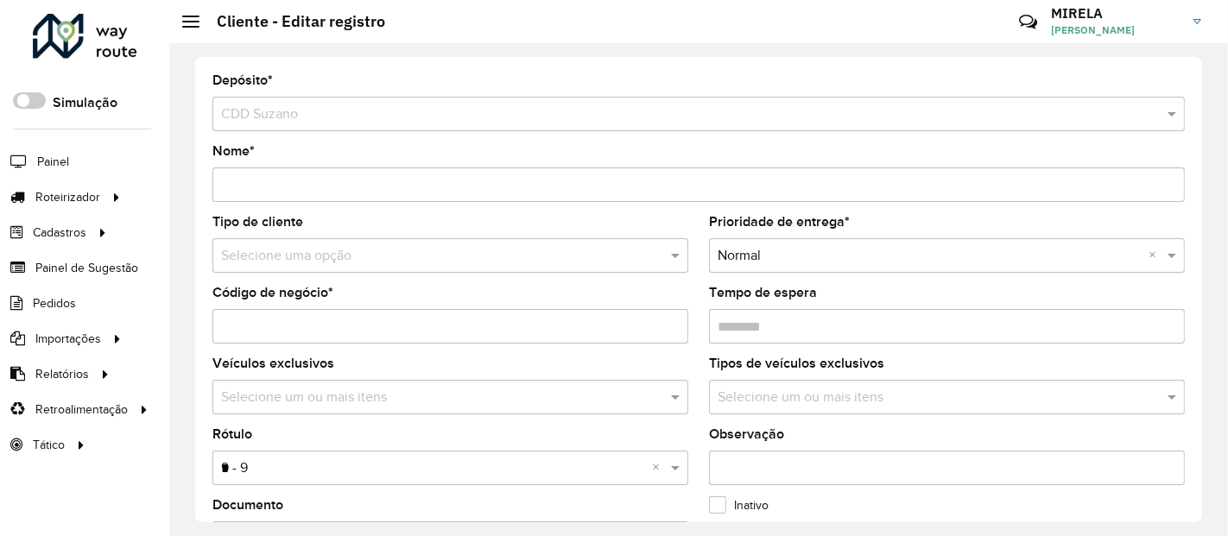
click at [296, 264] on input "text" at bounding box center [433, 256] width 424 height 21
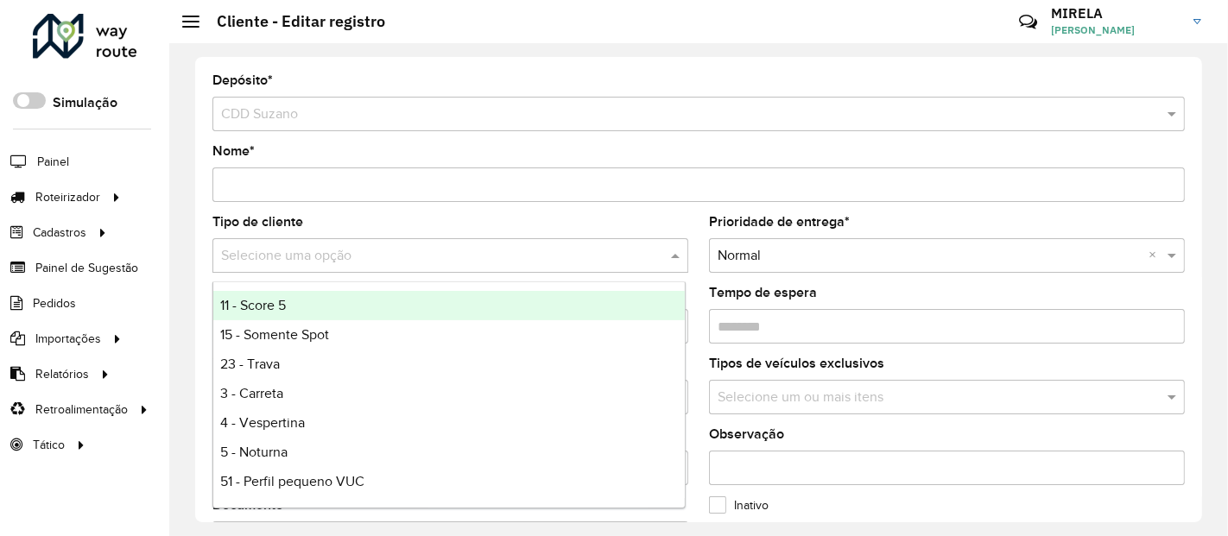
type input "*"
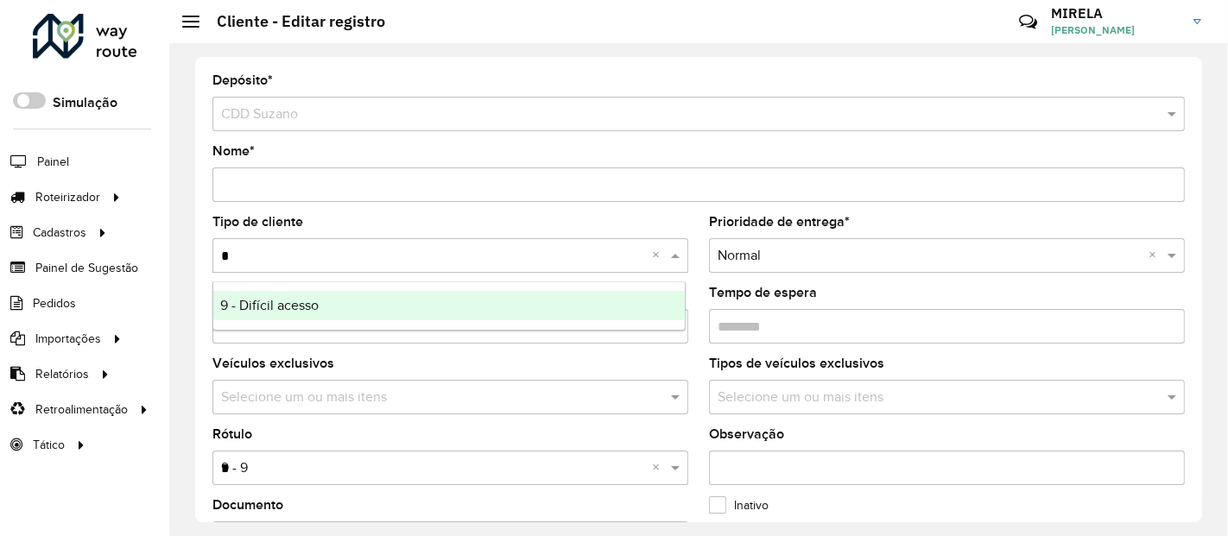
click at [306, 298] on span "9 - Difícil acesso" at bounding box center [269, 305] width 98 height 15
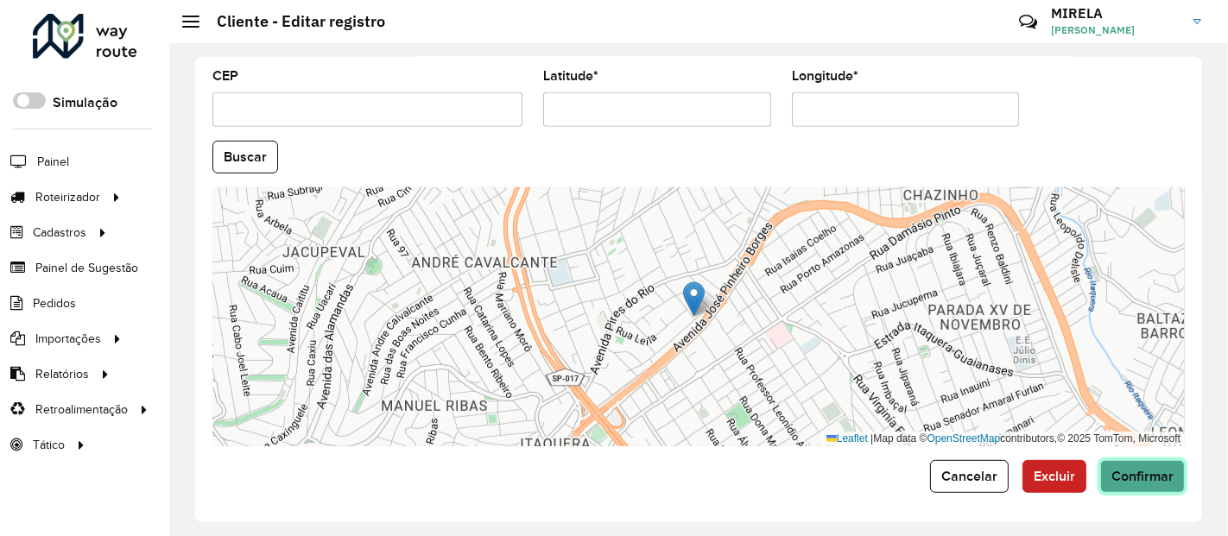
click at [1135, 479] on span "Confirmar" at bounding box center [1143, 476] width 62 height 15
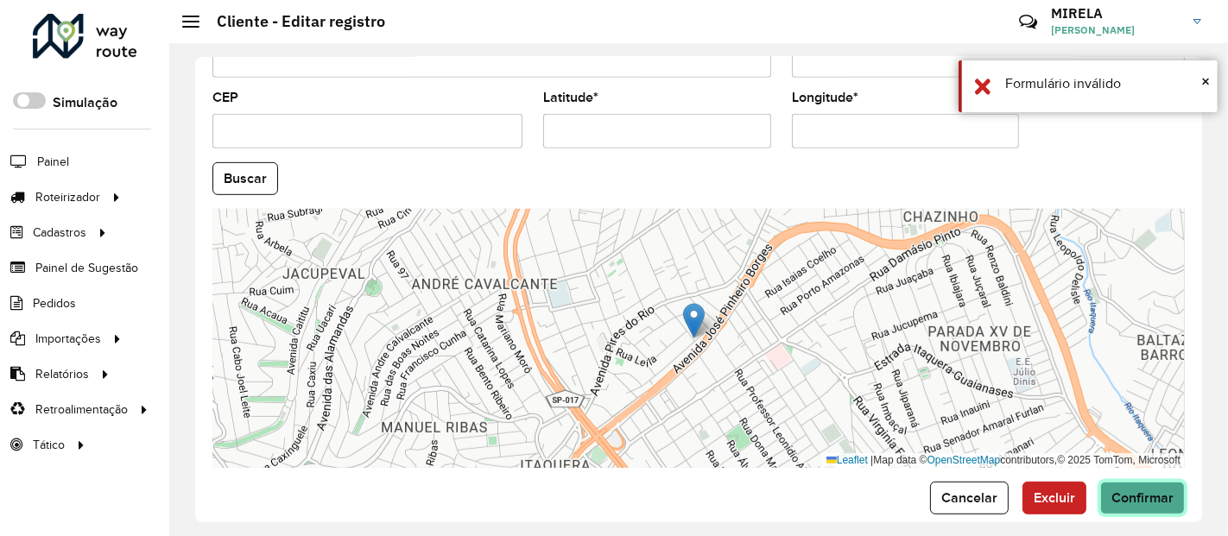
scroll to position [768, 0]
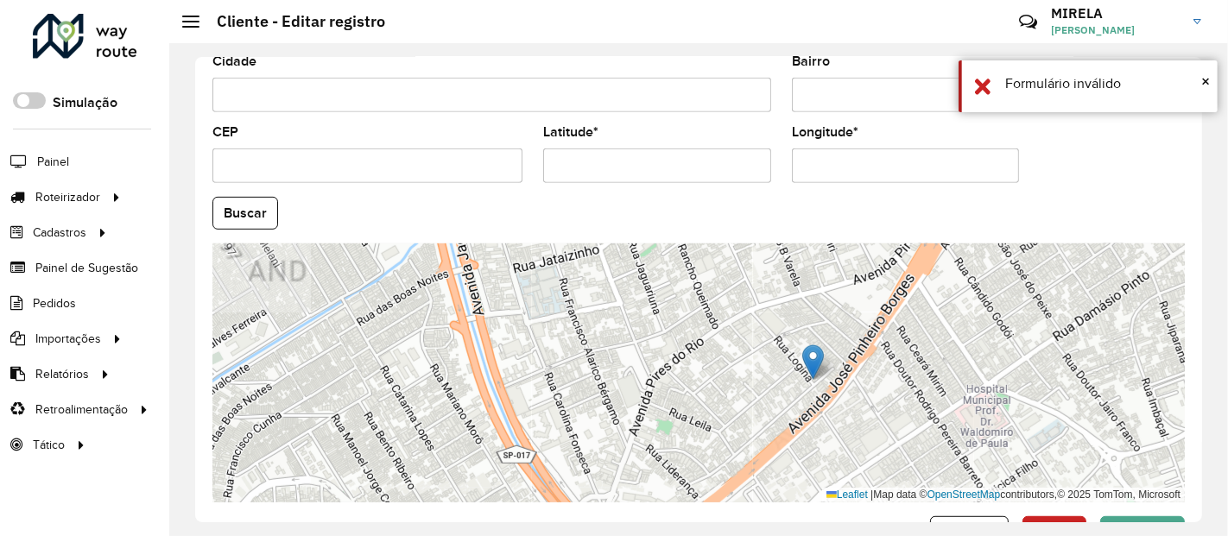
drag, startPoint x: 328, startPoint y: 120, endPoint x: 322, endPoint y: 177, distance: 57.3
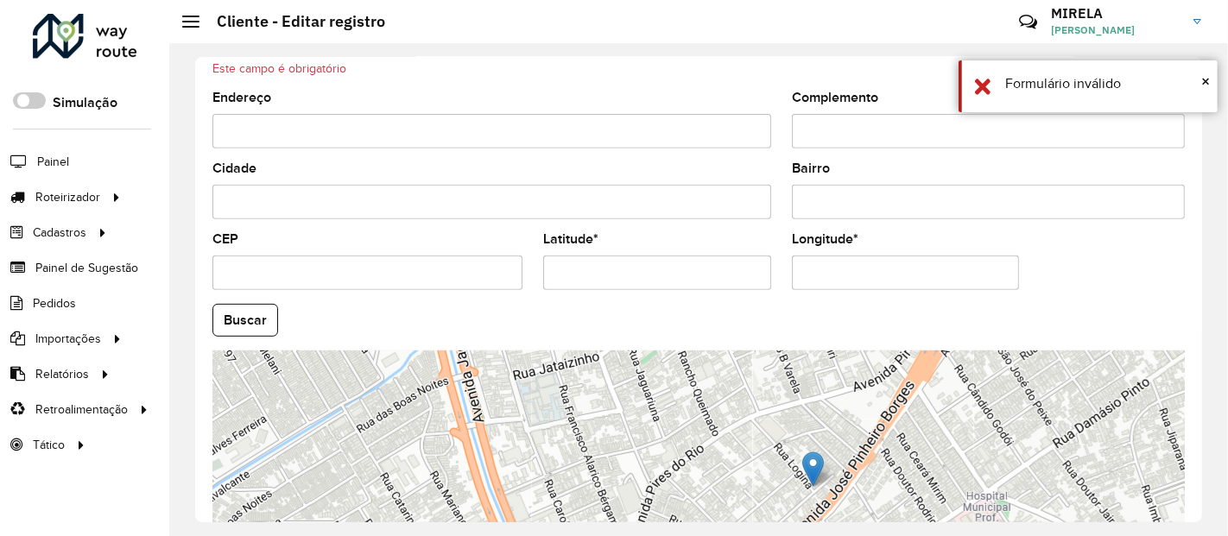
scroll to position [481, 0]
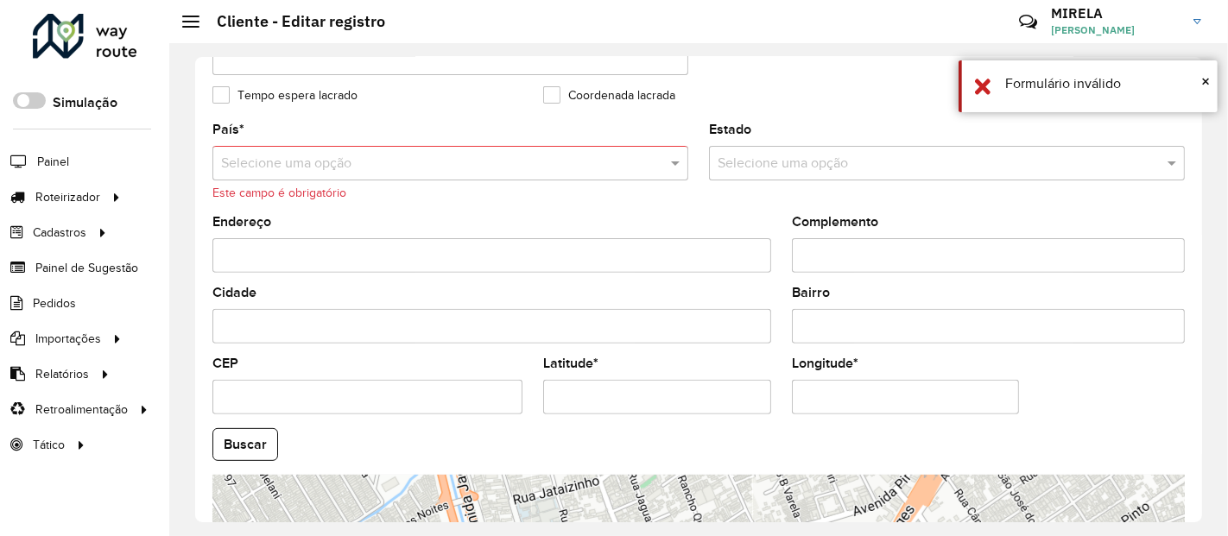
click at [330, 168] on input "text" at bounding box center [433, 164] width 424 height 21
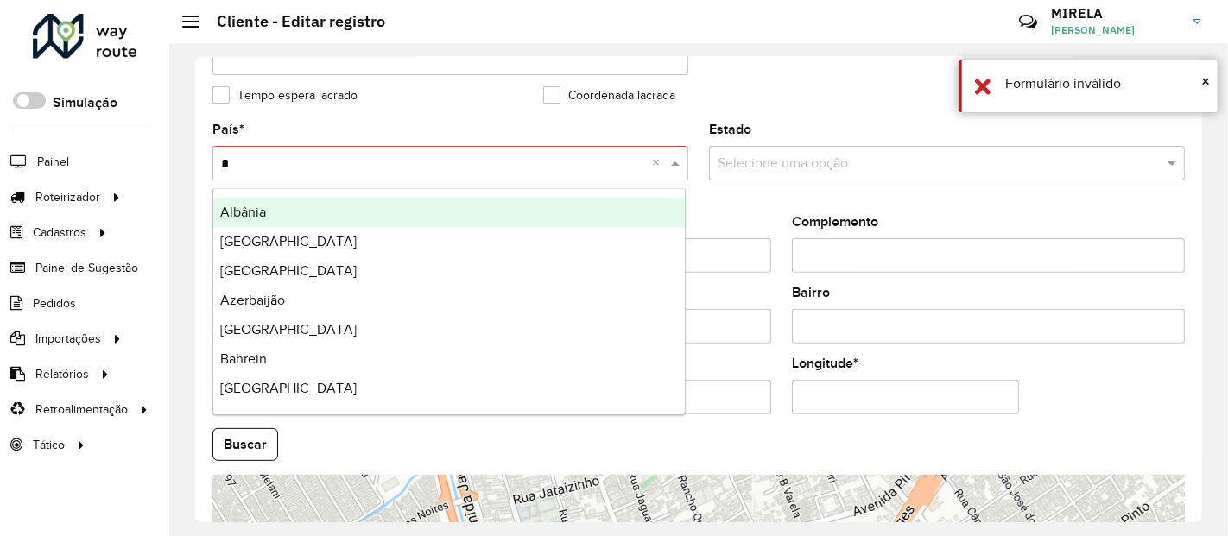
type input "**"
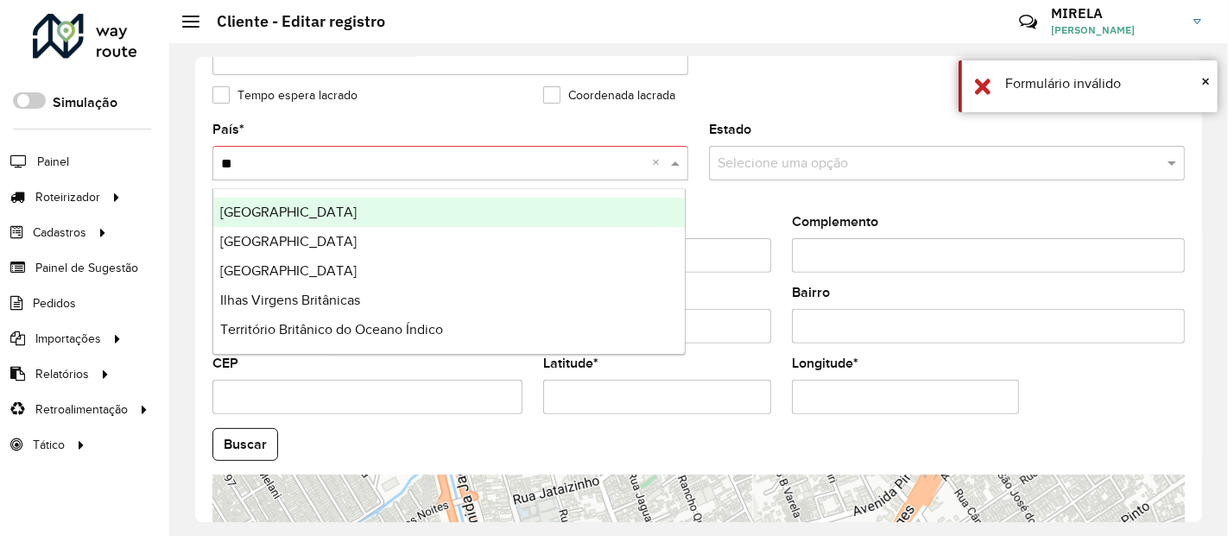
click at [267, 216] on div "Brasil" at bounding box center [449, 212] width 472 height 29
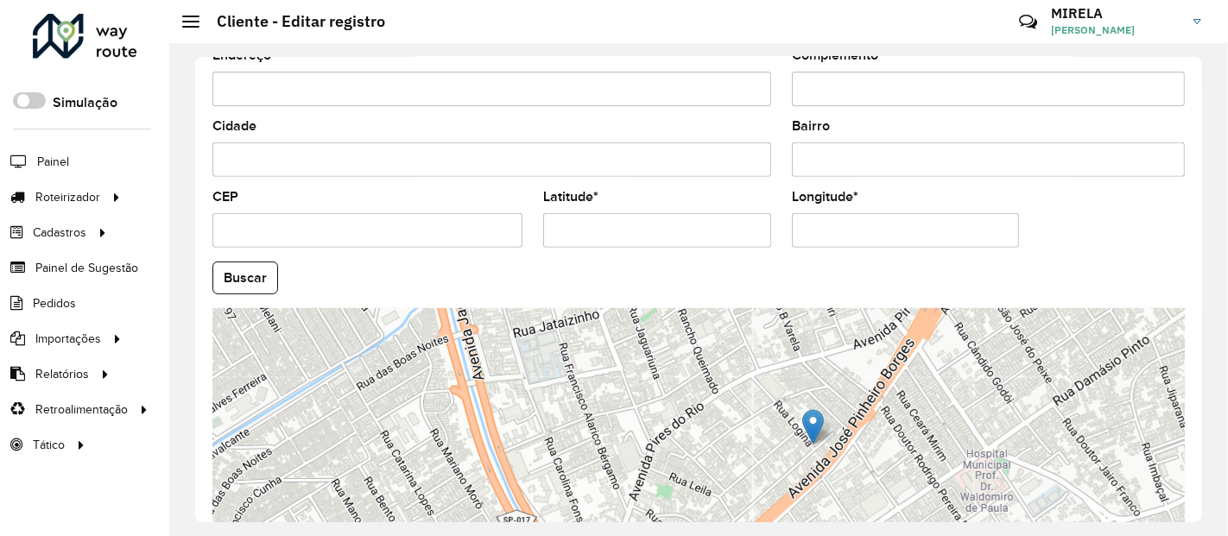
scroll to position [747, 0]
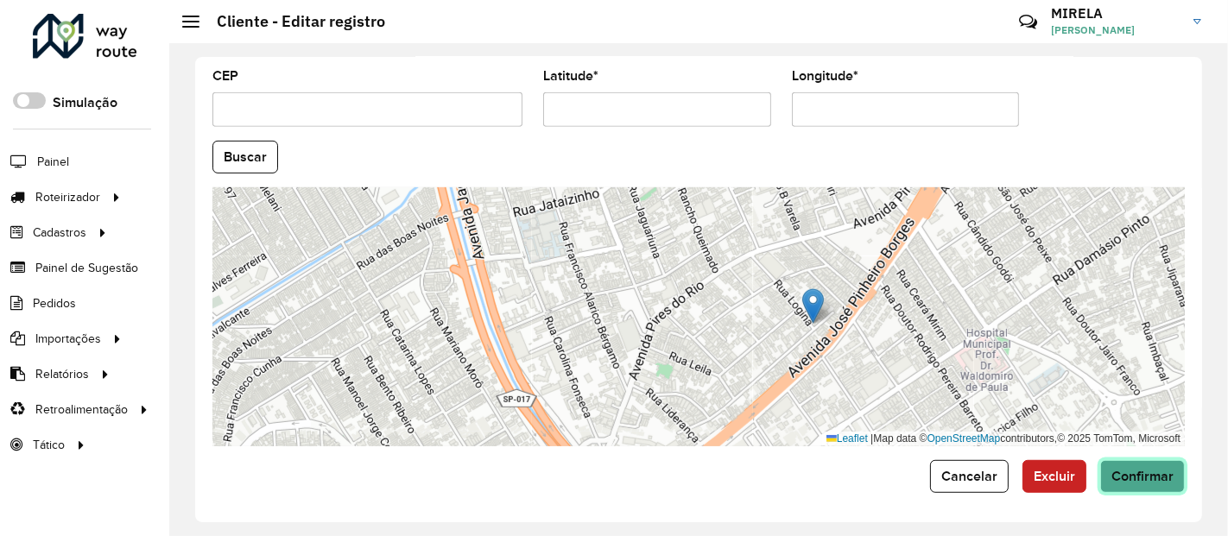
click at [1151, 466] on button "Confirmar" at bounding box center [1143, 476] width 85 height 33
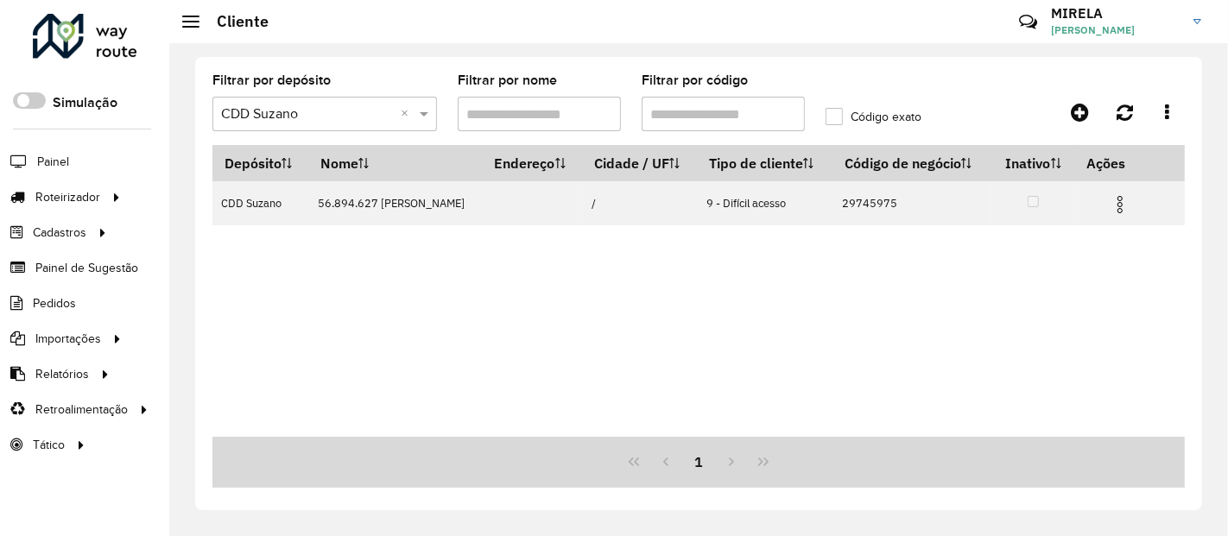
drag, startPoint x: 676, startPoint y: 111, endPoint x: 752, endPoint y: 121, distance: 77.5
click at [752, 121] on input "Filtrar por código" at bounding box center [723, 114] width 163 height 35
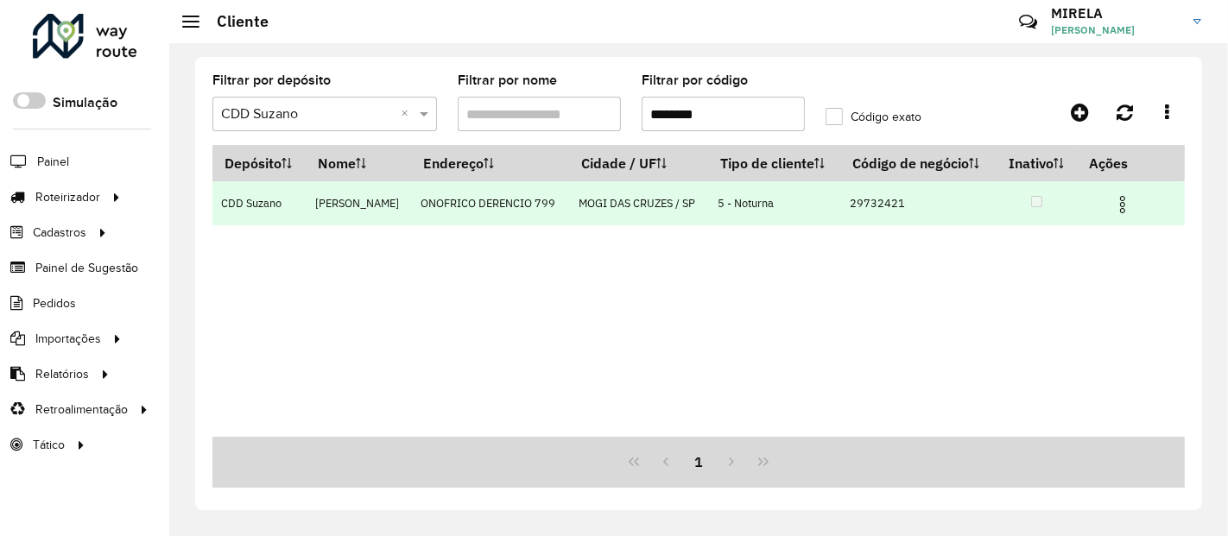
type input "********"
click at [1122, 198] on img at bounding box center [1123, 204] width 21 height 21
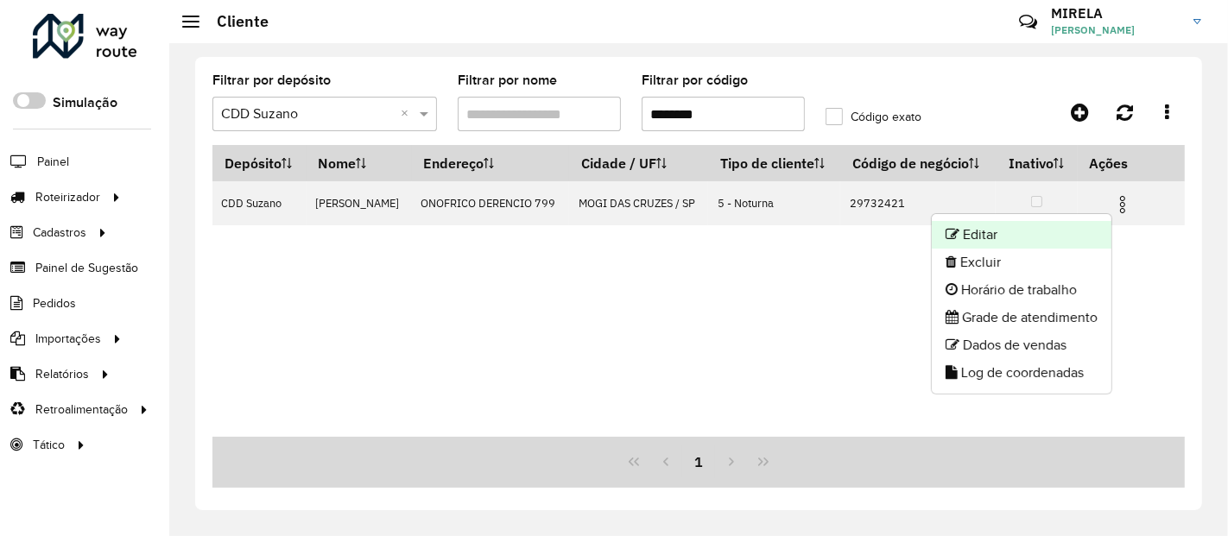
click at [1030, 227] on li "Editar" at bounding box center [1022, 235] width 180 height 28
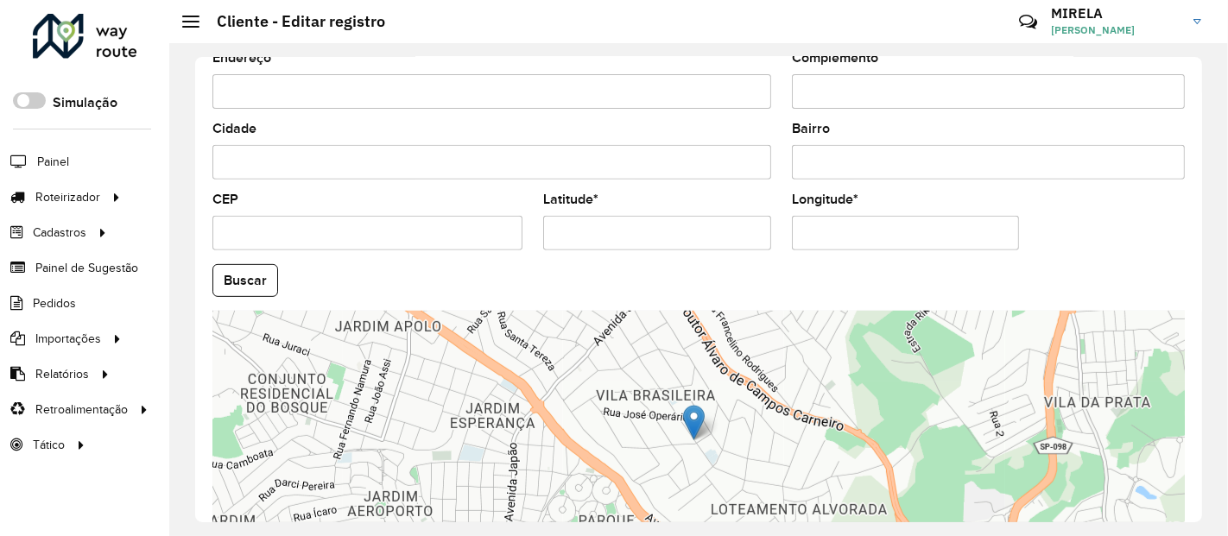
scroll to position [747, 0]
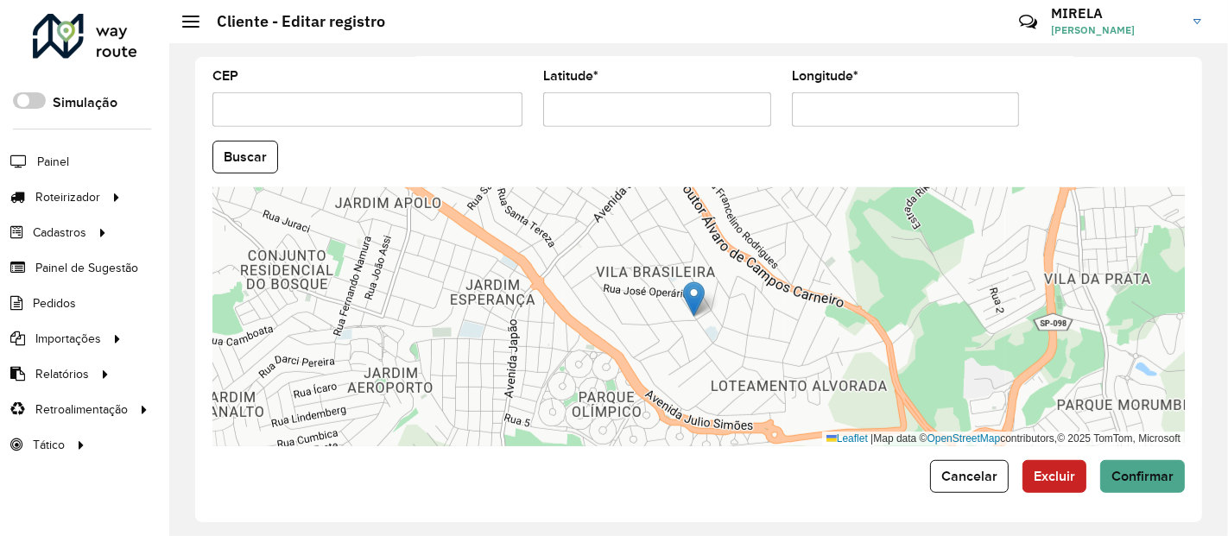
click at [1139, 492] on div "Depósito * Selecione um depósito × CDD Suzano Nome * Tipo de cliente Selecione …" at bounding box center [698, 290] width 1007 height 466
click at [1129, 479] on span "Confirmar" at bounding box center [1143, 476] width 62 height 15
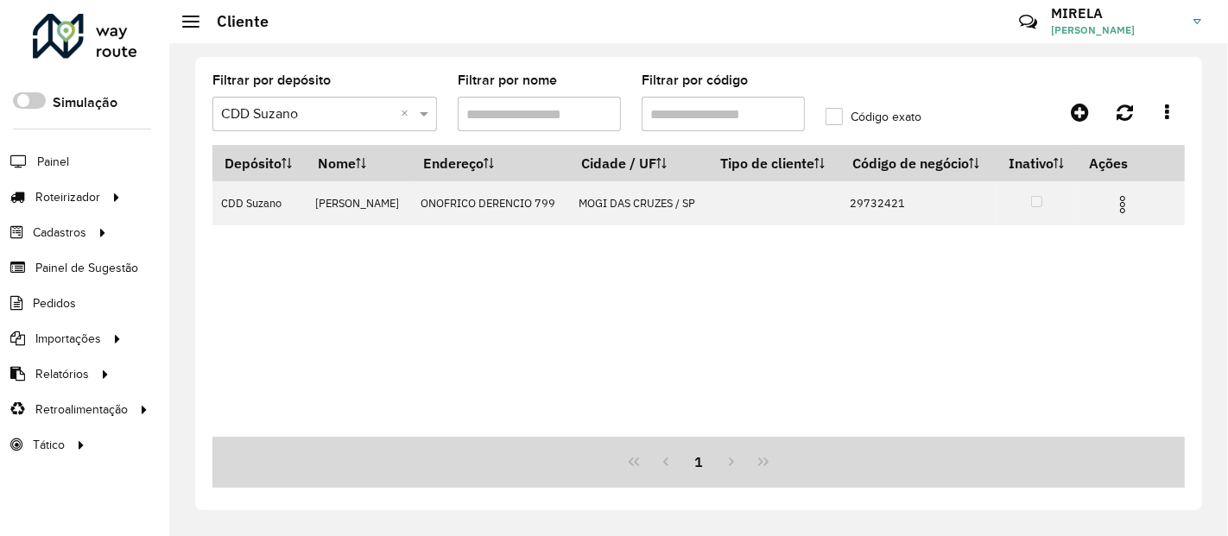
click at [765, 101] on input "Filtrar por código" at bounding box center [723, 114] width 163 height 35
click at [764, 101] on input "********" at bounding box center [723, 114] width 163 height 35
paste input "text"
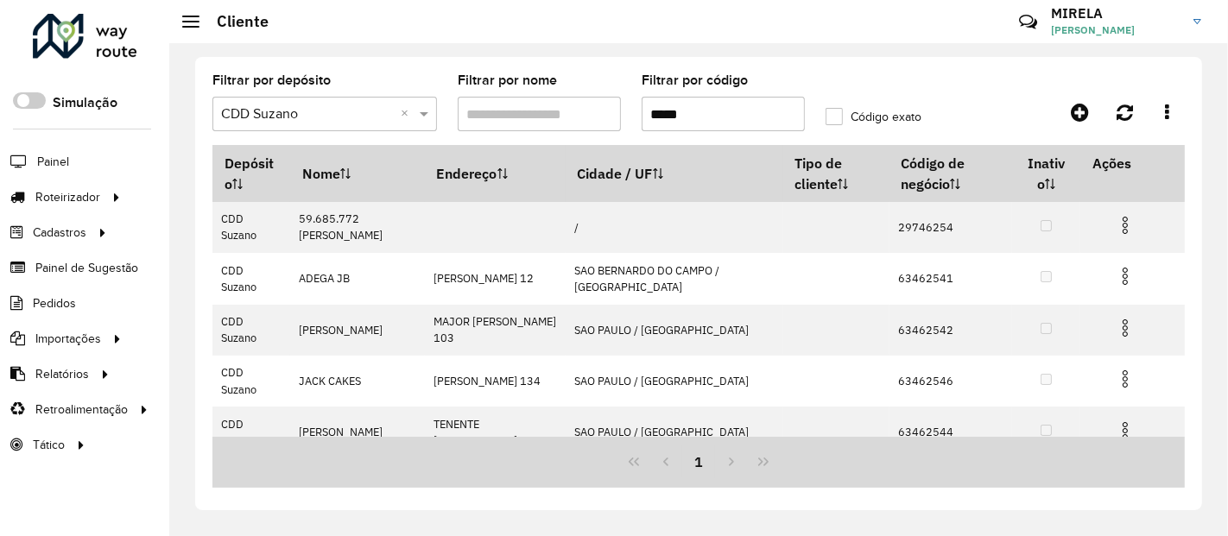
click at [652, 117] on input "*****" at bounding box center [723, 114] width 163 height 35
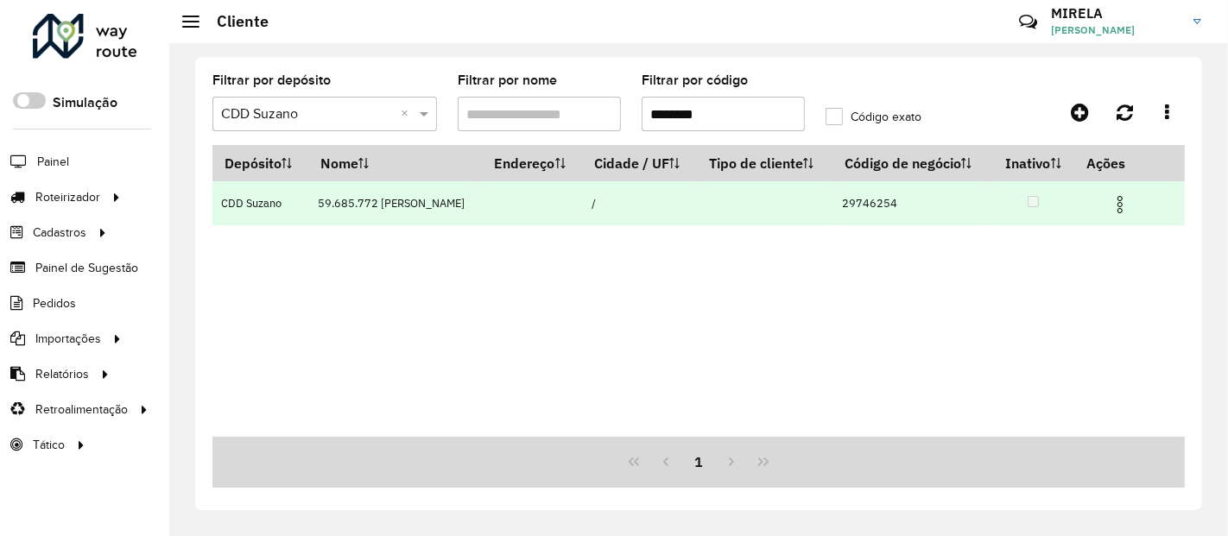
type input "********"
click at [1119, 205] on img at bounding box center [1120, 204] width 21 height 21
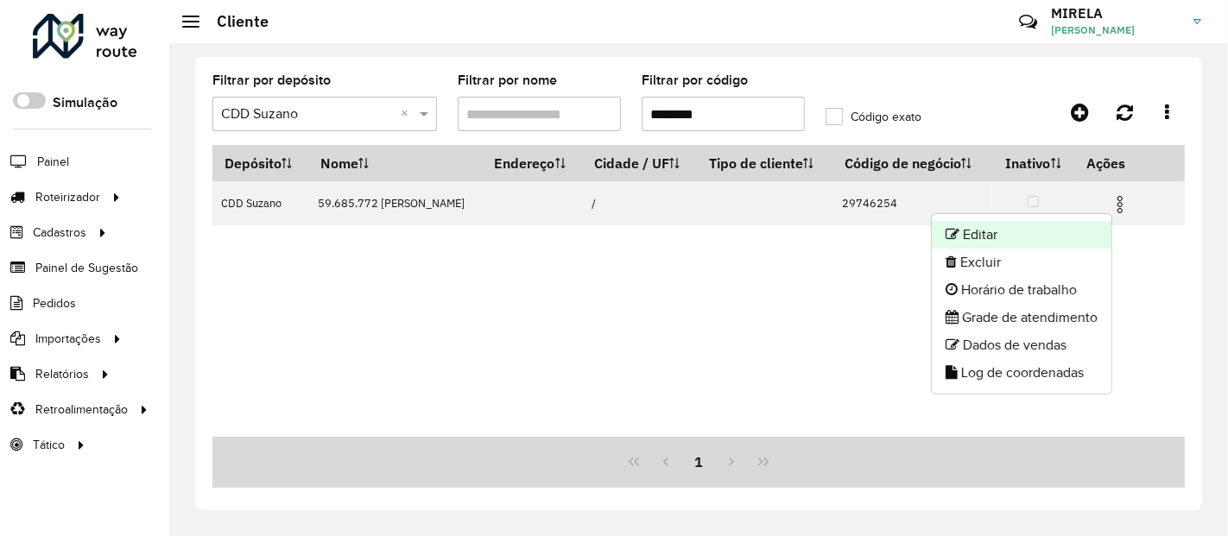
click at [1088, 225] on li "Editar" at bounding box center [1022, 235] width 180 height 28
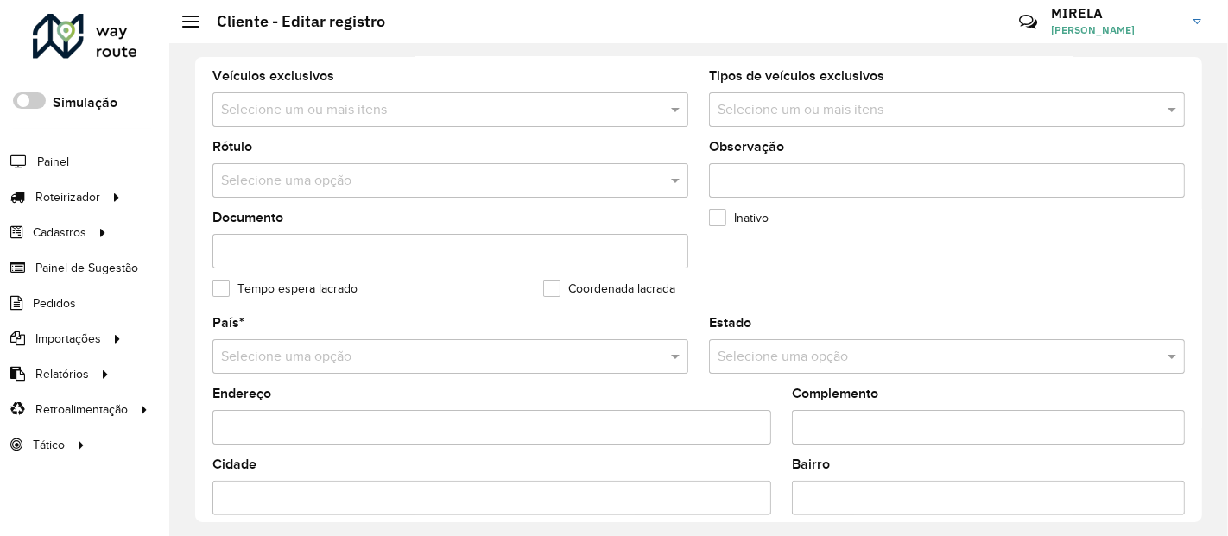
scroll to position [575, 0]
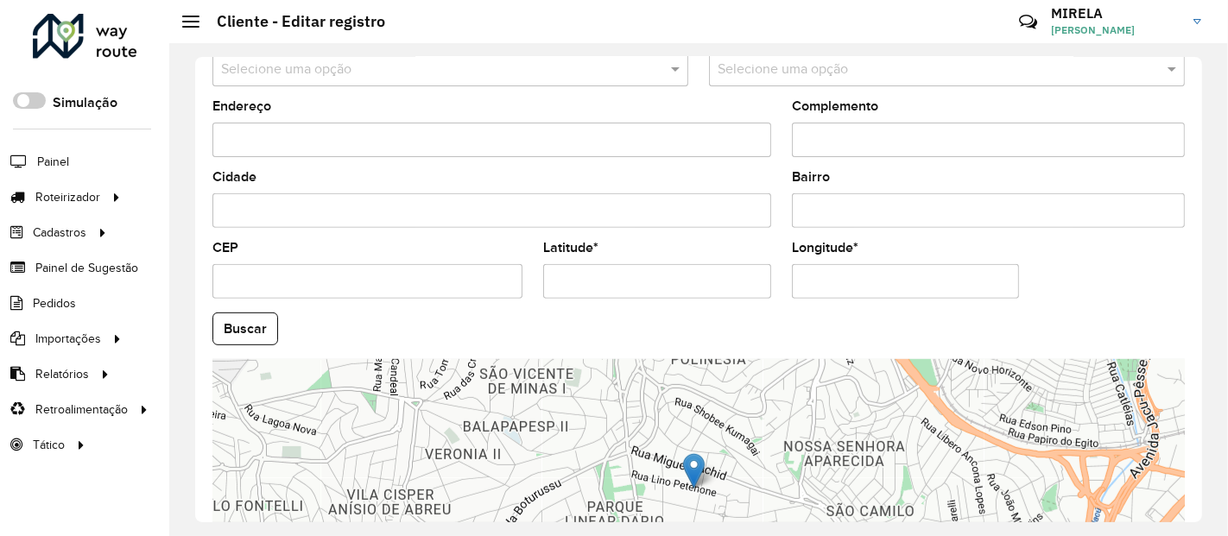
click at [712, 290] on input "Latitude *" at bounding box center [657, 281] width 228 height 35
click at [712, 290] on input "**********" at bounding box center [657, 281] width 228 height 35
paste input "*"
type input "**********"
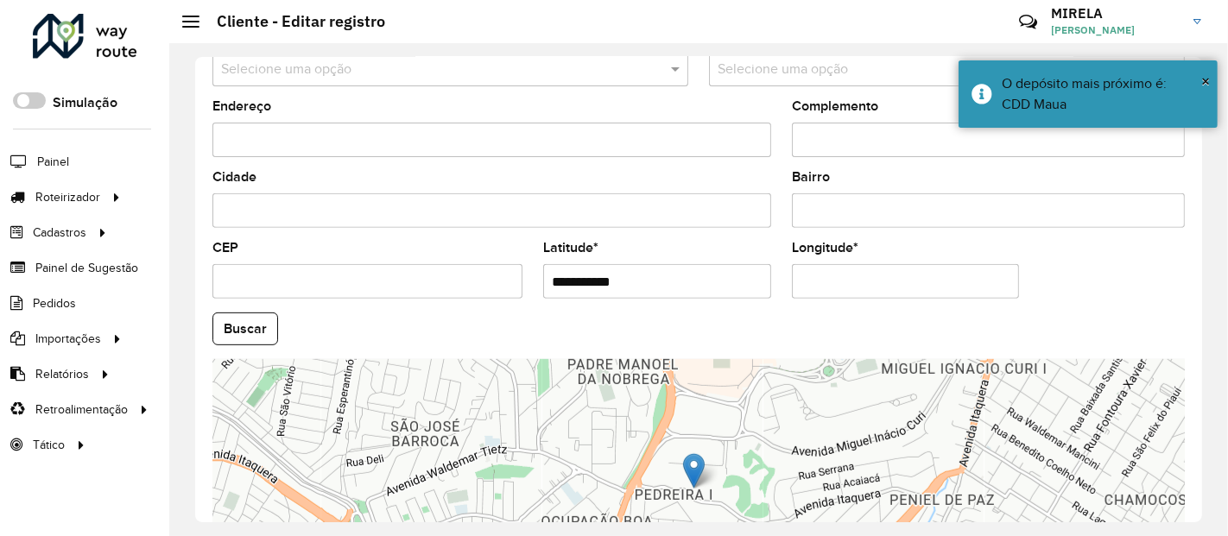
click at [935, 270] on input "Longitude *" at bounding box center [906, 281] width 228 height 35
click at [935, 270] on input "**********" at bounding box center [906, 281] width 228 height 35
paste input "*"
type input "**********"
click at [230, 334] on hb-app "Aguarde... Pop-up bloqueado! Seu navegador bloqueou automáticamente a abertura …" at bounding box center [614, 268] width 1228 height 536
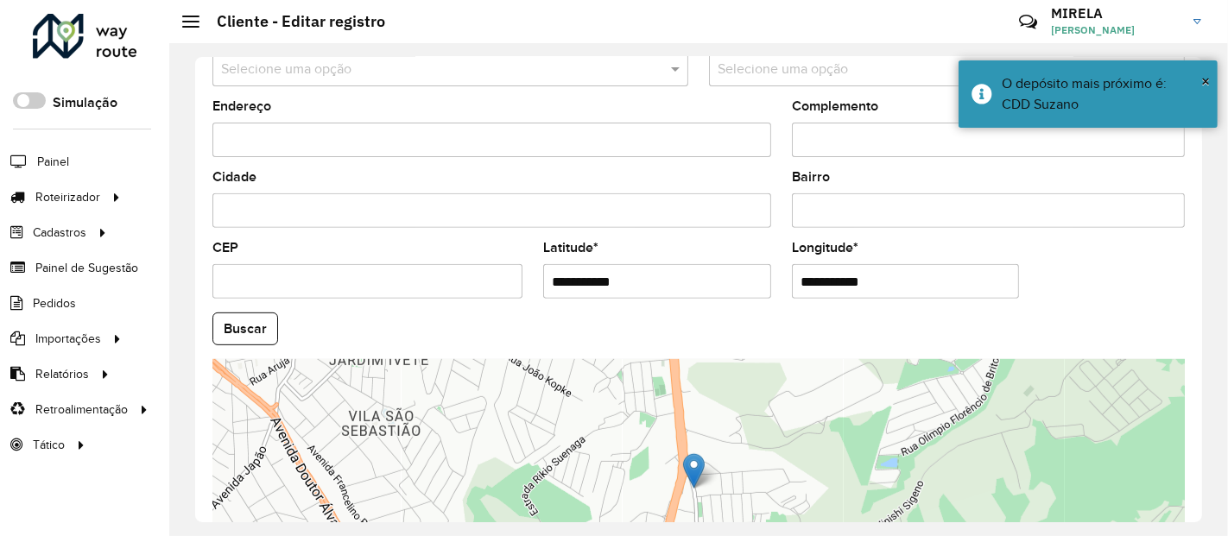
click at [231, 334] on button "Buscar" at bounding box center [245, 329] width 66 height 33
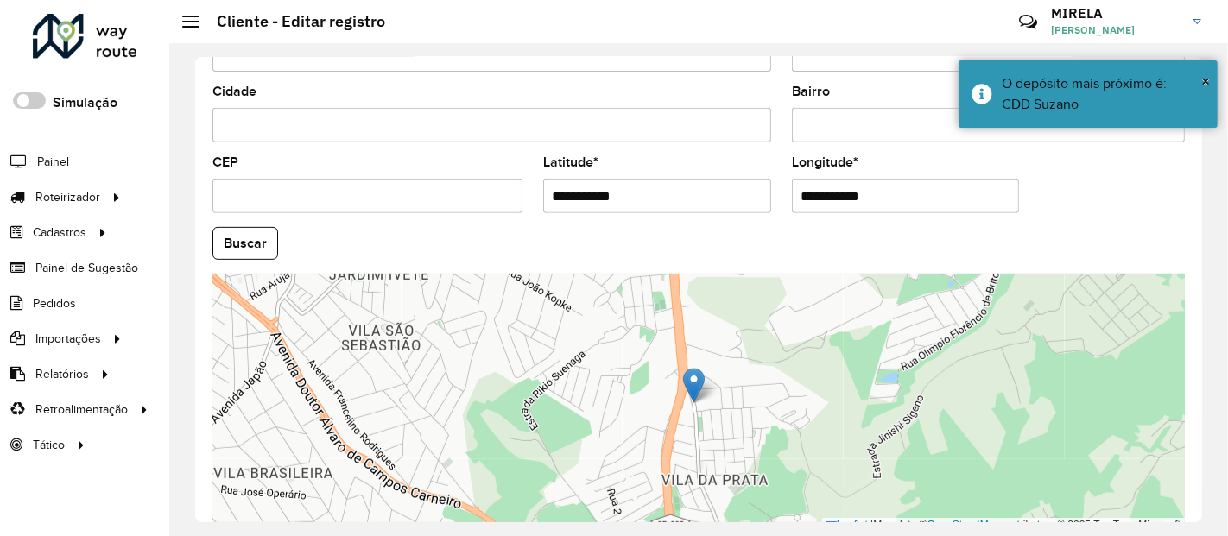
scroll to position [747, 0]
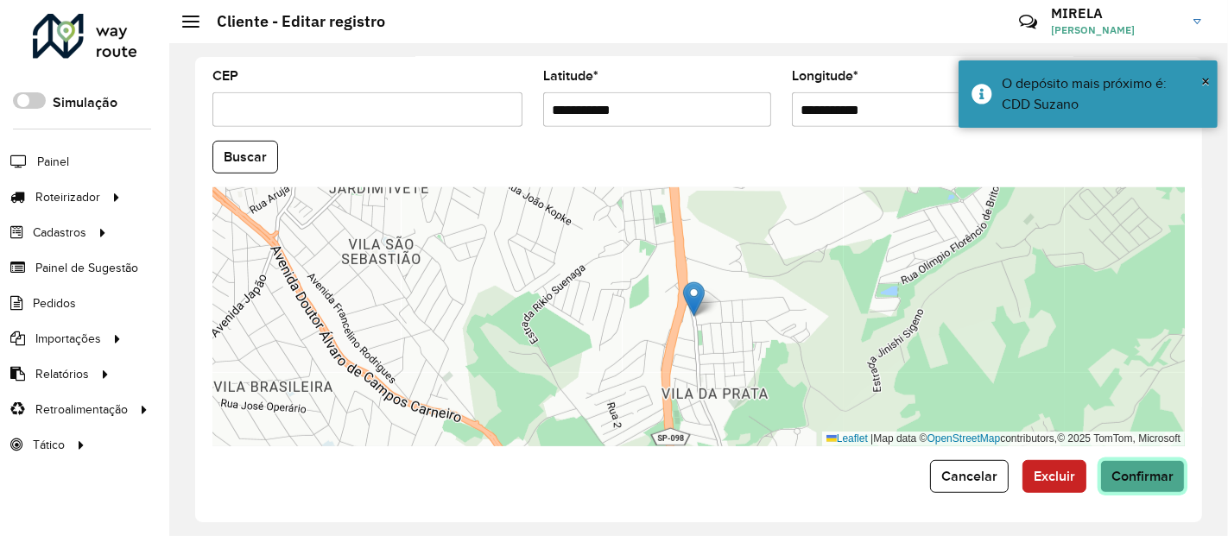
click at [1140, 485] on button "Confirmar" at bounding box center [1143, 476] width 85 height 33
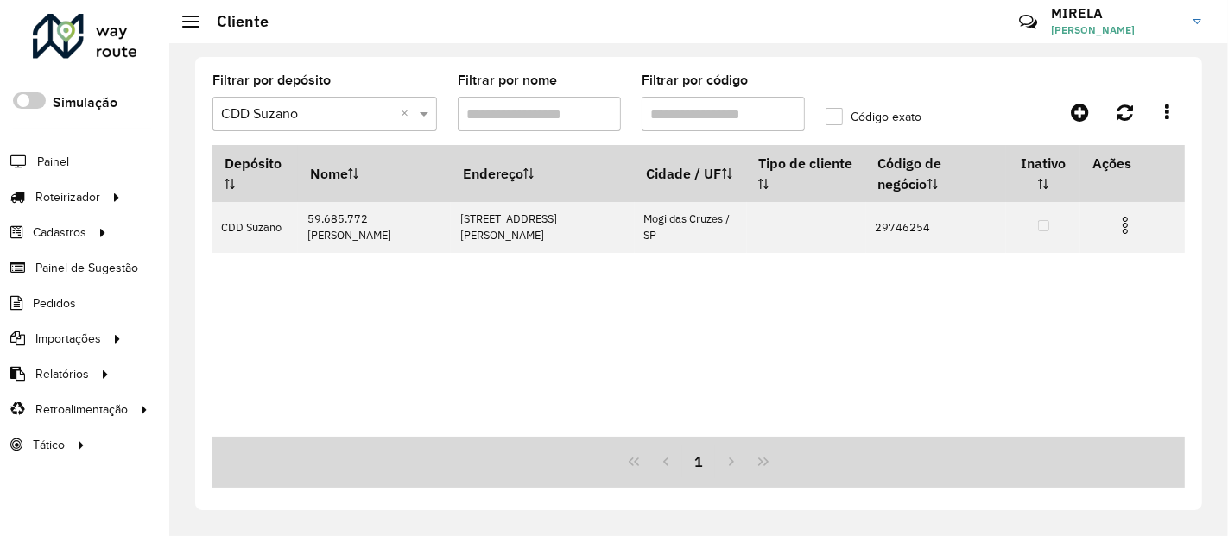
click at [771, 114] on input "Filtrar por código" at bounding box center [723, 114] width 163 height 35
drag, startPoint x: 676, startPoint y: 112, endPoint x: 756, endPoint y: 122, distance: 80.0
click at [756, 122] on input "Filtrar por código" at bounding box center [723, 114] width 163 height 35
paste input "text"
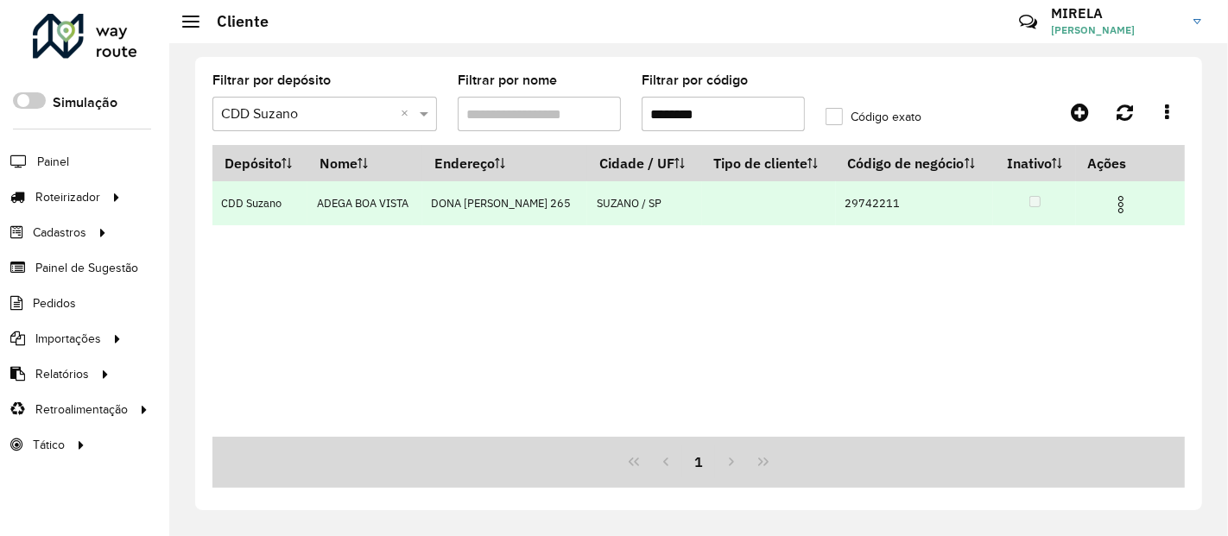
type input "********"
click at [1119, 203] on img at bounding box center [1121, 204] width 21 height 21
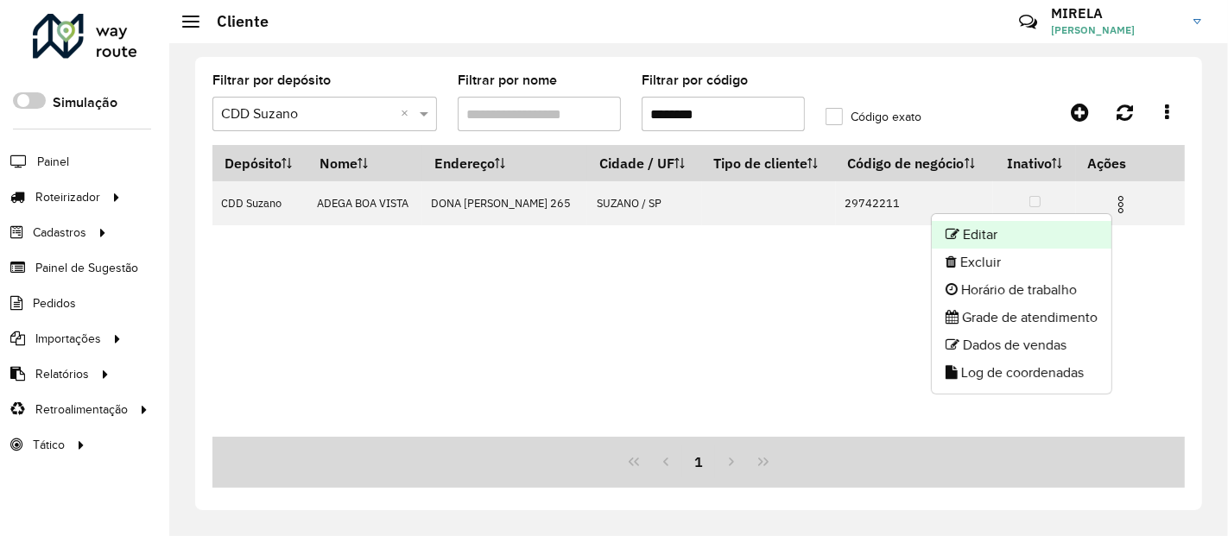
click at [1038, 230] on li "Editar" at bounding box center [1022, 235] width 180 height 28
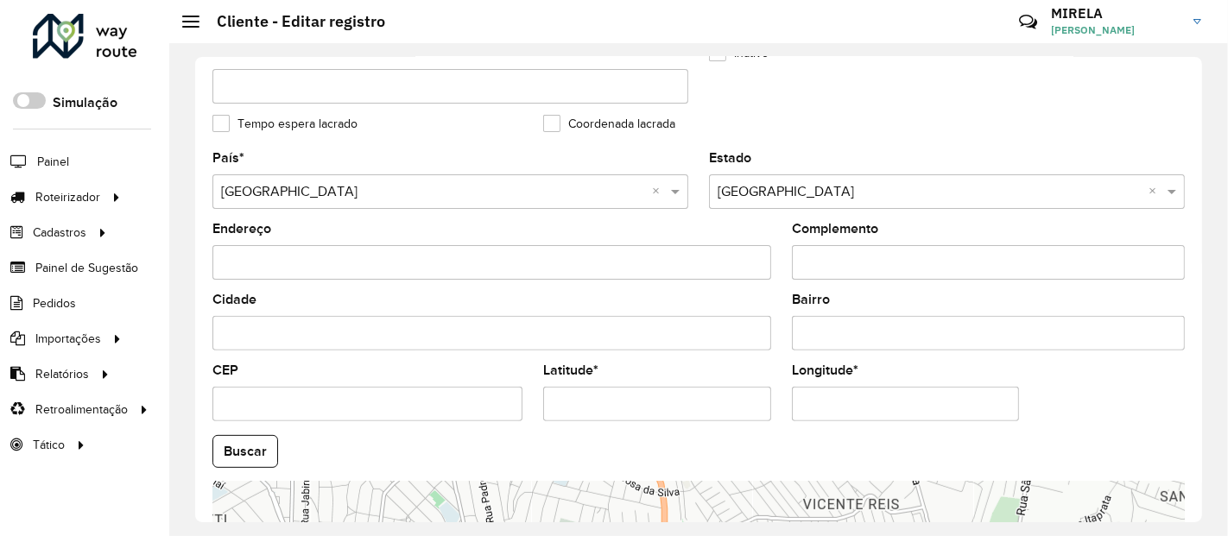
scroll to position [479, 0]
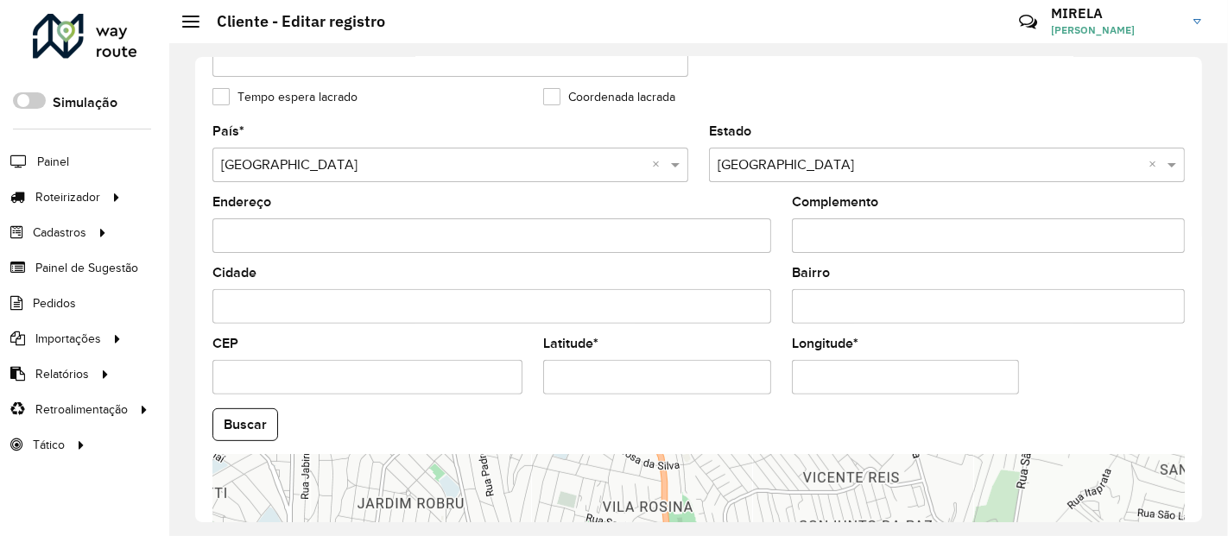
click at [696, 393] on input "Latitude *" at bounding box center [657, 377] width 228 height 35
click at [696, 393] on input "**********" at bounding box center [657, 377] width 228 height 35
paste input "text"
type input "**********"
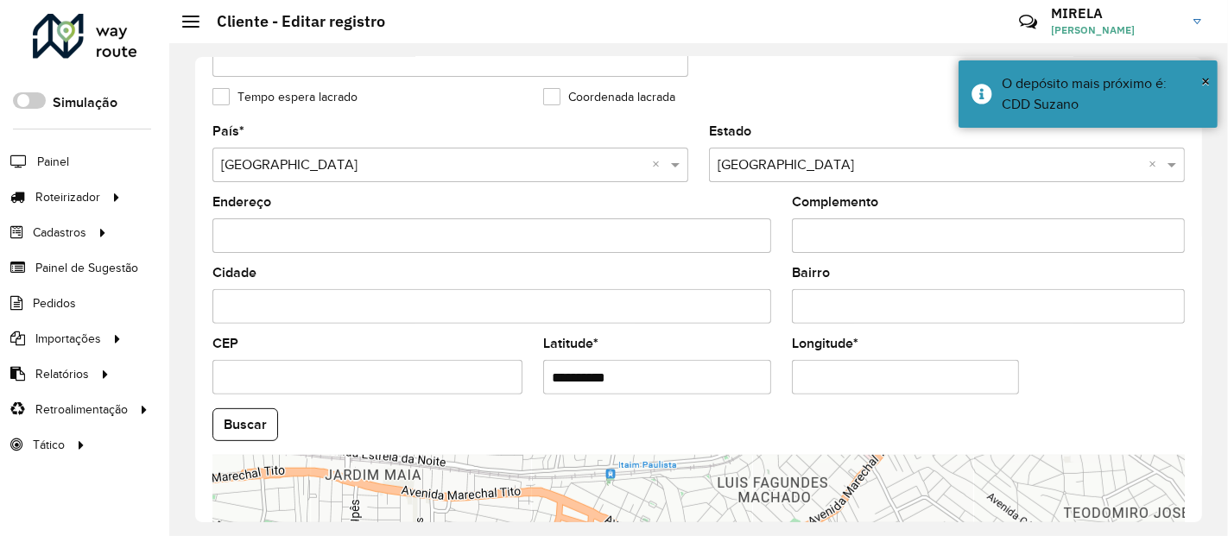
click at [994, 367] on input "Longitude *" at bounding box center [906, 377] width 228 height 35
click at [994, 367] on input "**********" at bounding box center [906, 377] width 228 height 35
paste input "text"
type input "*********"
click at [269, 415] on hb-app "Aguarde... Pop-up bloqueado! Seu navegador bloqueou automáticamente a abertura …" at bounding box center [614, 268] width 1228 height 536
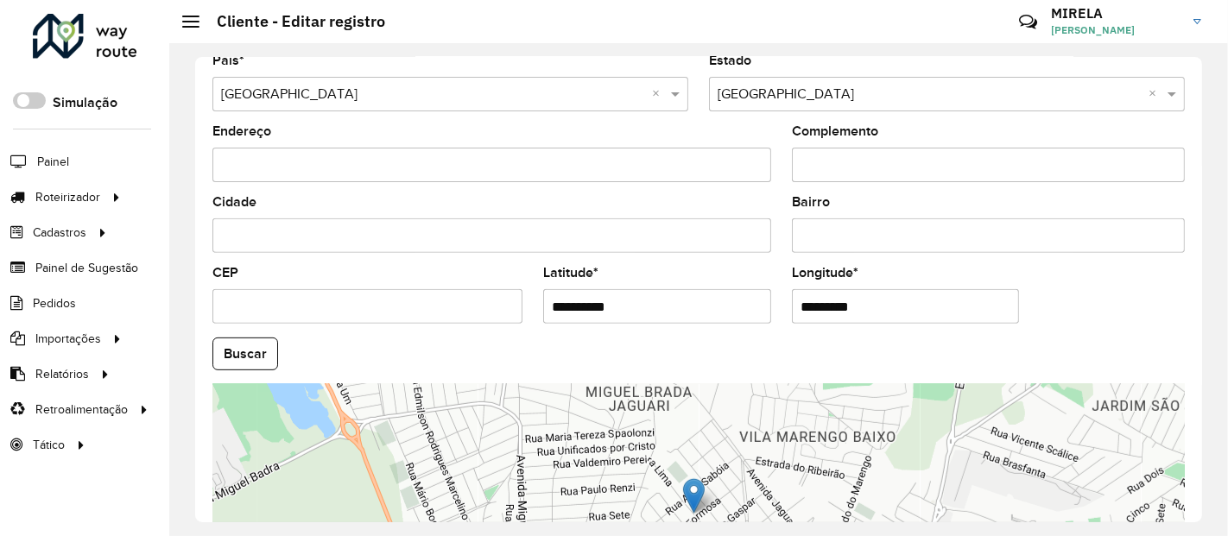
scroll to position [747, 0]
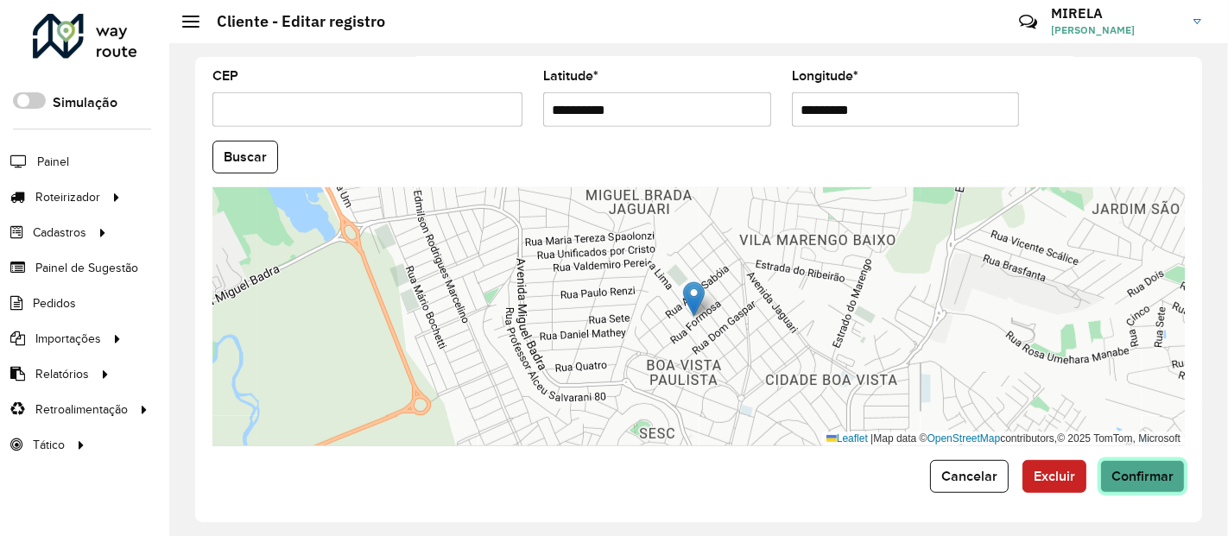
click at [1170, 473] on button "Confirmar" at bounding box center [1143, 476] width 85 height 33
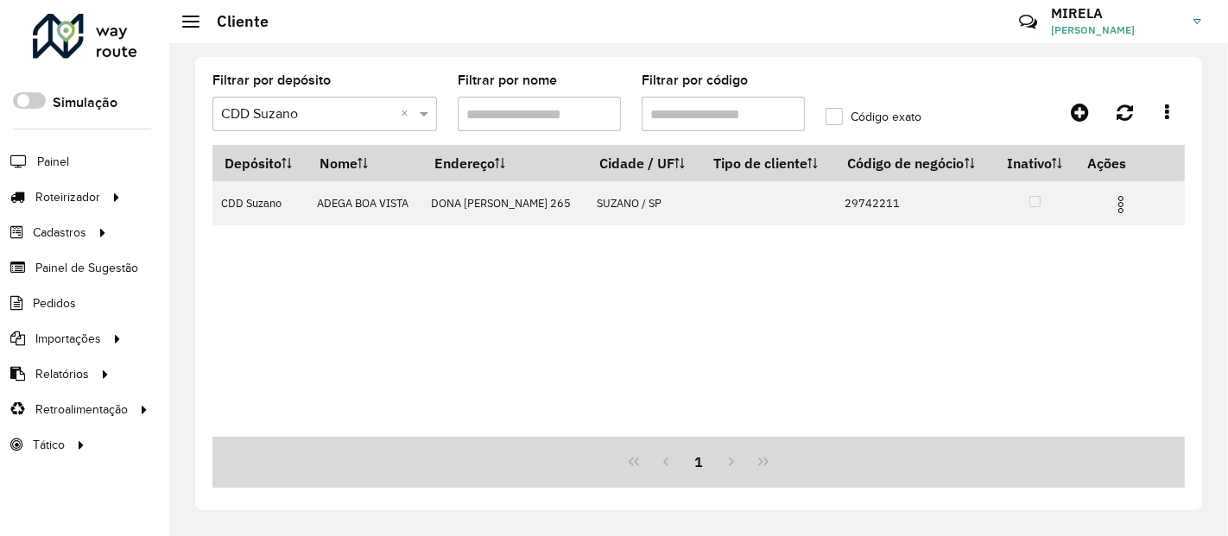
drag, startPoint x: 674, startPoint y: 111, endPoint x: 708, endPoint y: 114, distance: 34.7
click at [708, 114] on input "Filtrar por código" at bounding box center [723, 114] width 163 height 35
paste input "text"
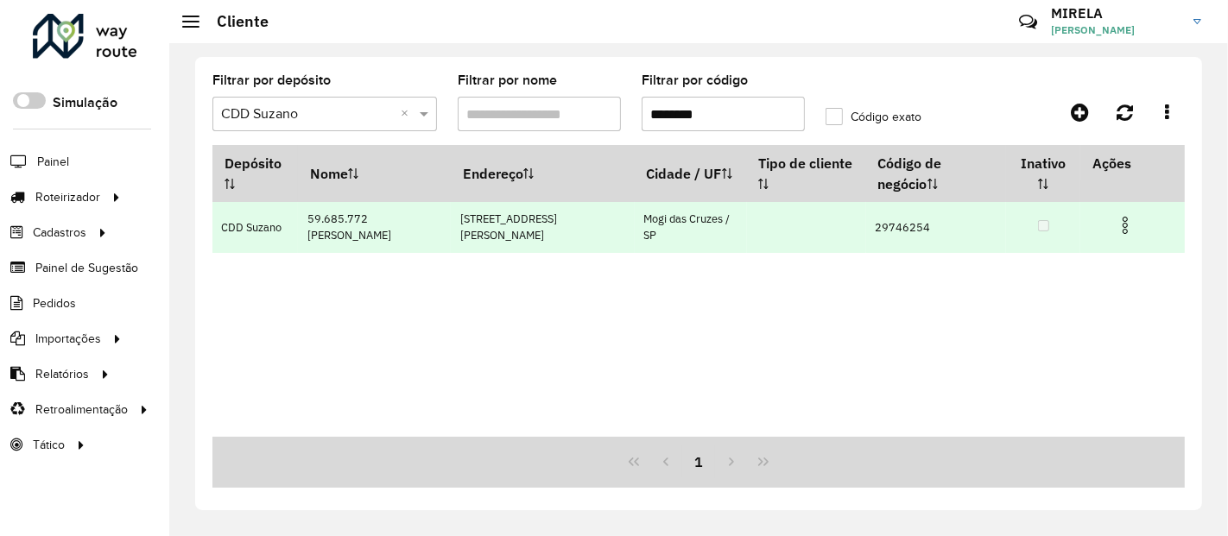
type input "********"
click at [1127, 225] on img at bounding box center [1125, 225] width 21 height 21
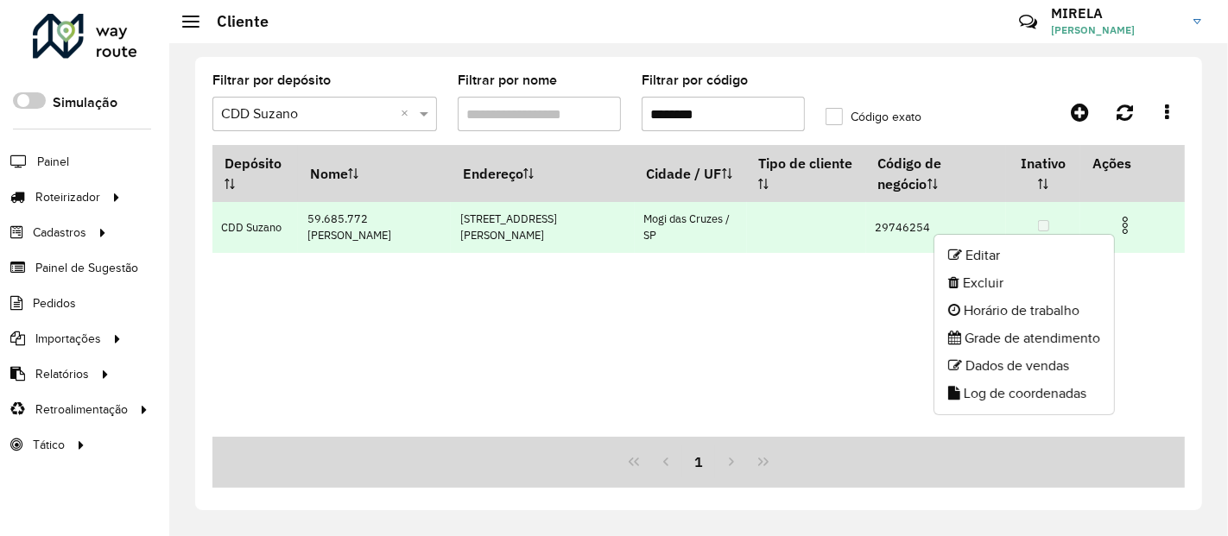
click at [1021, 263] on li "Editar" at bounding box center [1025, 256] width 180 height 28
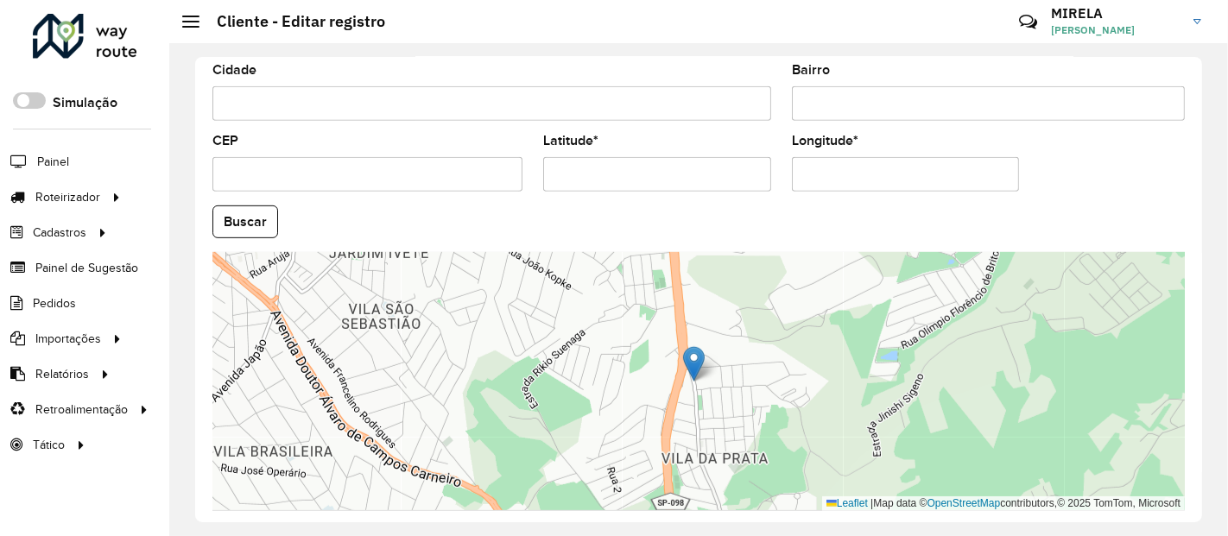
scroll to position [747, 0]
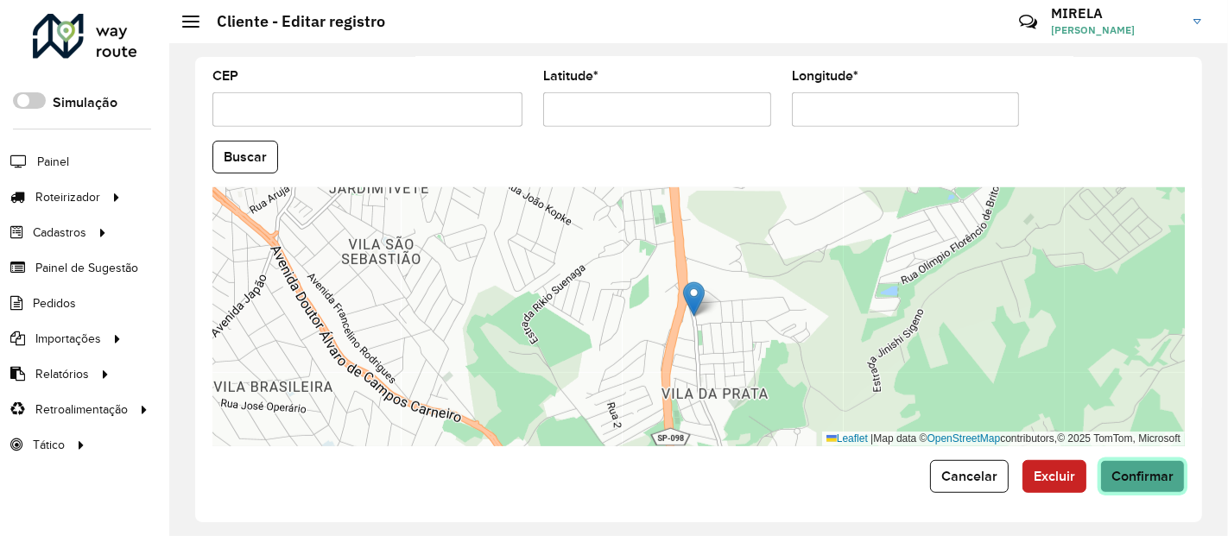
click at [1112, 473] on span "Confirmar" at bounding box center [1143, 476] width 62 height 15
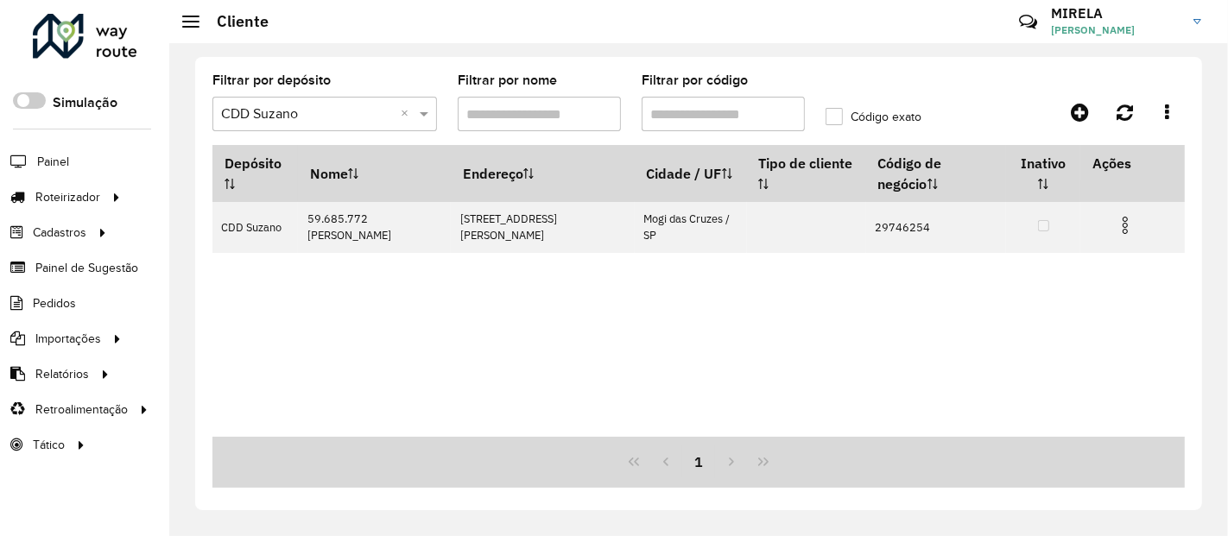
drag, startPoint x: 676, startPoint y: 114, endPoint x: 717, endPoint y: 119, distance: 40.9
click at [717, 119] on input "Filtrar por código" at bounding box center [723, 114] width 163 height 35
paste input "**"
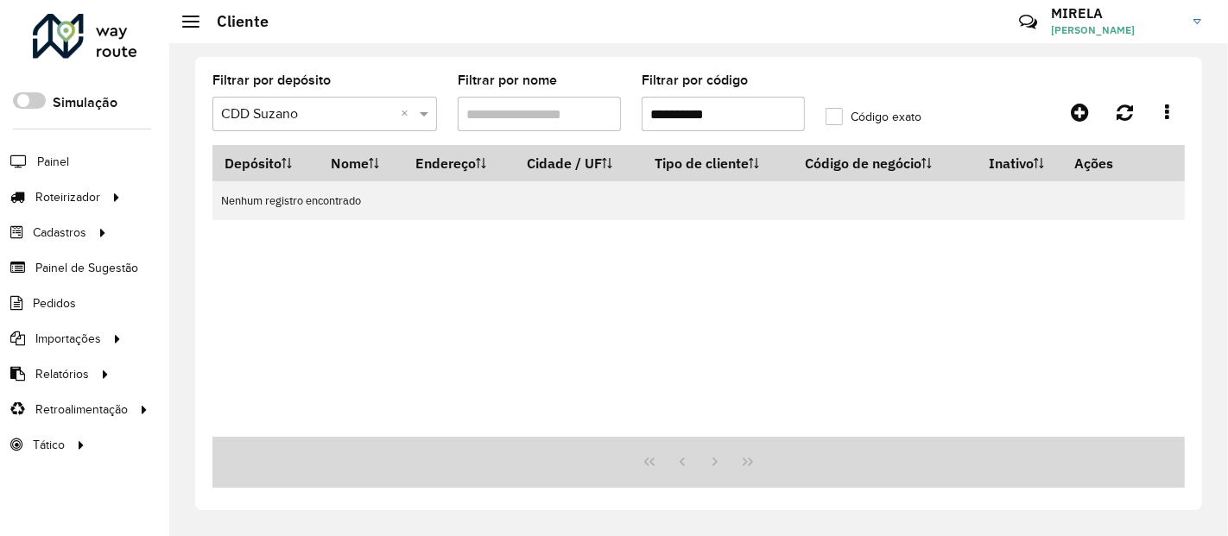
drag, startPoint x: 674, startPoint y: 122, endPoint x: 626, endPoint y: 111, distance: 48.8
click at [626, 111] on formly-group "**********" at bounding box center [570, 109] width 737 height 71
drag, startPoint x: 674, startPoint y: 111, endPoint x: 734, endPoint y: 122, distance: 61.3
click at [734, 122] on input "**********" at bounding box center [723, 114] width 163 height 35
paste input "text"
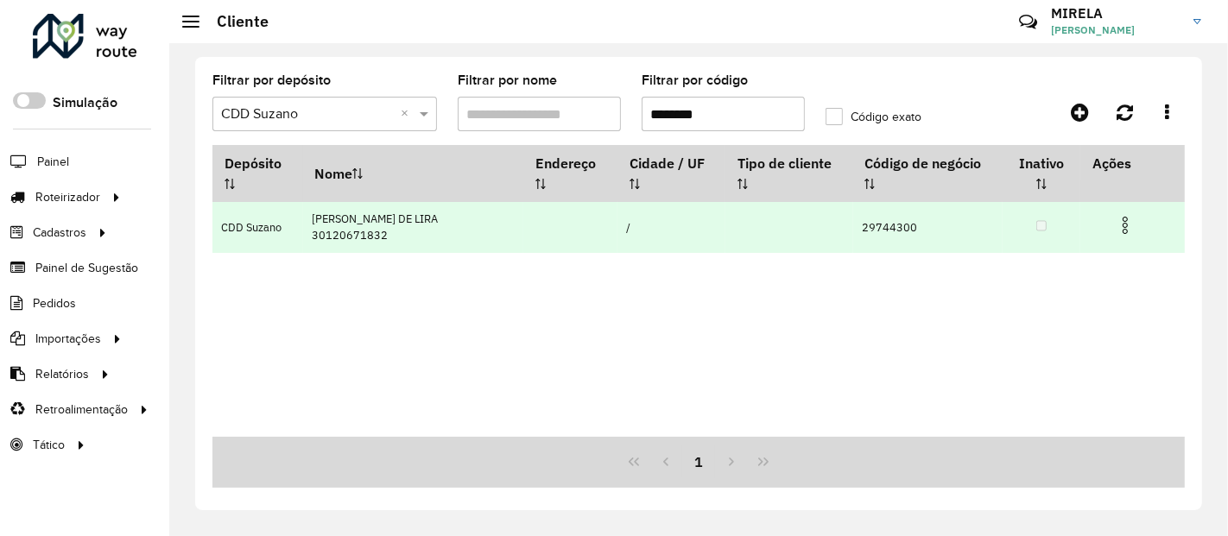
type input "********"
click at [1130, 216] on img at bounding box center [1125, 225] width 21 height 21
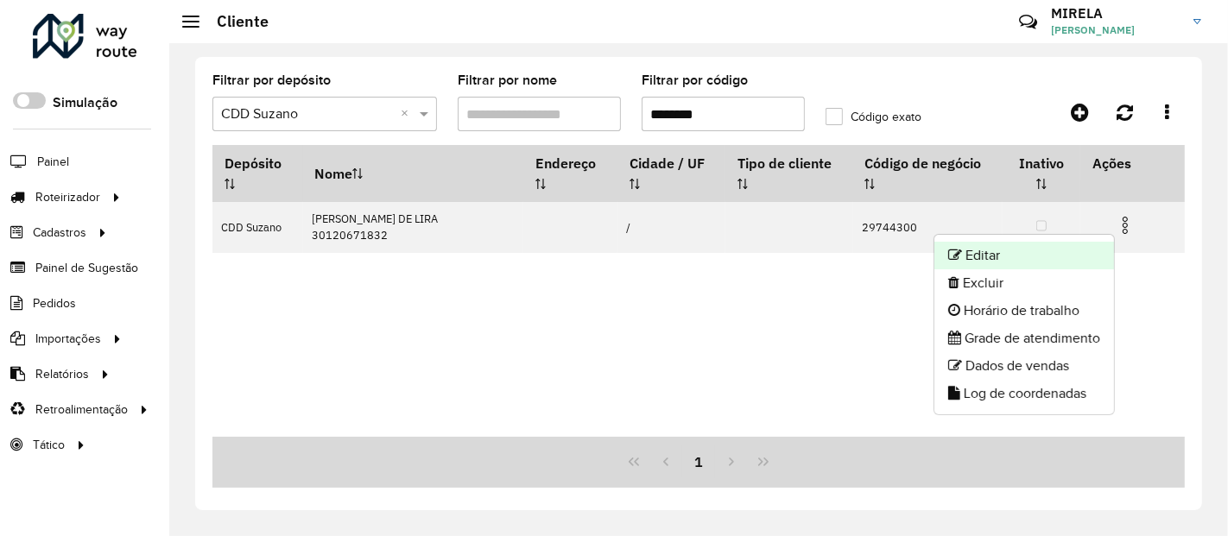
click at [1043, 251] on li "Editar" at bounding box center [1025, 256] width 180 height 28
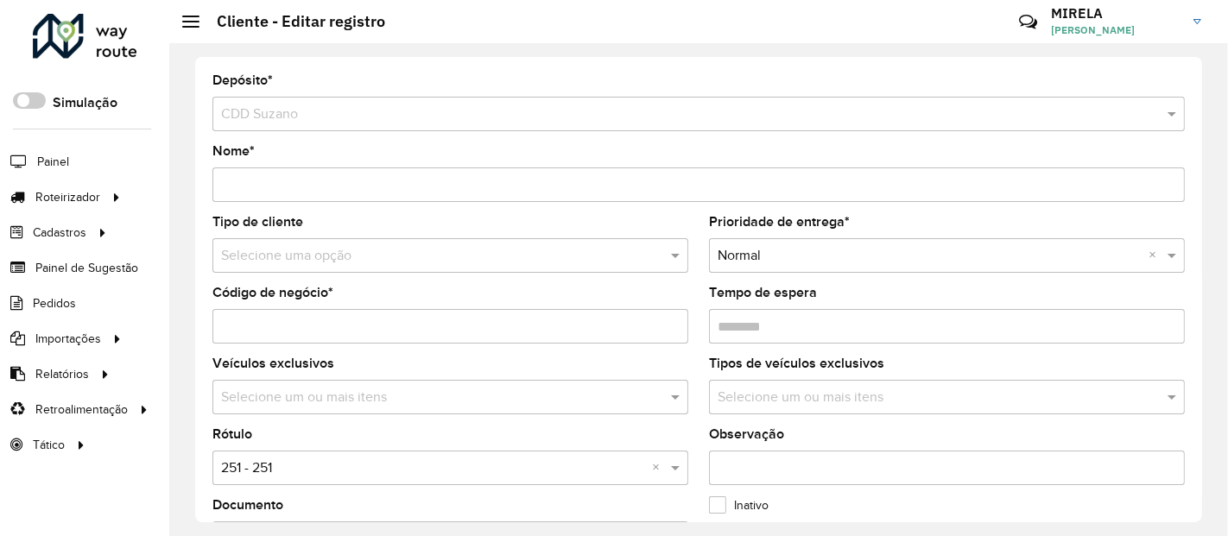
click at [326, 261] on input "text" at bounding box center [433, 256] width 424 height 21
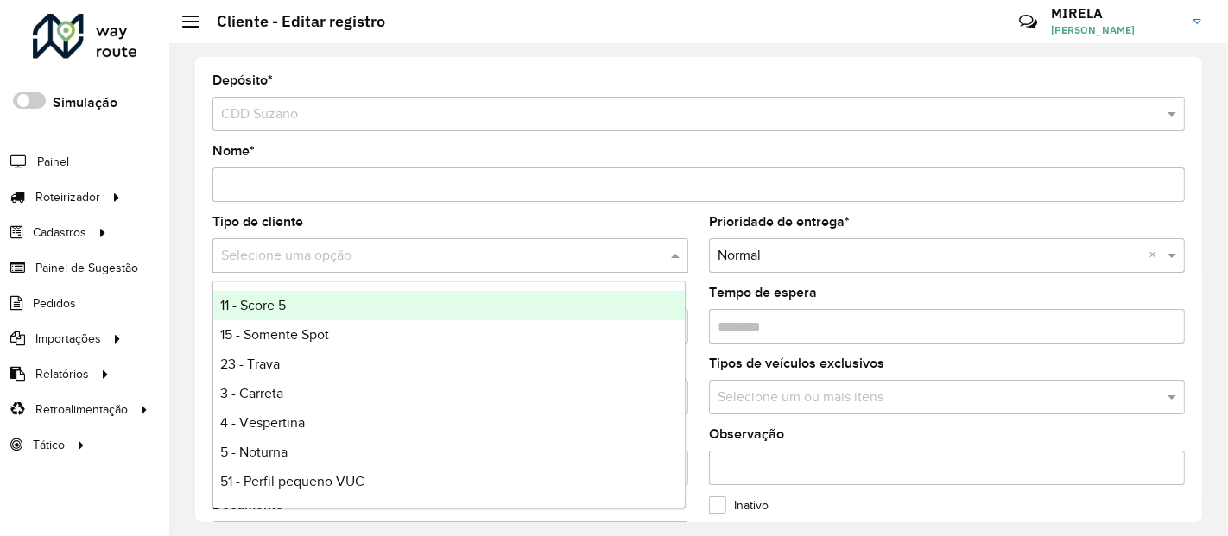
type input "*"
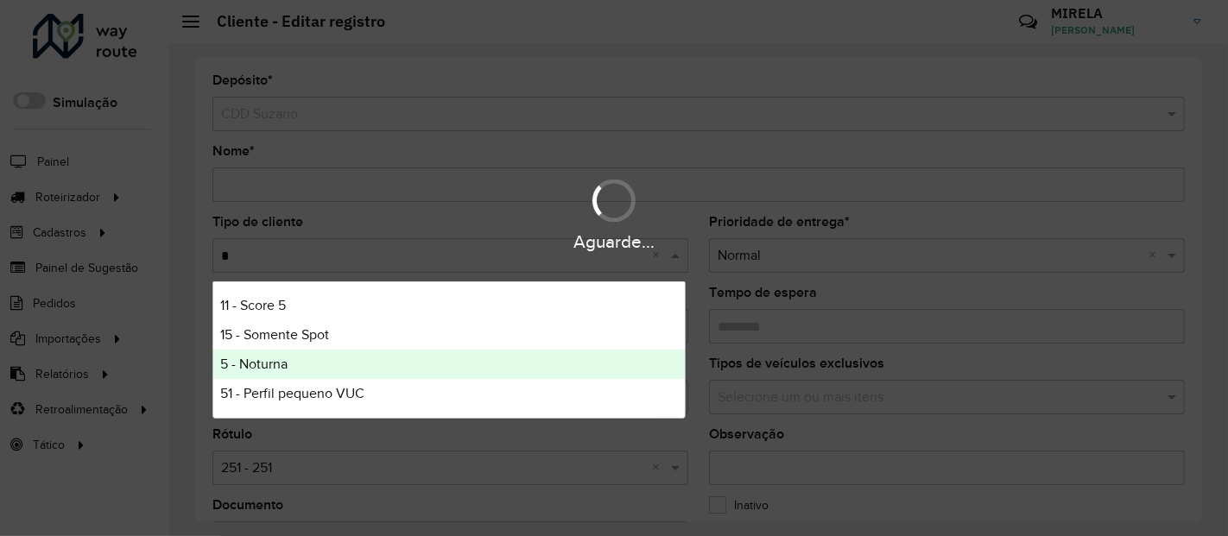
click at [274, 355] on div "5 - Noturna" at bounding box center [449, 364] width 472 height 29
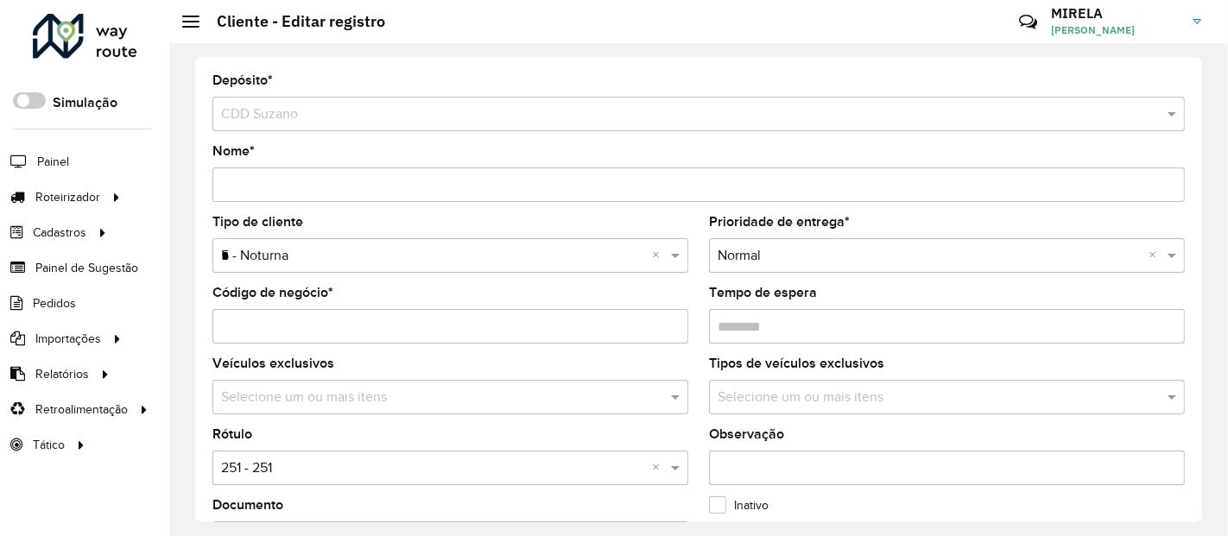
click at [278, 456] on div "Selecione uma opção × 251 - 251 ×" at bounding box center [450, 468] width 476 height 35
type input "*"
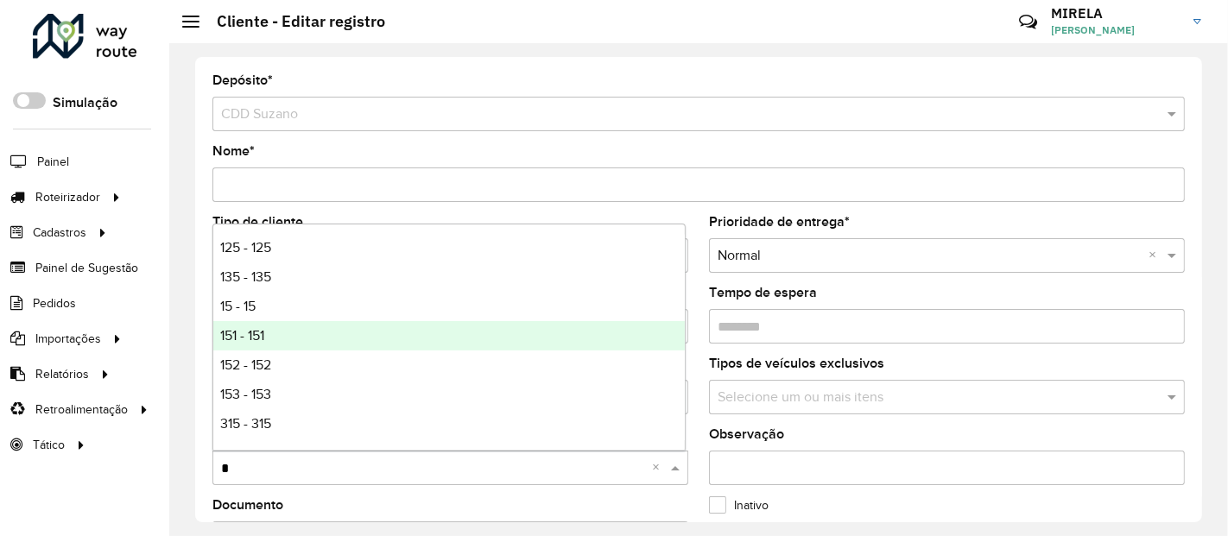
scroll to position [115, 0]
click at [270, 333] on div "5 - 5" at bounding box center [449, 338] width 472 height 29
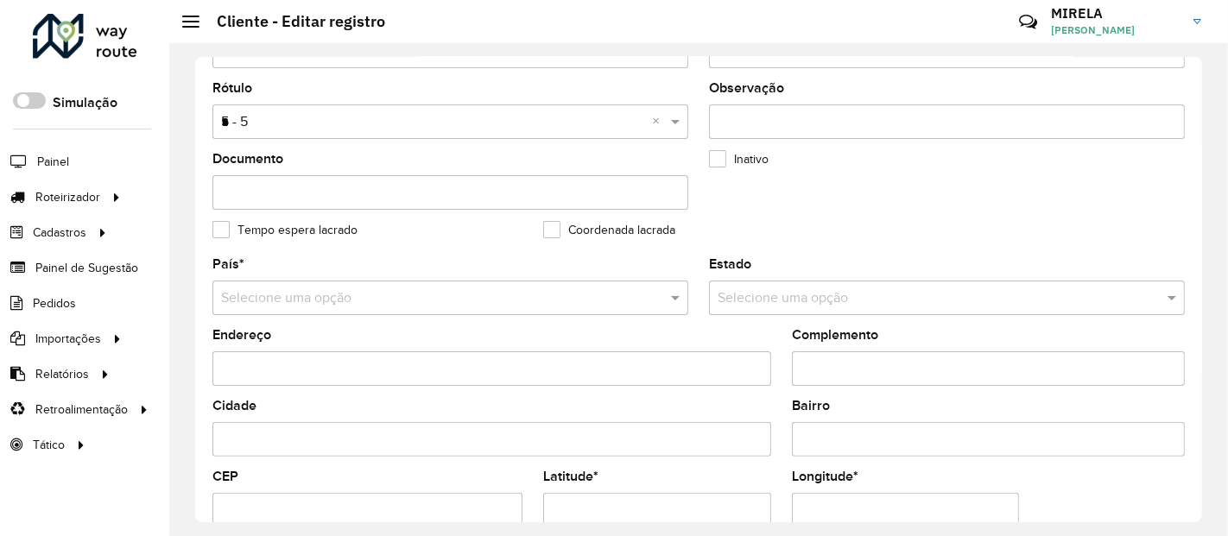
scroll to position [575, 0]
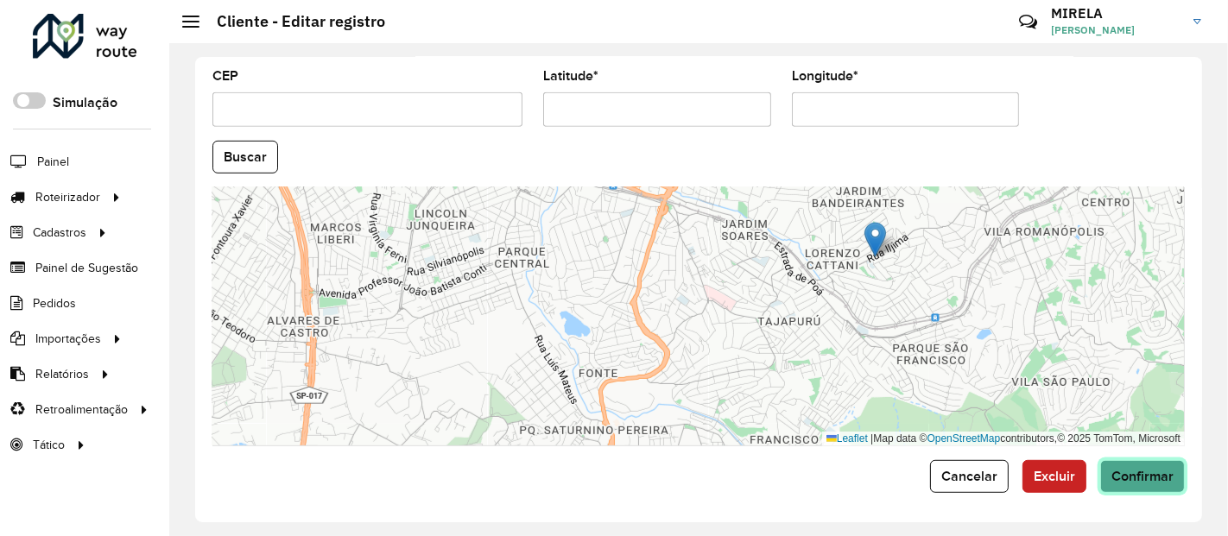
click at [1150, 463] on button "Confirmar" at bounding box center [1143, 476] width 85 height 33
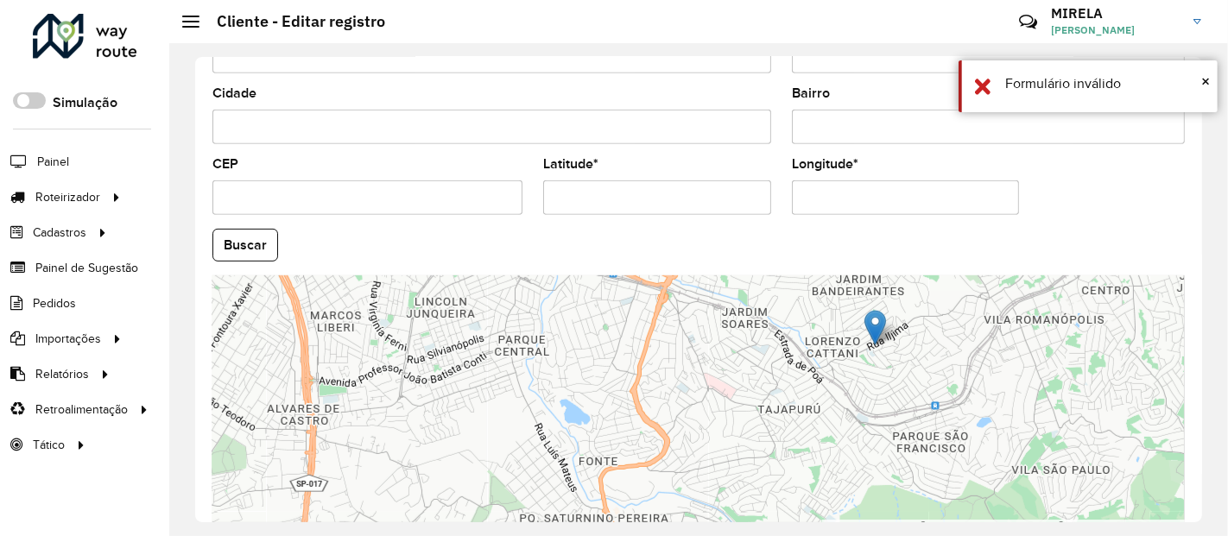
scroll to position [384, 0]
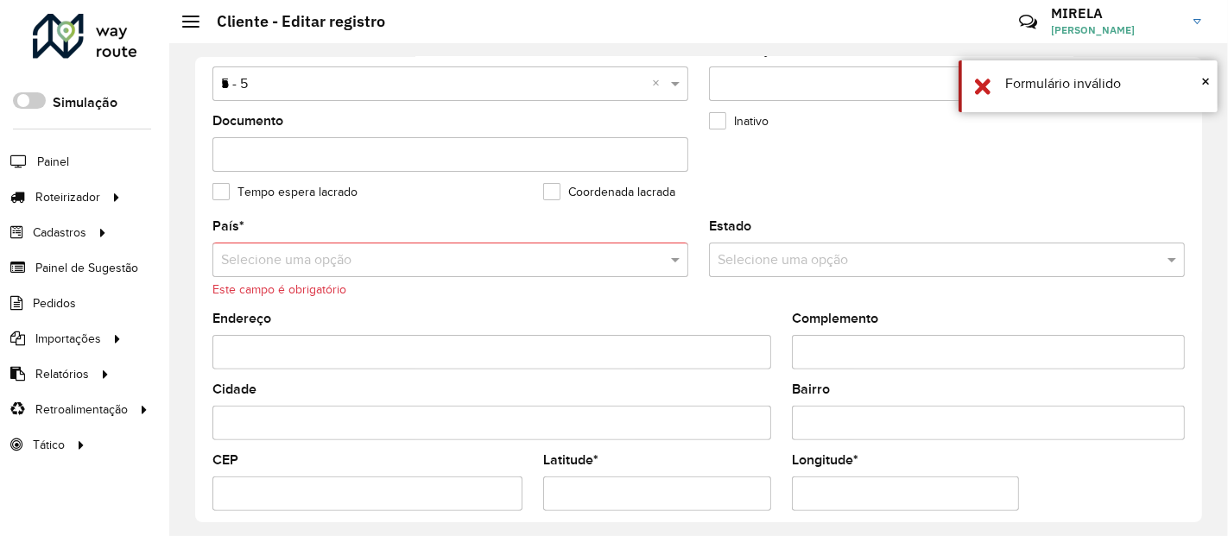
click at [288, 270] on input "text" at bounding box center [433, 261] width 424 height 21
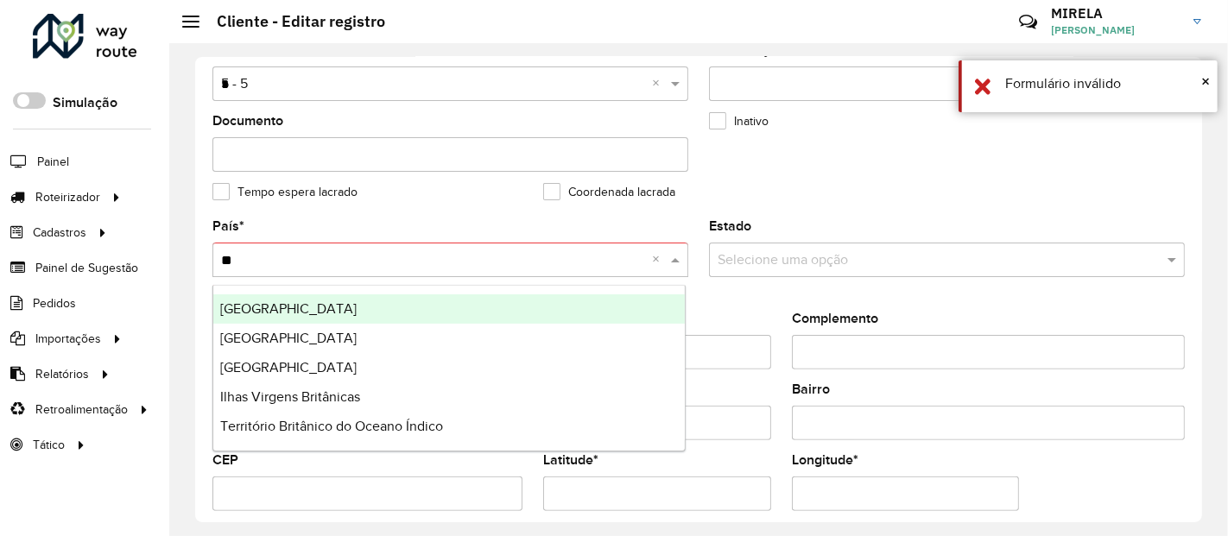
type input "***"
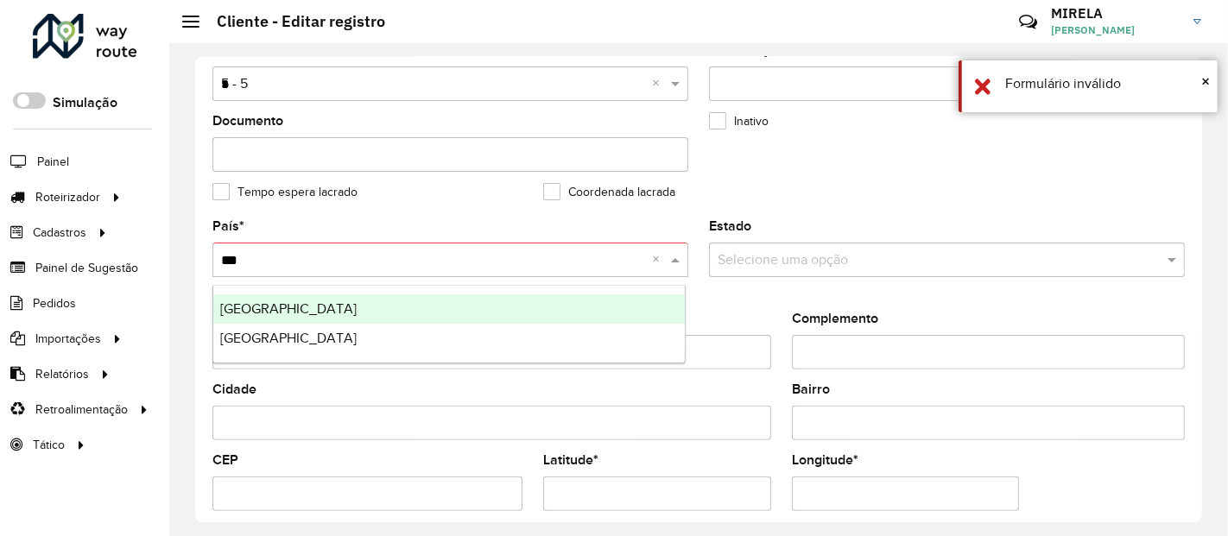
click at [259, 302] on div "Brasil" at bounding box center [449, 309] width 472 height 29
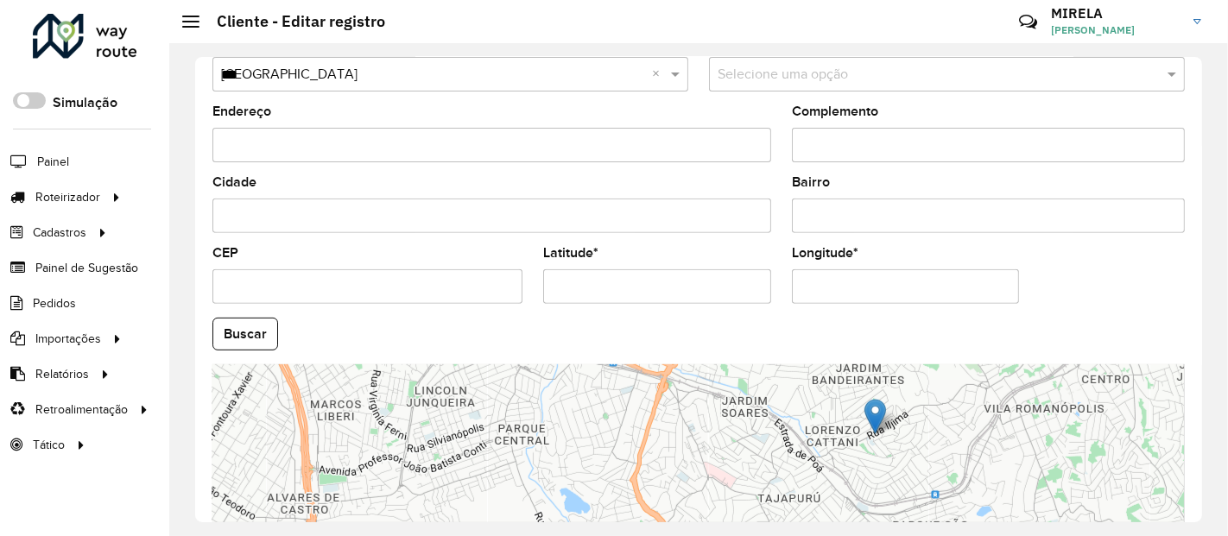
scroll to position [747, 0]
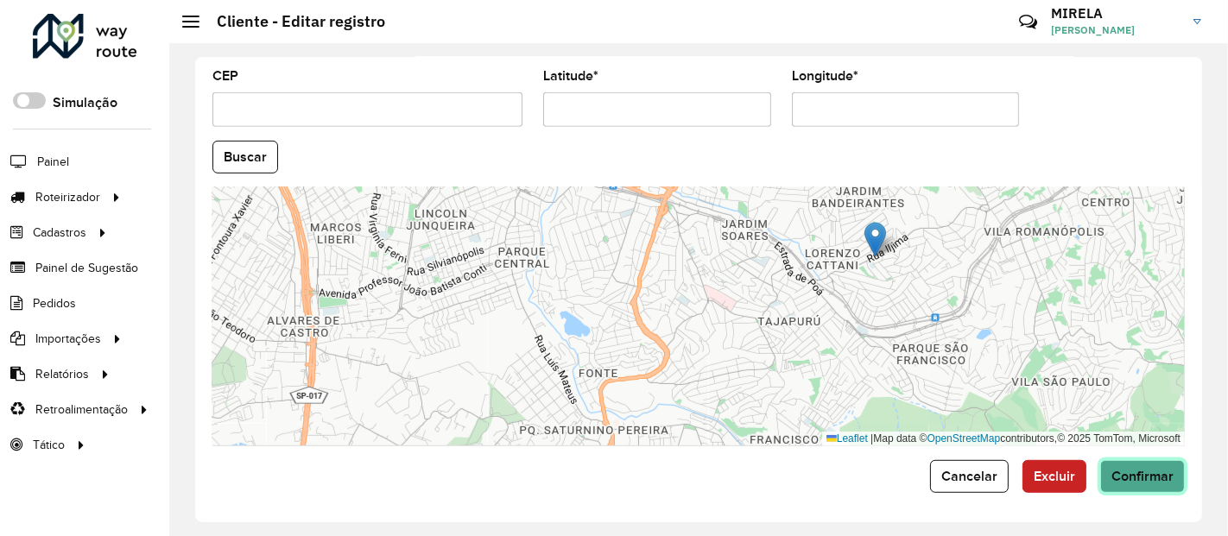
click at [1148, 469] on span "Confirmar" at bounding box center [1143, 476] width 62 height 15
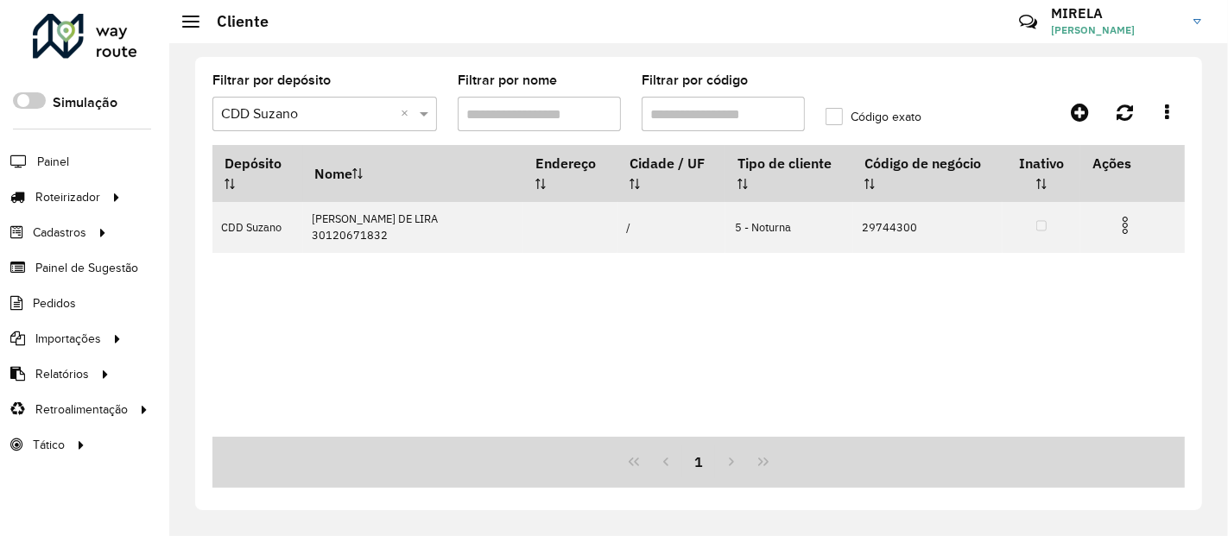
click at [754, 112] on input "Filtrar por código" at bounding box center [723, 114] width 163 height 35
click at [754, 112] on input "********" at bounding box center [723, 114] width 163 height 35
paste input "text"
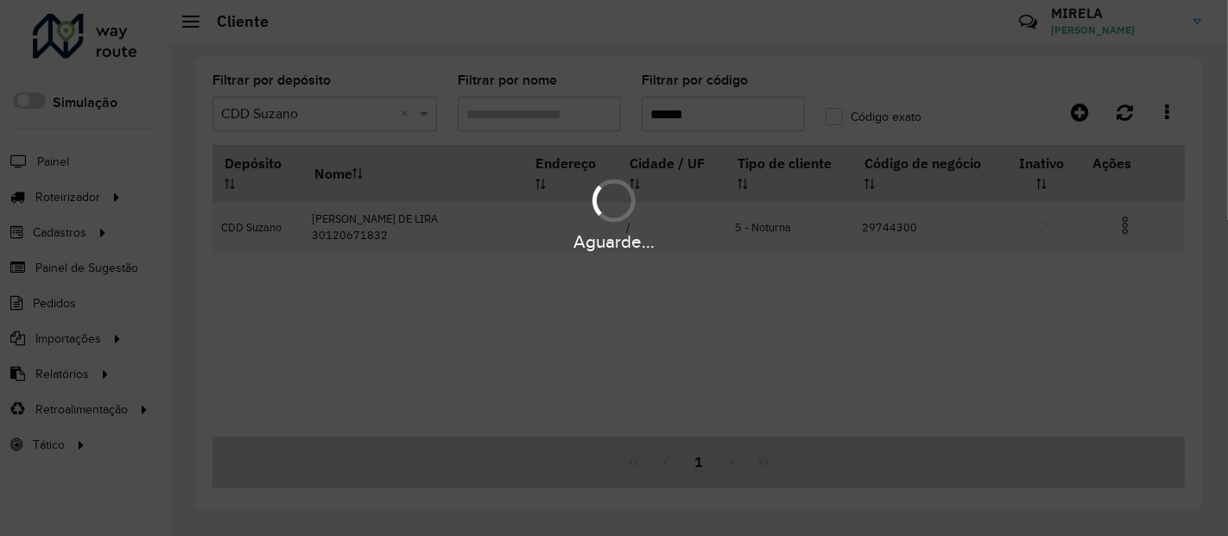
click at [650, 114] on div "Aguarde..." at bounding box center [614, 268] width 1228 height 536
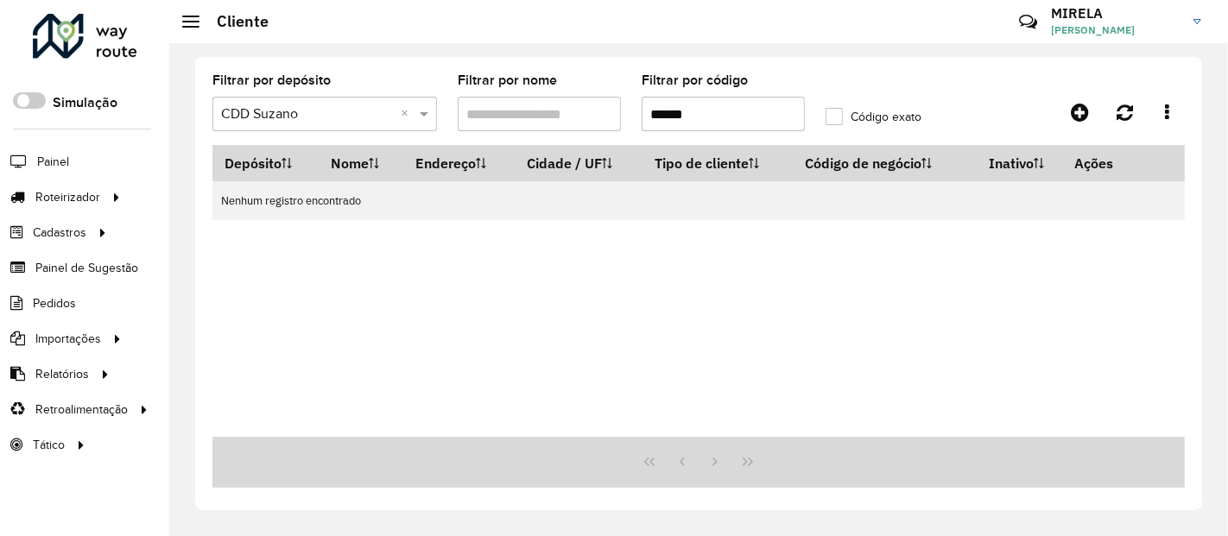
click at [649, 113] on input "*****" at bounding box center [723, 114] width 163 height 35
click at [713, 111] on input "********" at bounding box center [723, 114] width 163 height 35
drag, startPoint x: 676, startPoint y: 107, endPoint x: 755, endPoint y: 112, distance: 79.6
click at [755, 112] on input "********" at bounding box center [723, 114] width 163 height 35
paste input "text"
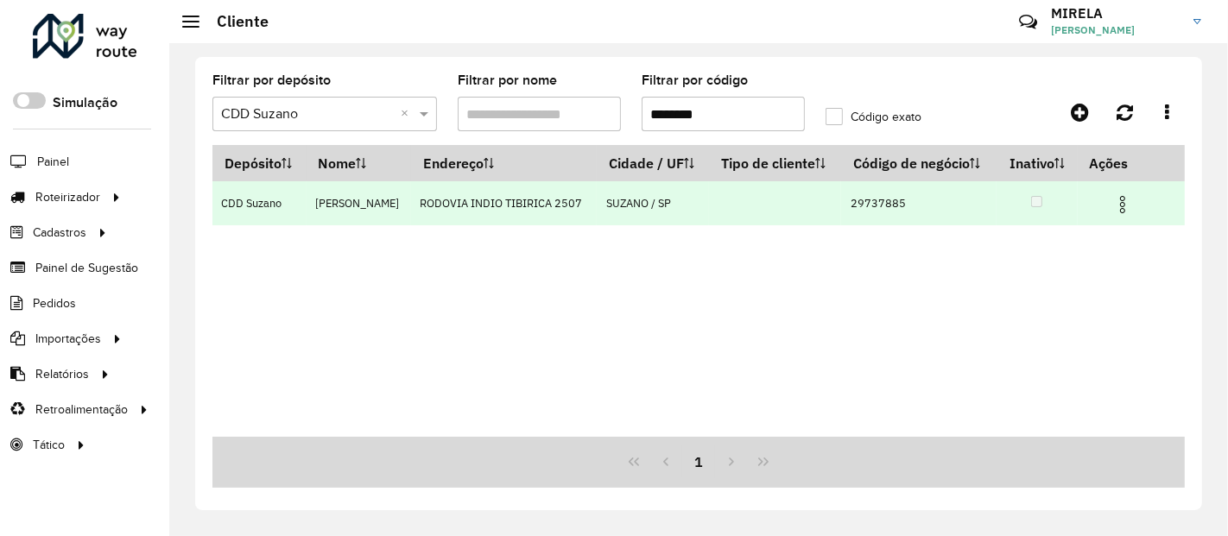
type input "********"
click at [1128, 203] on img at bounding box center [1123, 204] width 21 height 21
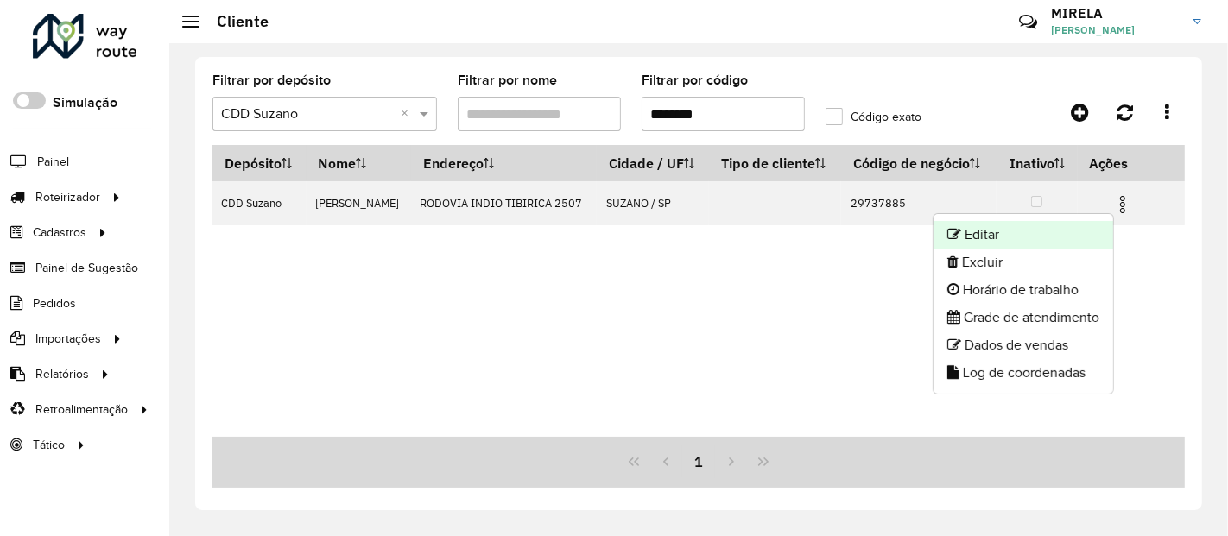
click at [1049, 242] on li "Editar" at bounding box center [1024, 235] width 180 height 28
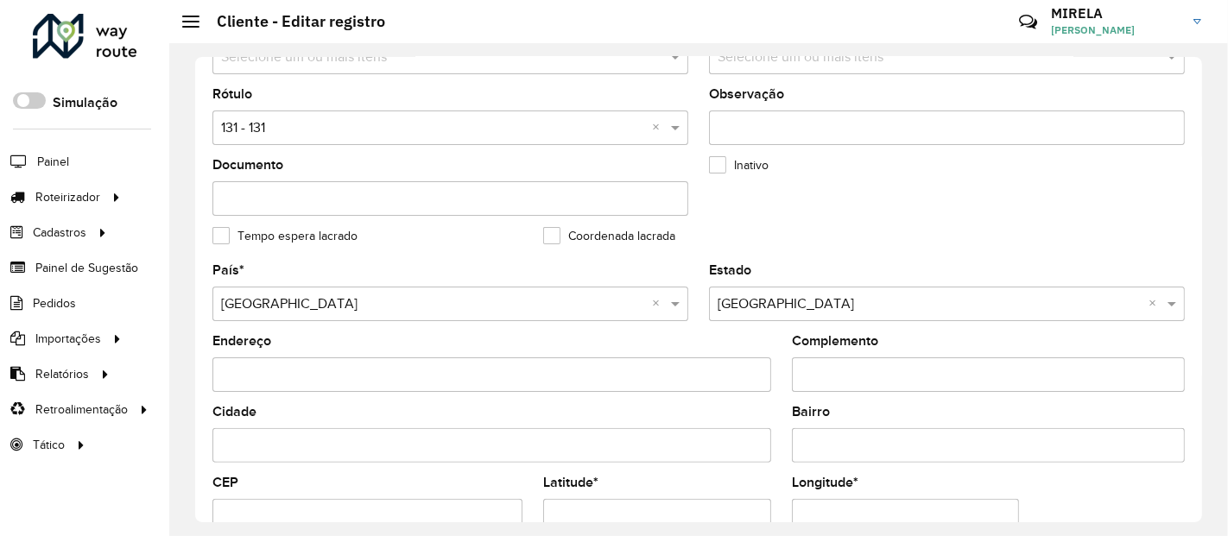
scroll to position [575, 0]
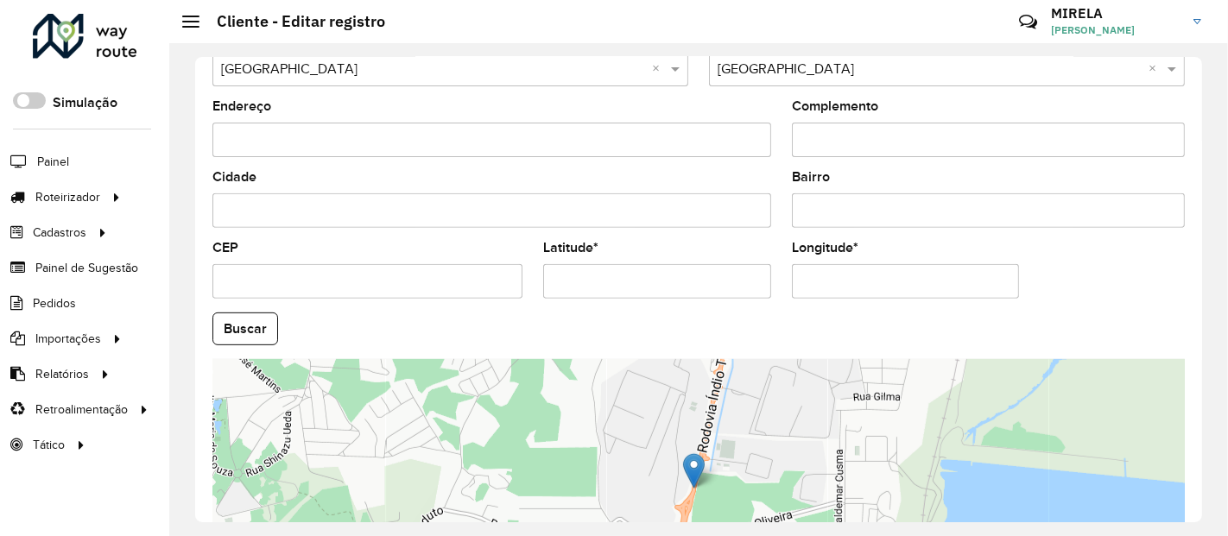
click at [676, 289] on input "Latitude *" at bounding box center [657, 281] width 228 height 35
click at [676, 289] on input "**********" at bounding box center [657, 281] width 228 height 35
paste input "text"
type input "**********"
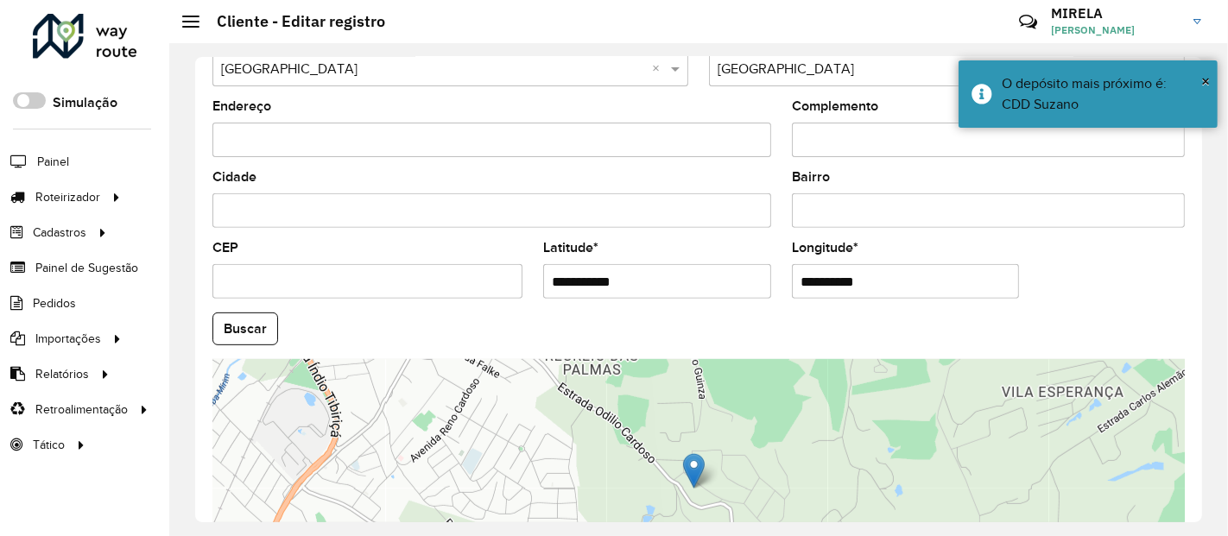
click at [921, 279] on input "**********" at bounding box center [906, 281] width 228 height 35
paste input "*"
type input "**********"
click at [246, 327] on hb-app "Aguarde... Pop-up bloqueado! Seu navegador bloqueou automáticamente a abertura …" at bounding box center [614, 268] width 1228 height 536
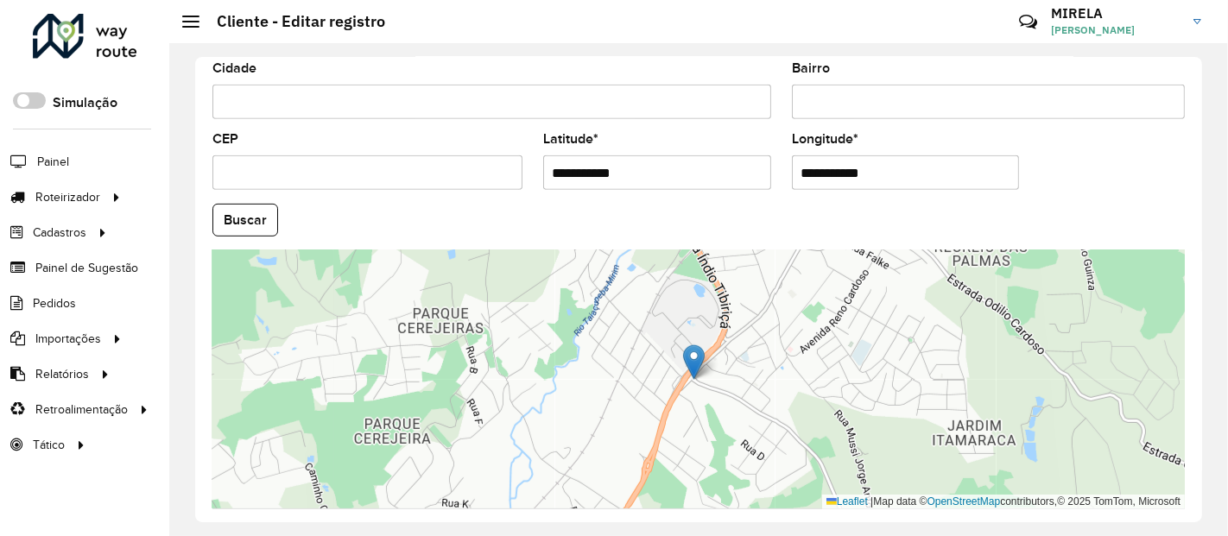
scroll to position [747, 0]
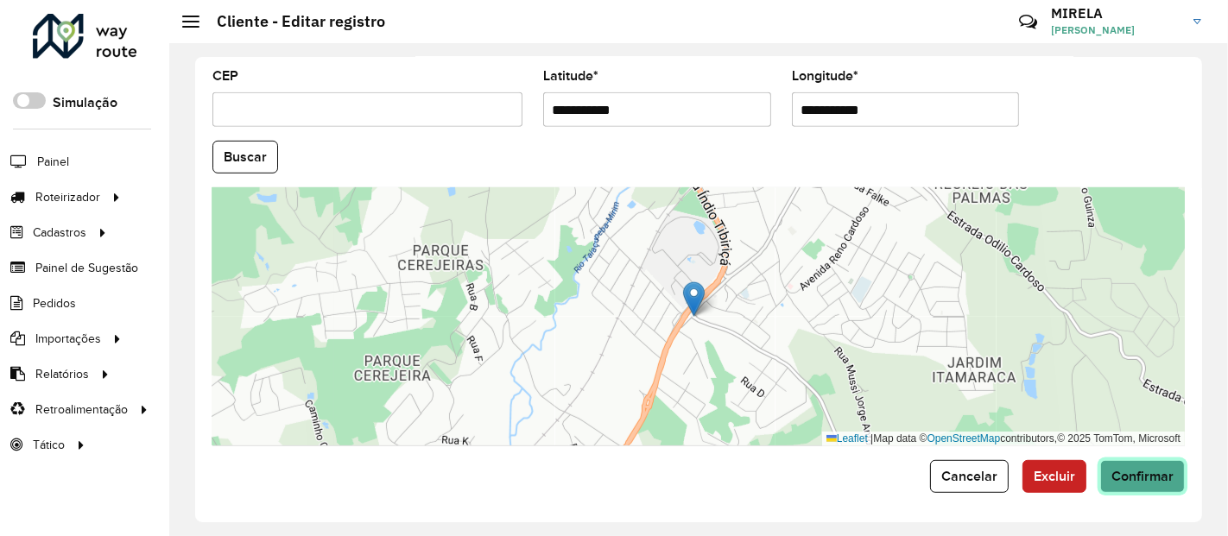
click at [1138, 479] on span "Confirmar" at bounding box center [1143, 476] width 62 height 15
